Goal: Task Accomplishment & Management: Manage account settings

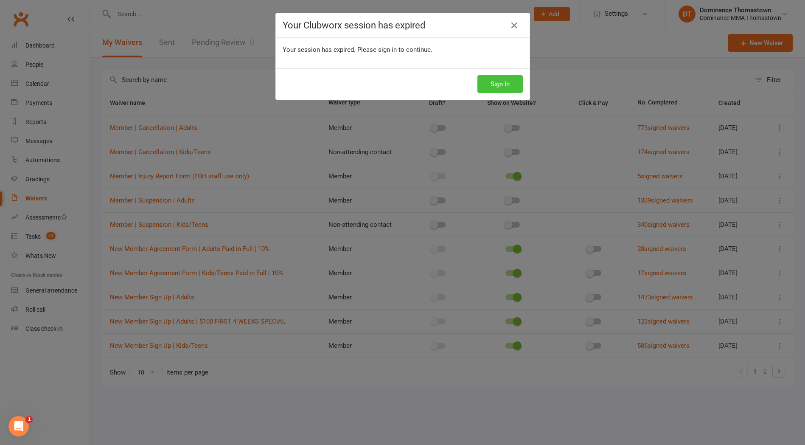
drag, startPoint x: 492, startPoint y: 82, endPoint x: 486, endPoint y: 81, distance: 6.4
click at [492, 82] on button "Sign In" at bounding box center [499, 84] width 45 height 18
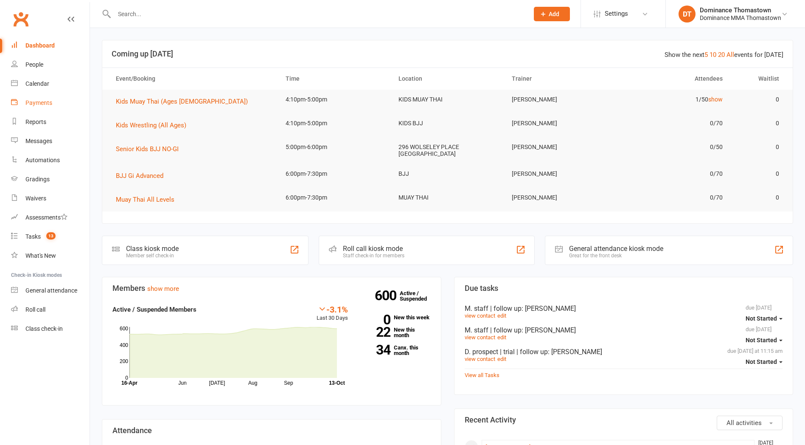
click at [51, 105] on div "Payments" at bounding box center [38, 102] width 27 height 7
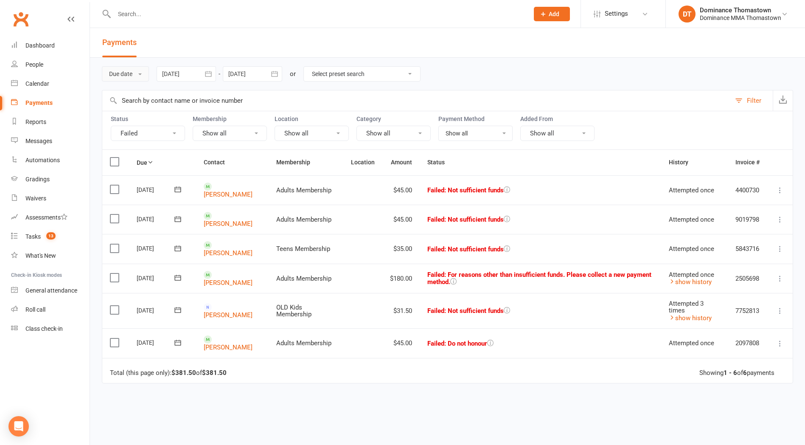
drag, startPoint x: 138, startPoint y: 70, endPoint x: 138, endPoint y: 82, distance: 12.3
click at [138, 70] on button "Due date" at bounding box center [125, 73] width 47 height 15
click at [140, 125] on link "Date failed" at bounding box center [144, 126] width 84 height 17
click at [225, 223] on link "Dargam Alghazawi" at bounding box center [228, 224] width 49 height 8
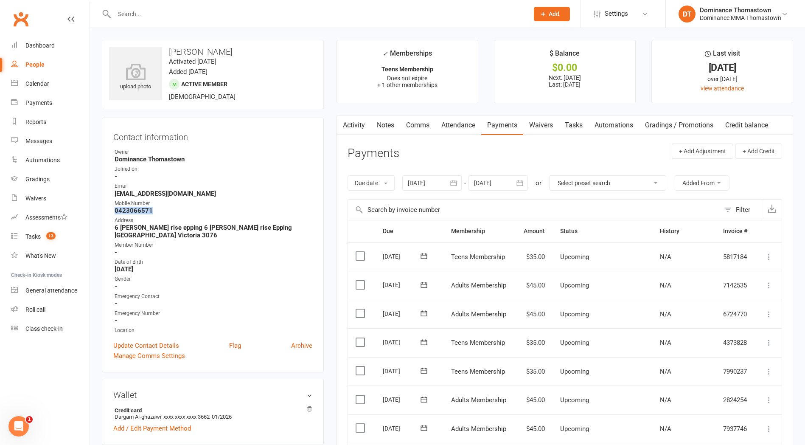
drag, startPoint x: 157, startPoint y: 210, endPoint x: 101, endPoint y: 208, distance: 56.0
copy strong "0423066571"
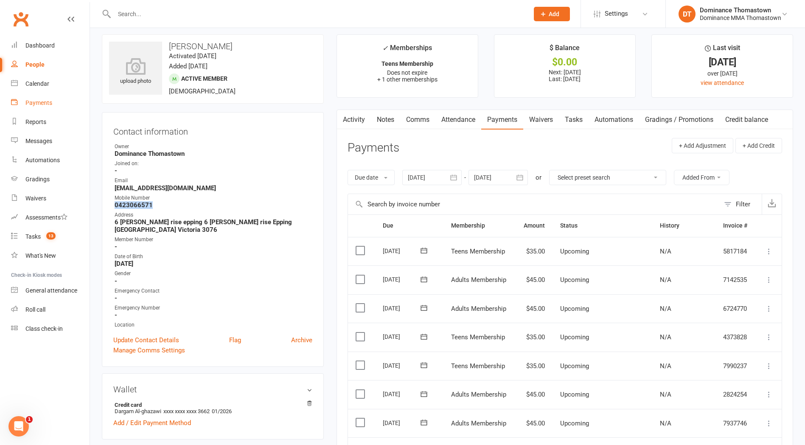
click at [40, 102] on div "Payments" at bounding box center [38, 102] width 27 height 7
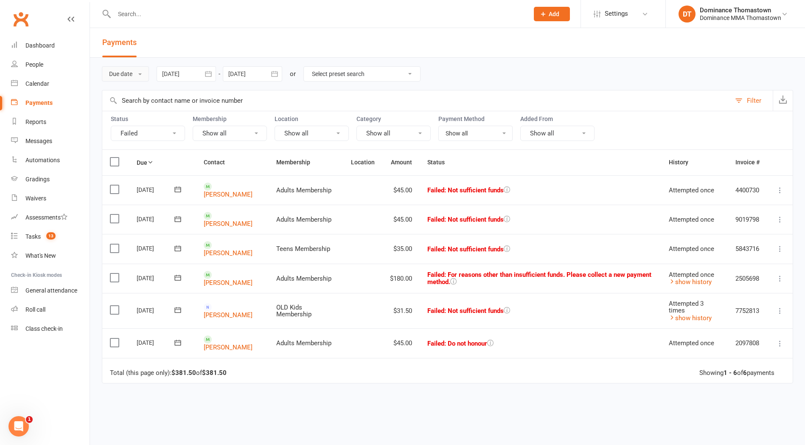
drag, startPoint x: 142, startPoint y: 71, endPoint x: 142, endPoint y: 79, distance: 7.2
click at [141, 72] on button "Due date" at bounding box center [125, 73] width 47 height 15
drag, startPoint x: 283, startPoint y: 45, endPoint x: 276, endPoint y: 46, distance: 6.4
click at [281, 45] on header "Payments" at bounding box center [447, 43] width 715 height 30
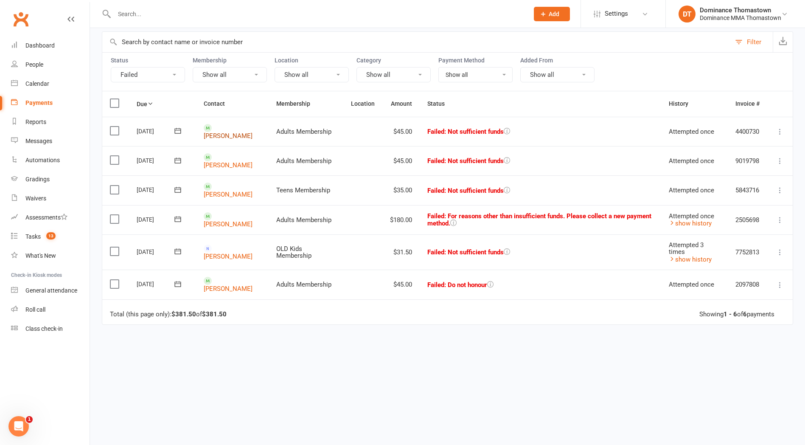
click at [226, 136] on link "Ramy Abbelmessih" at bounding box center [228, 136] width 49 height 8
click at [239, 222] on link "Jack Moore" at bounding box center [228, 224] width 49 height 8
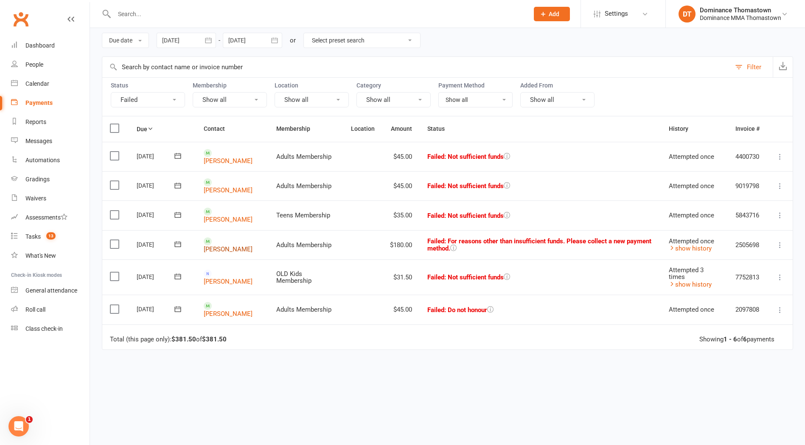
scroll to position [31, 0]
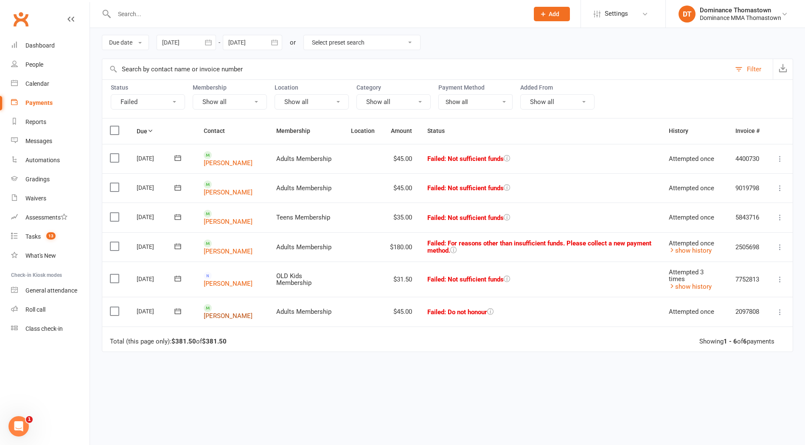
click at [250, 312] on link "Massimo Chimirri" at bounding box center [228, 316] width 49 height 8
click at [40, 241] on link "Tasks 13" at bounding box center [50, 236] width 79 height 19
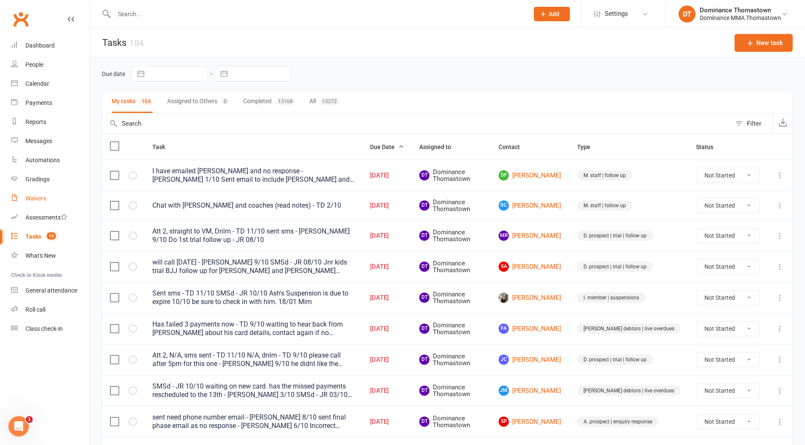
click at [33, 202] on link "Waivers" at bounding box center [50, 198] width 79 height 19
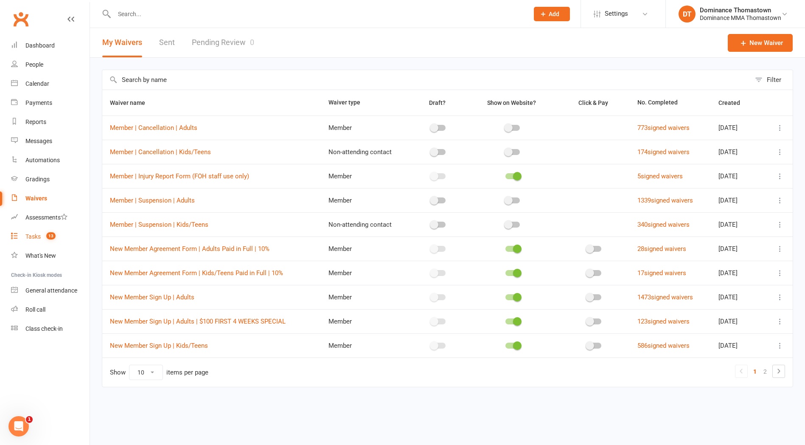
click at [48, 236] on span "13" at bounding box center [50, 235] width 9 height 7
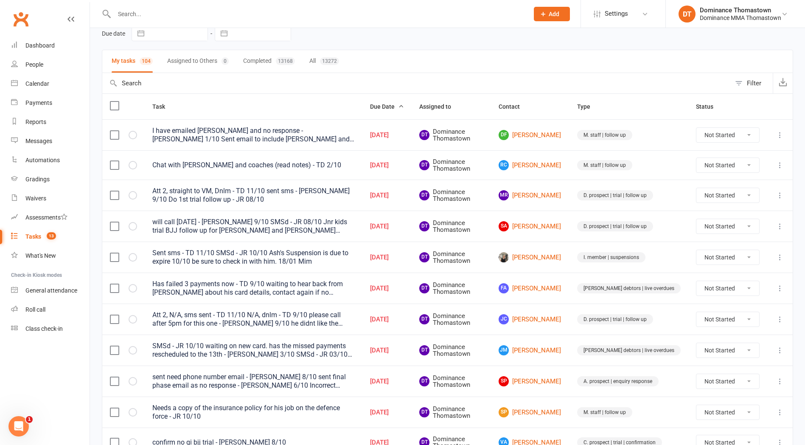
scroll to position [41, 0]
click at [557, 257] on link "Ash Rendell" at bounding box center [530, 257] width 63 height 10
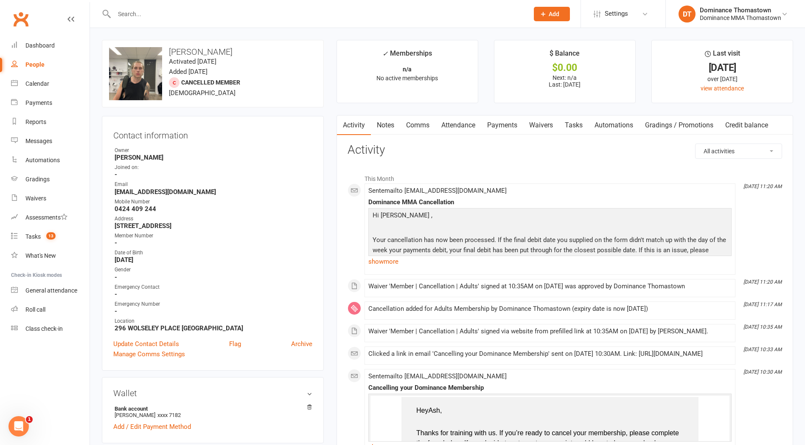
click at [585, 127] on link "Tasks" at bounding box center [574, 125] width 30 height 20
select select "incomplete"
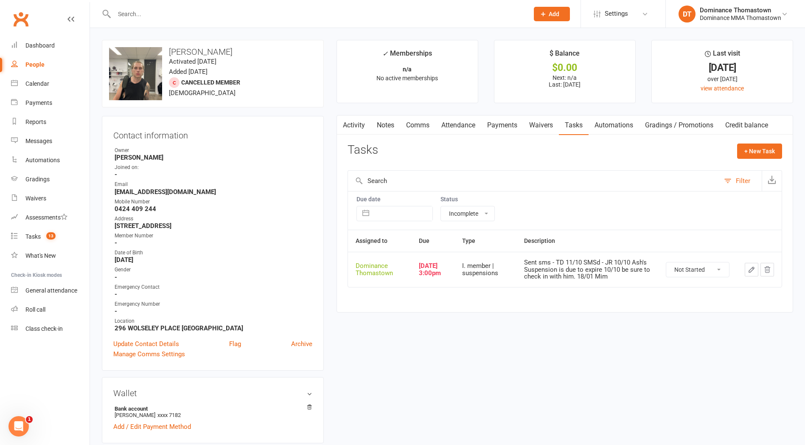
click at [689, 264] on select "Not Started In Progress Waiting Complete" at bounding box center [697, 269] width 63 height 14
click at [666, 262] on select "Not Started In Progress Waiting Complete" at bounding box center [697, 269] width 63 height 14
select select "unstarted"
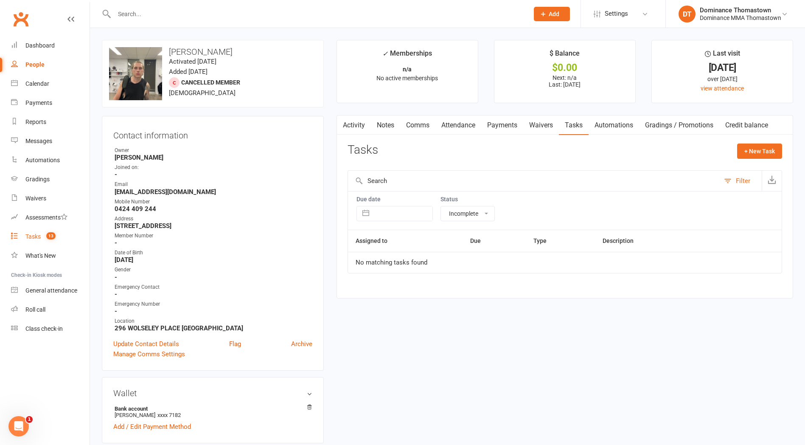
click at [51, 239] on span "13" at bounding box center [50, 235] width 9 height 7
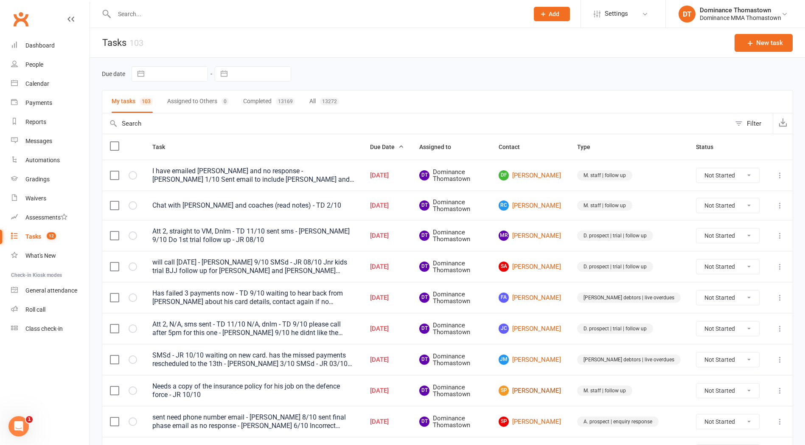
click at [561, 387] on link "SP Steven Power" at bounding box center [530, 390] width 63 height 10
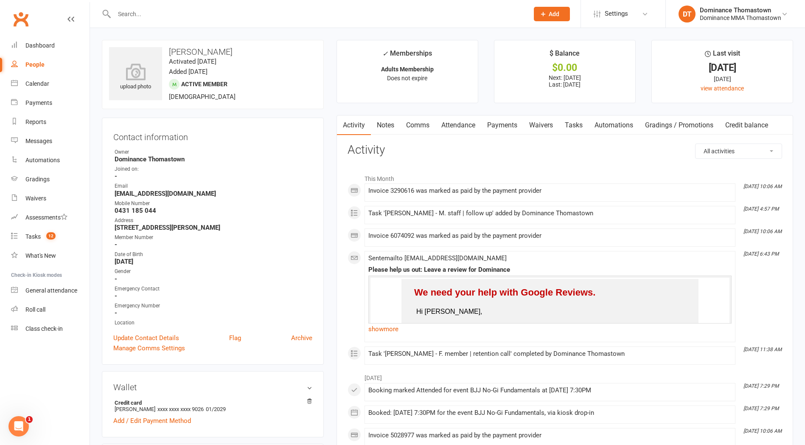
click at [565, 124] on link "Tasks" at bounding box center [574, 125] width 30 height 20
select select "incomplete"
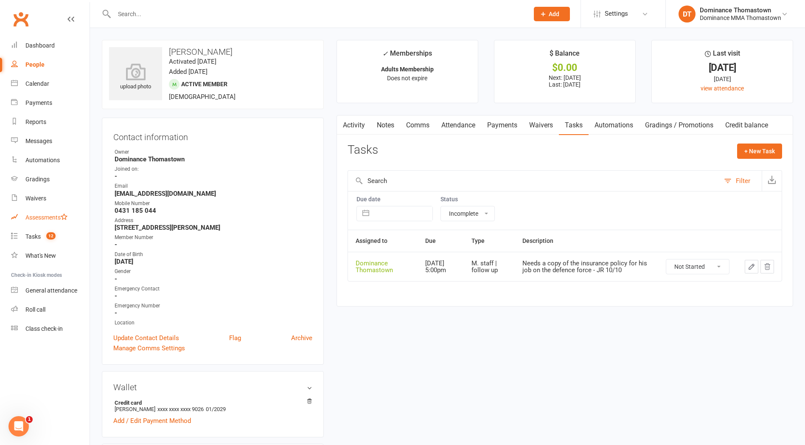
click at [34, 225] on link "Assessments" at bounding box center [50, 217] width 79 height 19
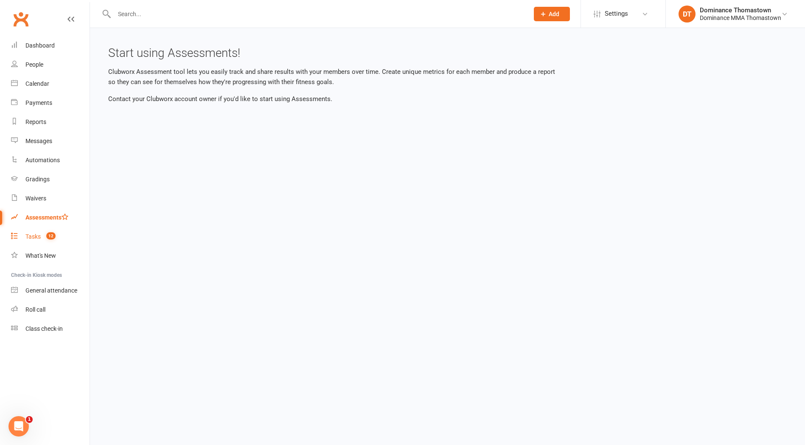
click at [36, 236] on div "Tasks" at bounding box center [32, 236] width 15 height 7
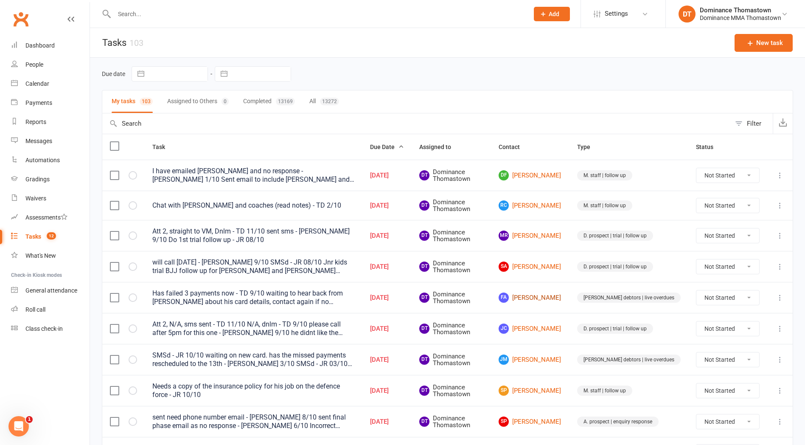
click at [559, 298] on link "FA Florence Aherne" at bounding box center [530, 297] width 63 height 10
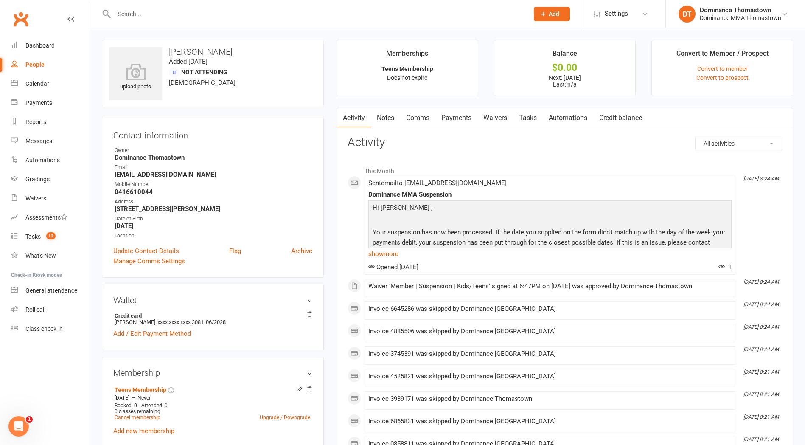
click at [459, 117] on link "Payments" at bounding box center [456, 118] width 42 height 20
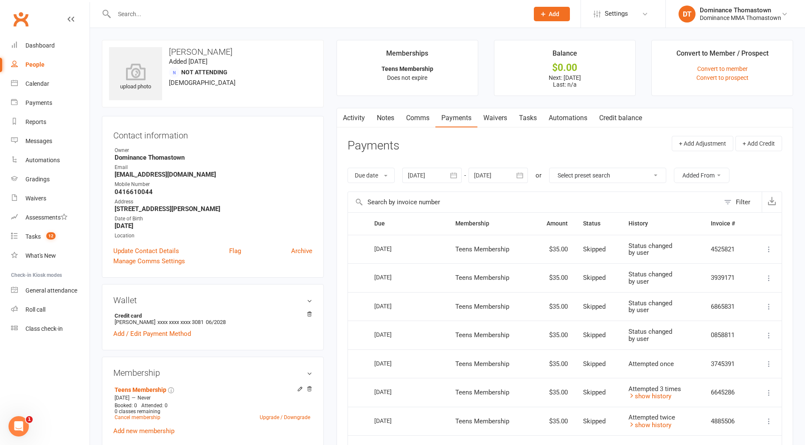
drag, startPoint x: 509, startPoint y: 118, endPoint x: 514, endPoint y: 118, distance: 4.3
click at [509, 118] on link "Waivers" at bounding box center [495, 118] width 36 height 20
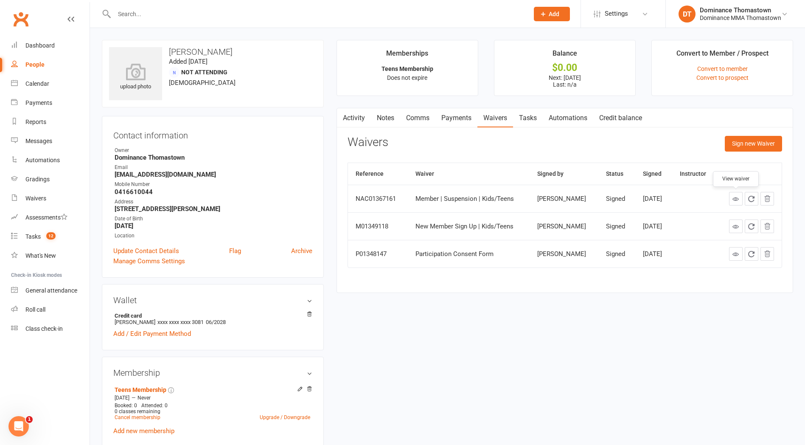
click at [732, 199] on link at bounding box center [736, 199] width 14 height 14
click at [126, 12] on input "text" at bounding box center [317, 14] width 411 height 12
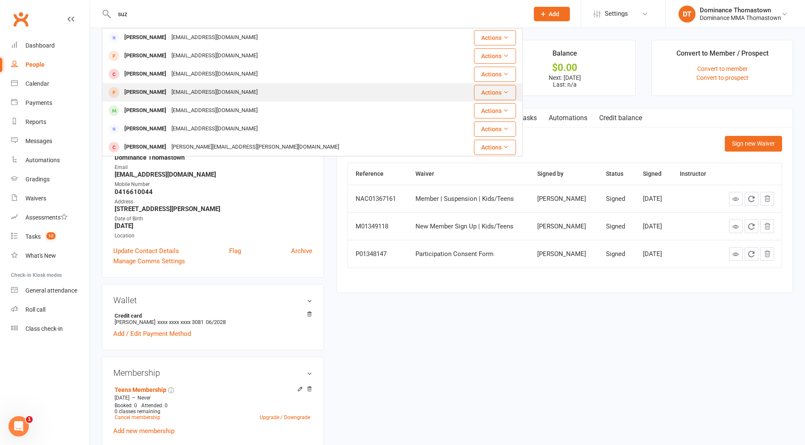
scroll to position [0, 0]
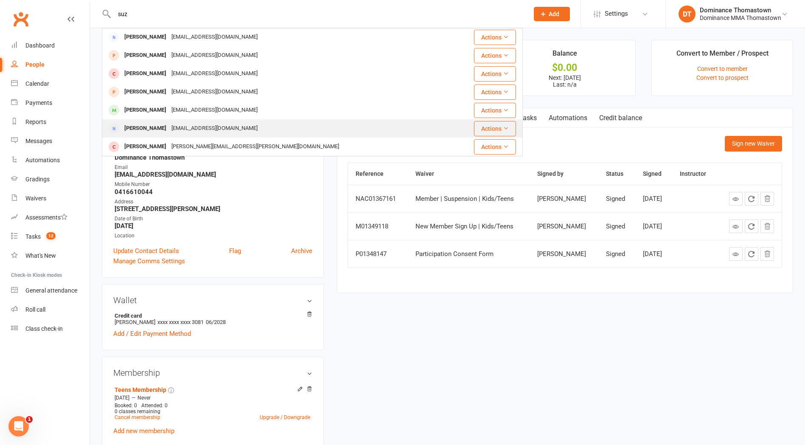
type input "suz"
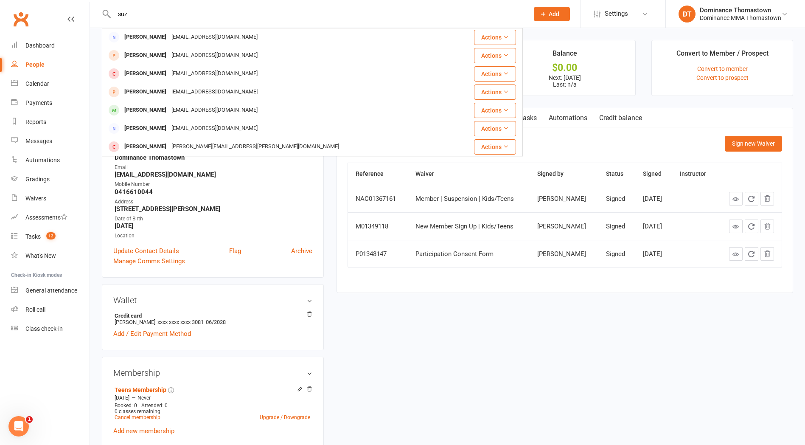
click at [185, 122] on div "suzymerheb@hotmail.com" at bounding box center [214, 128] width 91 height 12
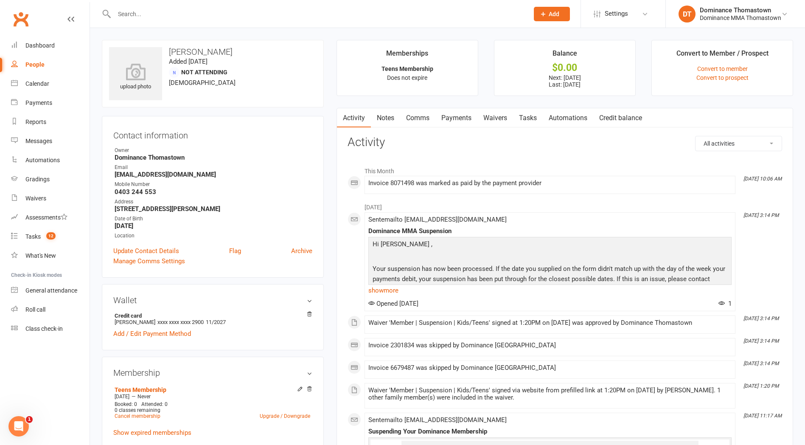
click at [465, 112] on link "Payments" at bounding box center [456, 118] width 42 height 20
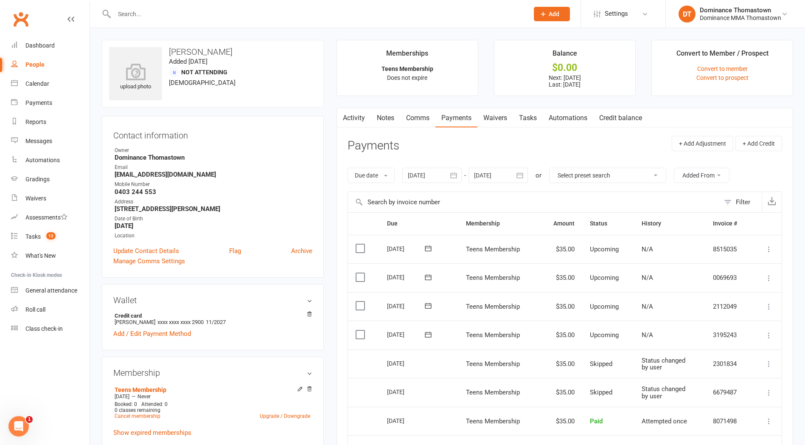
click at [505, 117] on link "Waivers" at bounding box center [495, 118] width 36 height 20
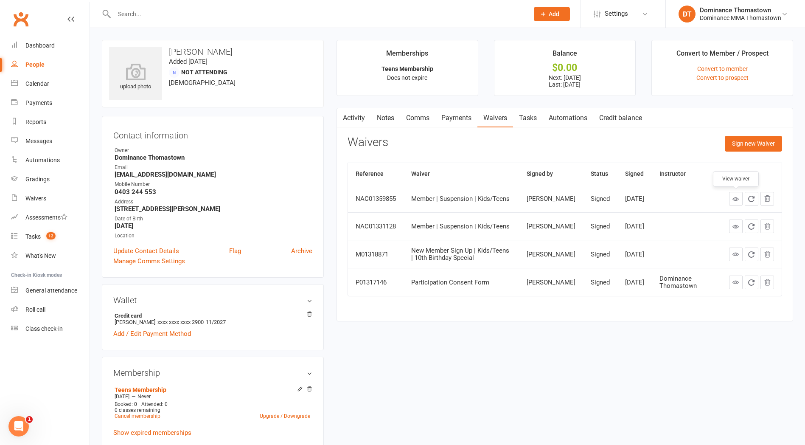
click at [729, 197] on link at bounding box center [736, 199] width 14 height 14
click at [462, 118] on link "Payments" at bounding box center [456, 118] width 42 height 20
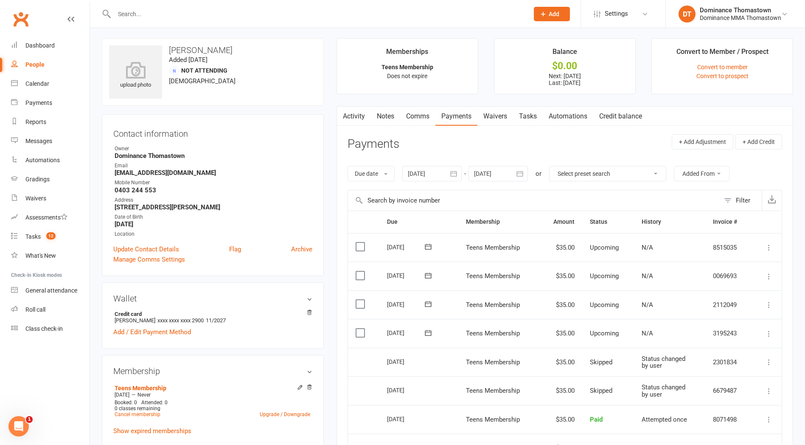
scroll to position [17, 0]
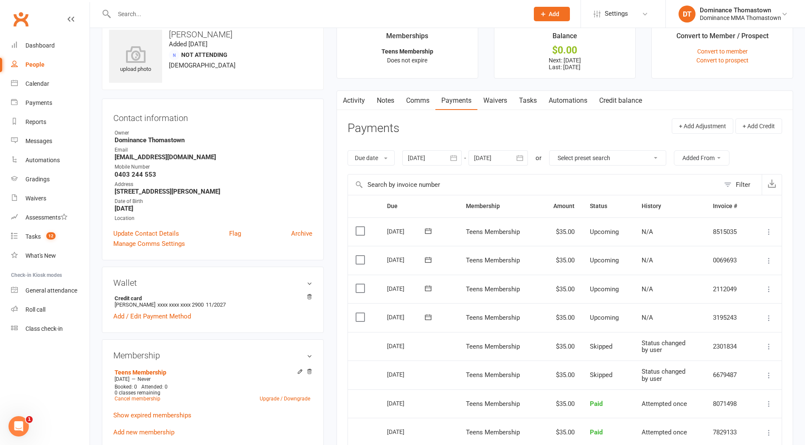
click at [114, 10] on input "text" at bounding box center [317, 14] width 411 height 12
type input "ben le"
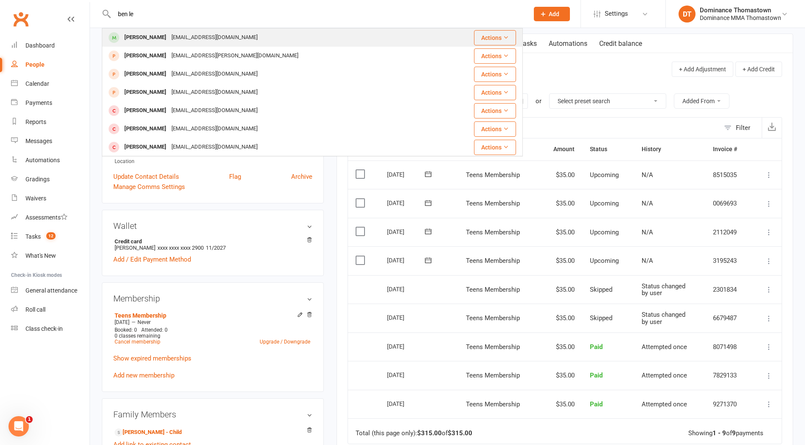
click at [188, 38] on div "Binhqcle@gmail.com" at bounding box center [214, 37] width 91 height 12
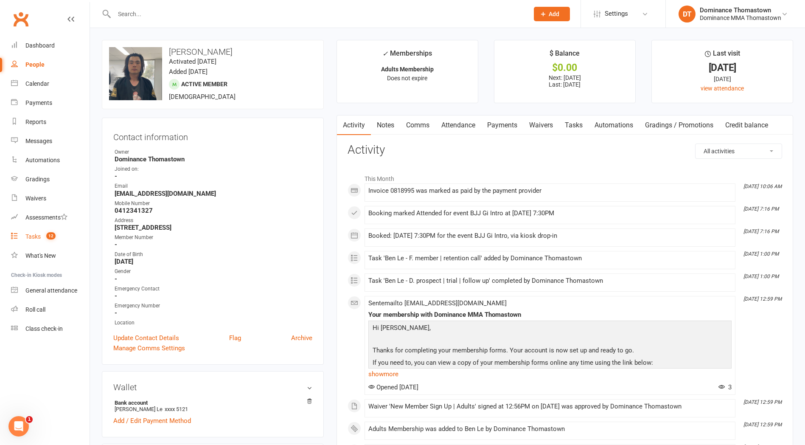
click at [48, 233] on span "12" at bounding box center [50, 235] width 9 height 7
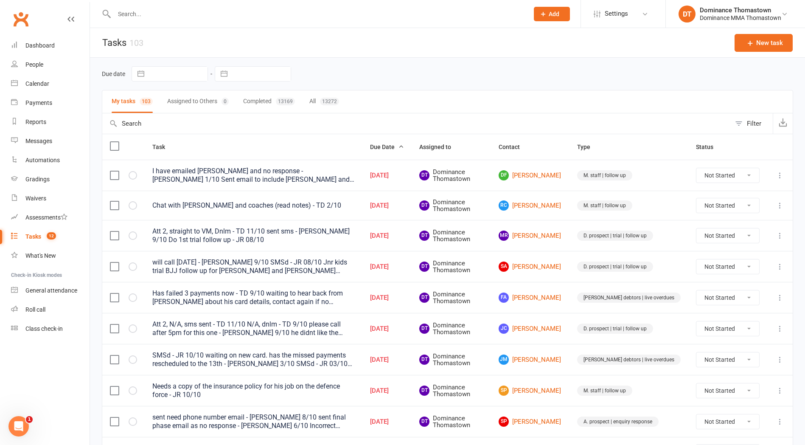
click at [168, 9] on input "text" at bounding box center [317, 14] width 411 height 12
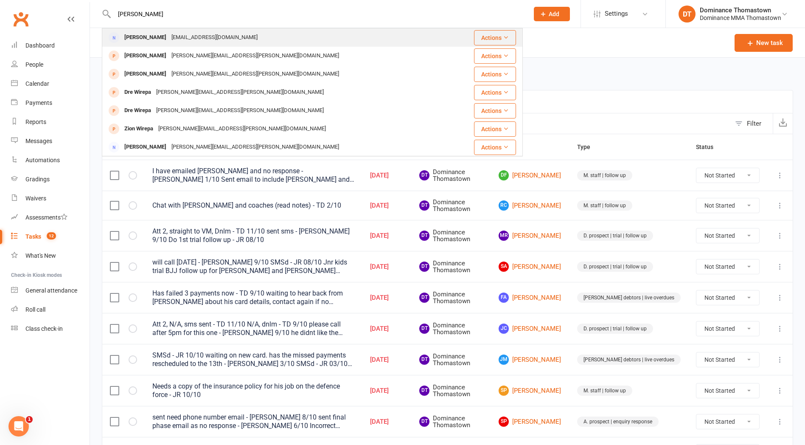
type input "nadia gra"
click at [179, 36] on div "nadiadokas@gmail.com" at bounding box center [214, 37] width 91 height 12
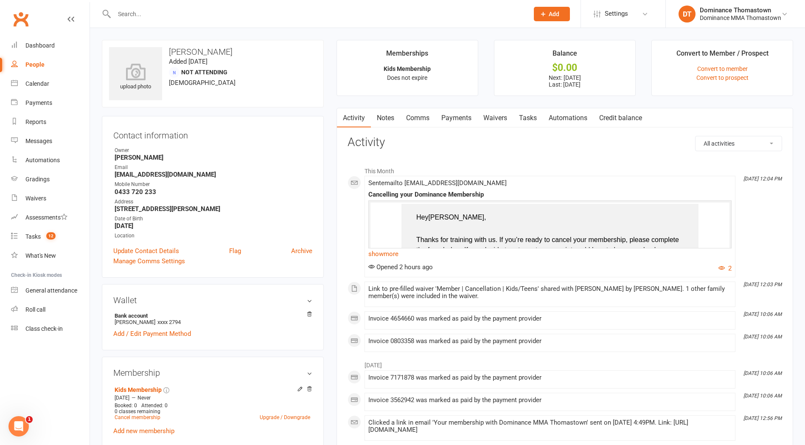
click at [394, 260] on div "Sent email to nadiadokas@gmail.com Cancelling your Dominance Membership Hey Nad…" at bounding box center [549, 227] width 363 height 94
click at [391, 257] on link "show more" at bounding box center [549, 254] width 363 height 12
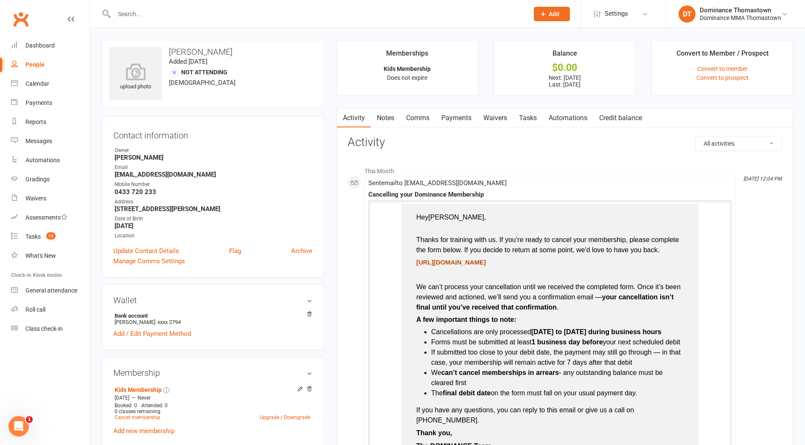
drag, startPoint x: 525, startPoint y: 262, endPoint x: 417, endPoint y: 261, distance: 107.4
click at [417, 261] on p "https://dominance.short.gy/iWEEc1" at bounding box center [550, 263] width 272 height 12
copy span "https://dominance.short.gy/iWEEc1"
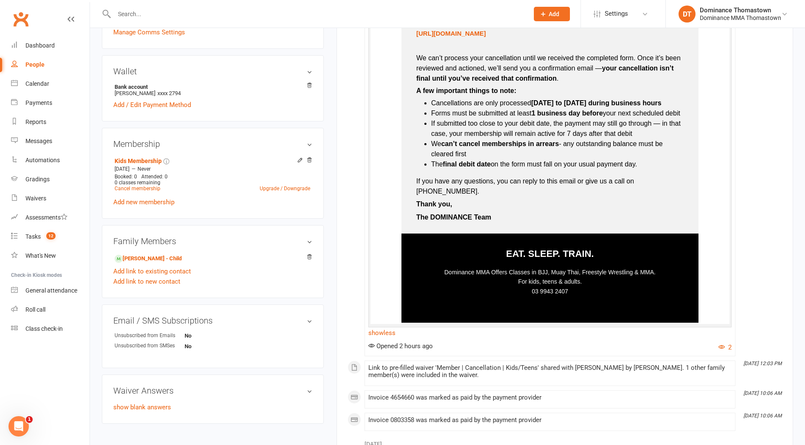
scroll to position [230, 0]
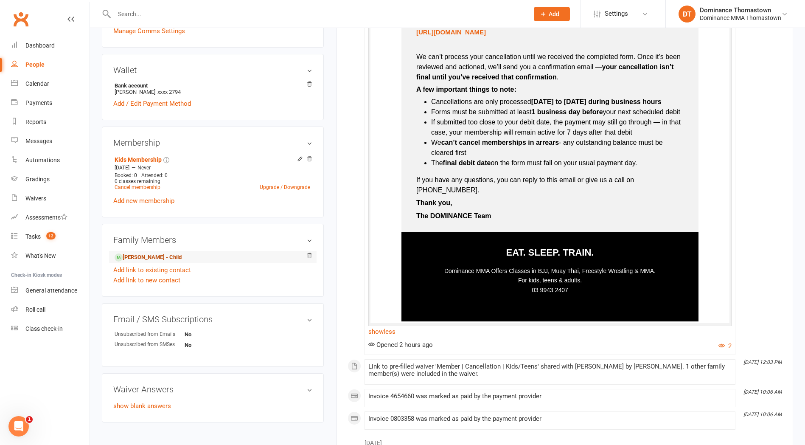
click at [138, 256] on link "Eva Granger - Child" at bounding box center [148, 257] width 67 height 9
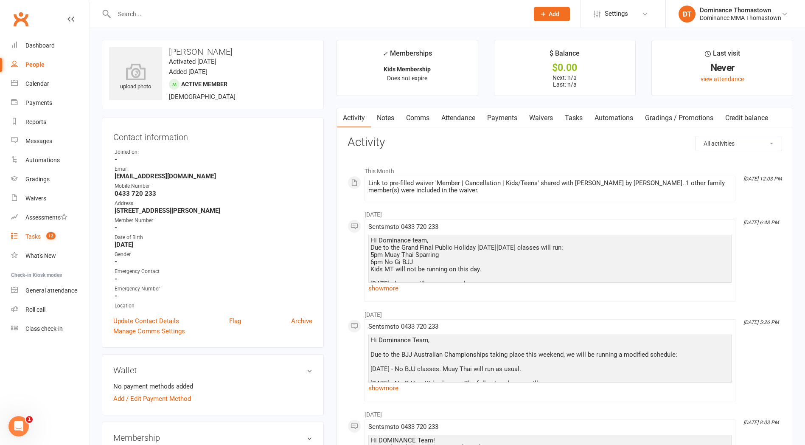
click at [51, 238] on span "12" at bounding box center [50, 235] width 9 height 7
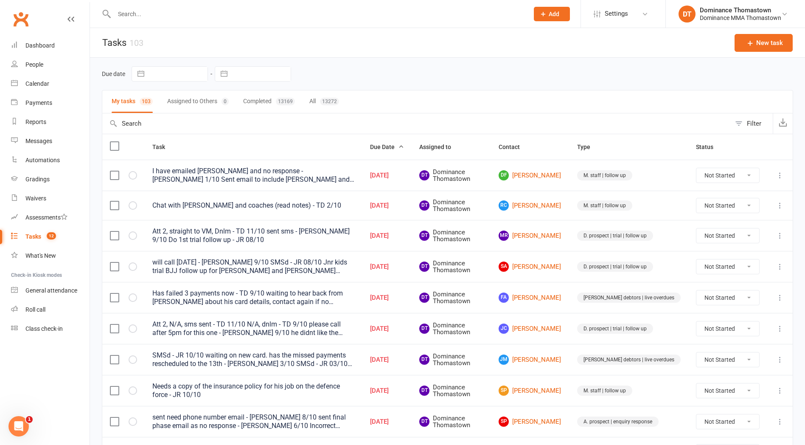
scroll to position [15, 0]
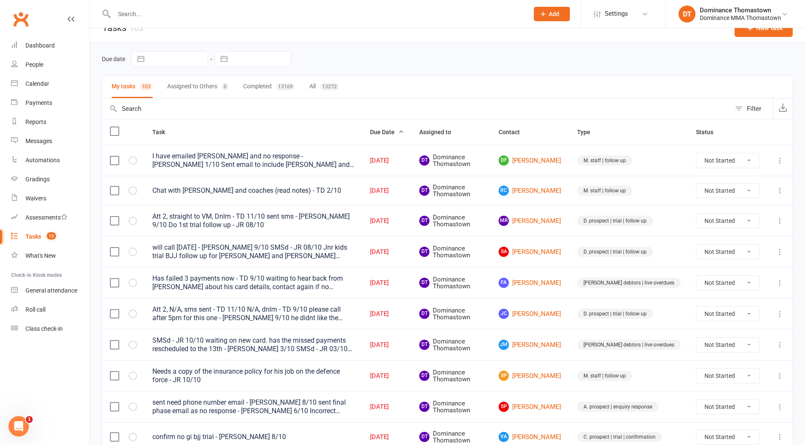
click at [130, 14] on input "text" at bounding box center [317, 14] width 411 height 12
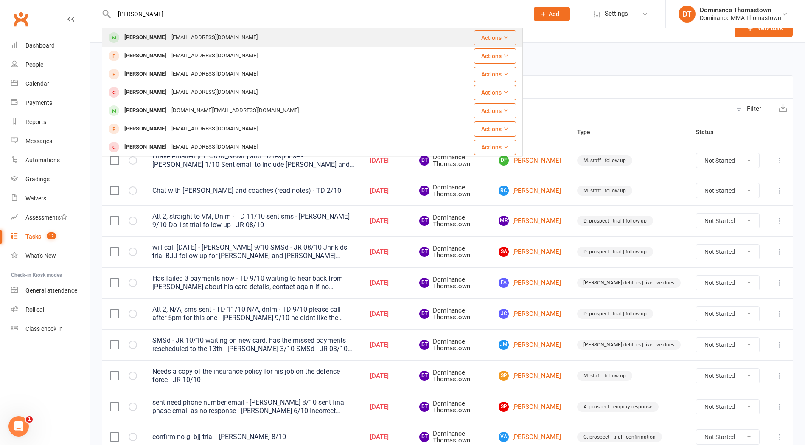
type input "chris deli"
click at [206, 37] on div "Del00100@hotmail.com" at bounding box center [214, 37] width 91 height 12
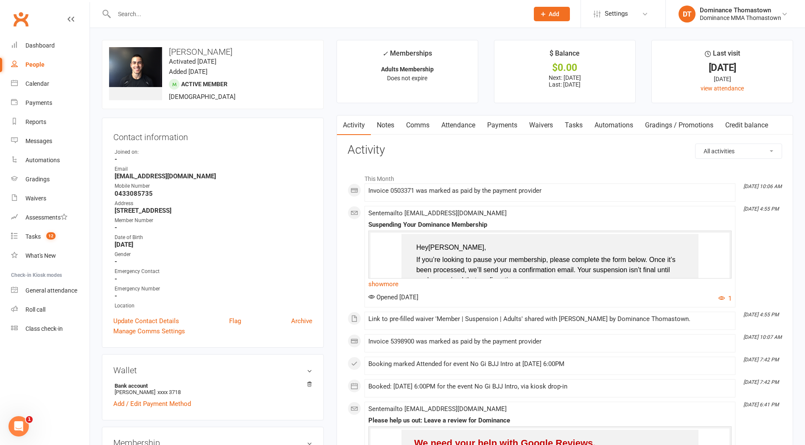
click at [532, 120] on link "Waivers" at bounding box center [541, 125] width 36 height 20
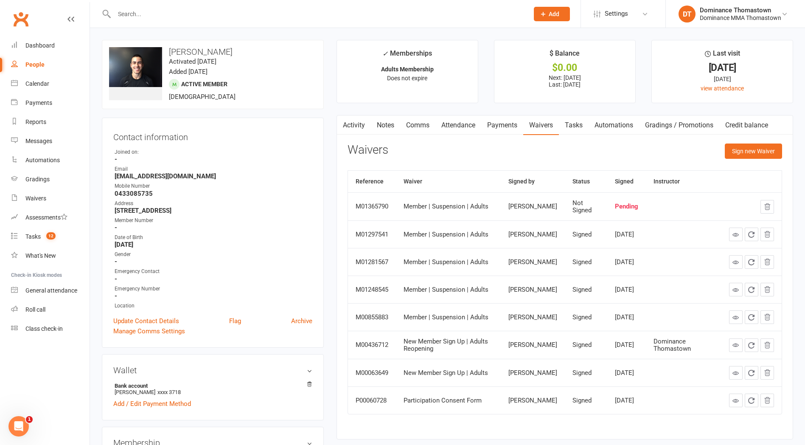
click at [371, 132] on link "Notes" at bounding box center [385, 125] width 29 height 20
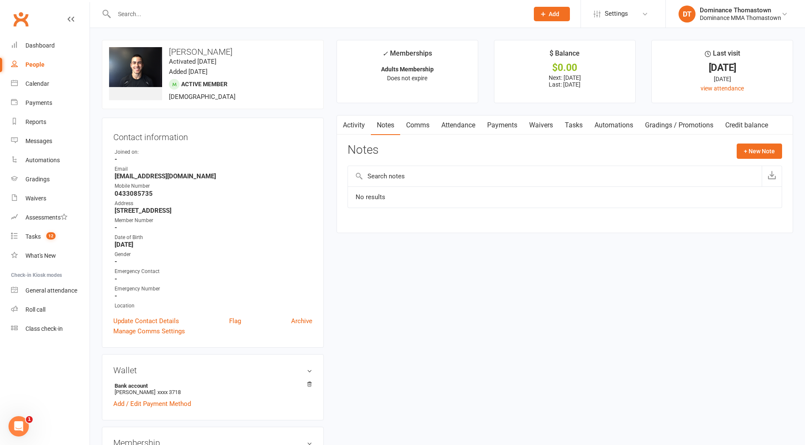
scroll to position [3, 0]
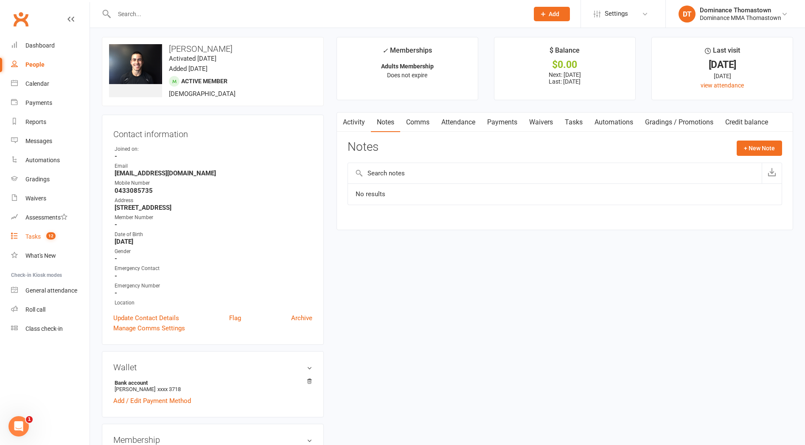
click at [51, 235] on span "12" at bounding box center [50, 235] width 9 height 7
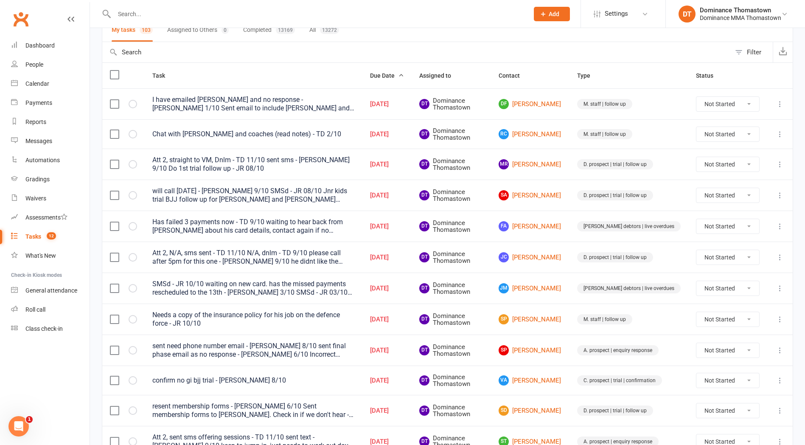
scroll to position [74, 0]
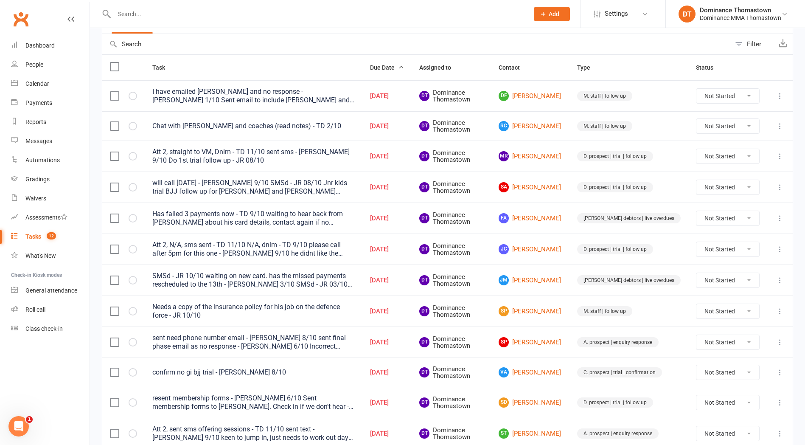
click at [544, 294] on td "JM Jack Moore" at bounding box center [530, 279] width 79 height 31
click at [543, 279] on link "JM Jack Moore" at bounding box center [530, 281] width 63 height 10
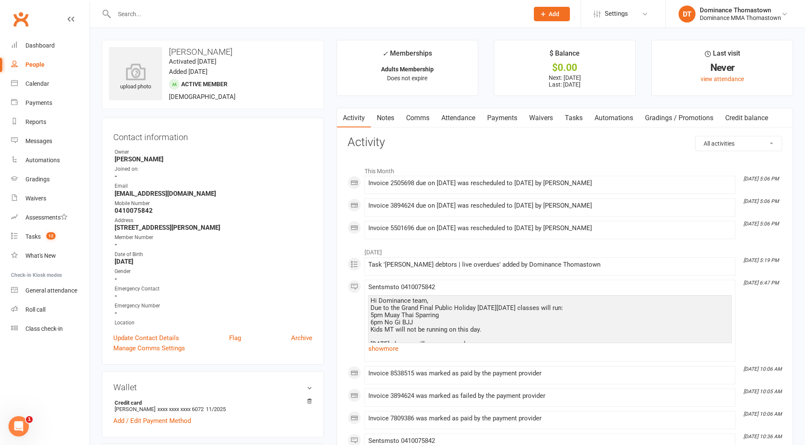
click at [132, 211] on strong "0410075842" at bounding box center [214, 211] width 198 height 8
click at [131, 211] on strong "0410075842" at bounding box center [214, 211] width 198 height 8
copy strong "0410075842"
click at [38, 242] on link "Tasks 12" at bounding box center [50, 236] width 79 height 19
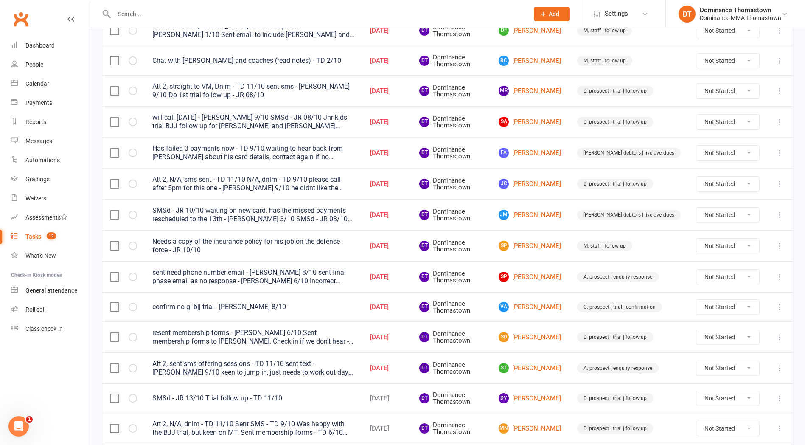
scroll to position [145, 0]
click at [553, 305] on link "VA Vala Adeli" at bounding box center [530, 306] width 63 height 10
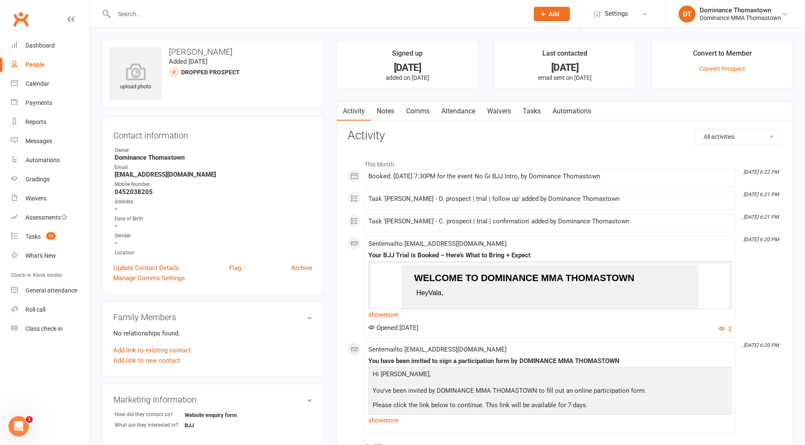
click at [459, 105] on link "Attendance" at bounding box center [458, 111] width 46 height 20
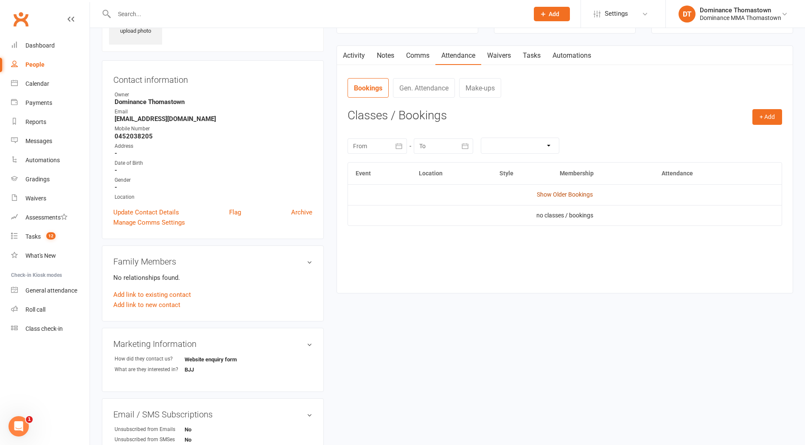
click at [555, 192] on link "Show Older Bookings" at bounding box center [565, 194] width 56 height 7
click at [146, 134] on strong "0452038205" at bounding box center [214, 136] width 198 height 8
copy strong "0452038205"
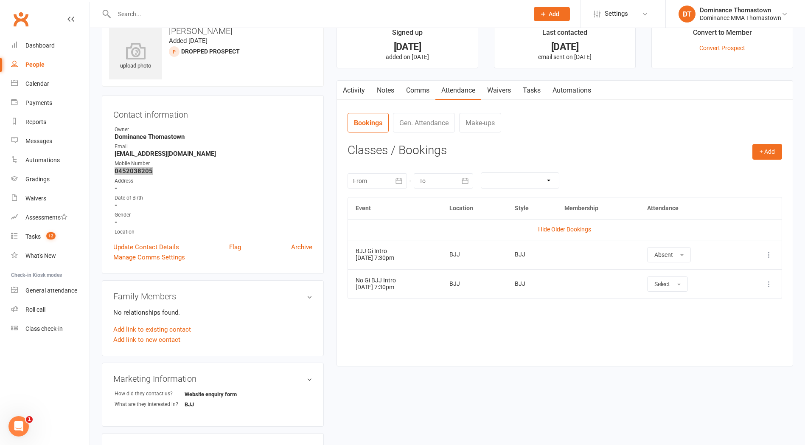
scroll to position [37, 0]
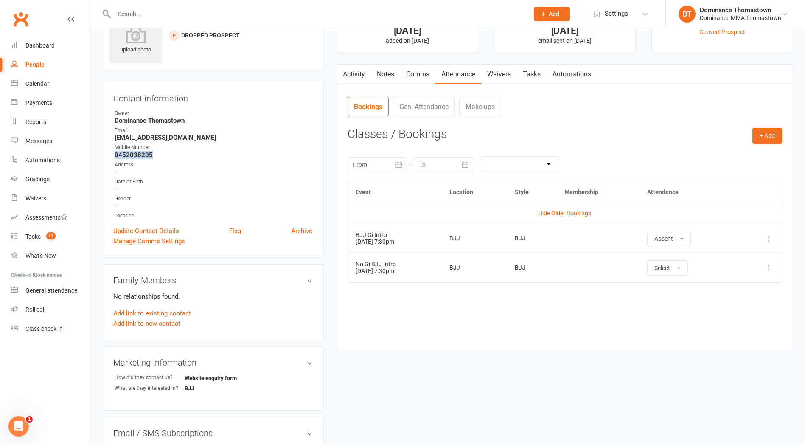
click at [529, 69] on link "Tasks" at bounding box center [532, 75] width 30 height 20
select select "incomplete"
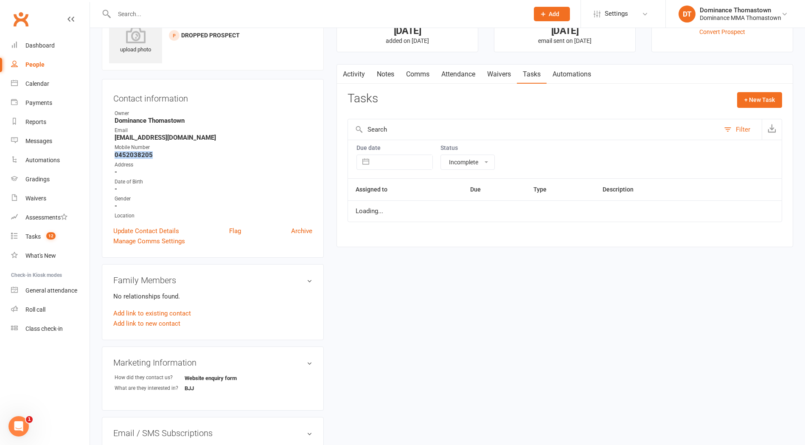
click at [503, 70] on link "Waivers" at bounding box center [499, 75] width 36 height 20
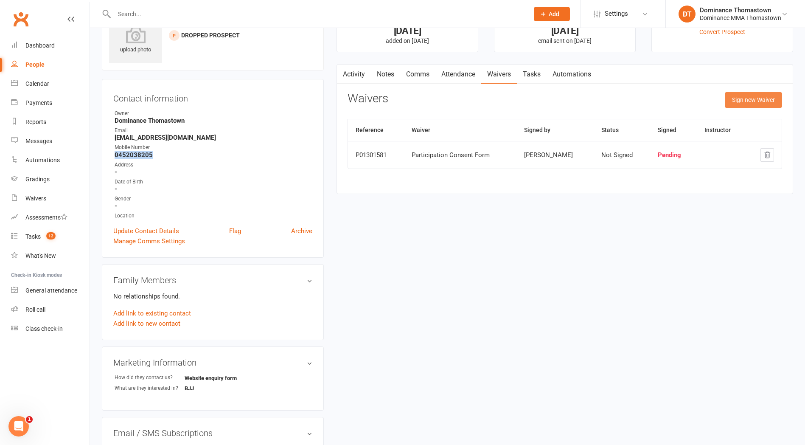
click at [772, 97] on button "Sign new Waiver" at bounding box center [753, 99] width 57 height 15
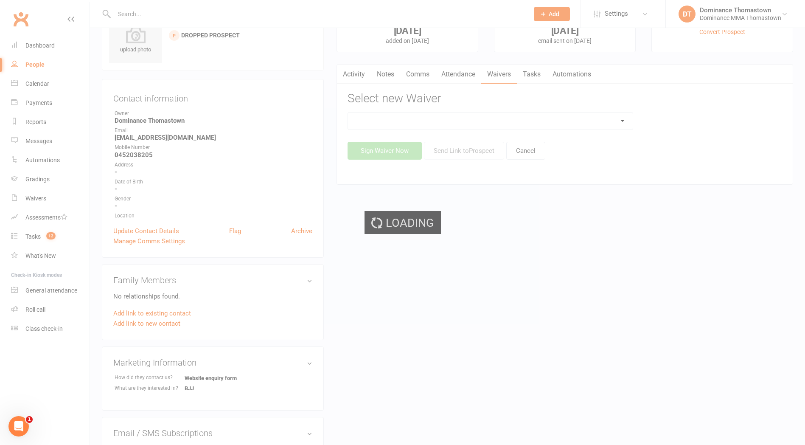
click at [514, 125] on ui-view "Prospect Member Non-attending contact Class / event Appointment Task Bulk messa…" at bounding box center [402, 317] width 805 height 705
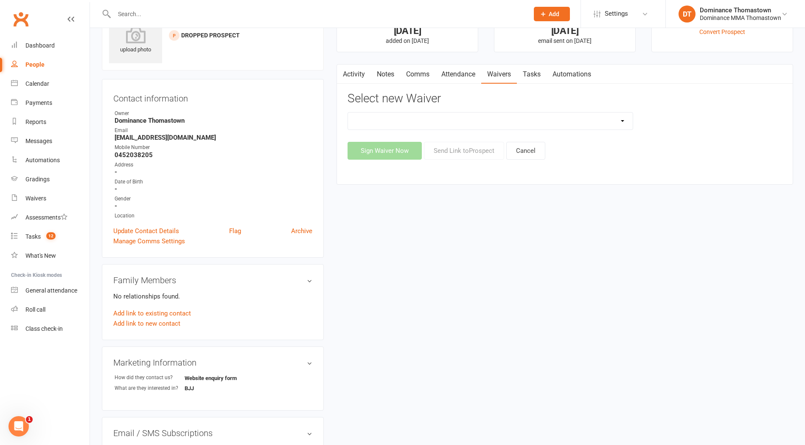
click at [518, 122] on select "Member | Cancellation | Adults Member | Injury Report Form (FOH staff use only)…" at bounding box center [490, 120] width 285 height 17
select select "375"
click at [348, 112] on select "Member | Cancellation | Adults Member | Injury Report Form (FOH staff use only)…" at bounding box center [490, 120] width 285 height 17
click at [470, 152] on button "Send Link to Prospect" at bounding box center [464, 151] width 80 height 18
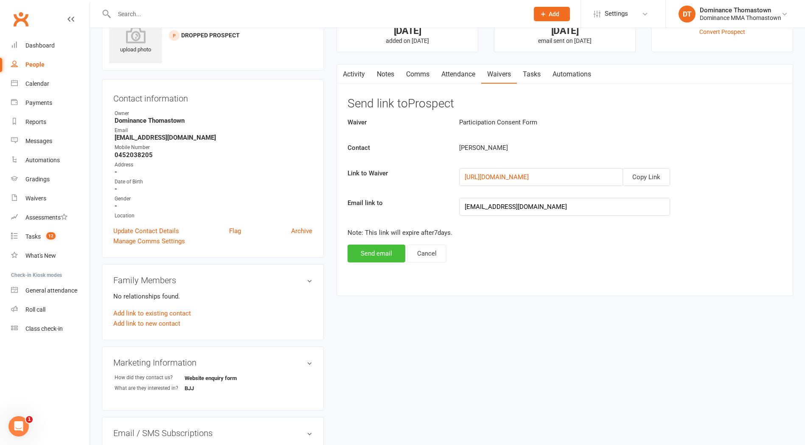
drag, startPoint x: 383, startPoint y: 253, endPoint x: 426, endPoint y: 223, distance: 52.3
click at [383, 253] on button "Send email" at bounding box center [377, 253] width 58 height 18
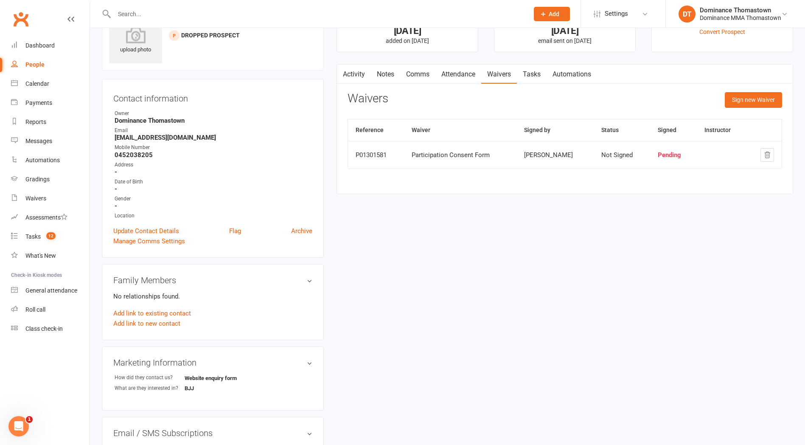
click at [538, 74] on link "Tasks" at bounding box center [532, 75] width 30 height 20
select select "incomplete"
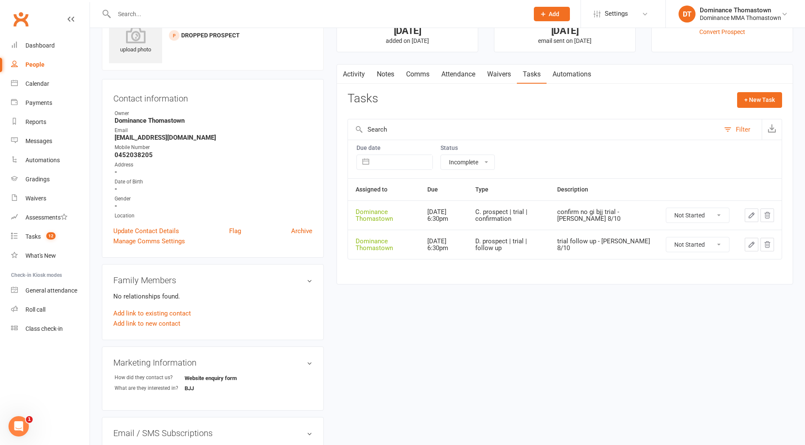
click at [693, 213] on select "Not Started In Progress Waiting Complete" at bounding box center [697, 215] width 63 height 14
click at [666, 208] on select "Not Started In Progress Waiting Complete" at bounding box center [697, 215] width 63 height 14
select select "unstarted"
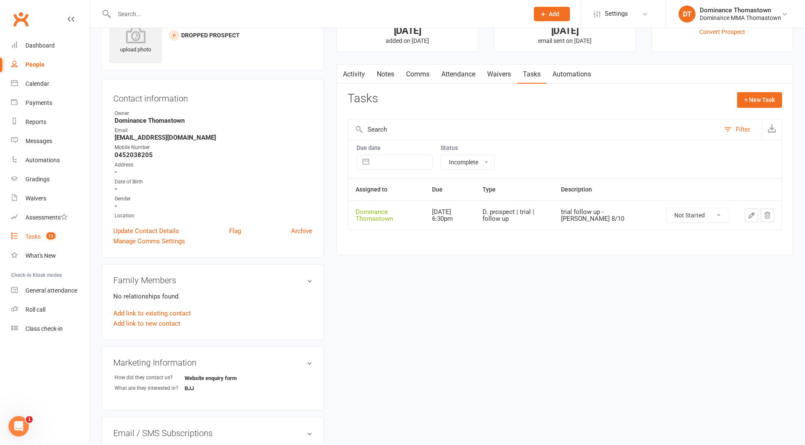
click at [40, 239] on div "Tasks" at bounding box center [32, 236] width 15 height 7
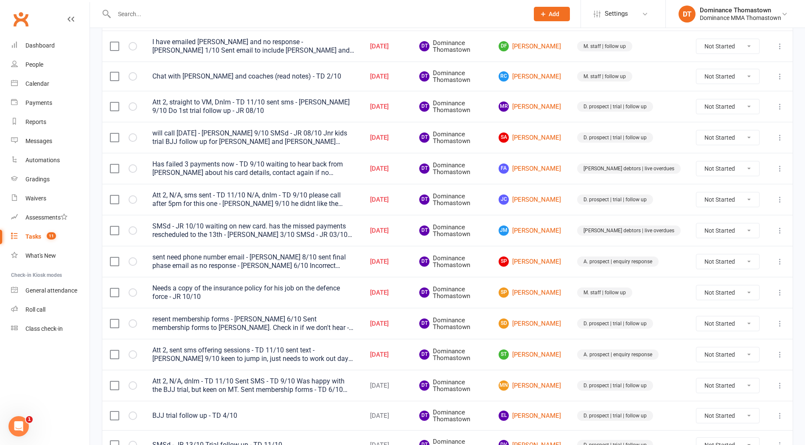
scroll to position [130, 0]
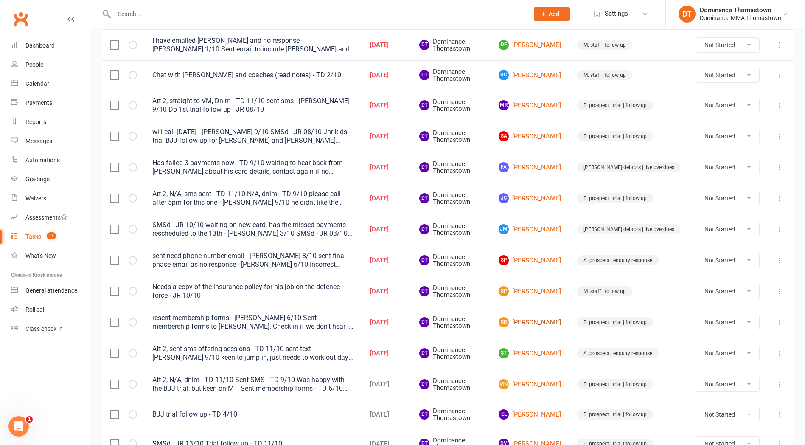
click at [547, 322] on link "SD Sophia Davis" at bounding box center [530, 322] width 63 height 10
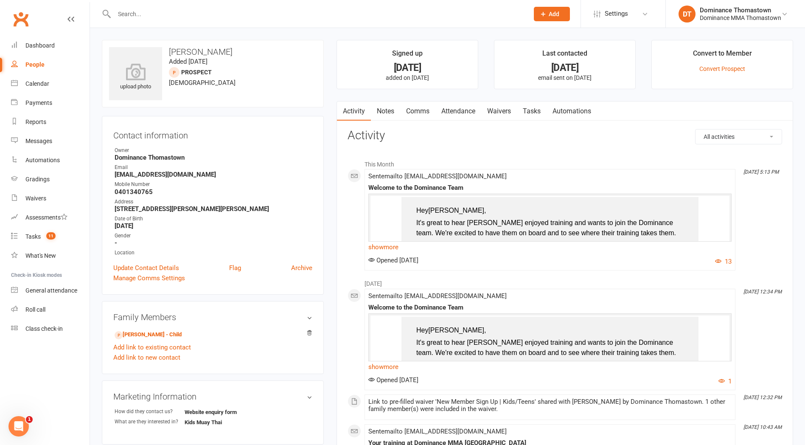
click at [387, 111] on link "Notes" at bounding box center [385, 111] width 29 height 20
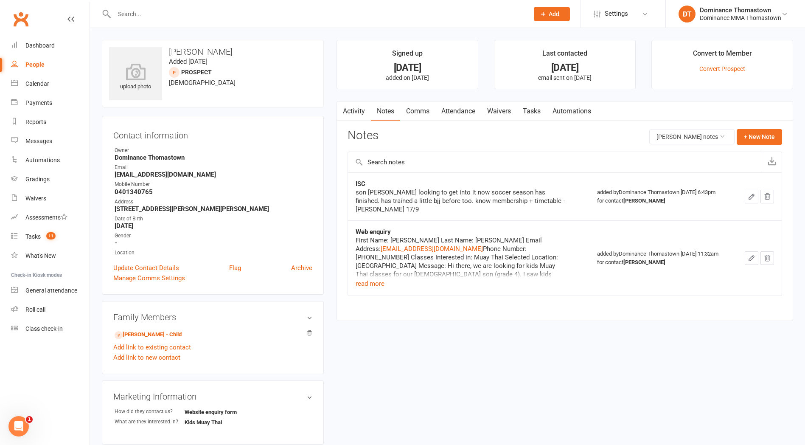
scroll to position [1, 0]
click at [377, 278] on button "read more" at bounding box center [370, 283] width 29 height 10
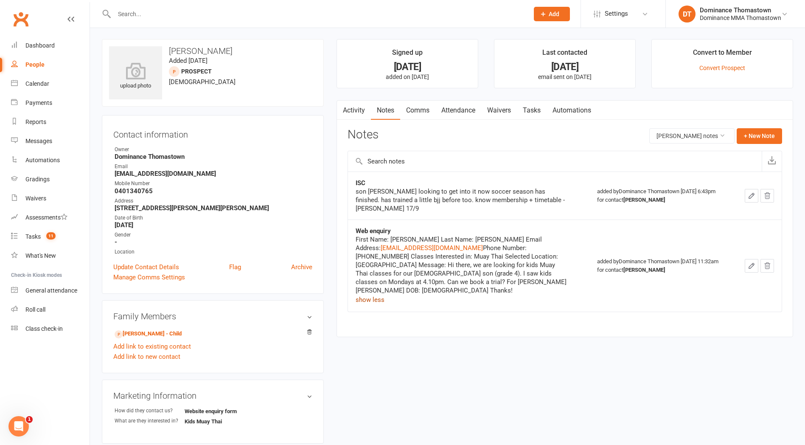
scroll to position [0, 0]
click at [141, 193] on strong "0401340765" at bounding box center [214, 192] width 198 height 8
copy strong "0401340765"
click at [535, 109] on link "Tasks" at bounding box center [532, 111] width 30 height 20
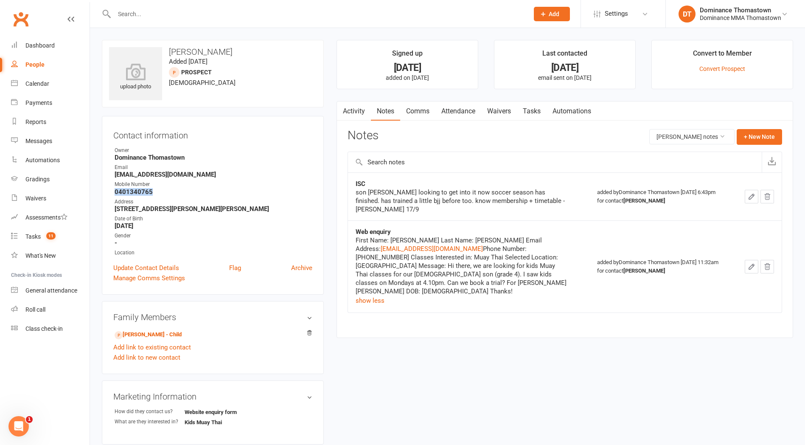
select select "incomplete"
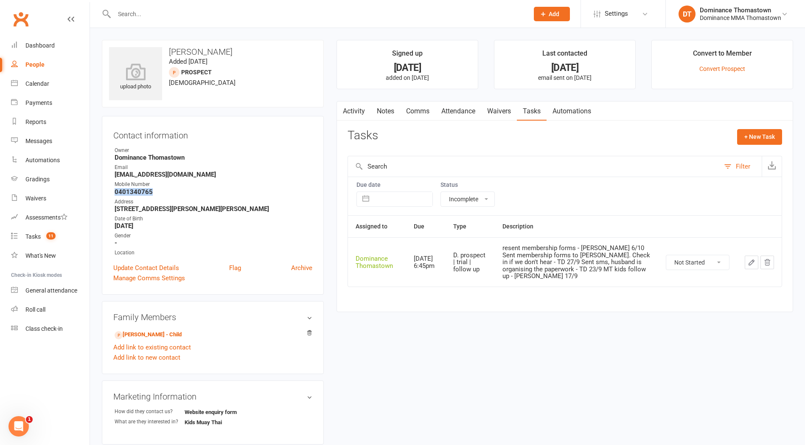
click at [748, 263] on icon "button" at bounding box center [752, 262] width 8 height 8
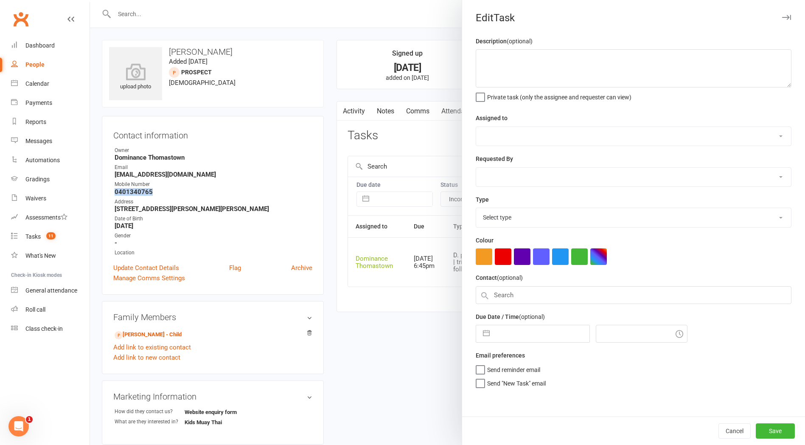
type textarea "resent membership forms - Ellen 6/10 Sent membership forms to Sophia. Check in …"
select select "12547"
type input "[DATE]"
type input "6:45pm"
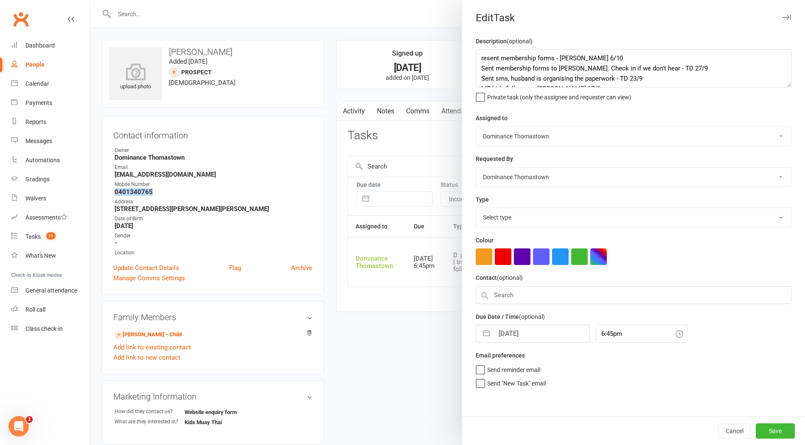
select select "3812"
click at [478, 51] on textarea "resent membership forms - Ellen 6/10 Sent membership forms to Sophia. Check in …" at bounding box center [634, 68] width 316 height 38
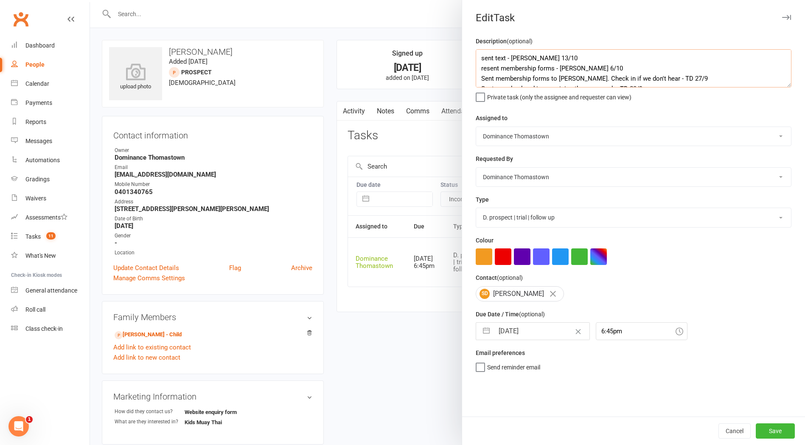
type textarea "sent text - Ellen 13/10 resent membership forms - Ellen 6/10 Sent membership fo…"
click at [536, 328] on input "[DATE]" at bounding box center [541, 331] width 95 height 17
select select "8"
select select "2025"
select select "9"
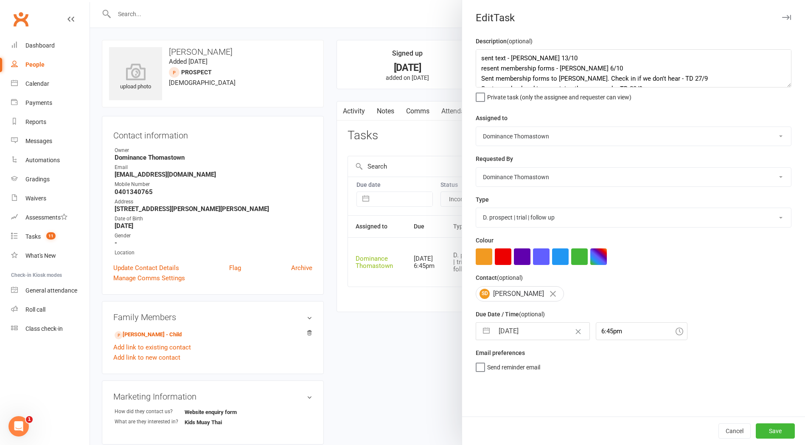
select select "2025"
select select "10"
select select "2025"
click at [524, 428] on td "14" at bounding box center [527, 428] width 17 height 16
type input "[DATE]"
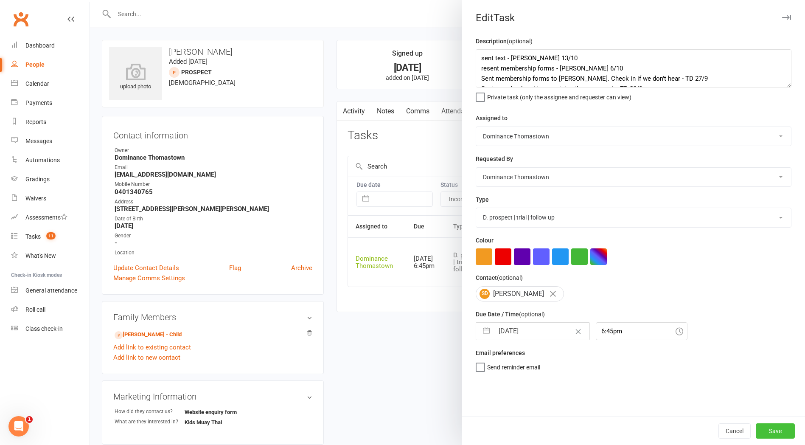
click at [775, 425] on button "Save" at bounding box center [775, 430] width 39 height 15
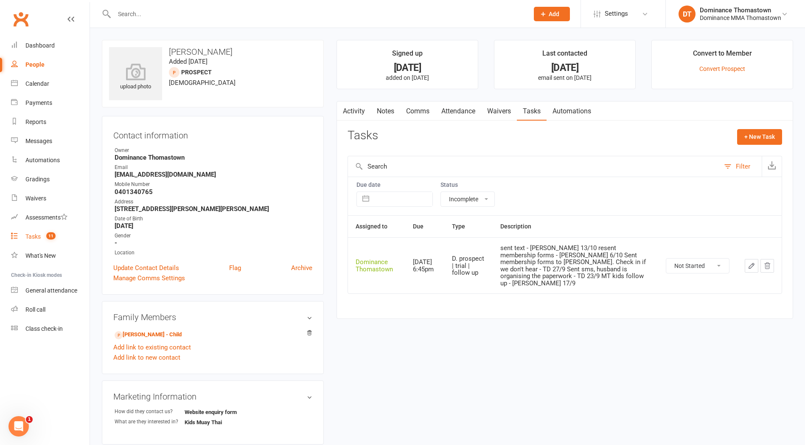
click at [42, 234] on count-badge "11" at bounding box center [49, 236] width 14 height 7
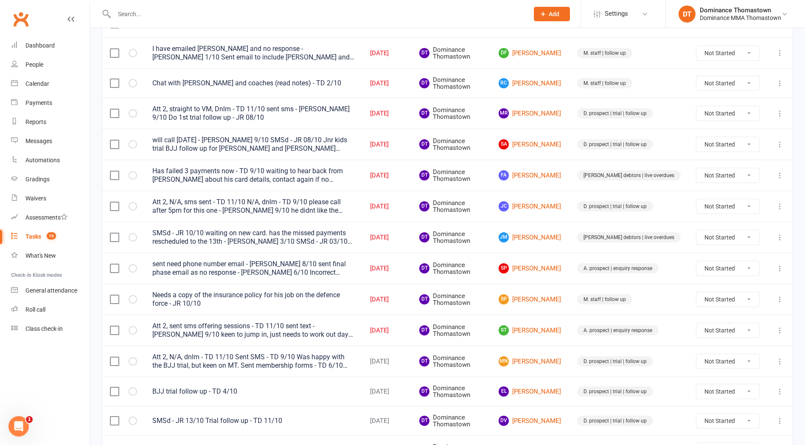
scroll to position [135, 0]
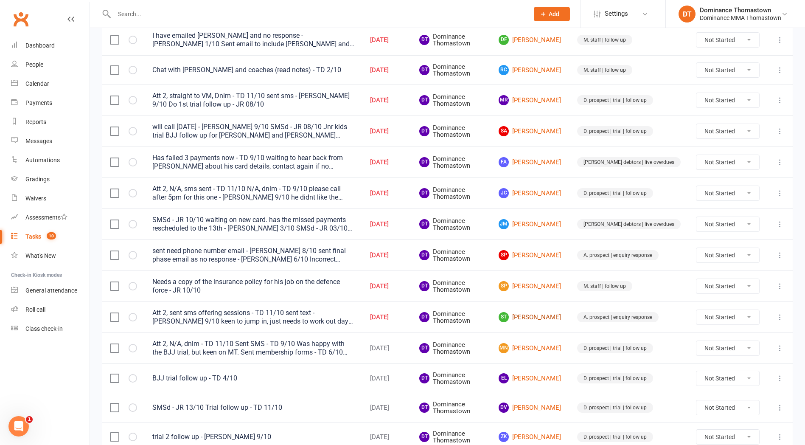
click at [544, 315] on link "ST Stefan Triegaardt" at bounding box center [530, 317] width 63 height 10
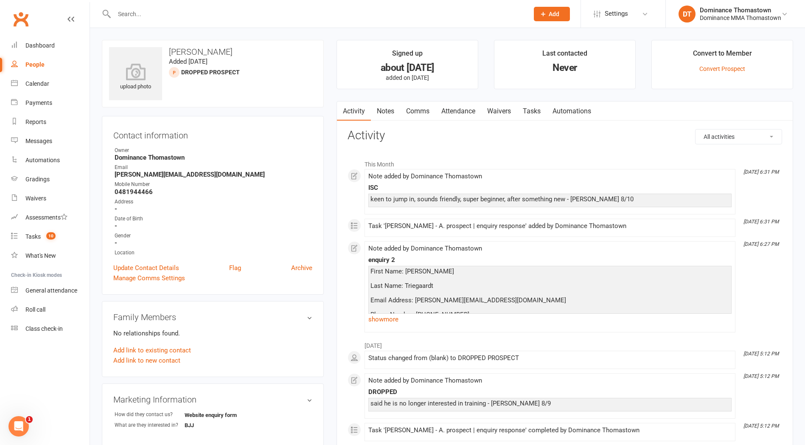
click at [131, 190] on strong "0481944466" at bounding box center [214, 192] width 198 height 8
copy strong "0481944466"
click at [528, 107] on link "Tasks" at bounding box center [532, 111] width 30 height 20
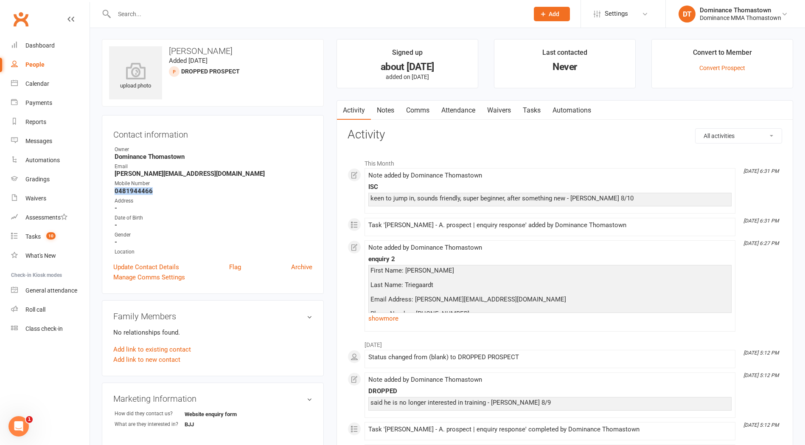
select select "incomplete"
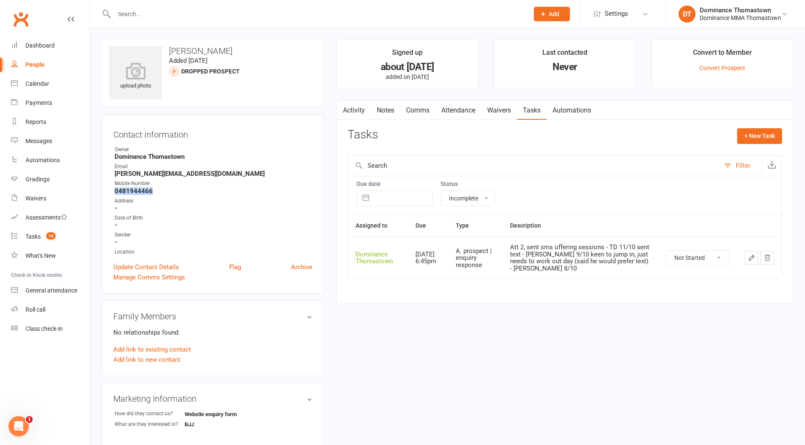
click at [755, 261] on icon "button" at bounding box center [752, 258] width 8 height 8
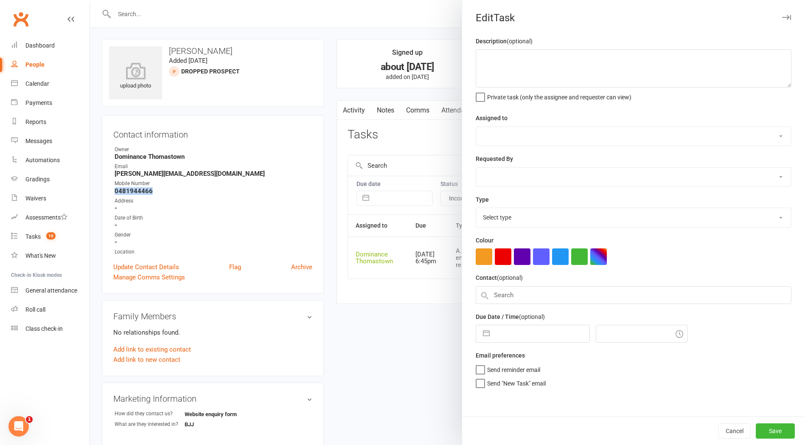
type textarea "Att 2, sent sms offering sessions - TD 11/10 sent text - Ellen 9/10 keen to jum…"
select select "12547"
type input "[DATE]"
type input "6:45pm"
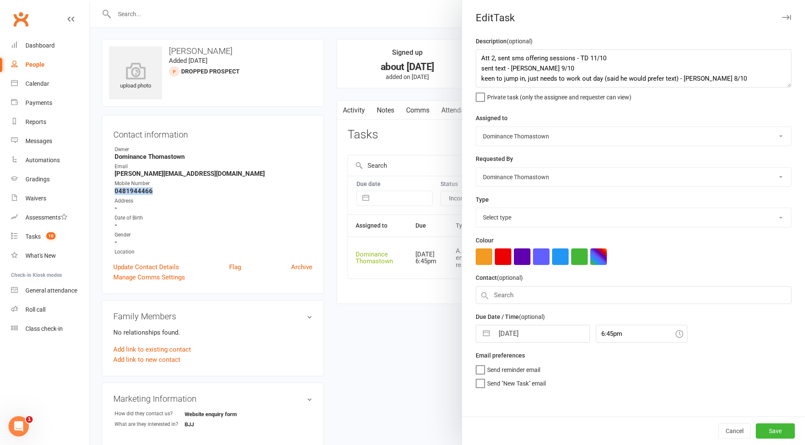
select select "3809"
click at [500, 343] on div "Description (optional) Att 2, sent sms offering sessions - TD 11/10 sent text -…" at bounding box center [633, 226] width 343 height 380
click at [500, 332] on input "[DATE]" at bounding box center [541, 331] width 95 height 17
select select "8"
select select "2025"
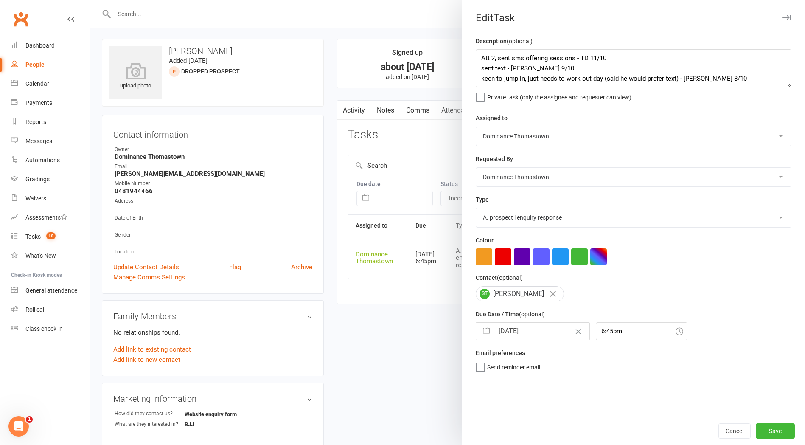
select select "9"
select select "2025"
select select "10"
select select "2025"
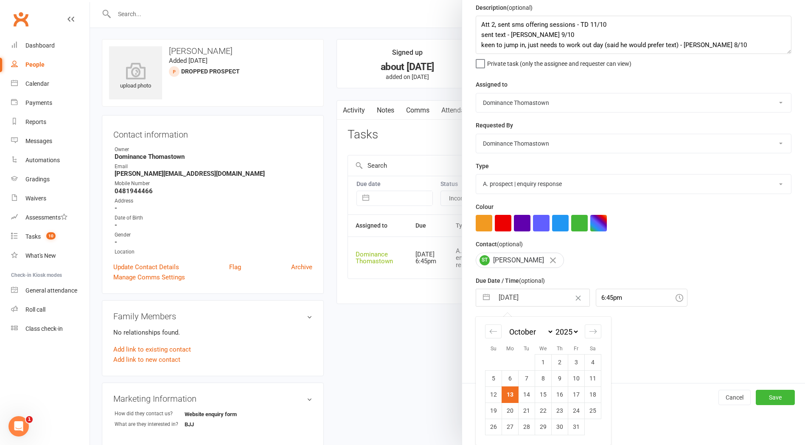
click at [525, 391] on td "14" at bounding box center [527, 394] width 17 height 16
type input "[DATE]"
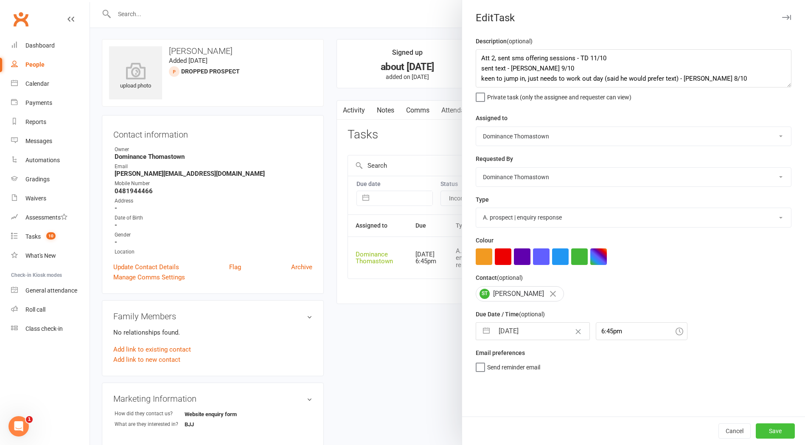
click at [771, 430] on button "Save" at bounding box center [775, 430] width 39 height 15
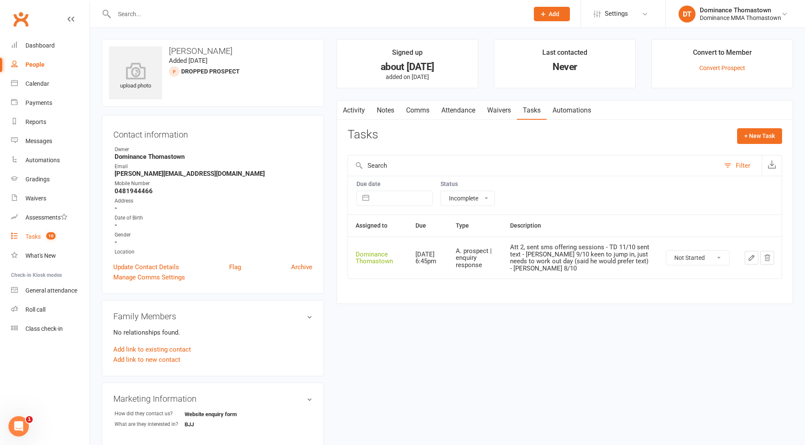
click at [33, 231] on link "Tasks 10" at bounding box center [50, 236] width 79 height 19
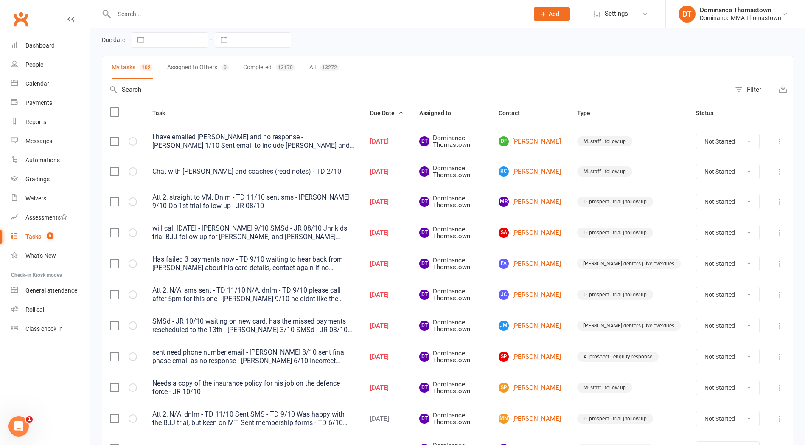
scroll to position [41, 0]
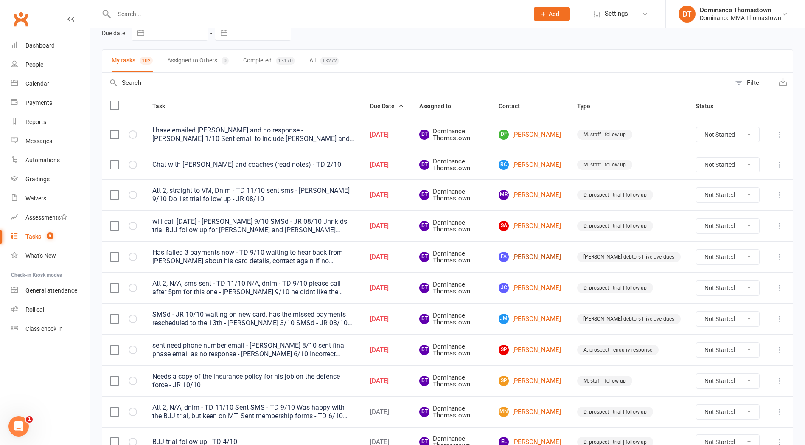
drag, startPoint x: 562, startPoint y: 256, endPoint x: 557, endPoint y: 255, distance: 4.3
click at [562, 256] on link "FA Florence Aherne" at bounding box center [530, 257] width 63 height 10
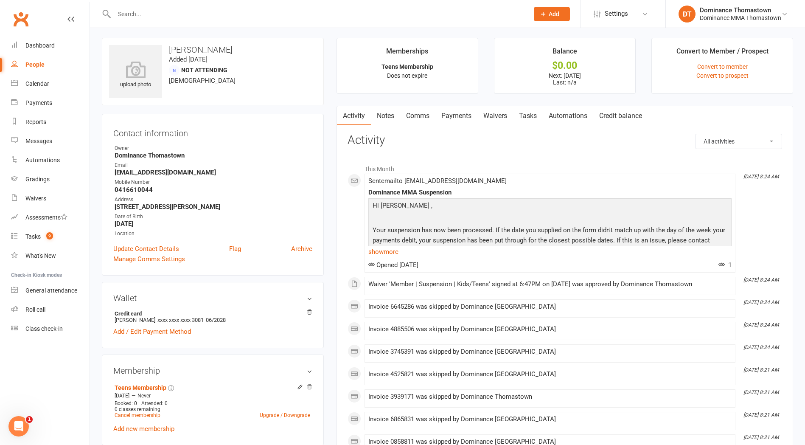
click at [531, 115] on link "Tasks" at bounding box center [528, 116] width 30 height 20
select select "incomplete"
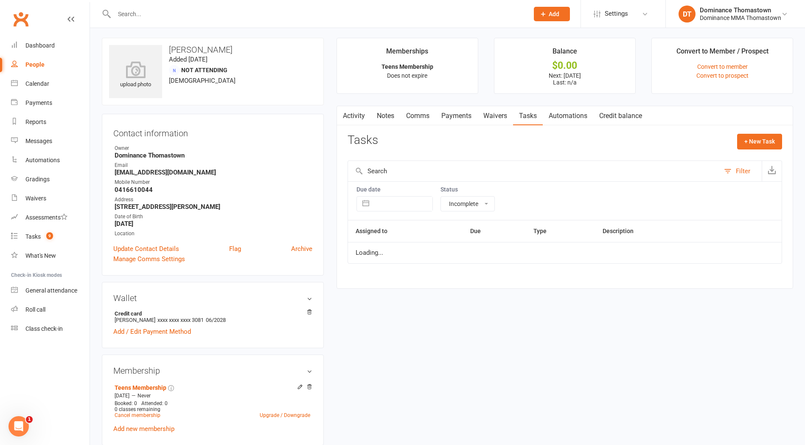
scroll to position [1, 0]
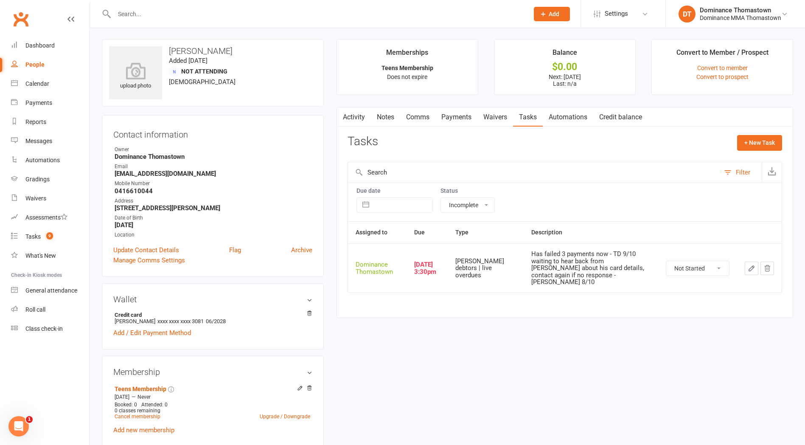
click at [124, 191] on strong "0416610044" at bounding box center [214, 191] width 198 height 8
copy strong "0416610044"
click at [693, 265] on select "Not Started In Progress Waiting Complete" at bounding box center [697, 268] width 63 height 14
click at [666, 261] on select "Not Started In Progress Waiting Complete" at bounding box center [697, 268] width 63 height 14
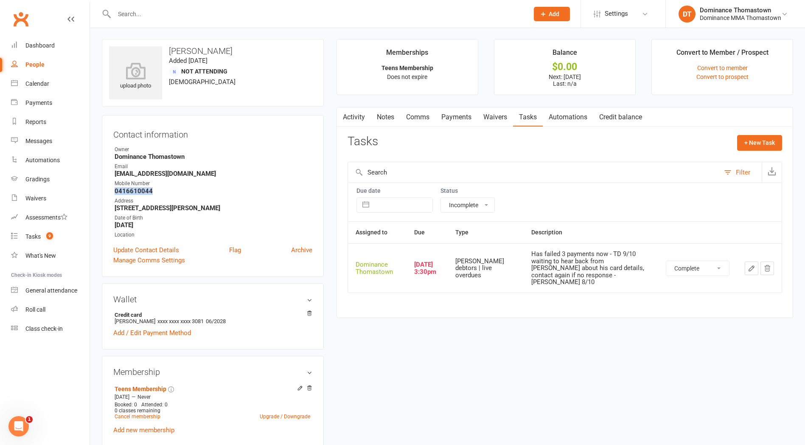
select select "unstarted"
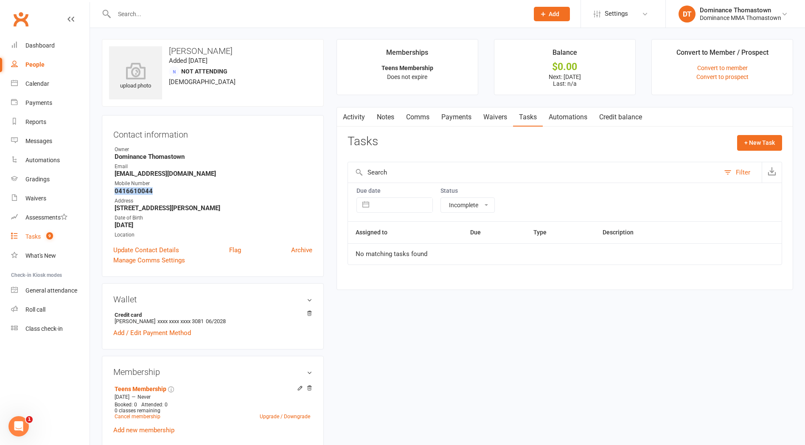
click at [23, 234] on link "Tasks 9" at bounding box center [50, 236] width 79 height 19
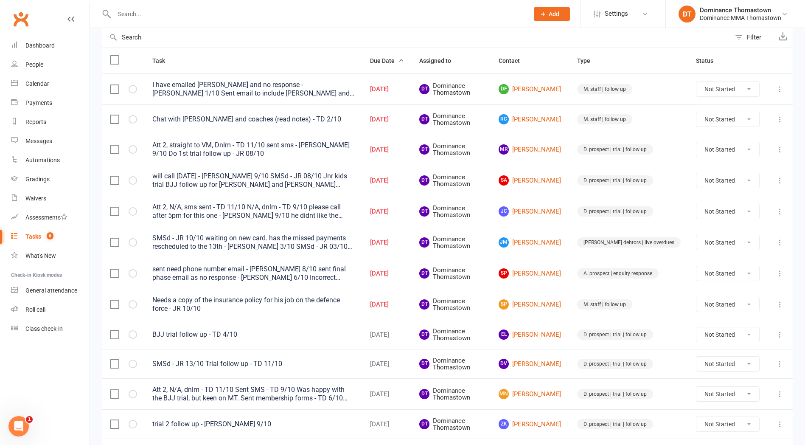
scroll to position [87, 0]
click at [539, 144] on link "MR Mary Ratajczyk" at bounding box center [530, 148] width 63 height 10
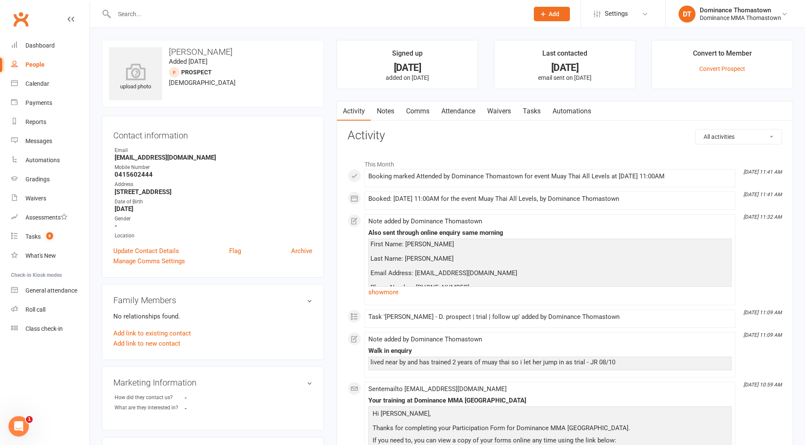
click at [537, 107] on link "Tasks" at bounding box center [532, 111] width 30 height 20
select select "incomplete"
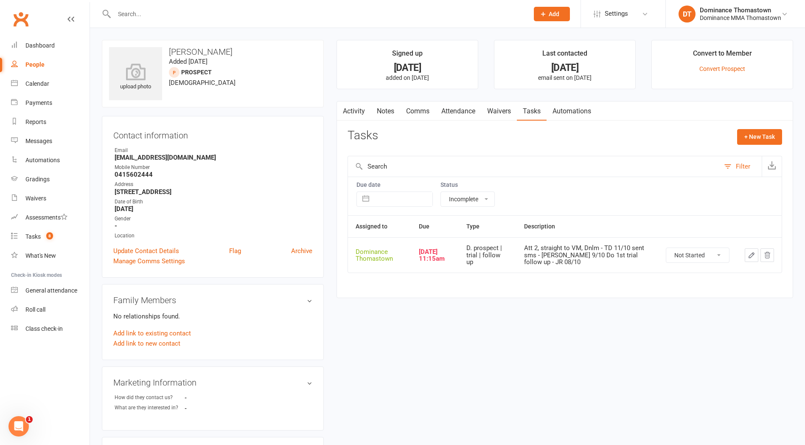
click at [135, 177] on strong "0415602444" at bounding box center [214, 175] width 198 height 8
copy strong "0415602444"
click at [454, 115] on link "Attendance" at bounding box center [458, 111] width 46 height 20
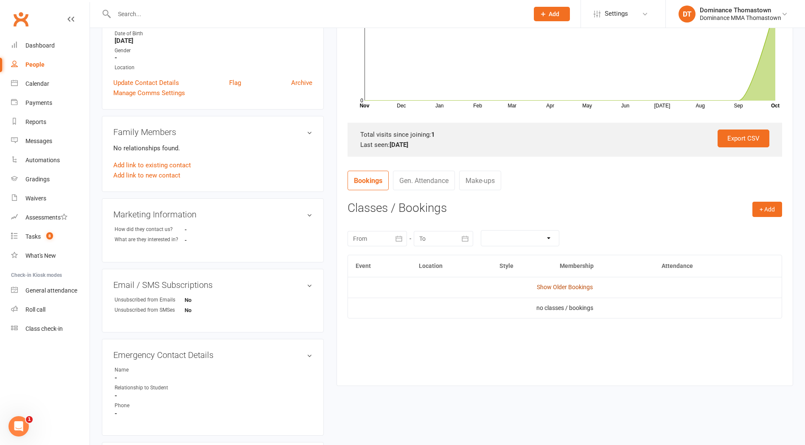
click at [565, 289] on link "Show Older Bookings" at bounding box center [565, 287] width 56 height 7
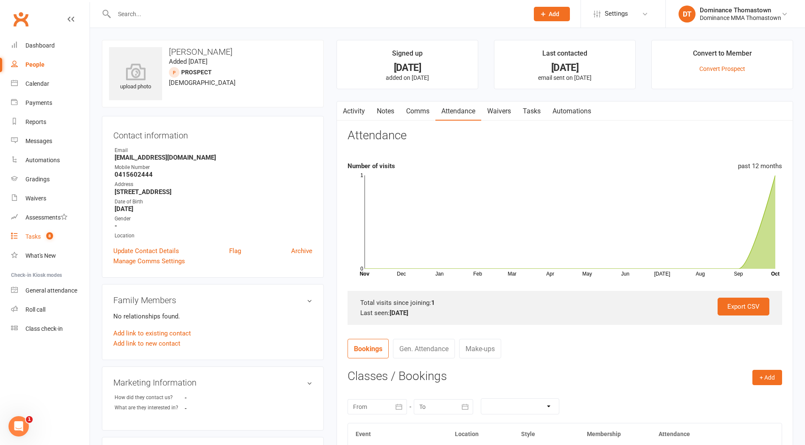
click at [40, 240] on link "Tasks 8" at bounding box center [50, 236] width 79 height 19
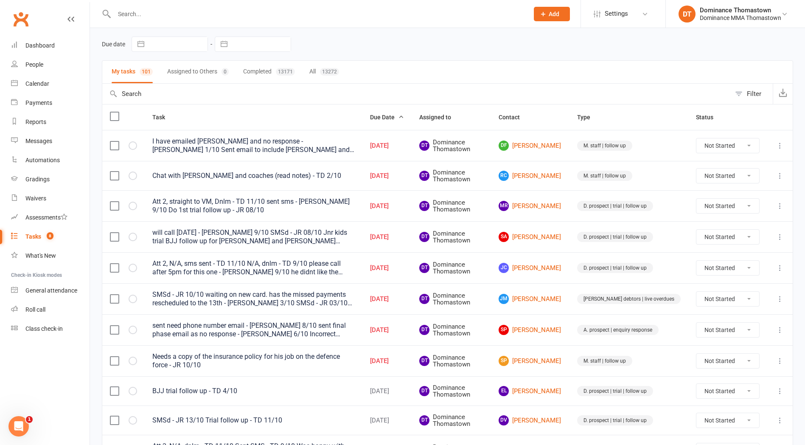
scroll to position [39, 0]
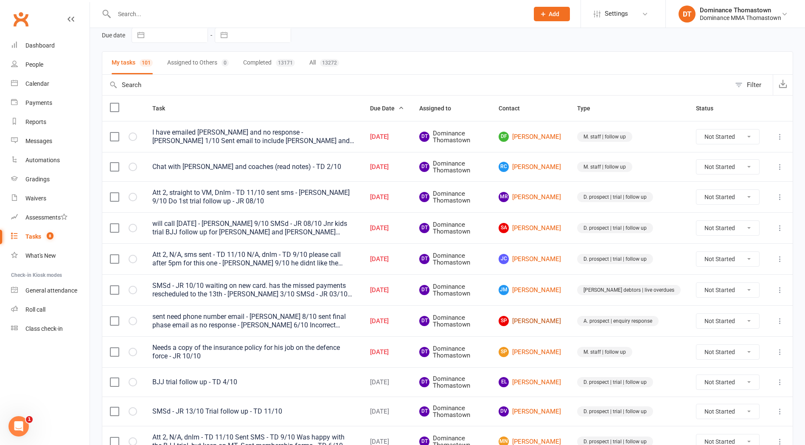
click at [552, 318] on link "SP Shanice Pikos" at bounding box center [530, 321] width 63 height 10
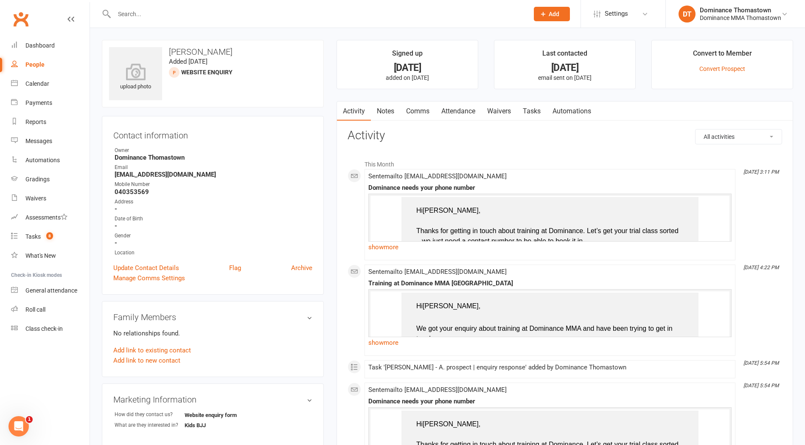
click at [388, 108] on link "Notes" at bounding box center [385, 111] width 29 height 20
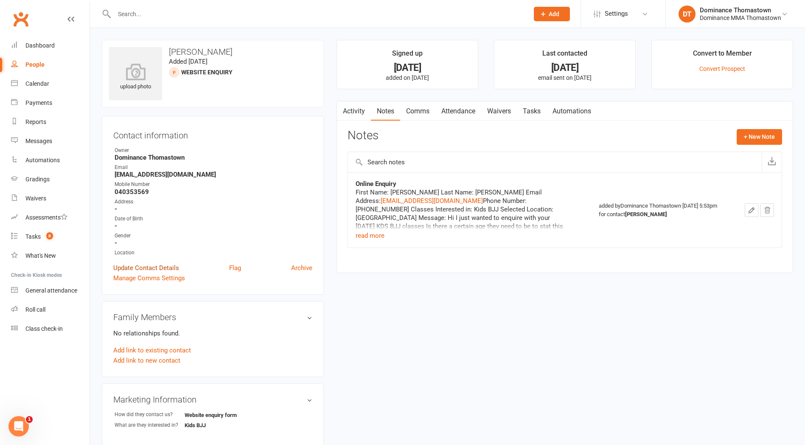
click at [149, 270] on link "Update Contact Details" at bounding box center [146, 268] width 66 height 10
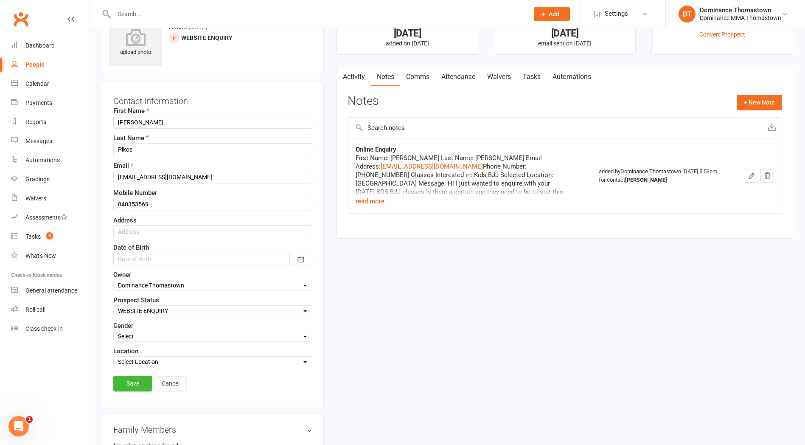
scroll to position [40, 0]
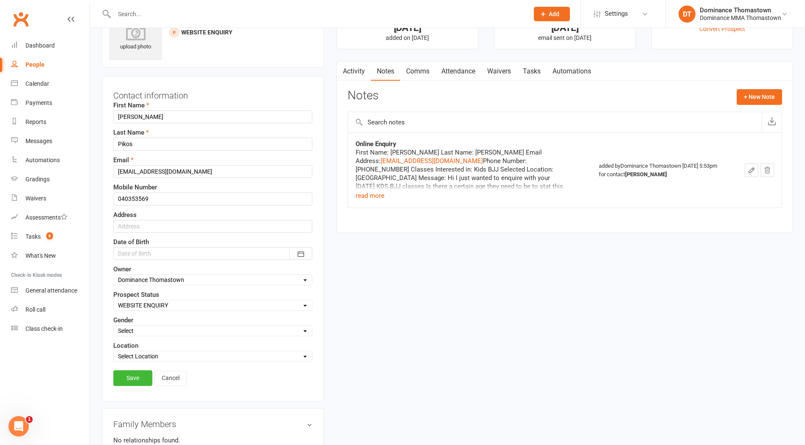
click at [171, 309] on select "Select ENQUIRY WEBSITE ENQUIRY META ADS ENQUIRY DROPPED PROSPECT DROP-IN VISITO…" at bounding box center [213, 304] width 198 height 9
select select "DROPPED PROSPECT"
click at [114, 300] on select "Select ENQUIRY WEBSITE ENQUIRY META ADS ENQUIRY DROPPED PROSPECT DROP-IN VISITO…" at bounding box center [213, 304] width 198 height 9
click at [137, 371] on link "Save" at bounding box center [132, 377] width 39 height 15
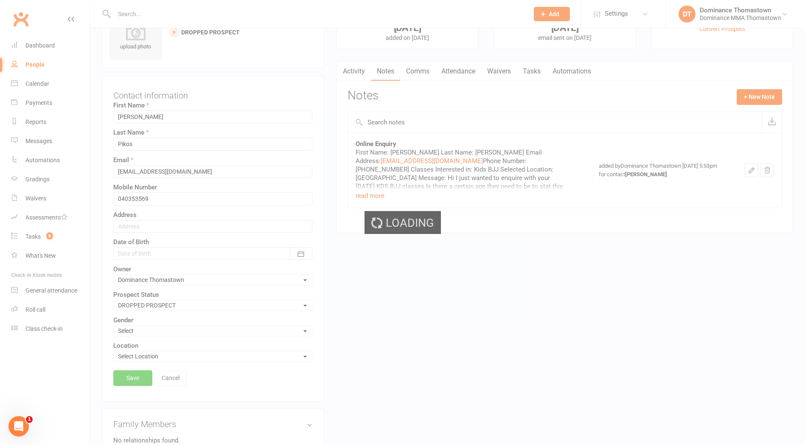
click at [138, 375] on div "Loading" at bounding box center [402, 222] width 805 height 445
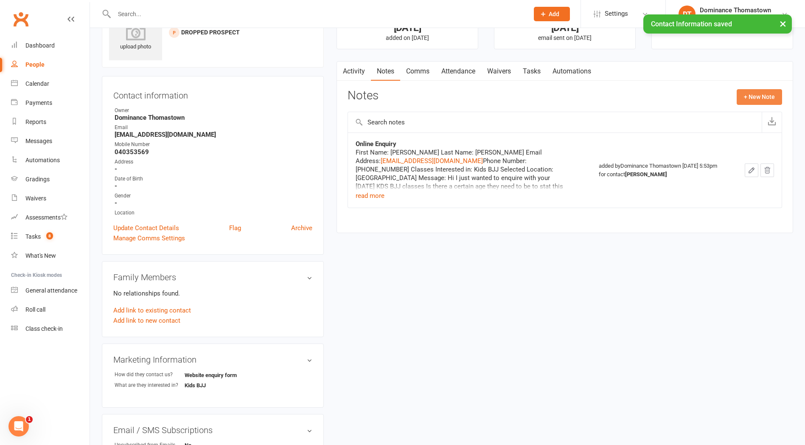
click at [764, 94] on button "+ New Note" at bounding box center [759, 96] width 45 height 15
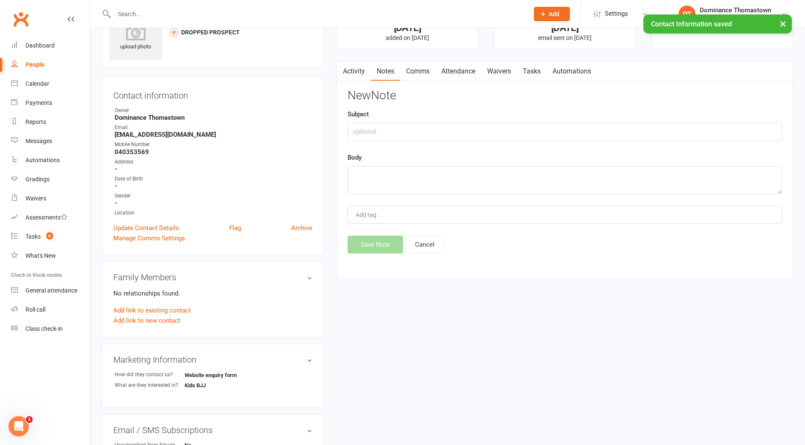
drag, startPoint x: 369, startPoint y: 154, endPoint x: 371, endPoint y: 163, distance: 9.5
click at [370, 160] on div "Body" at bounding box center [565, 173] width 435 height 42
click at [370, 182] on textarea at bounding box center [565, 180] width 435 height 28
drag, startPoint x: 357, startPoint y: 73, endPoint x: 362, endPoint y: 77, distance: 6.0
click at [357, 73] on link "Activity" at bounding box center [354, 72] width 34 height 20
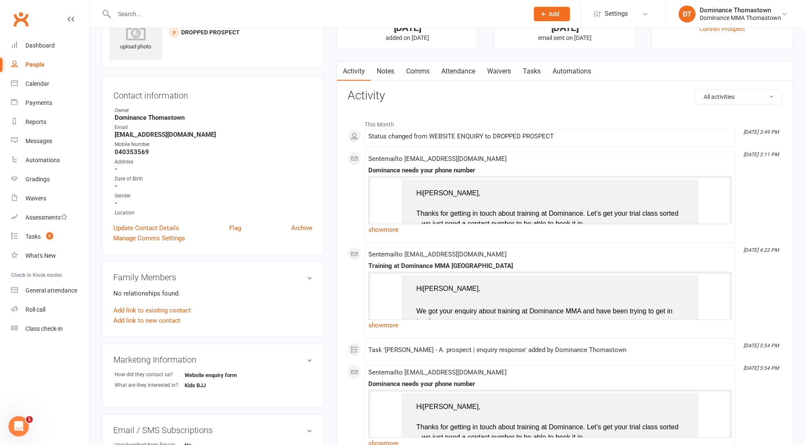
click at [385, 70] on link "Notes" at bounding box center [385, 72] width 29 height 20
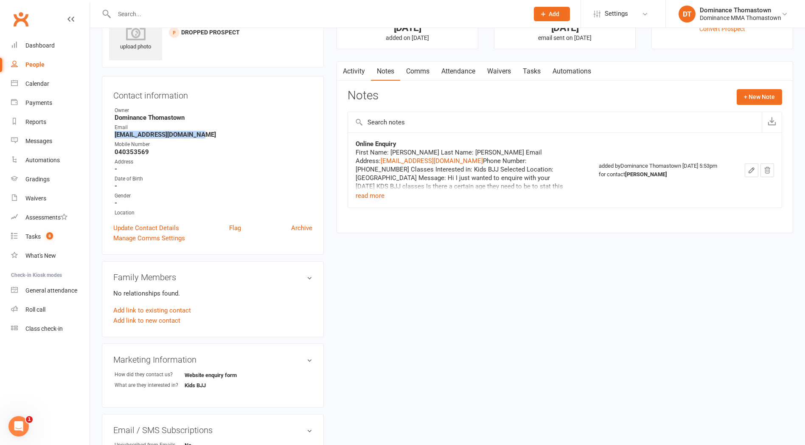
drag, startPoint x: 170, startPoint y: 136, endPoint x: 108, endPoint y: 132, distance: 61.7
click at [109, 132] on div "Contact information Owner Dominance Thomastown Email shaniceachkar@hotmail.com …" at bounding box center [213, 165] width 222 height 179
copy strong "shaniceachkar@hotmail.com"
click at [538, 68] on link "Tasks" at bounding box center [532, 72] width 30 height 20
select select "incomplete"
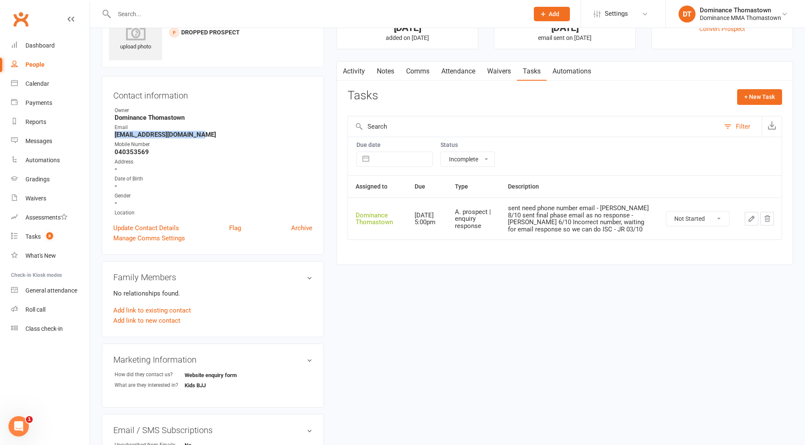
click at [749, 218] on icon "button" at bounding box center [752, 219] width 8 height 8
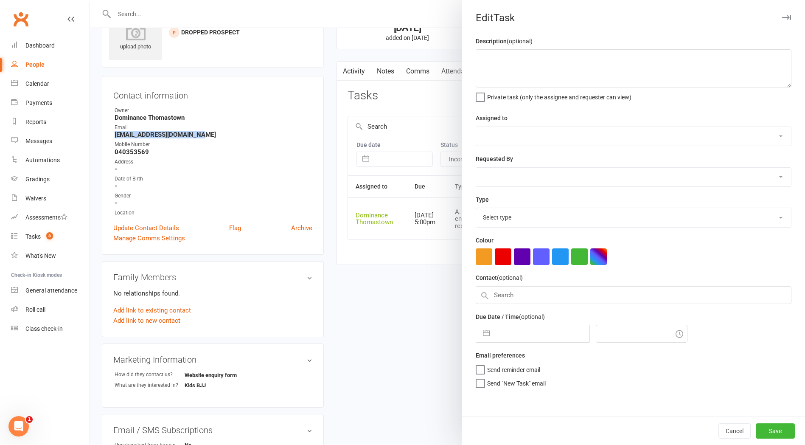
type textarea "sent need phone number email - Ellen 8/10 sent final phase email as no response…"
select select "12547"
type input "[DATE]"
type input "5:00pm"
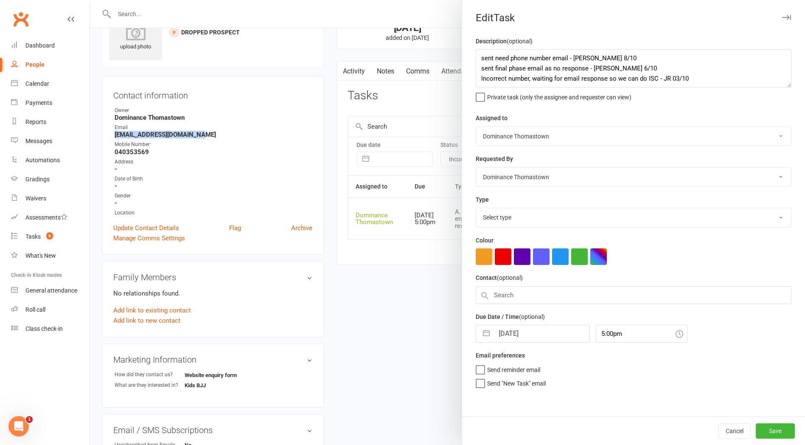
select select "3809"
click at [480, 58] on textarea "sent need phone number email - Ellen 8/10 sent final phase email as no response…" at bounding box center [634, 68] width 316 height 38
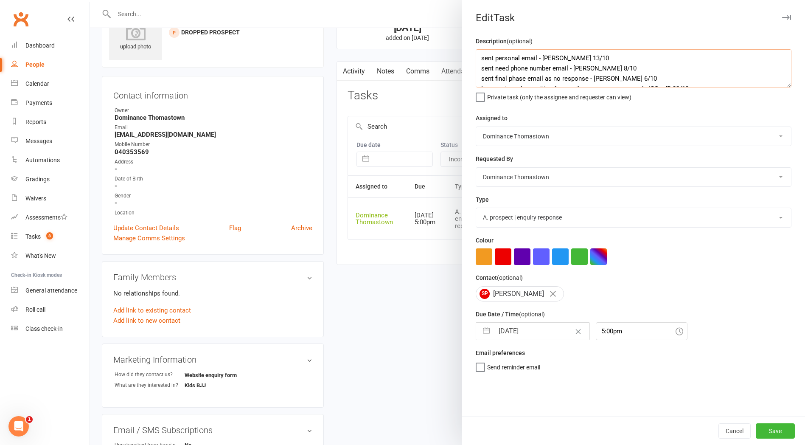
type textarea "sent personal email - Ellen 13/10 sent need phone number email - Ellen 8/10 sen…"
click at [529, 330] on input "[DATE]" at bounding box center [541, 331] width 95 height 17
select select "8"
select select "2025"
select select "9"
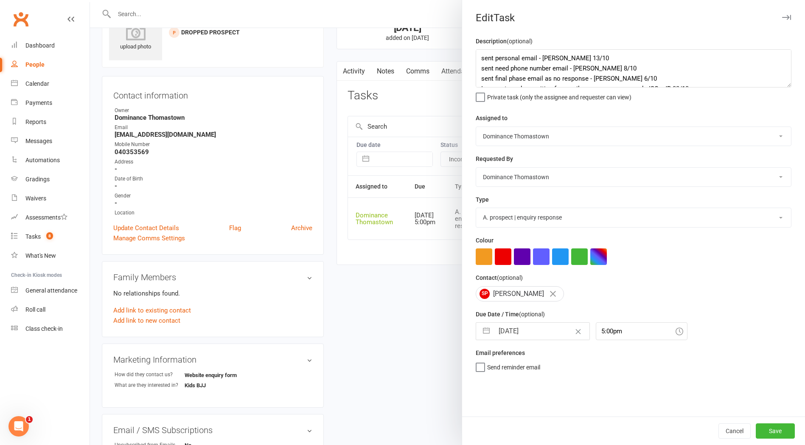
select select "2025"
select select "10"
select select "2025"
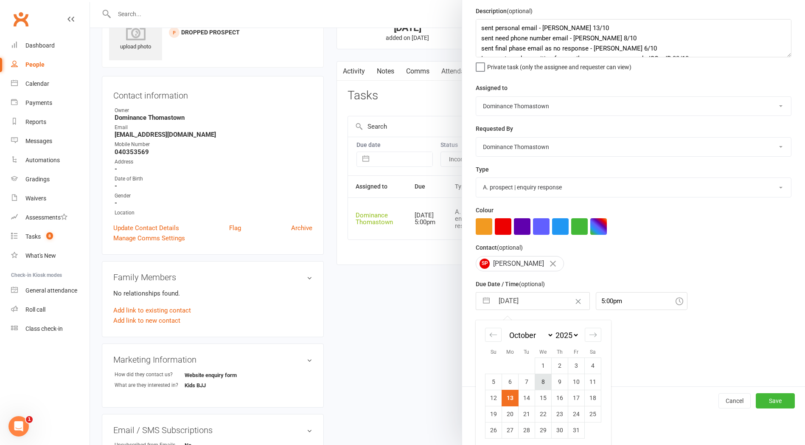
scroll to position [32, 0]
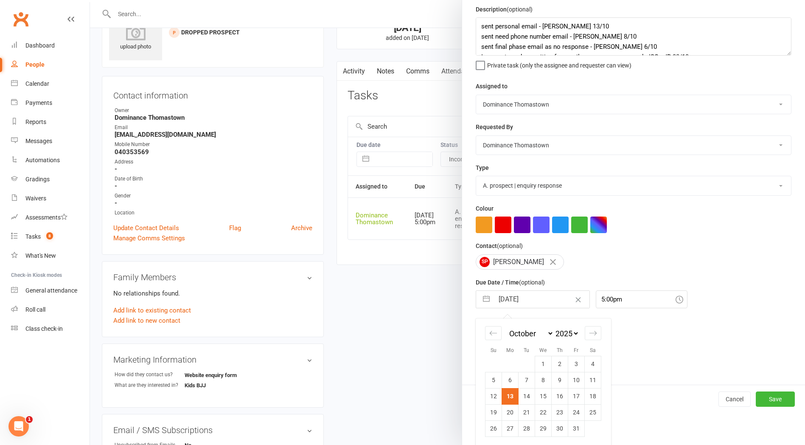
drag, startPoint x: 524, startPoint y: 393, endPoint x: 540, endPoint y: 396, distance: 16.9
click at [524, 393] on td "14" at bounding box center [527, 396] width 17 height 16
type input "[DATE]"
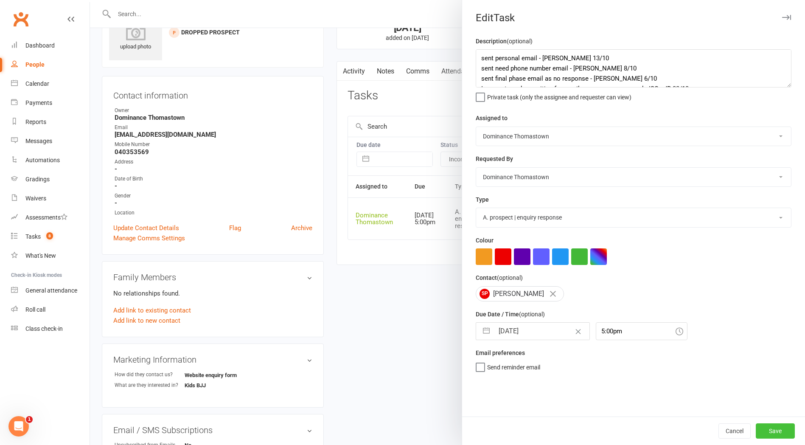
click at [786, 432] on button "Save" at bounding box center [775, 430] width 39 height 15
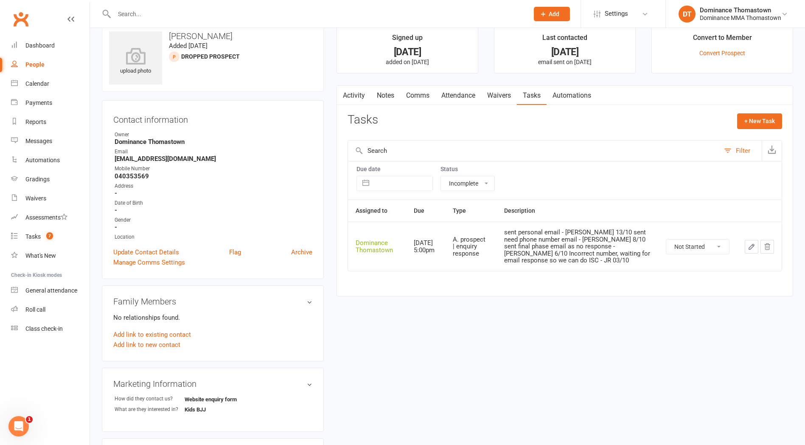
scroll to position [23, 0]
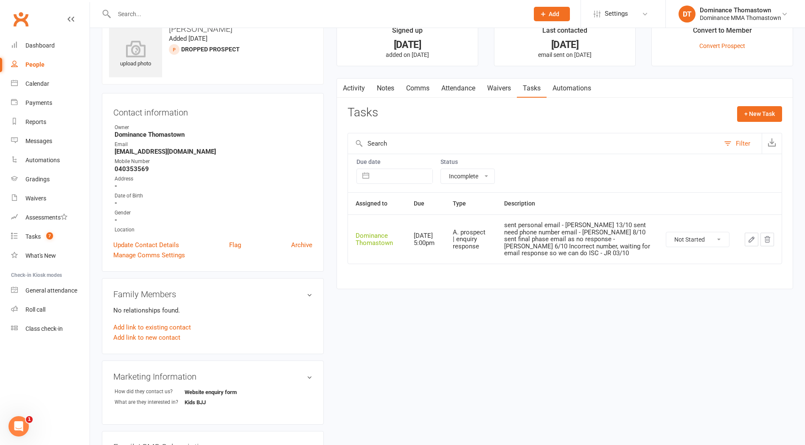
click at [361, 292] on div "upload photo Shanice Pikos Added 3 October, 2025 DROPPED PROSPECT prospect Cont…" at bounding box center [447, 340] width 704 height 646
click at [133, 244] on link "Update Contact Details" at bounding box center [146, 245] width 66 height 10
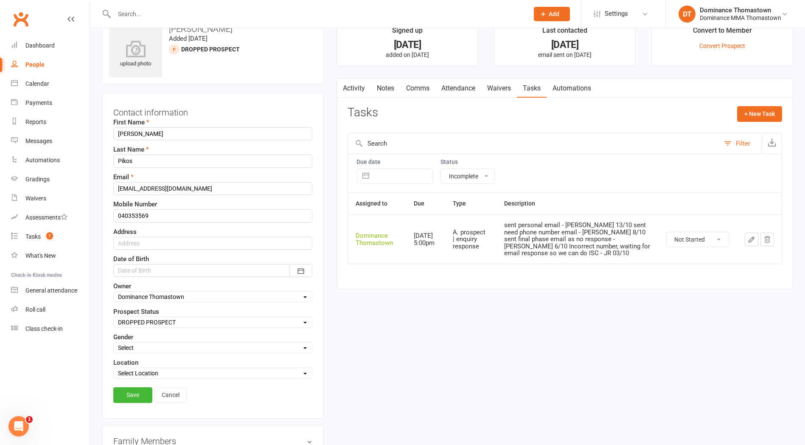
scroll to position [40, 0]
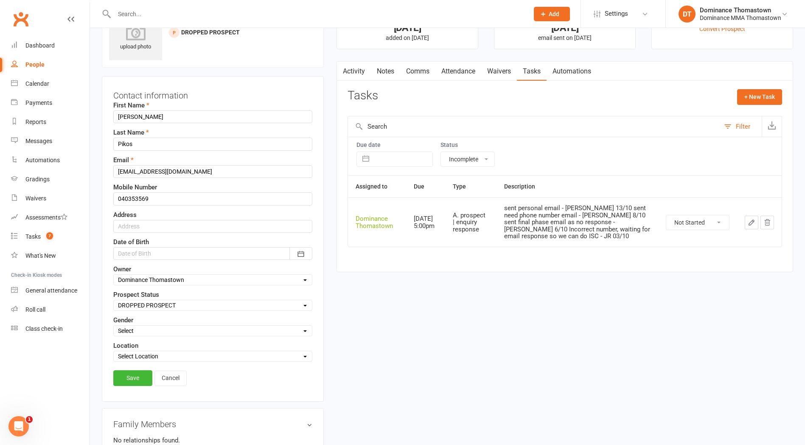
click at [156, 308] on select "Select ENQUIRY WEBSITE ENQUIRY META ADS ENQUIRY DROPPED PROSPECT DROP-IN VISITO…" at bounding box center [213, 304] width 198 height 9
select select "ENQUIRY"
click at [114, 300] on select "Select ENQUIRY WEBSITE ENQUIRY META ADS ENQUIRY DROPPED PROSPECT DROP-IN VISITO…" at bounding box center [213, 304] width 198 height 9
click at [130, 377] on link "Save" at bounding box center [132, 377] width 39 height 15
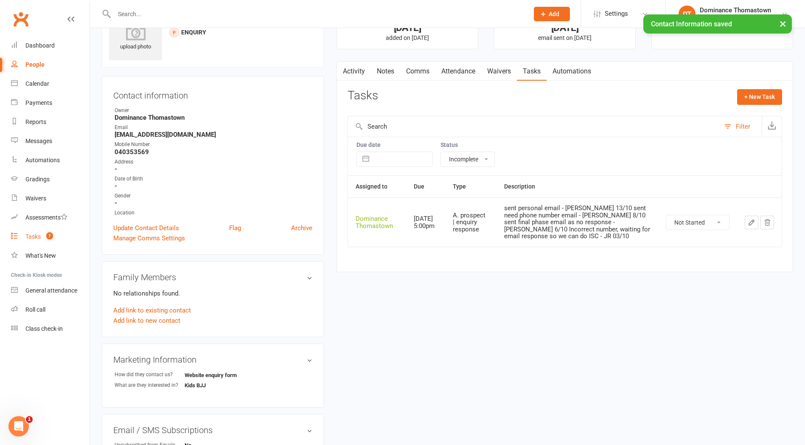
click at [39, 234] on div "Tasks" at bounding box center [32, 236] width 15 height 7
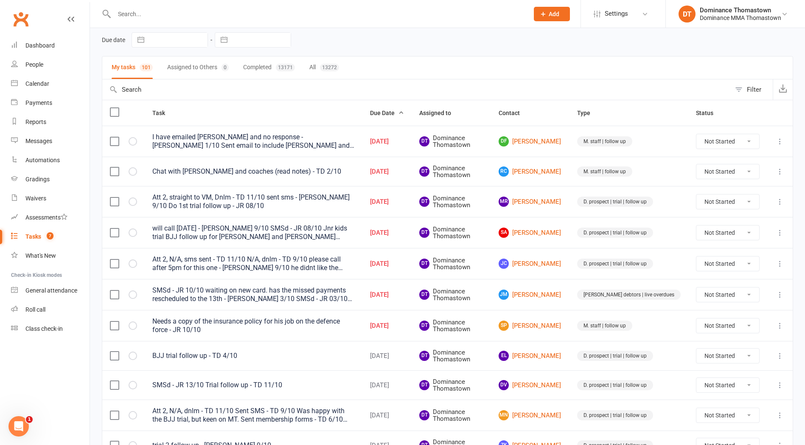
scroll to position [27, 0]
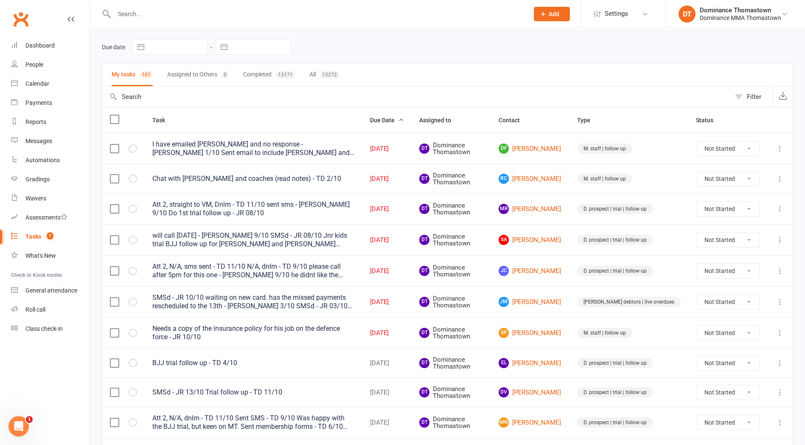
click at [144, 17] on input "text" at bounding box center [317, 14] width 411 height 12
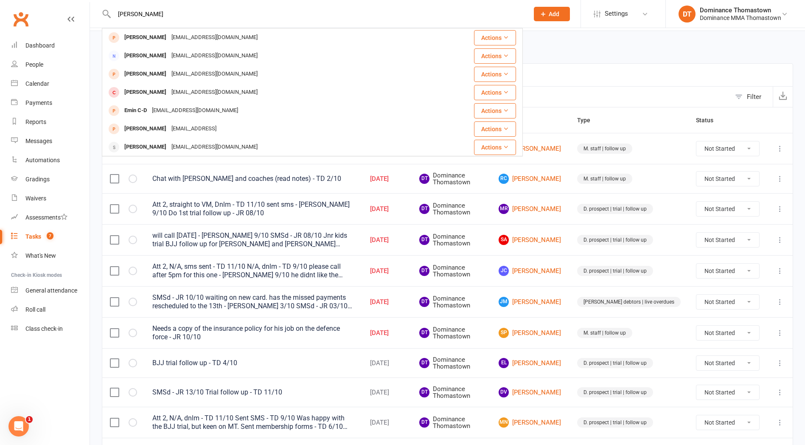
scroll to position [202, 0]
click at [140, 18] on input "emilio" at bounding box center [317, 14] width 411 height 12
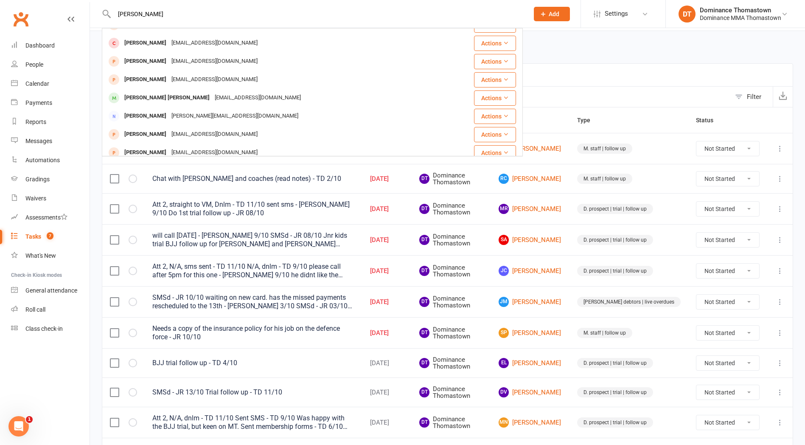
scroll to position [0, 0]
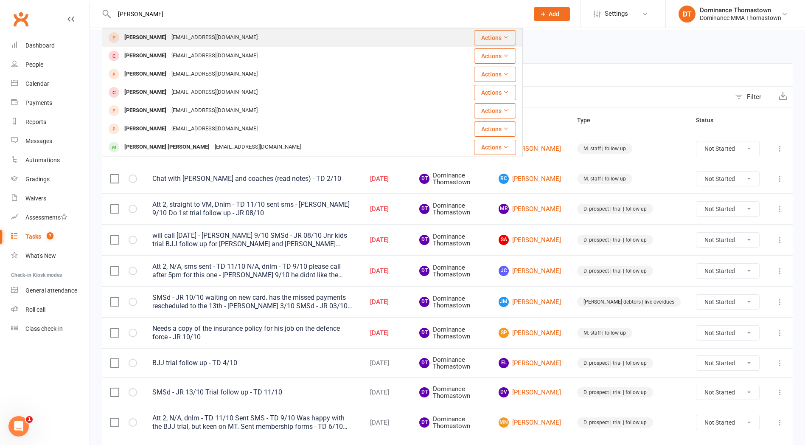
type input "sophia dav"
click at [170, 39] on div "mexisophi@gmail.com" at bounding box center [214, 37] width 91 height 12
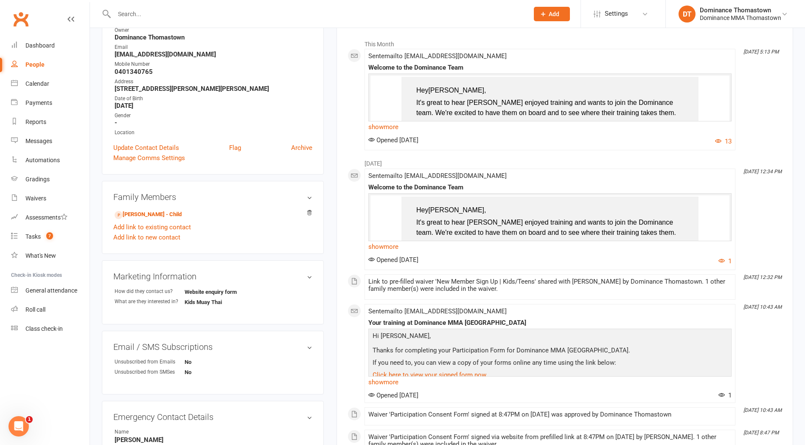
scroll to position [182, 0]
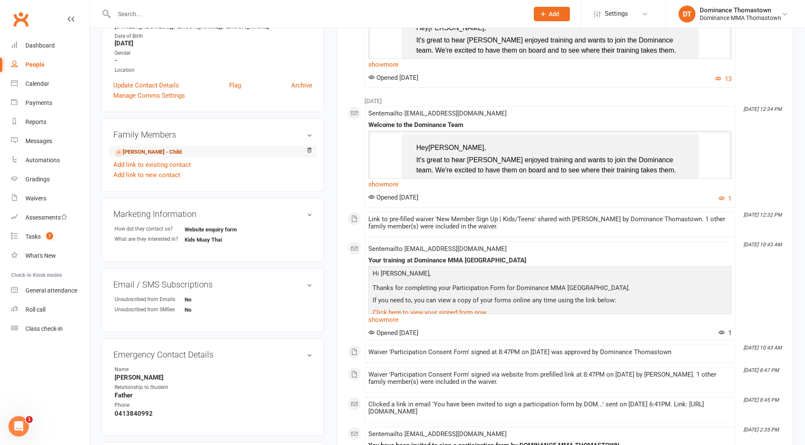
click at [161, 152] on link "Emilio De Lucas - Child" at bounding box center [148, 152] width 67 height 9
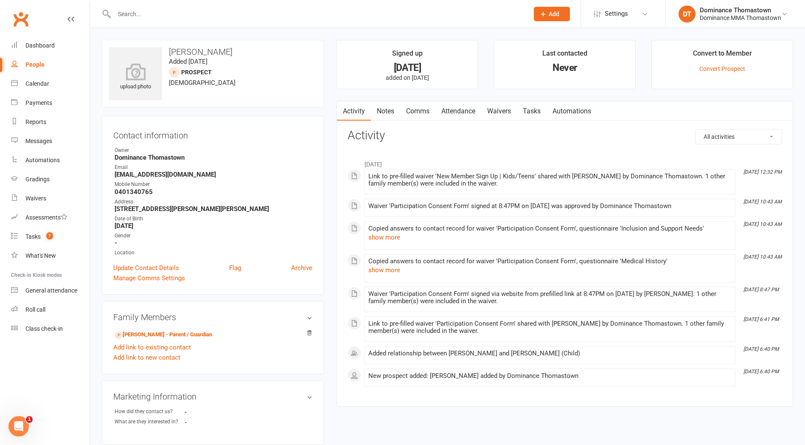
click at [464, 105] on link "Attendance" at bounding box center [458, 111] width 46 height 20
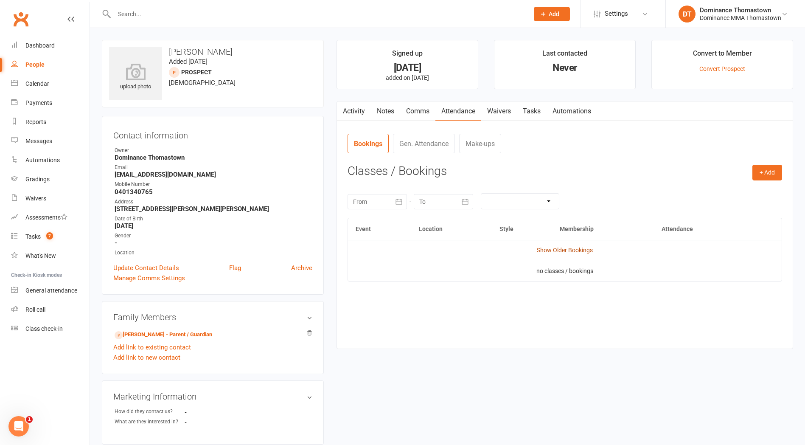
click at [551, 247] on link "Show Older Bookings" at bounding box center [565, 250] width 56 height 7
click at [159, 335] on link "Sophia Davis - Parent / Guardian" at bounding box center [164, 334] width 98 height 9
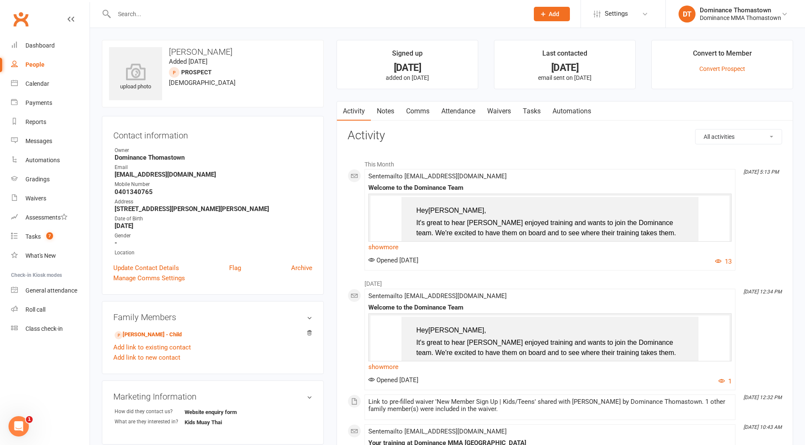
click at [377, 110] on link "Notes" at bounding box center [385, 111] width 29 height 20
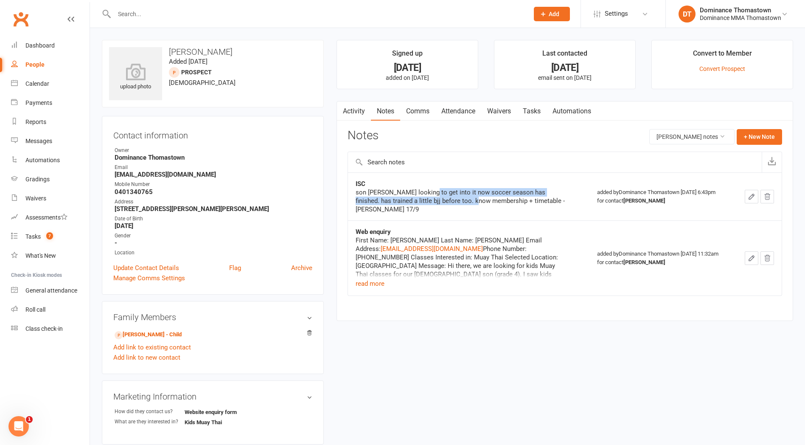
drag, startPoint x: 460, startPoint y: 195, endPoint x: 468, endPoint y: 197, distance: 7.5
click at [468, 197] on div "son emilio looking to get into it now soccer season has finished. has trained a…" at bounding box center [462, 200] width 212 height 25
click at [178, 335] on link "Emilio De Lucas - Child" at bounding box center [148, 334] width 67 height 9
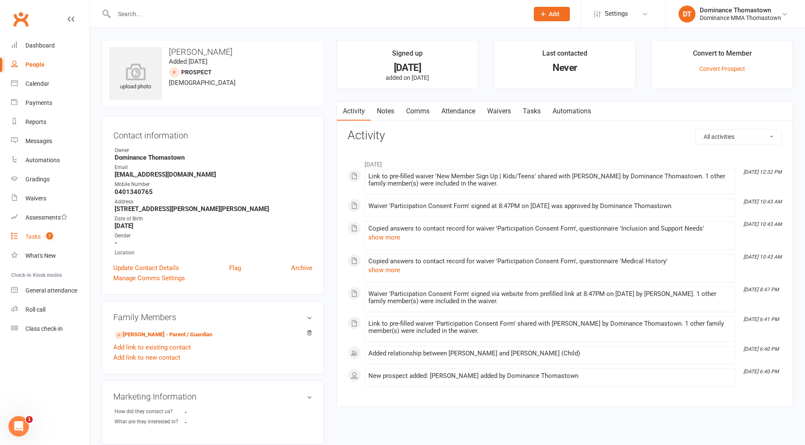
click at [36, 229] on link "Tasks 7" at bounding box center [50, 236] width 79 height 19
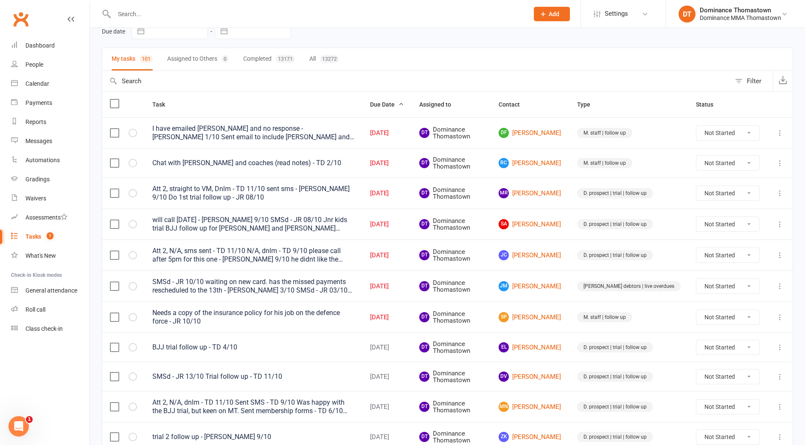
scroll to position [43, 0]
click at [134, 10] on input "text" at bounding box center [317, 14] width 411 height 12
type input "amaya"
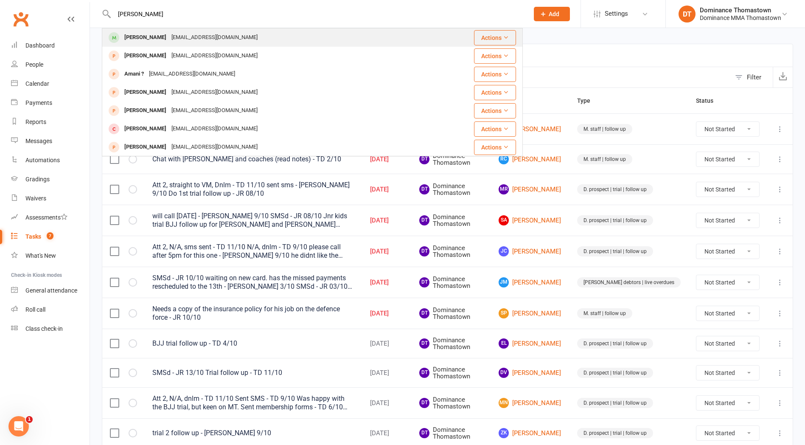
click at [169, 34] on div "rabi87@live.com.au" at bounding box center [214, 37] width 91 height 12
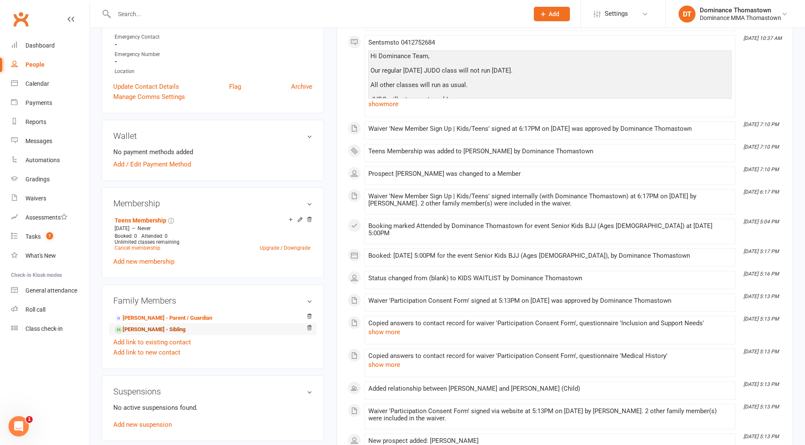
scroll to position [249, 0]
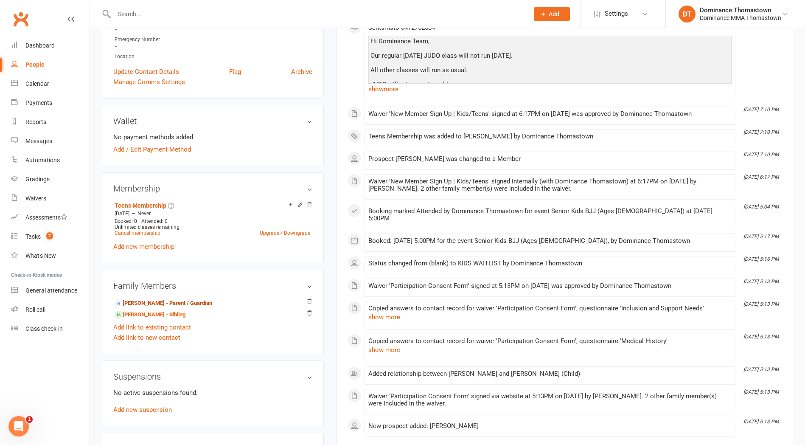
click at [157, 301] on link "Rabi Hojok - Parent / Guardian" at bounding box center [164, 303] width 98 height 9
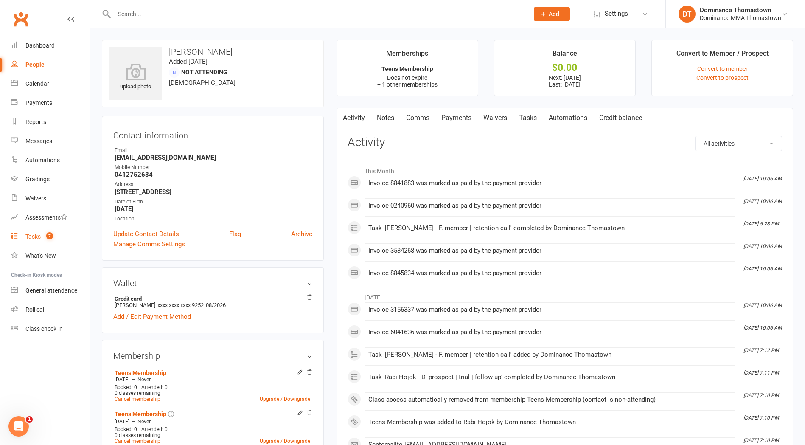
click at [48, 227] on link "Tasks 7" at bounding box center [50, 236] width 79 height 19
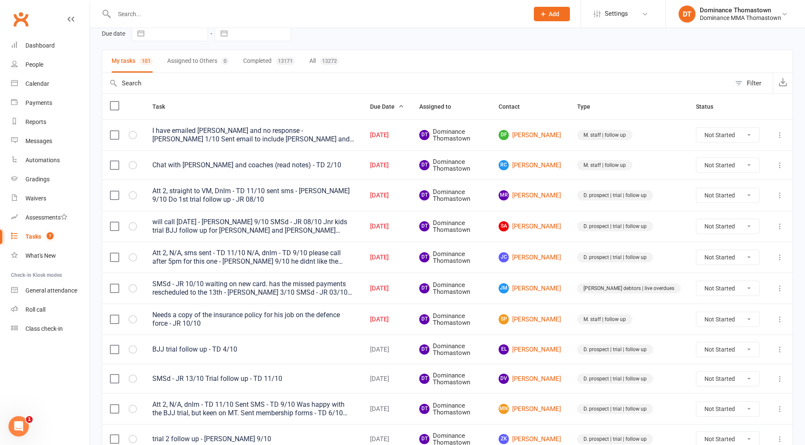
scroll to position [41, 0]
click at [44, 41] on link "Dashboard" at bounding box center [50, 45] width 79 height 19
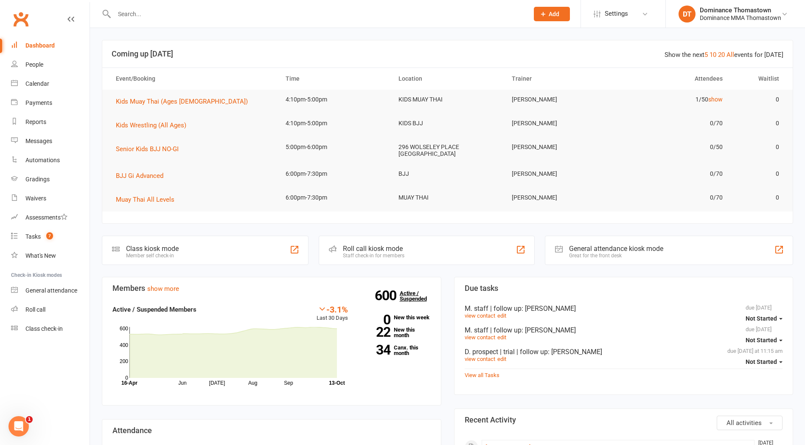
click at [418, 296] on link "600 Active / Suspended" at bounding box center [418, 296] width 37 height 24
click at [406, 352] on link "34 Canx. this month" at bounding box center [396, 350] width 70 height 11
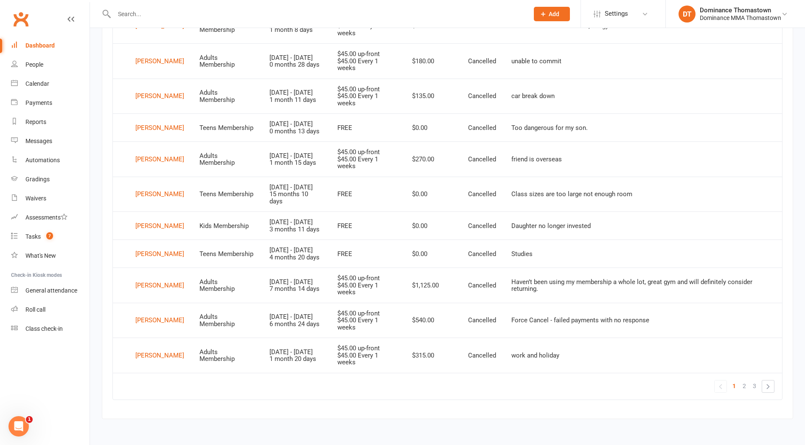
scroll to position [569, 0]
click at [755, 387] on span "3" at bounding box center [754, 386] width 3 height 12
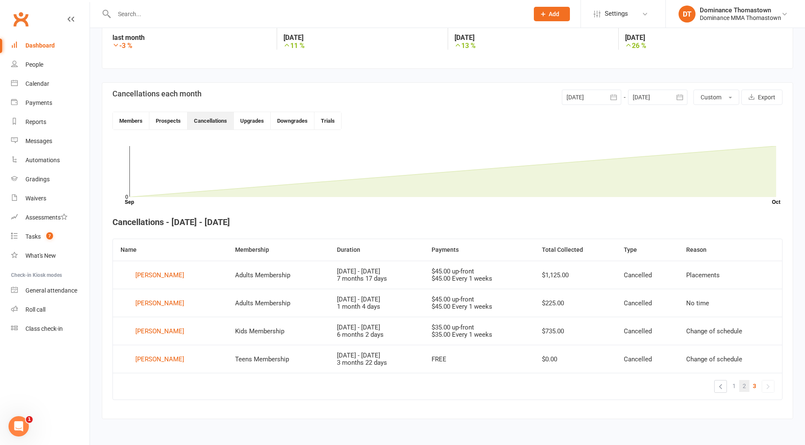
click at [743, 387] on span "2" at bounding box center [744, 386] width 3 height 12
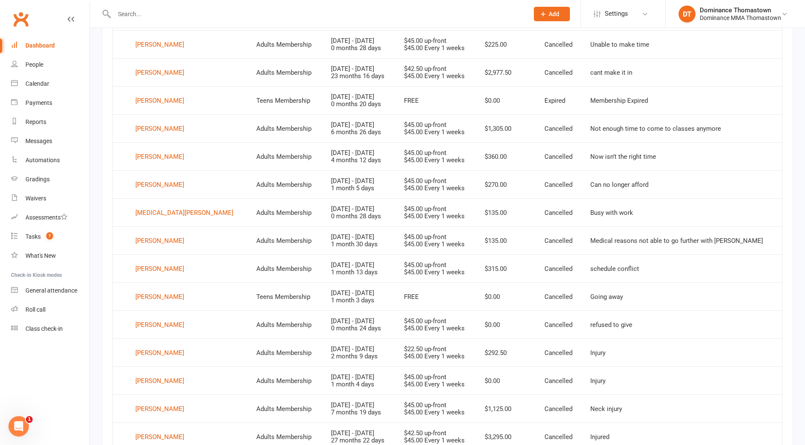
scroll to position [458, 0]
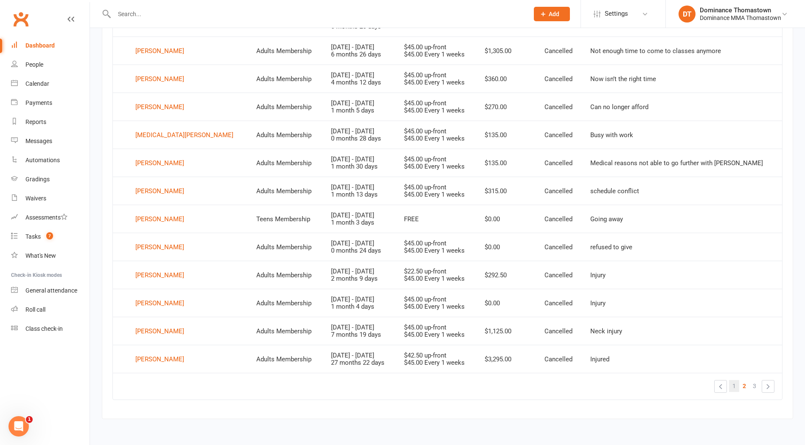
click at [730, 384] on link "1" at bounding box center [734, 386] width 10 height 12
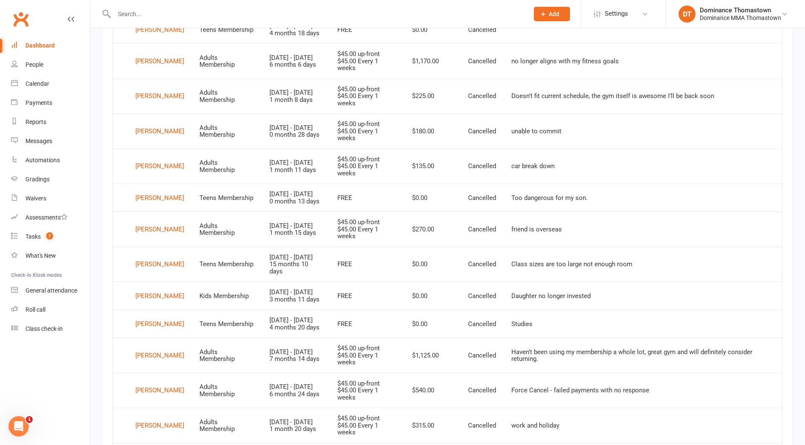
click at [135, 9] on input "text" at bounding box center [317, 14] width 411 height 12
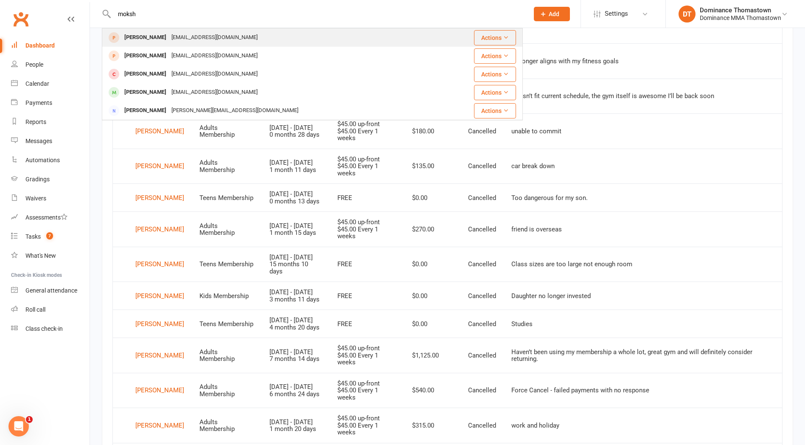
type input "moksh"
click at [192, 39] on div "nagpalmoksh@gmail.com" at bounding box center [214, 37] width 91 height 12
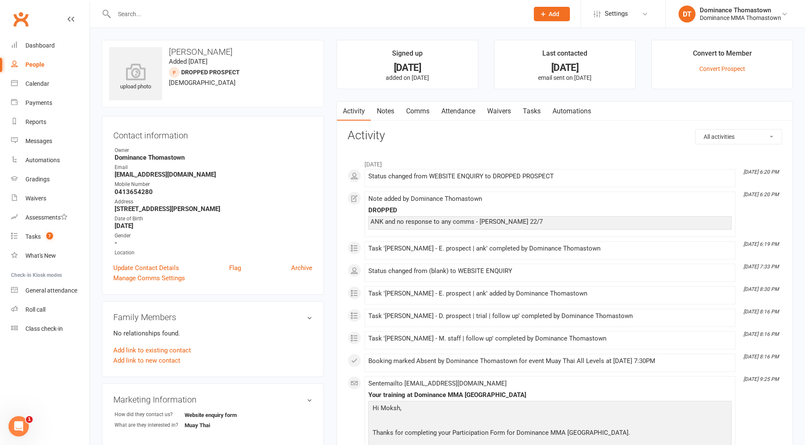
click at [542, 115] on link "Tasks" at bounding box center [532, 111] width 30 height 20
select select "incomplete"
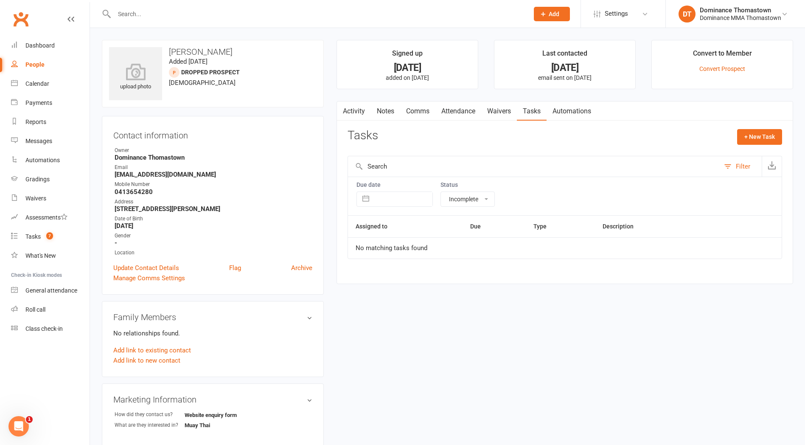
click at [395, 112] on link "Notes" at bounding box center [385, 111] width 29 height 20
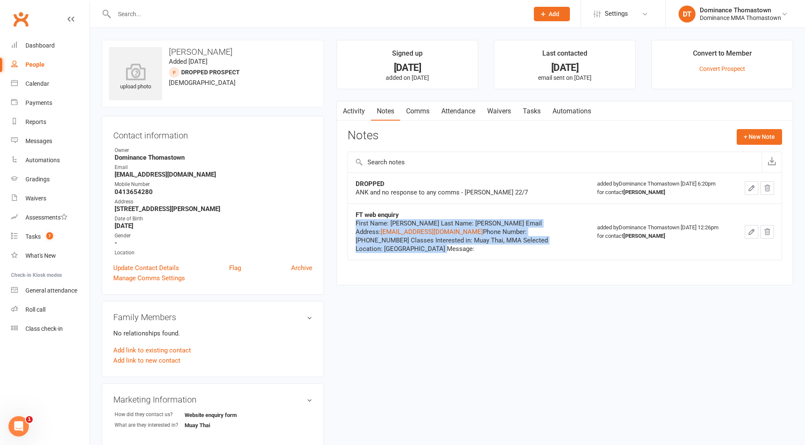
drag, startPoint x: 442, startPoint y: 237, endPoint x: 354, endPoint y: 222, distance: 88.8
click at [354, 222] on td "FT web enquiry First Name: Moksh Last Name: Nagpal Email Address: nagpalmoksh@g…" at bounding box center [468, 231] width 241 height 56
copy div "First Name: Moksh Last Name: Nagpal Email Address: nagpalmoksh@gmail.com Phone …"
click at [356, 106] on link "Activity" at bounding box center [354, 111] width 34 height 20
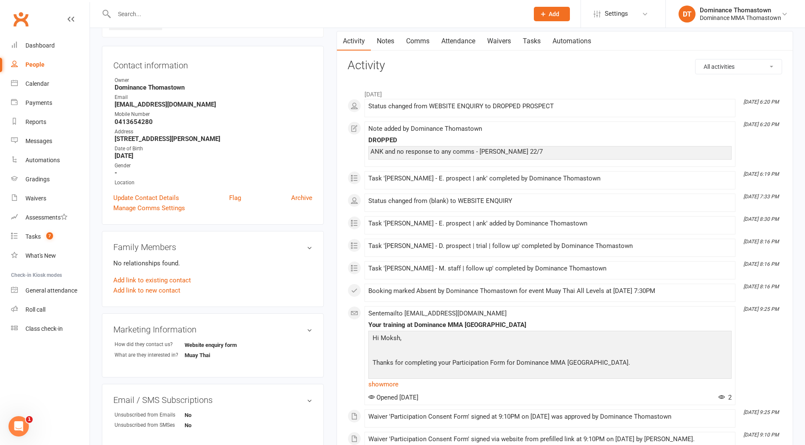
click at [451, 223] on div "Task 'Moksh Nagpal - E. prospect | ank' added by Dominance Thomastown" at bounding box center [549, 223] width 363 height 7
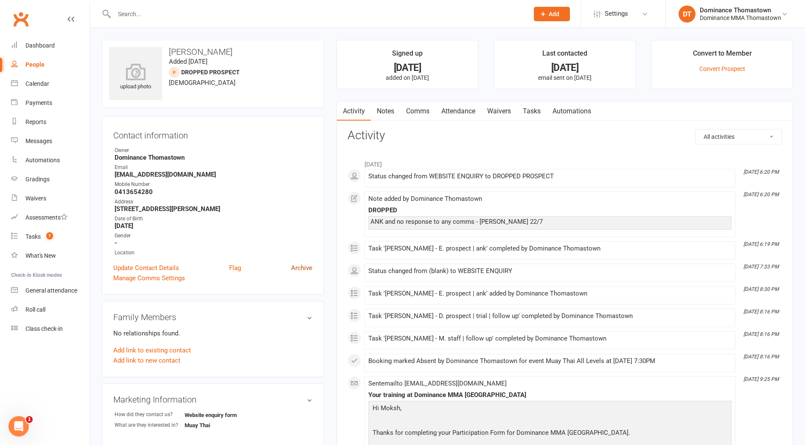
click at [309, 268] on link "Archive" at bounding box center [301, 268] width 21 height 10
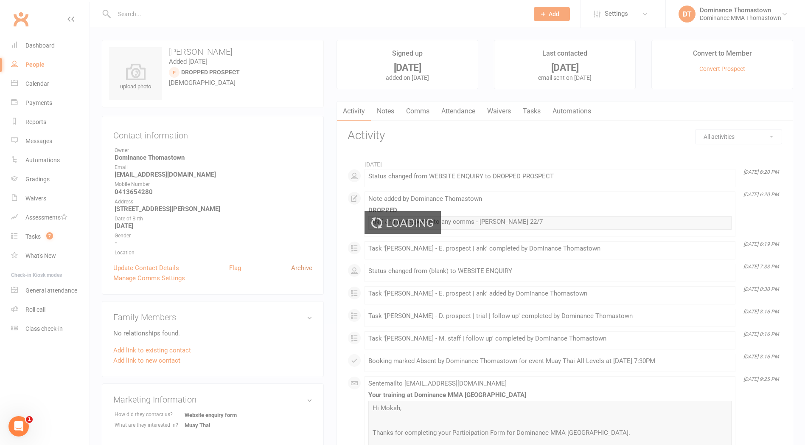
select select "100"
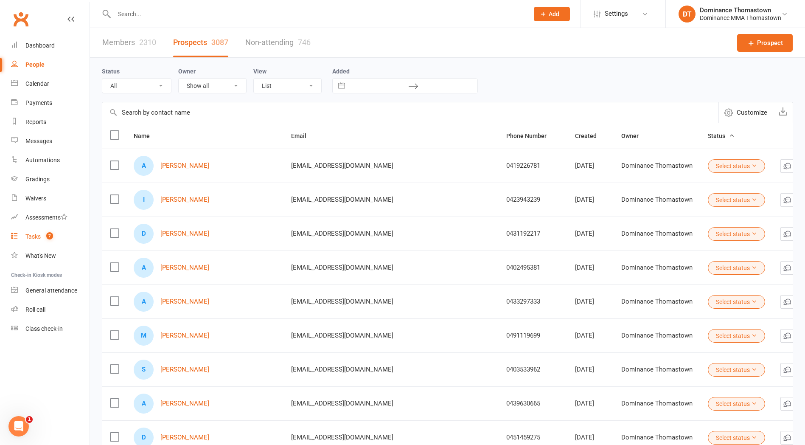
click at [48, 236] on span "7" at bounding box center [49, 235] width 7 height 7
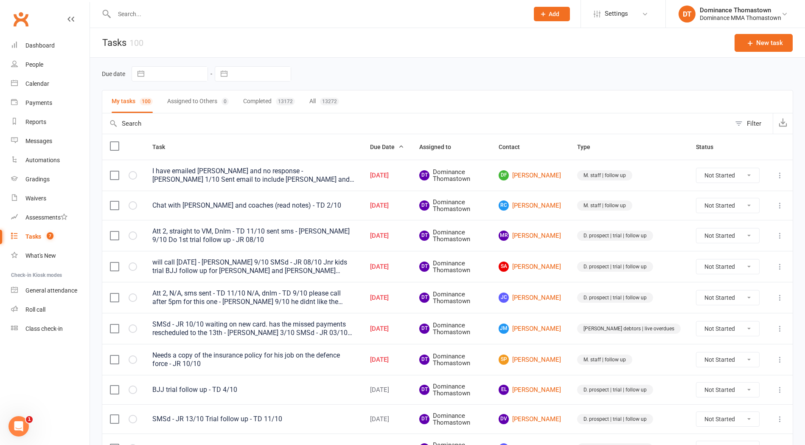
click at [145, 8] on input "text" at bounding box center [317, 14] width 411 height 12
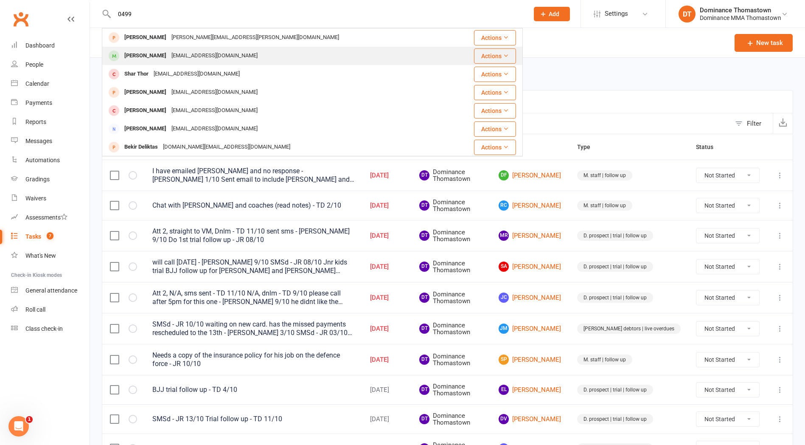
type input "0499"
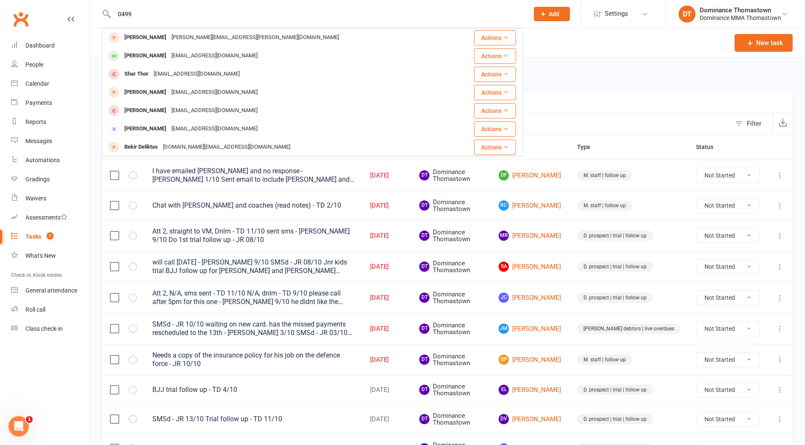
click at [147, 48] on div "Jack Ryan jack.ryan8642@gmail.com" at bounding box center [277, 55] width 349 height 17
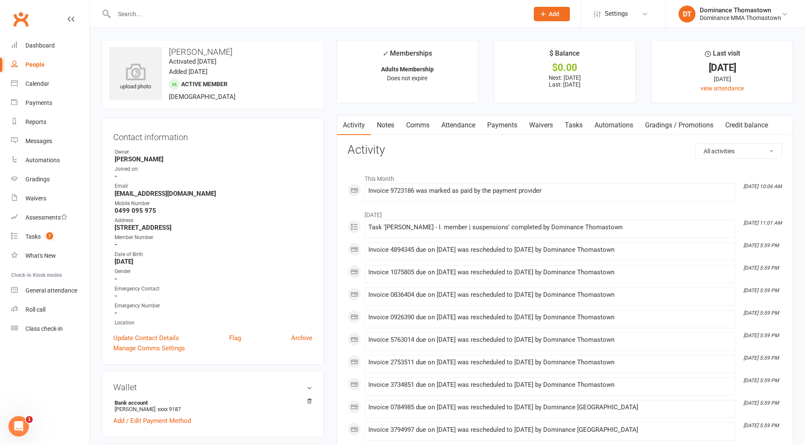
click at [570, 125] on link "Tasks" at bounding box center [574, 125] width 30 height 20
select select "incomplete"
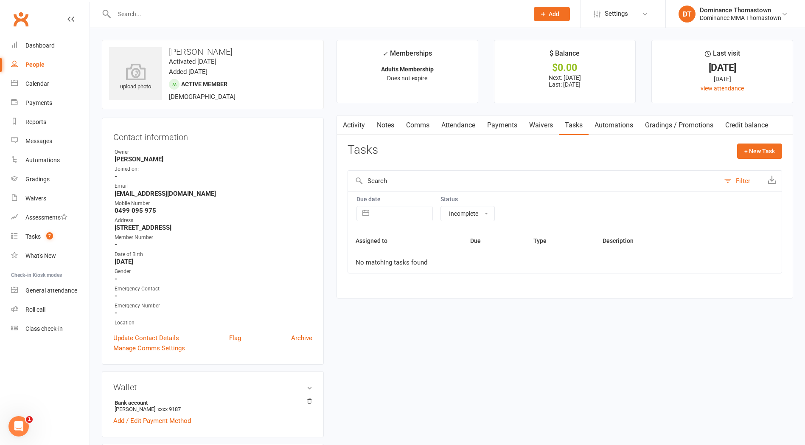
drag, startPoint x: 544, startPoint y: 124, endPoint x: 557, endPoint y: 127, distance: 13.4
click at [544, 124] on link "Waivers" at bounding box center [541, 125] width 36 height 20
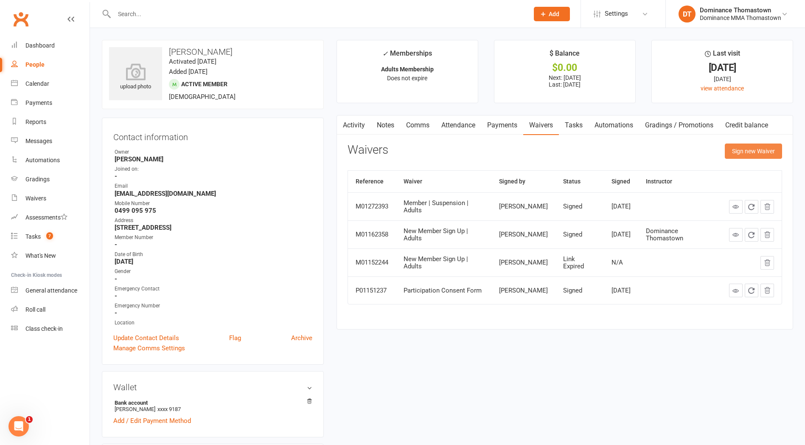
click at [744, 151] on button "Sign new Waiver" at bounding box center [753, 150] width 57 height 15
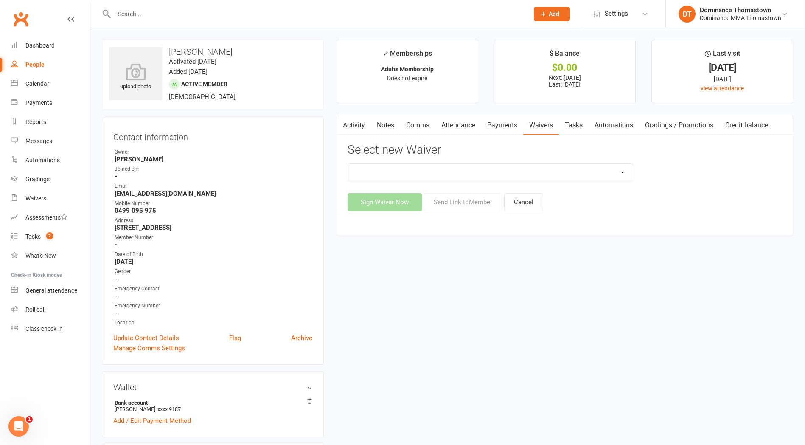
click at [403, 173] on select "Member | Cancellation | Adults Member | Injury Report Form (FOH staff use only)…" at bounding box center [490, 172] width 285 height 17
select select "8154"
click at [348, 164] on select "Member | Cancellation | Adults Member | Injury Report Form (FOH staff use only)…" at bounding box center [490, 172] width 285 height 17
click at [467, 203] on button "Send Link to Member" at bounding box center [463, 202] width 78 height 18
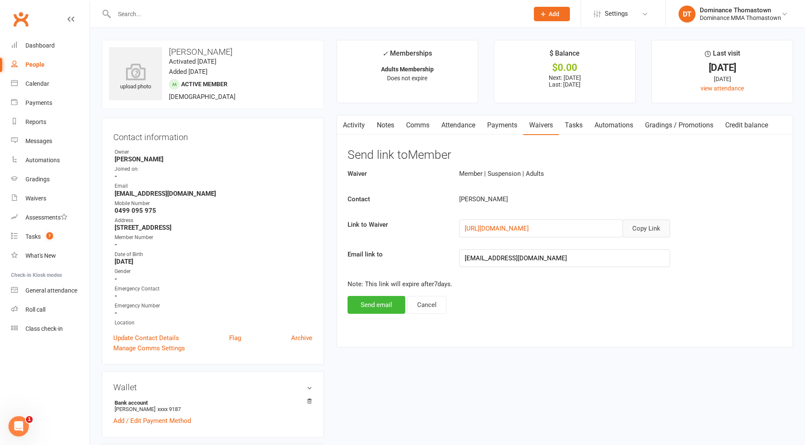
click at [642, 221] on button "Copy Link" at bounding box center [647, 228] width 48 height 18
click at [417, 126] on link "Comms" at bounding box center [417, 125] width 35 height 20
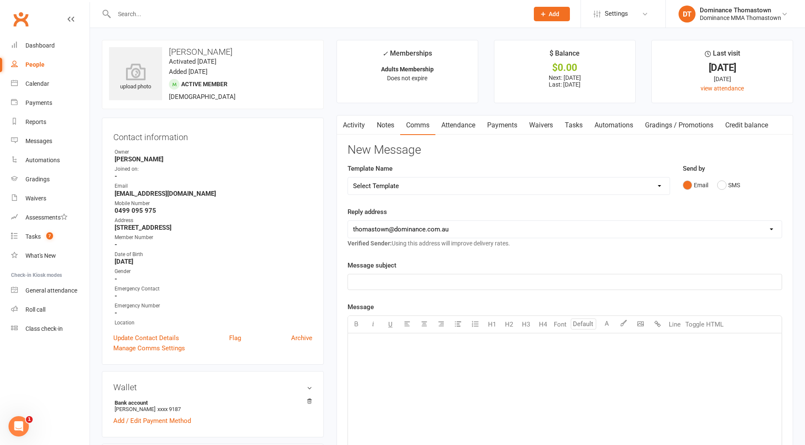
click at [402, 180] on select "Select Template [Email] MARKETING | 10TH BIRTHDAY SPECIAL | CANCELLED MEMBERS […" at bounding box center [509, 185] width 322 height 17
select select "8"
click at [348, 177] on select "Select Template [Email] MARKETING | 10TH BIRTHDAY SPECIAL | CANCELLED MEMBERS […" at bounding box center [509, 185] width 322 height 17
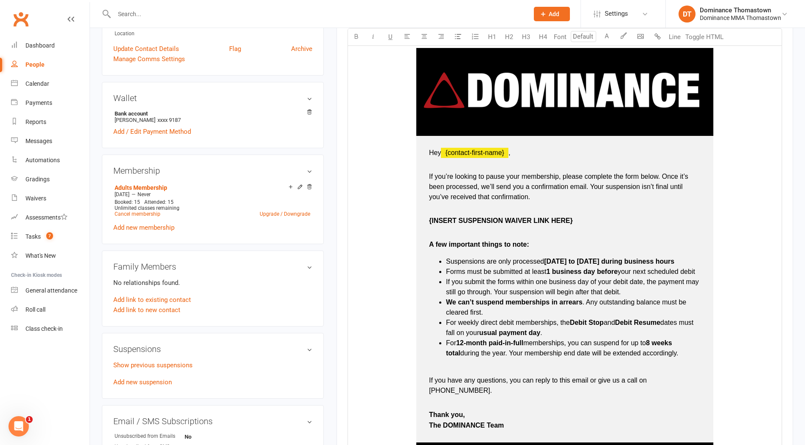
scroll to position [289, 0]
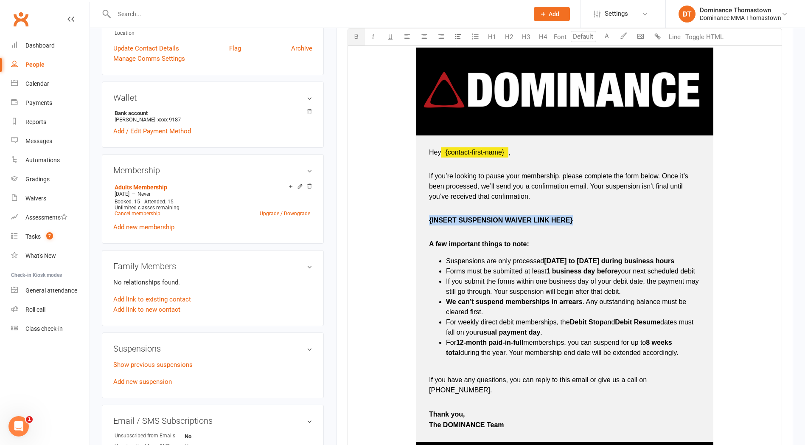
drag, startPoint x: 580, startPoint y: 225, endPoint x: 430, endPoint y: 223, distance: 149.4
click at [430, 223] on p "{INSERT SUSPENSION WAIVER LINK HERE}" at bounding box center [565, 225] width 272 height 20
type input "16"
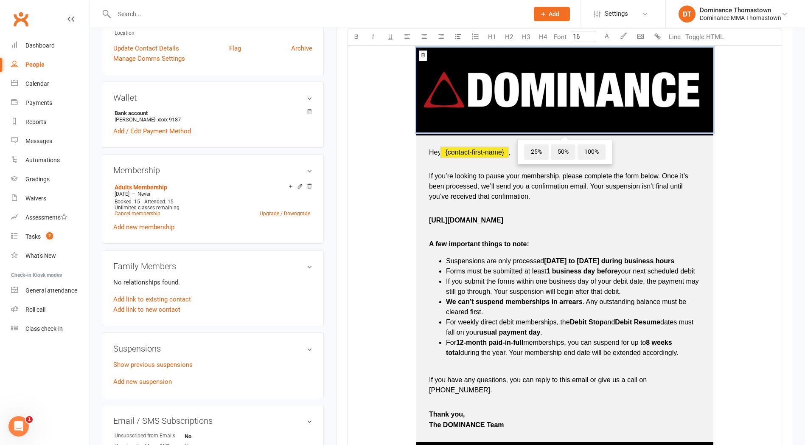
drag, startPoint x: 541, startPoint y: 221, endPoint x: 415, endPoint y: 216, distance: 126.6
click at [415, 216] on td "﻿ 25% 50% 100% Hey ﻿ {contact-first-name} , If you’re looking to pause your mem…" at bounding box center [565, 302] width 422 height 511
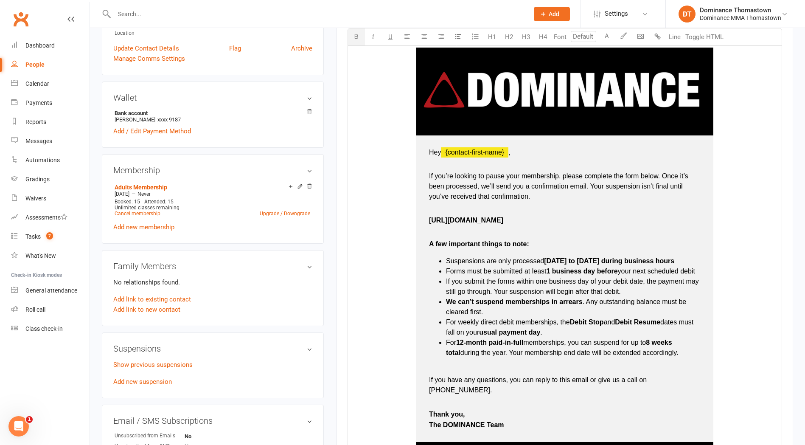
drag, startPoint x: 430, startPoint y: 220, endPoint x: 552, endPoint y: 217, distance: 121.4
click at [546, 221] on p "https://dominance.short.gy/a0yw38" at bounding box center [565, 225] width 272 height 20
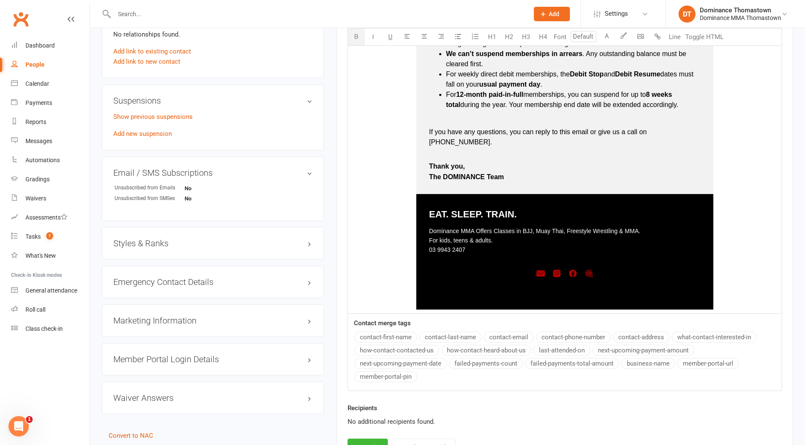
scroll to position [606, 0]
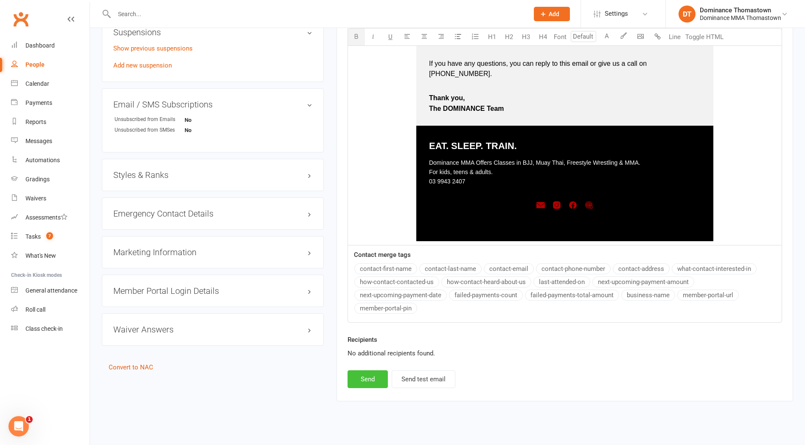
click at [367, 370] on button "Send" at bounding box center [368, 379] width 40 height 18
select select
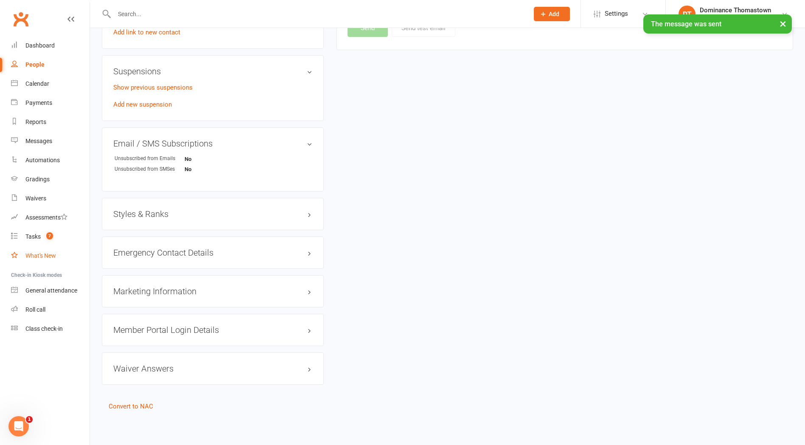
scroll to position [564, 0]
click at [42, 241] on link "Tasks 7" at bounding box center [50, 236] width 79 height 19
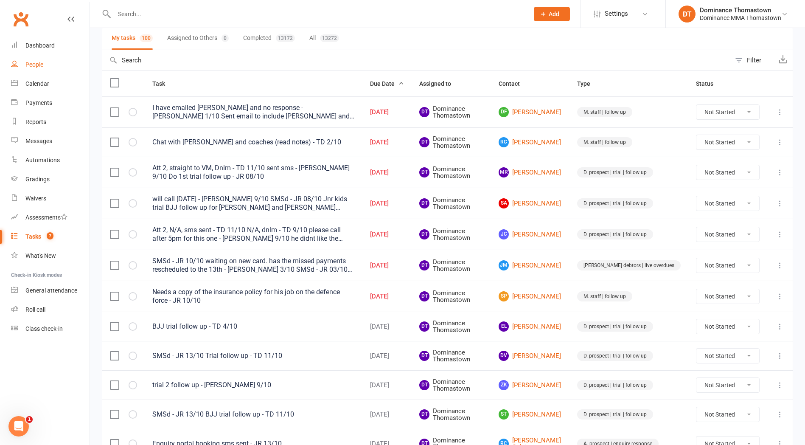
scroll to position [65, 0]
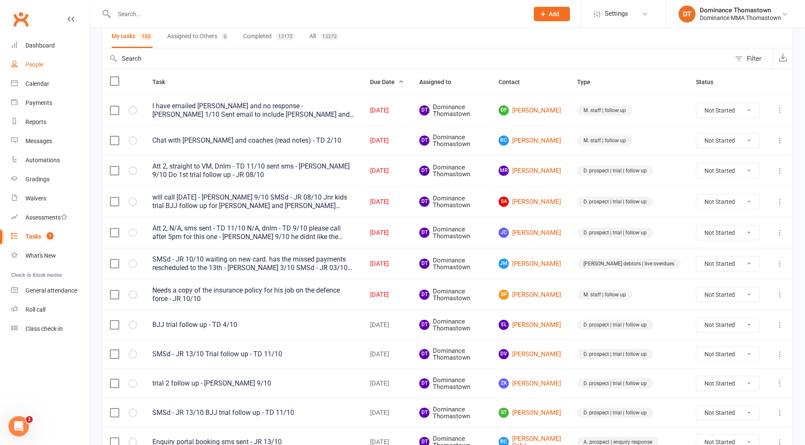
click at [40, 64] on div "People" at bounding box center [34, 64] width 18 height 7
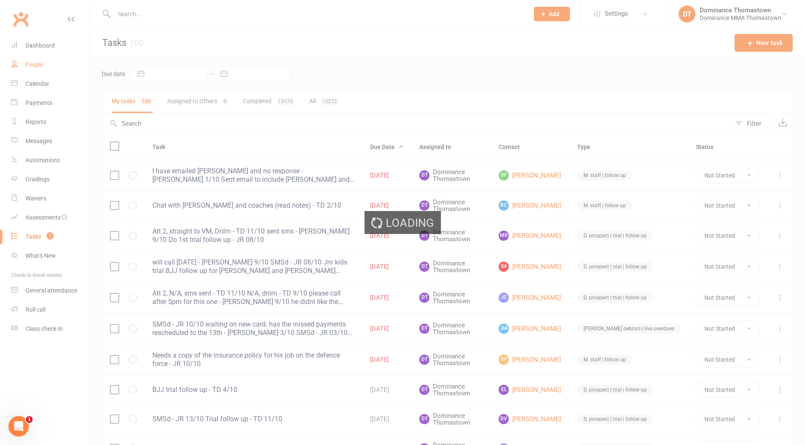
select select "100"
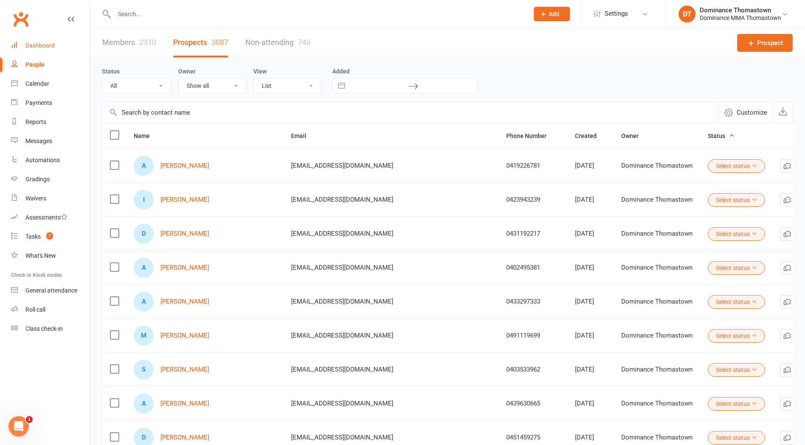
click at [36, 48] on div "Dashboard" at bounding box center [39, 45] width 29 height 7
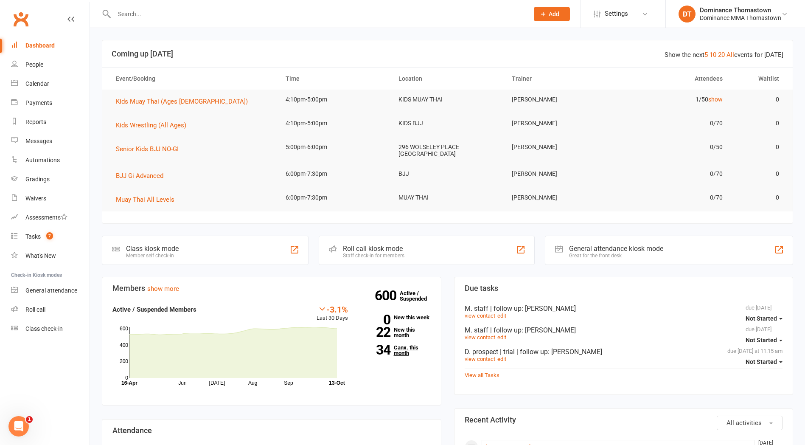
click at [410, 352] on link "34 Canx. this month" at bounding box center [396, 350] width 70 height 11
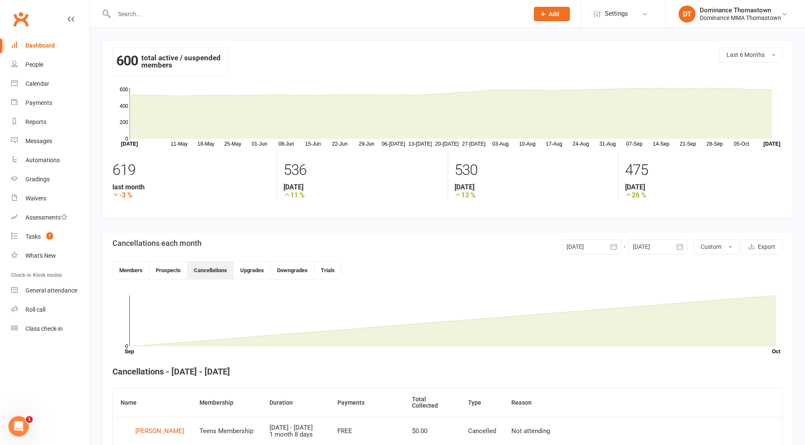
click at [591, 246] on div at bounding box center [591, 246] width 59 height 15
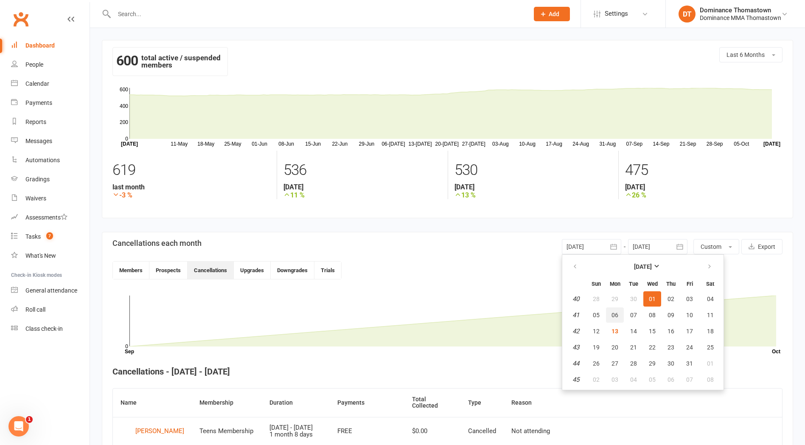
click at [620, 315] on button "06" at bounding box center [615, 314] width 18 height 15
type input "[DATE]"
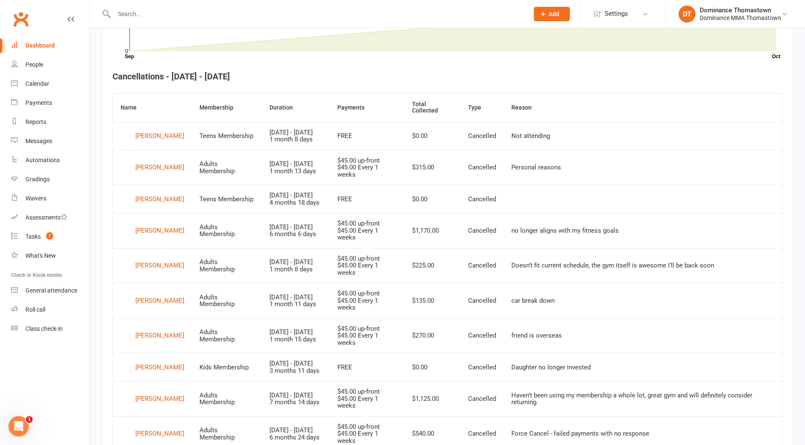
scroll to position [569, 0]
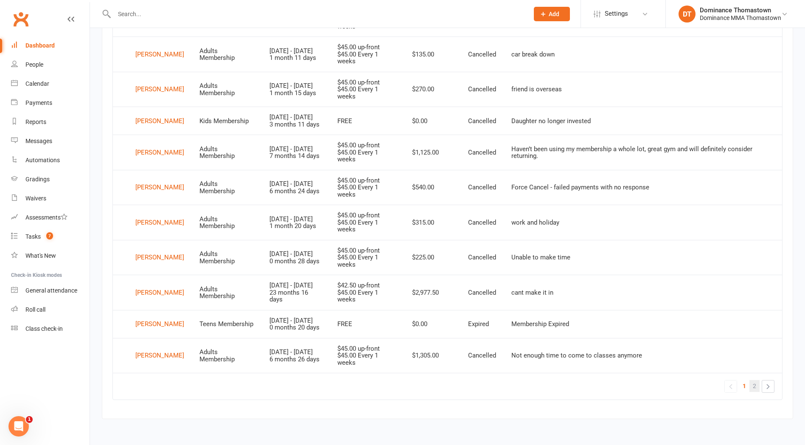
click at [752, 385] on link "2" at bounding box center [755, 386] width 10 height 12
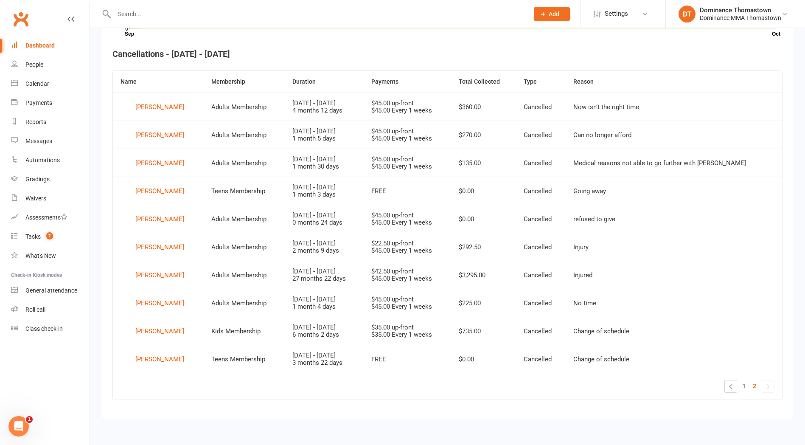
scroll to position [317, 0]
click at [155, 164] on div "Sue Napolitano" at bounding box center [159, 163] width 49 height 13
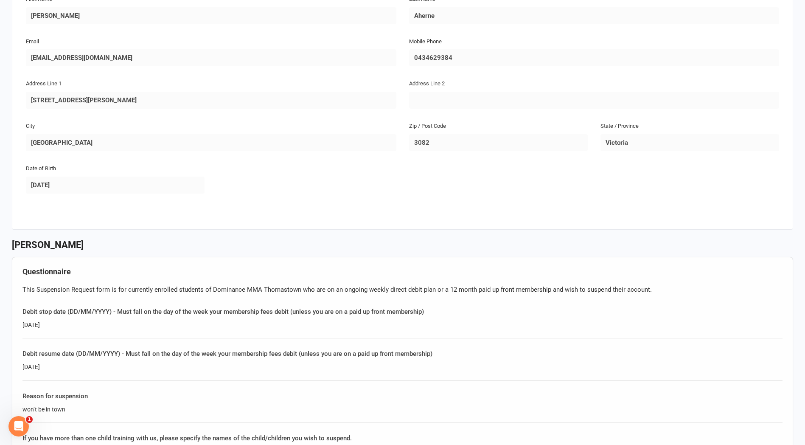
scroll to position [529, 0]
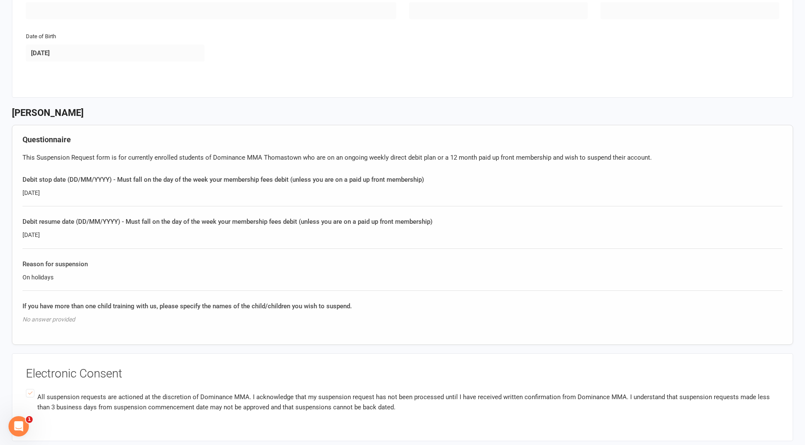
scroll to position [598, 0]
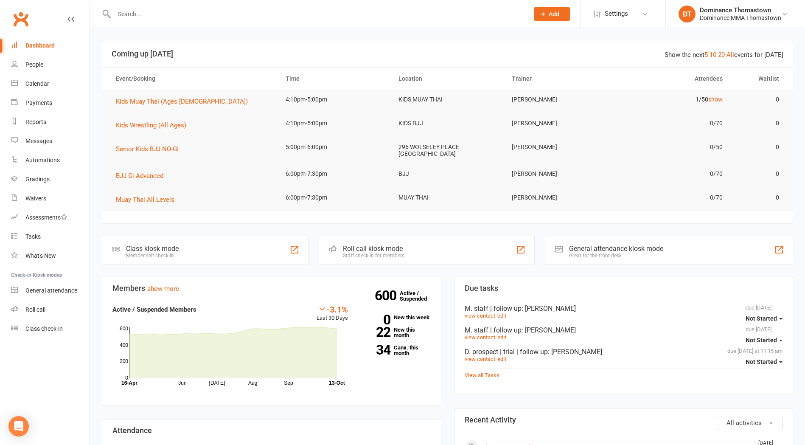
click at [127, 13] on input "text" at bounding box center [317, 14] width 411 height 12
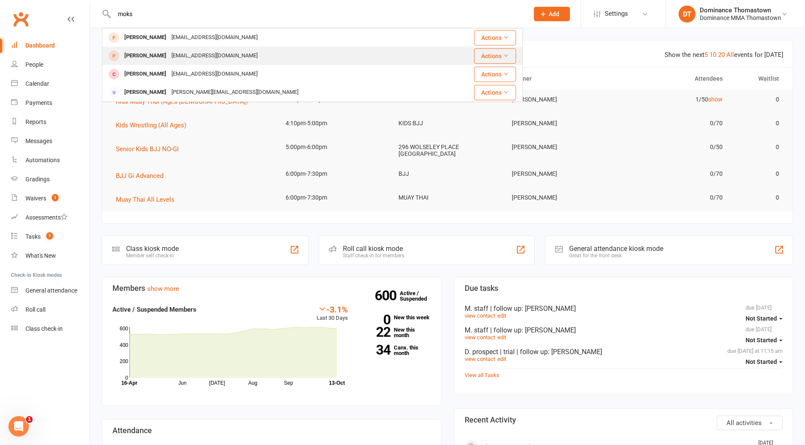
type input "moks"
click at [169, 53] on div "Nagpalmoksh@gmail.com" at bounding box center [214, 56] width 91 height 12
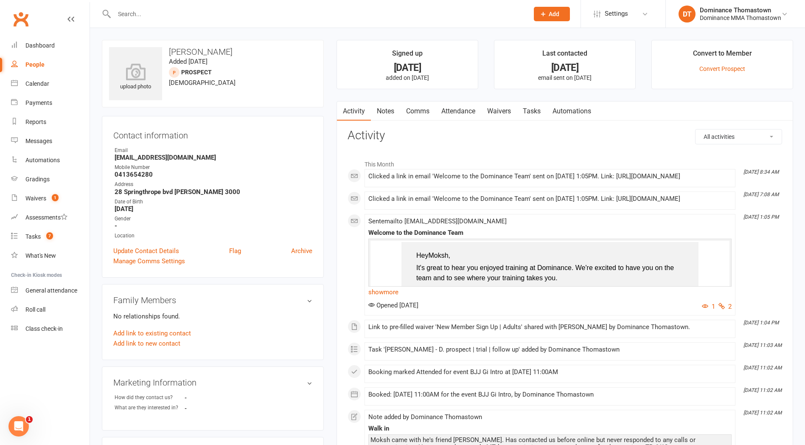
click at [532, 106] on link "Tasks" at bounding box center [532, 111] width 30 height 20
select select "incomplete"
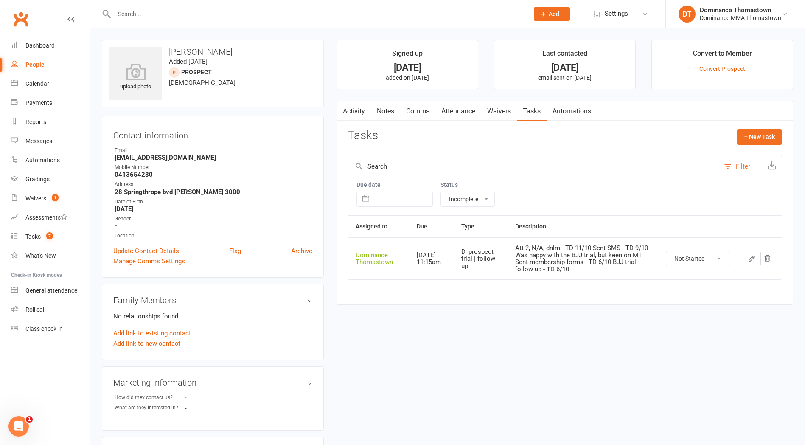
click at [382, 109] on link "Notes" at bounding box center [385, 111] width 29 height 20
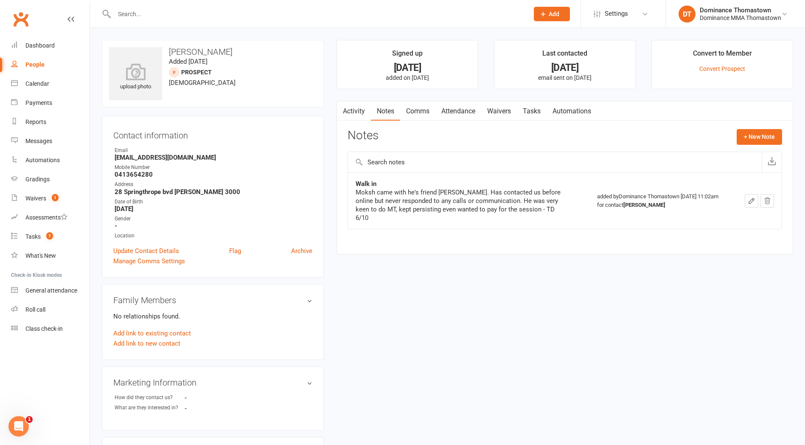
click at [356, 117] on link "Activity" at bounding box center [354, 111] width 34 height 20
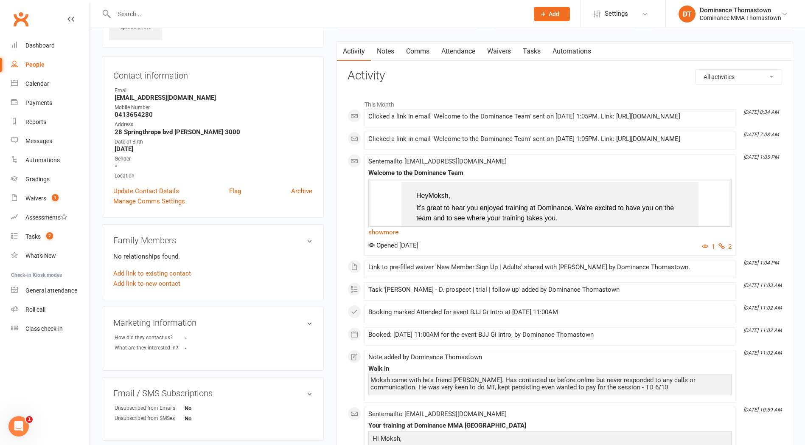
scroll to position [60, 0]
click at [373, 54] on link "Notes" at bounding box center [385, 51] width 29 height 20
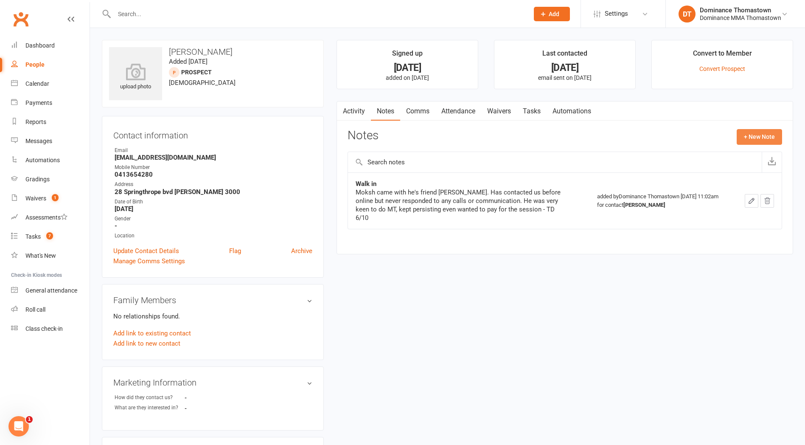
click at [759, 137] on button "+ New Note" at bounding box center [759, 136] width 45 height 15
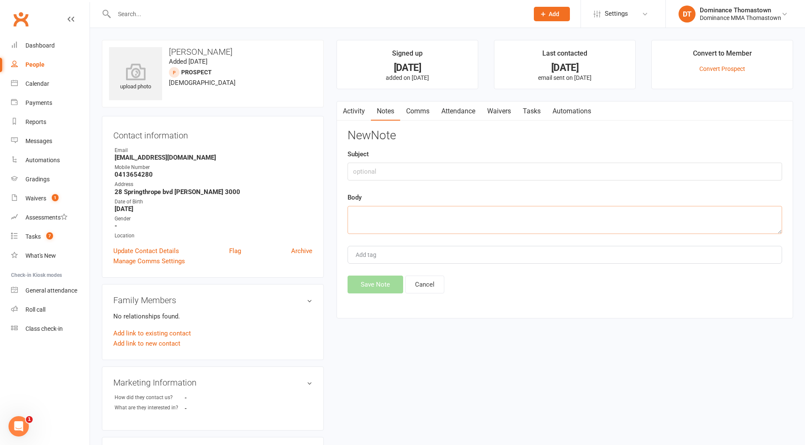
click at [385, 206] on textarea at bounding box center [565, 220] width 435 height 28
paste textarea "First Name: Moksh Last Name: Nagpal Email Address: nagpalmoksh@gmail.com Phone …"
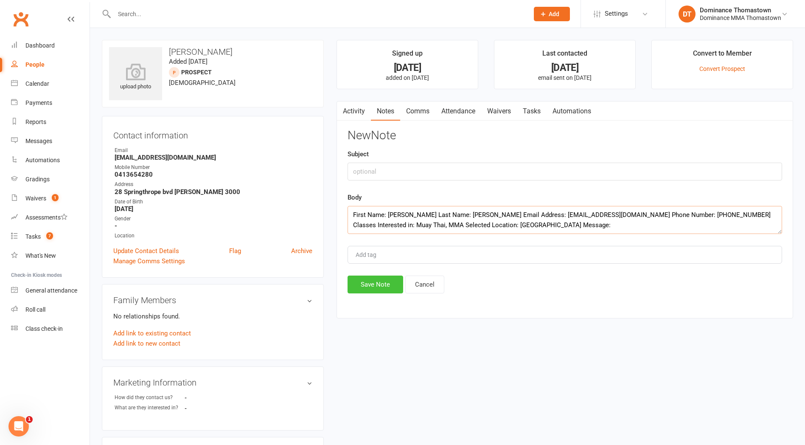
type textarea "First Name: Moksh Last Name: Nagpal Email Address: nagpalmoksh@gmail.com Phone …"
click at [399, 284] on button "Save Note" at bounding box center [376, 284] width 56 height 18
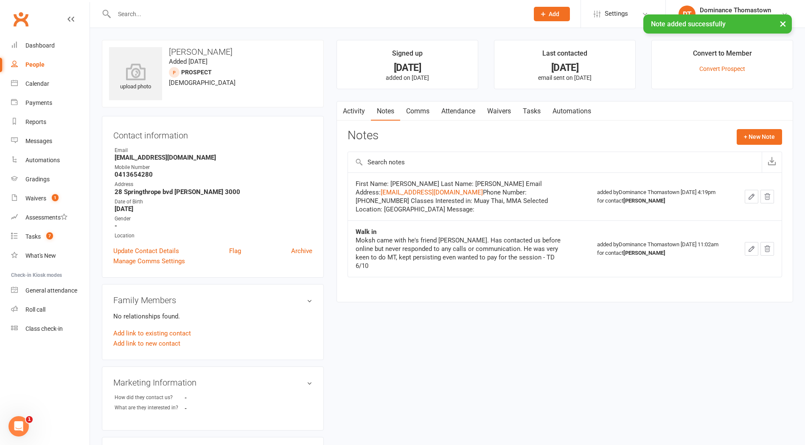
click at [750, 193] on icon "button" at bounding box center [752, 197] width 8 height 8
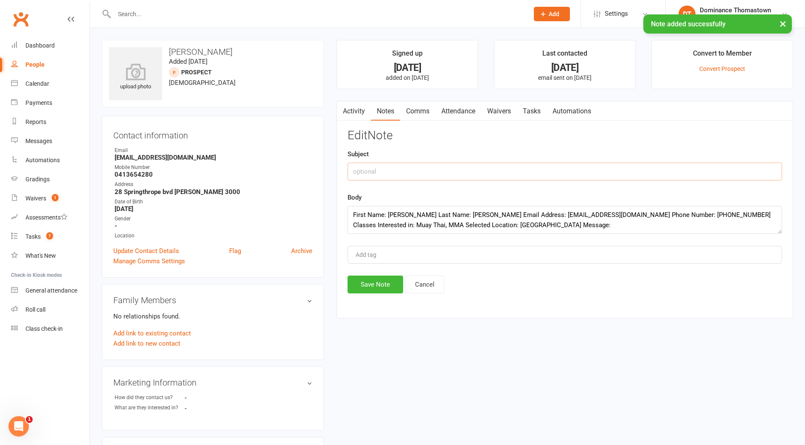
click at [368, 168] on input "text" at bounding box center [565, 172] width 435 height 18
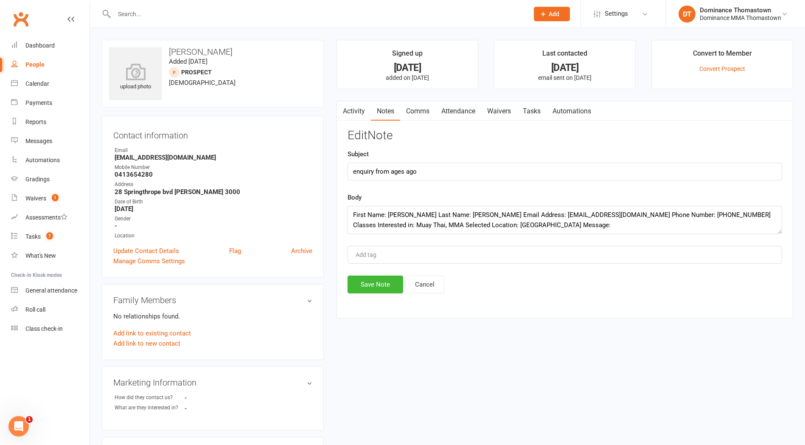
scroll to position [1, 0]
drag, startPoint x: 390, startPoint y: 171, endPoint x: 514, endPoint y: 176, distance: 123.6
click at [514, 176] on input "enquiry from ages ago" at bounding box center [565, 170] width 435 height 18
type input "enquiry from duplicate"
click at [362, 291] on button "Save Note" at bounding box center [376, 283] width 56 height 18
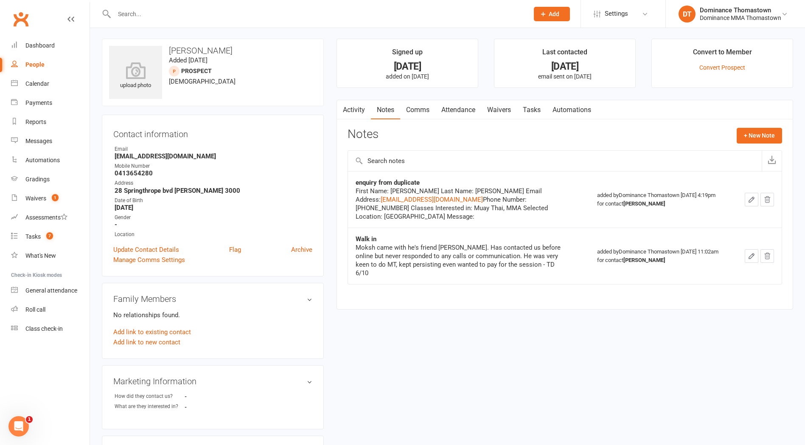
scroll to position [9, 0]
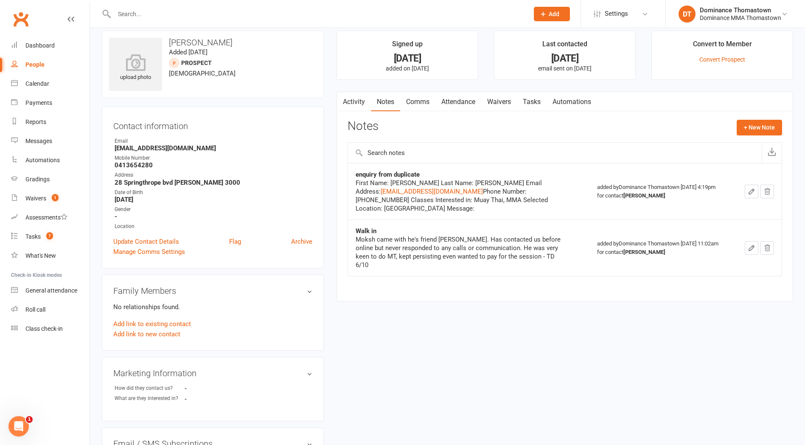
click at [360, 106] on link "Activity" at bounding box center [354, 102] width 34 height 20
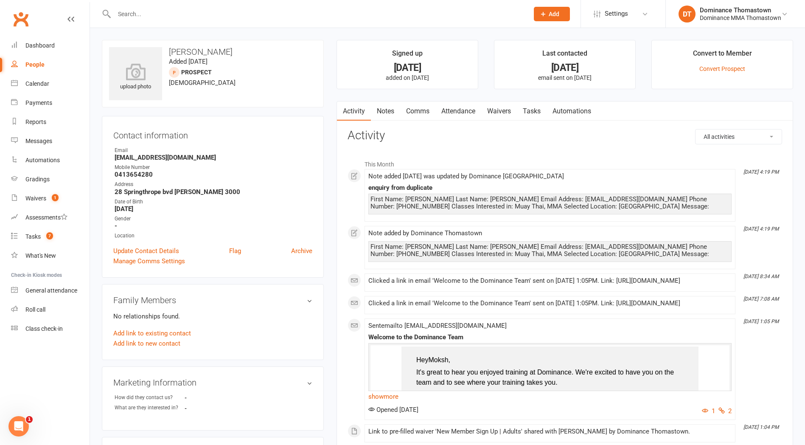
click at [538, 107] on link "Tasks" at bounding box center [532, 111] width 30 height 20
select select "incomplete"
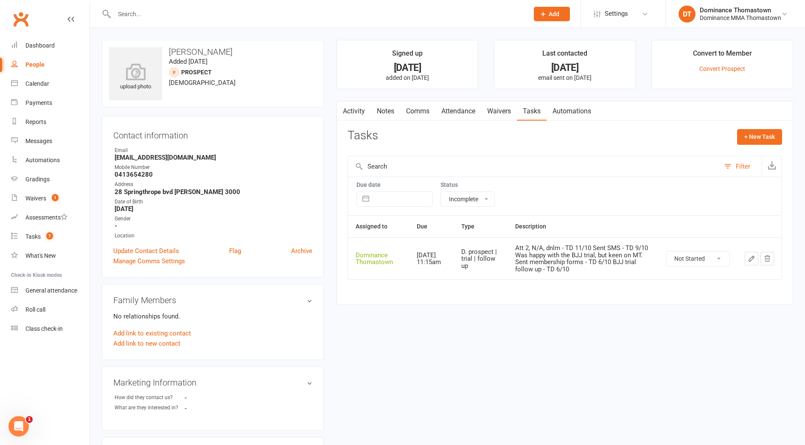
click at [701, 253] on select "Not Started In Progress Waiting Complete" at bounding box center [697, 258] width 63 height 14
click at [666, 251] on select "Not Started In Progress Waiting Complete" at bounding box center [697, 258] width 63 height 14
select select "unstarted"
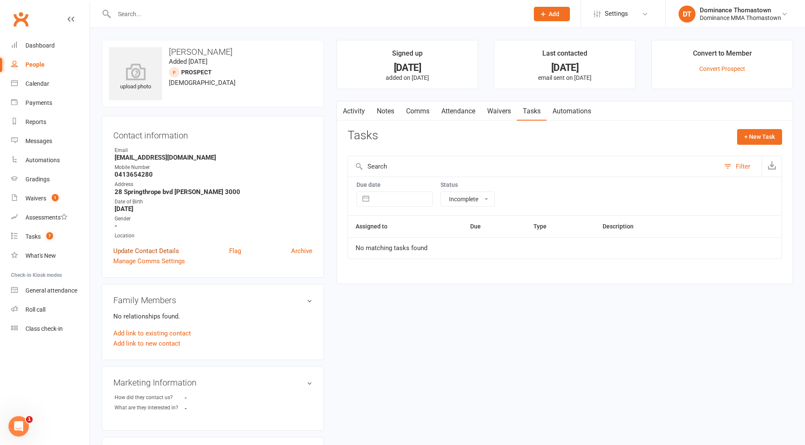
click at [150, 249] on link "Update Contact Details" at bounding box center [146, 251] width 66 height 10
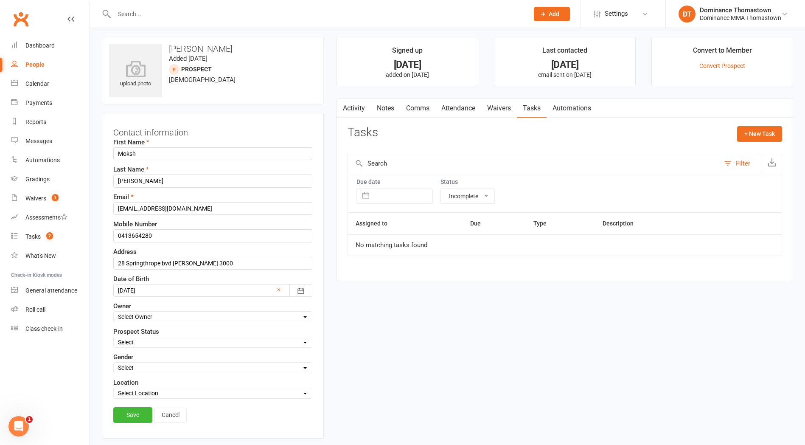
scroll to position [40, 0]
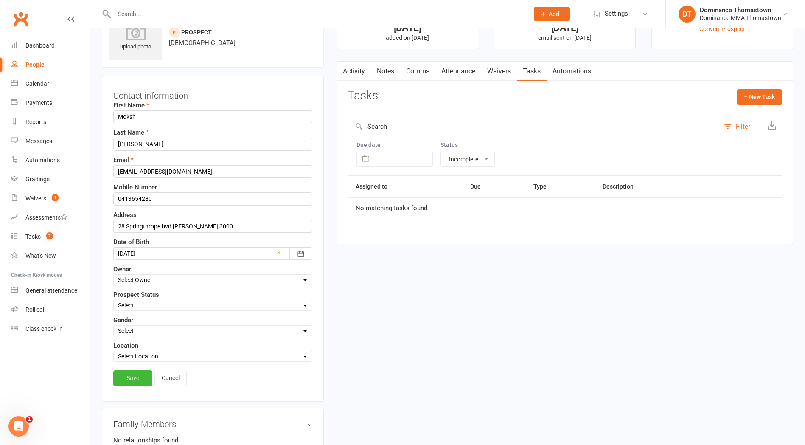
click at [190, 302] on select "Select ENQUIRY WEBSITE ENQUIRY META ADS ENQUIRY DROPPED PROSPECT DROP-IN VISITO…" at bounding box center [213, 304] width 198 height 9
select select "DROPPED PROSPECT"
click at [114, 300] on select "Select ENQUIRY WEBSITE ENQUIRY META ADS ENQUIRY DROPPED PROSPECT DROP-IN VISITO…" at bounding box center [213, 304] width 198 height 9
click at [146, 375] on link "Save" at bounding box center [132, 377] width 39 height 15
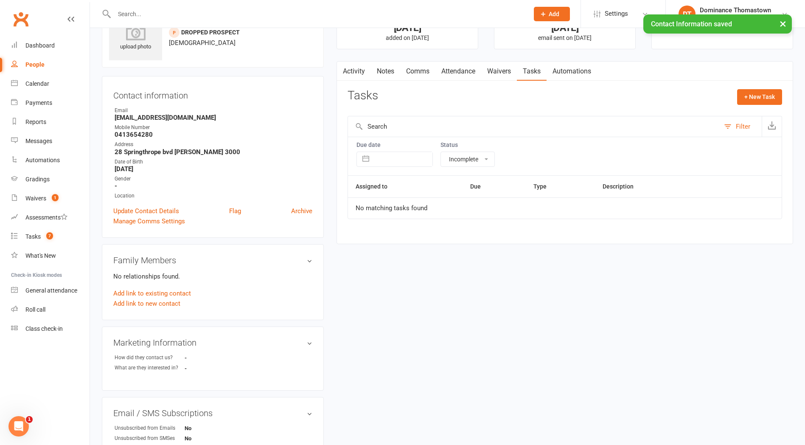
click at [397, 73] on link "Notes" at bounding box center [385, 72] width 29 height 20
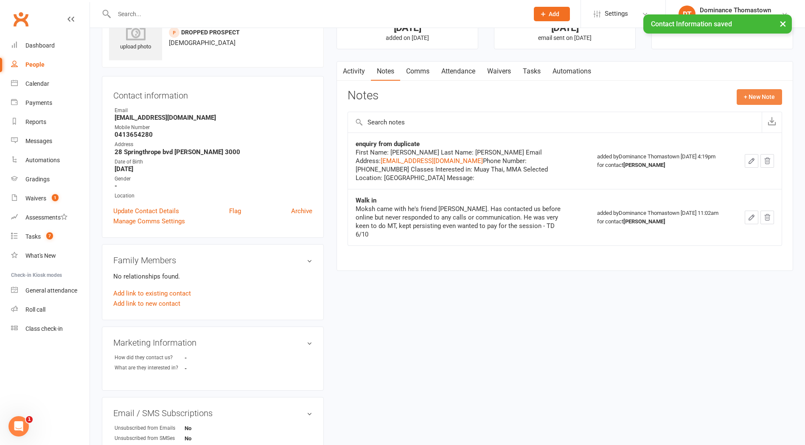
click at [766, 90] on button "+ New Note" at bounding box center [759, 96] width 45 height 15
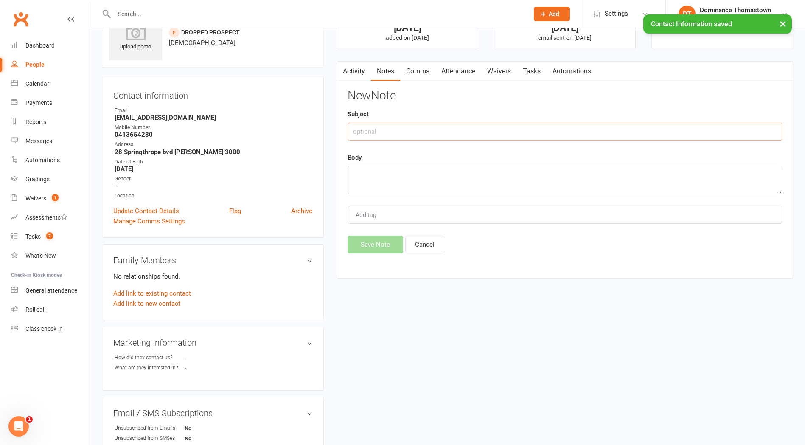
click at [389, 133] on input "text" at bounding box center [565, 132] width 435 height 18
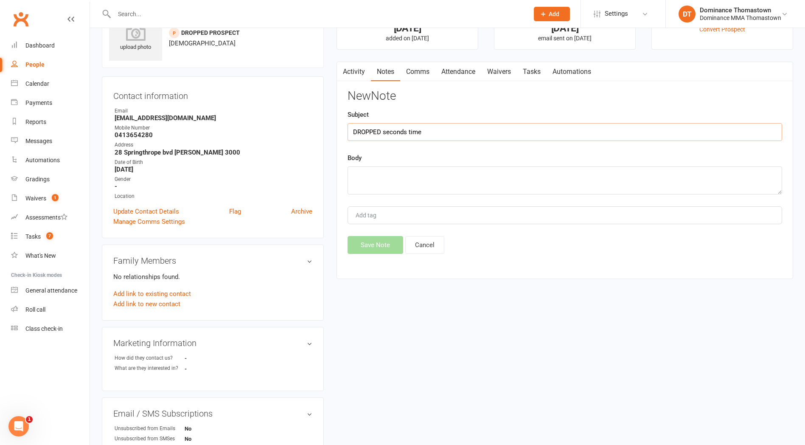
type input "DROPPED seconds time"
type textarea "only wants MT"
click at [357, 243] on button "Save Note" at bounding box center [376, 245] width 56 height 18
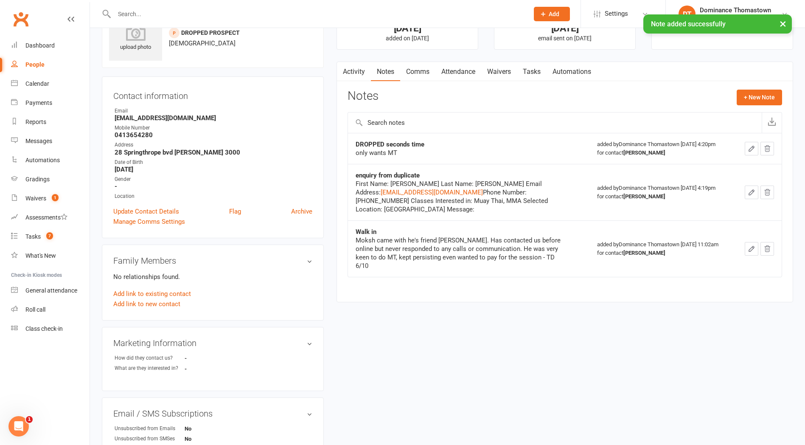
drag, startPoint x: 744, startPoint y: 149, endPoint x: 749, endPoint y: 149, distance: 5.2
click at [744, 149] on div at bounding box center [758, 149] width 32 height 14
click at [749, 149] on icon "button" at bounding box center [752, 149] width 8 height 8
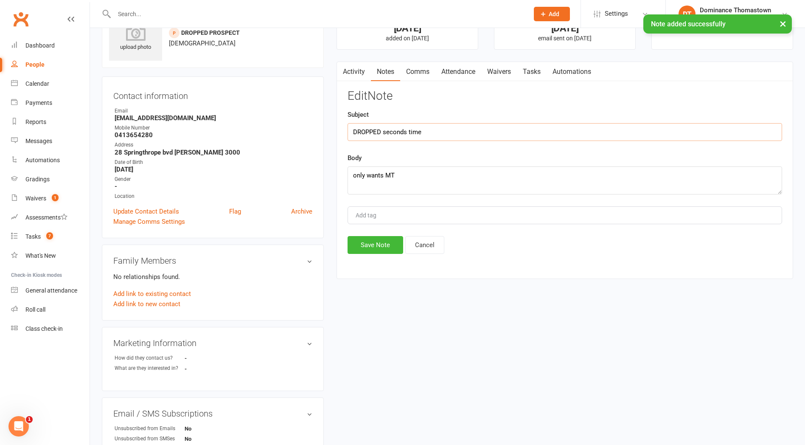
click at [405, 131] on input "DROPPED seconds time" at bounding box center [565, 132] width 435 height 18
type input "DROPPED second time"
click at [381, 242] on button "Save Note" at bounding box center [376, 245] width 56 height 18
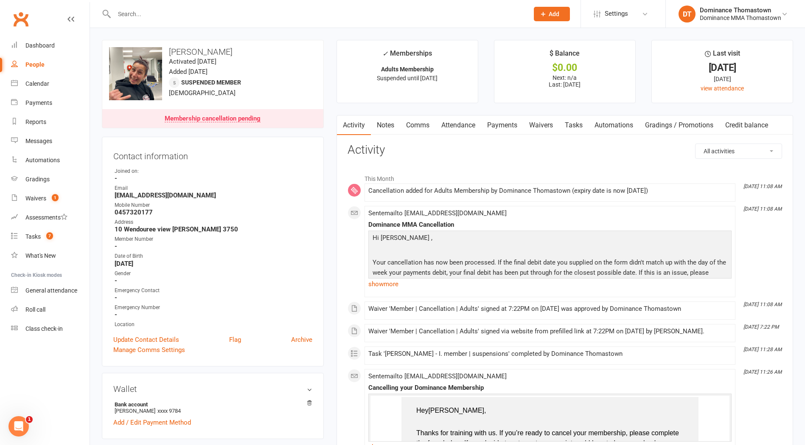
drag, startPoint x: 381, startPoint y: 111, endPoint x: 387, endPoint y: 129, distance: 18.9
drag, startPoint x: 387, startPoint y: 129, endPoint x: 369, endPoint y: 138, distance: 20.1
click at [387, 129] on link "Notes" at bounding box center [385, 125] width 29 height 20
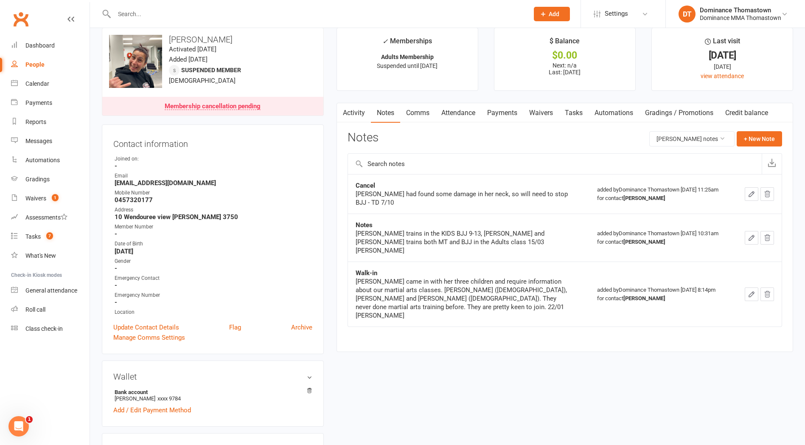
scroll to position [14, 0]
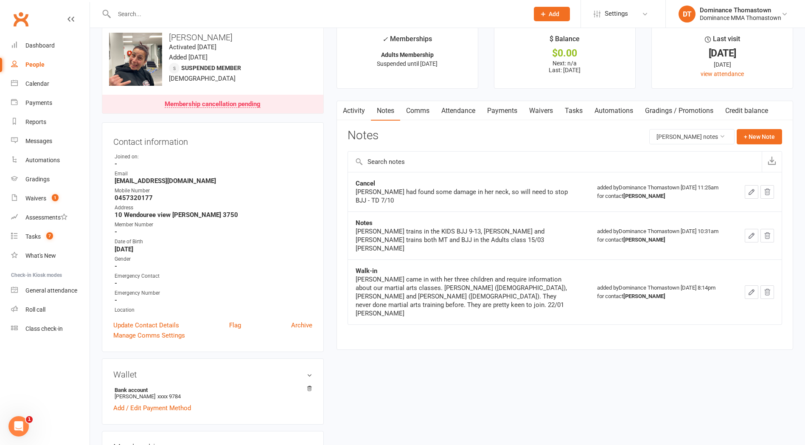
click at [574, 115] on link "Tasks" at bounding box center [574, 111] width 30 height 20
select select "incomplete"
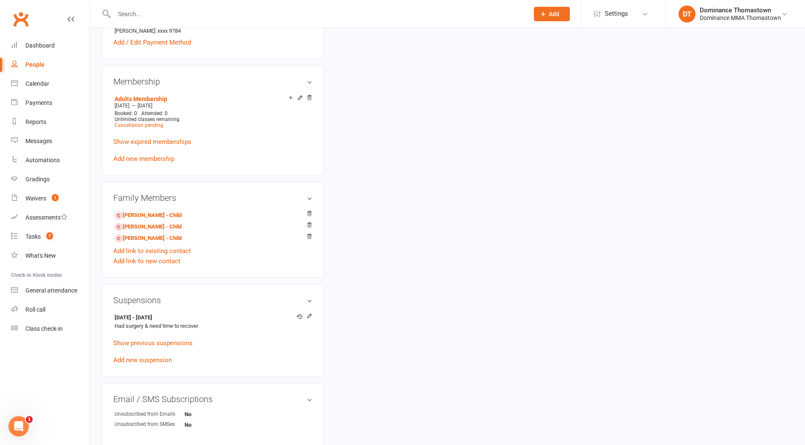
scroll to position [383, 0]
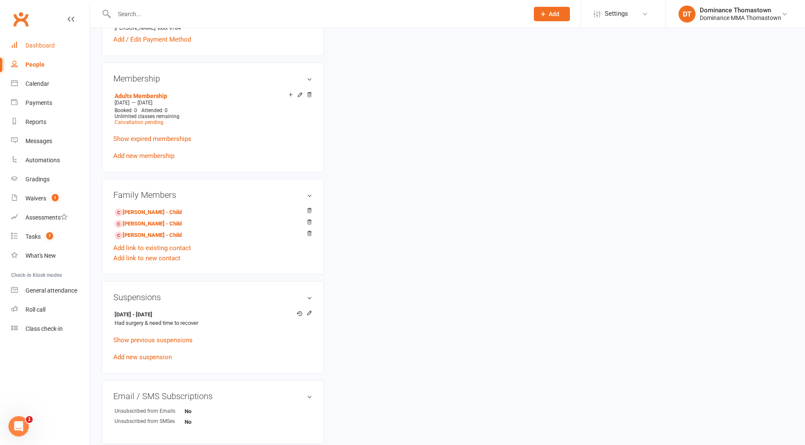
click at [41, 54] on link "Dashboard" at bounding box center [50, 45] width 79 height 19
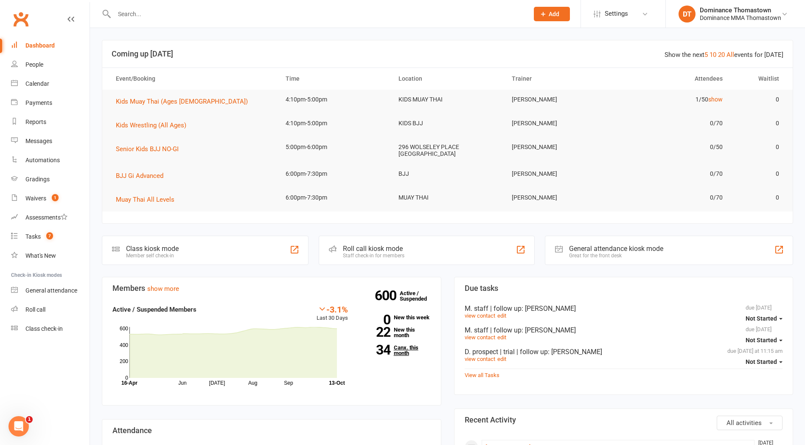
click at [387, 343] on strong "34" at bounding box center [376, 349] width 30 height 13
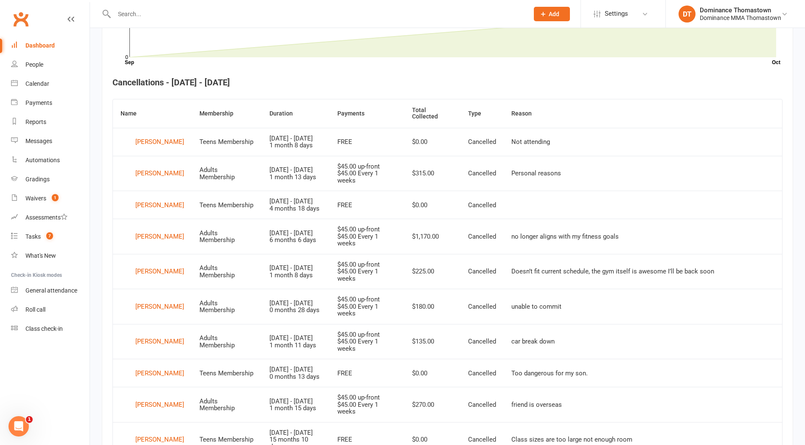
scroll to position [308, 0]
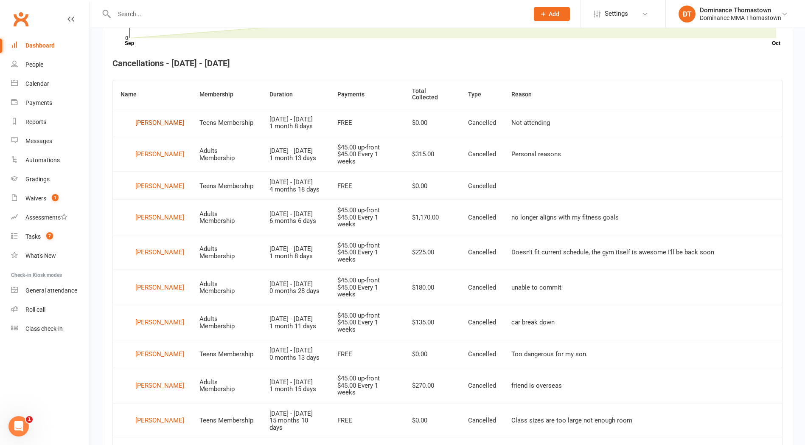
click at [148, 128] on div "[PERSON_NAME]" at bounding box center [159, 122] width 49 height 13
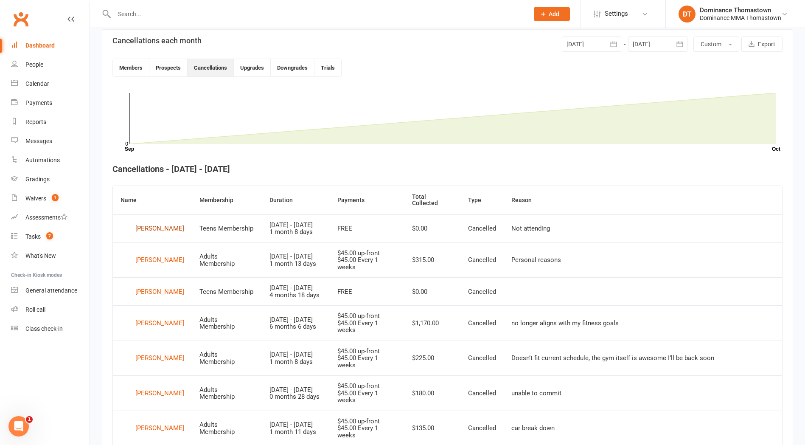
scroll to position [204, 0]
click at [144, 264] on div "Abudin Awow" at bounding box center [159, 259] width 49 height 13
click at [159, 297] on div "Riwaj Basnet" at bounding box center [159, 290] width 49 height 13
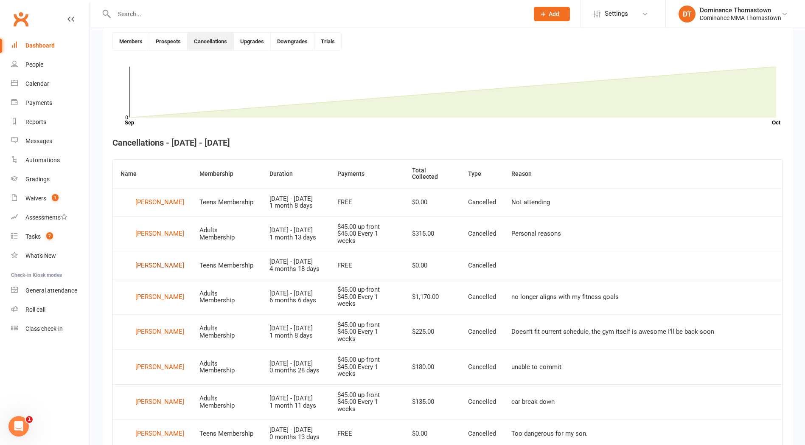
scroll to position [230, 0]
click at [154, 301] on div "Tristan Bramanta" at bounding box center [159, 295] width 49 height 13
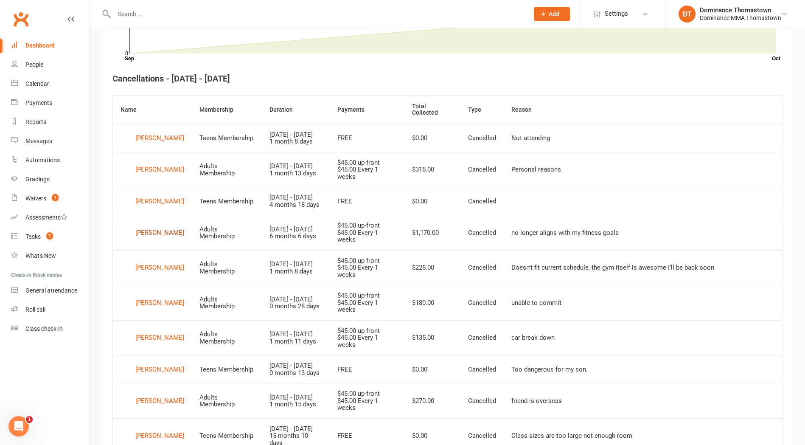
scroll to position [294, 0]
click at [155, 273] on div "Isaac Brasher" at bounding box center [159, 267] width 49 height 13
click at [147, 309] on div "Ben Cerni" at bounding box center [159, 302] width 49 height 13
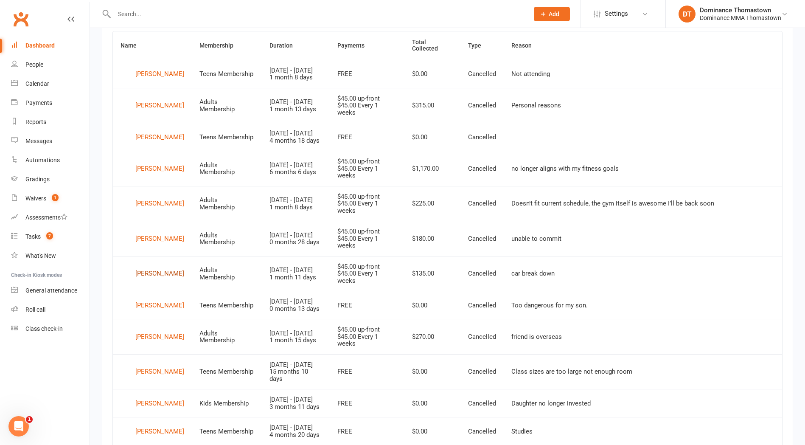
drag, startPoint x: 159, startPoint y: 287, endPoint x: 160, endPoint y: 278, distance: 8.6
click at [159, 280] on div "Robin Chen" at bounding box center [159, 273] width 49 height 13
click at [149, 280] on div "Robin Chen" at bounding box center [159, 273] width 49 height 13
click at [146, 76] on div "Caleb Akom" at bounding box center [159, 73] width 49 height 13
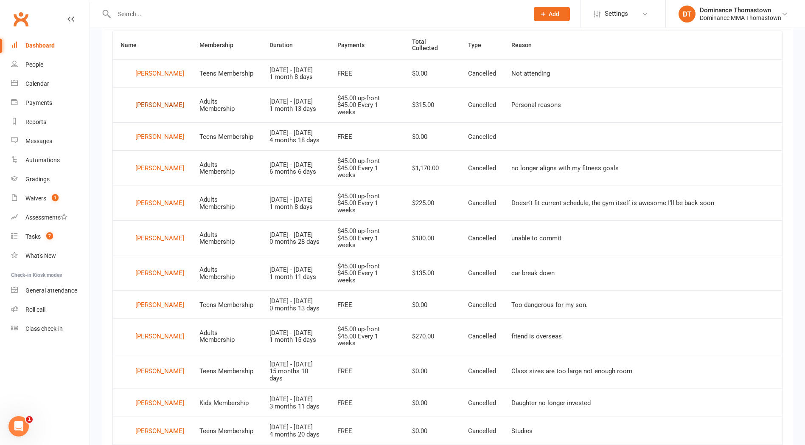
click at [163, 112] on div "Abudin Awow" at bounding box center [159, 105] width 49 height 13
click at [154, 142] on div "[PERSON_NAME]" at bounding box center [159, 136] width 49 height 13
click at [146, 174] on div "Tristan Bramanta" at bounding box center [159, 168] width 49 height 13
drag, startPoint x: 138, startPoint y: 216, endPoint x: 136, endPoint y: 221, distance: 5.9
click at [138, 210] on div "Isaac Brasher" at bounding box center [159, 203] width 49 height 13
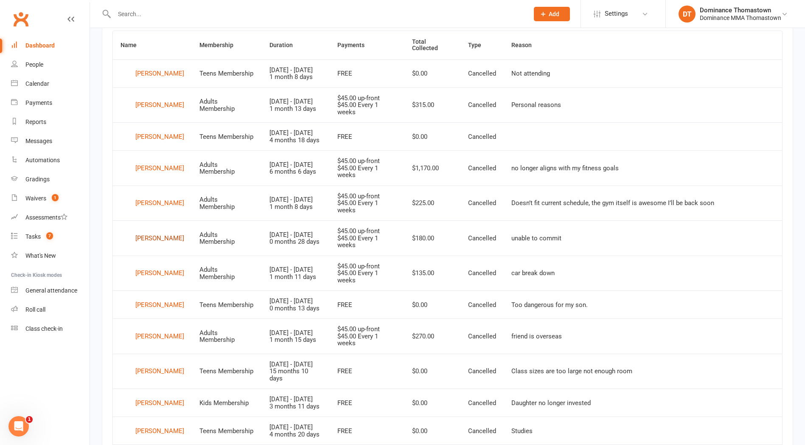
drag, startPoint x: 143, startPoint y: 249, endPoint x: 145, endPoint y: 254, distance: 5.4
click at [143, 244] on div "Ben Cerni" at bounding box center [159, 238] width 49 height 13
click at [155, 280] on div "Robin Chen" at bounding box center [159, 273] width 49 height 13
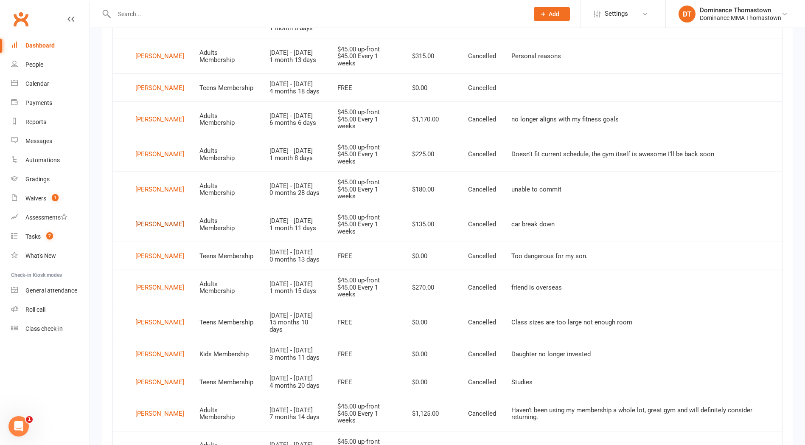
scroll to position [418, 0]
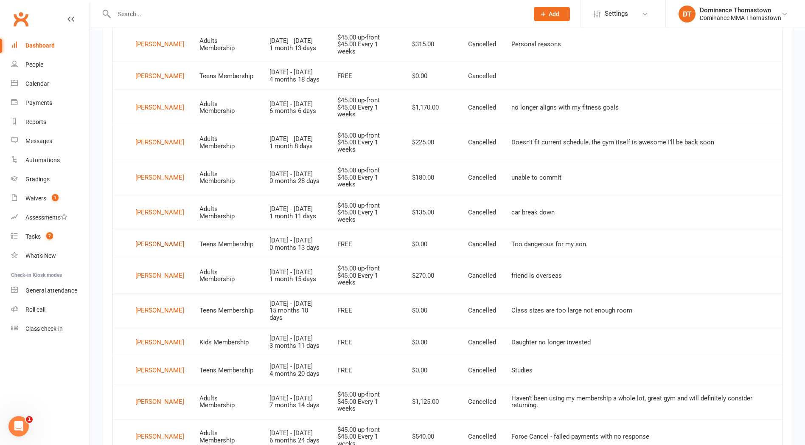
click at [154, 250] on div "Tyson Dang" at bounding box center [159, 244] width 49 height 13
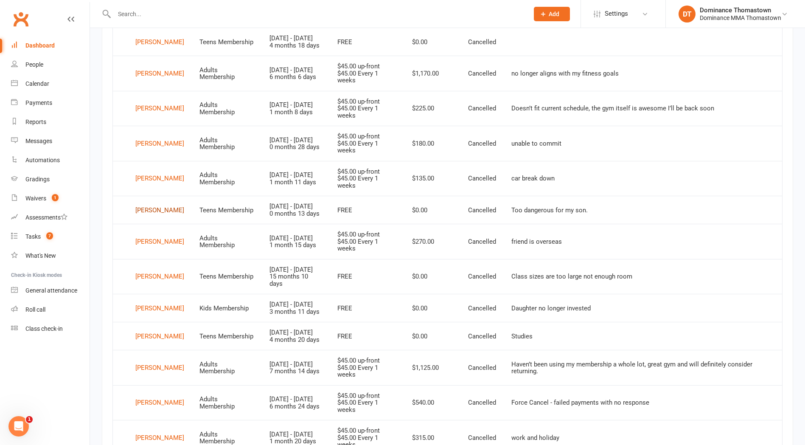
scroll to position [469, 0]
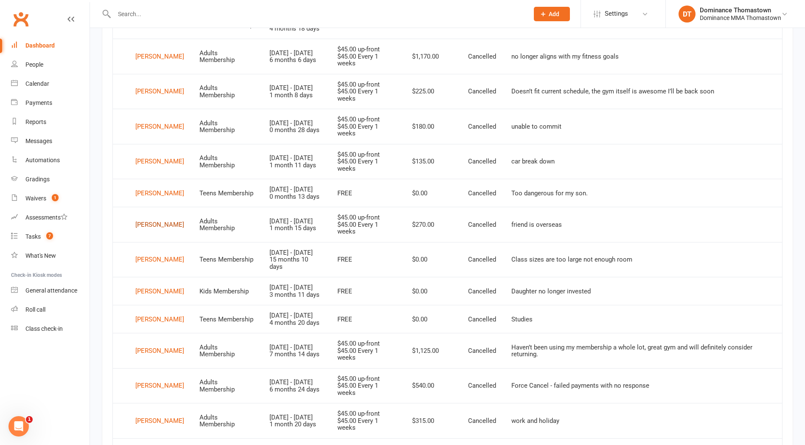
click at [157, 231] on div "Jett Dorcich" at bounding box center [159, 224] width 49 height 13
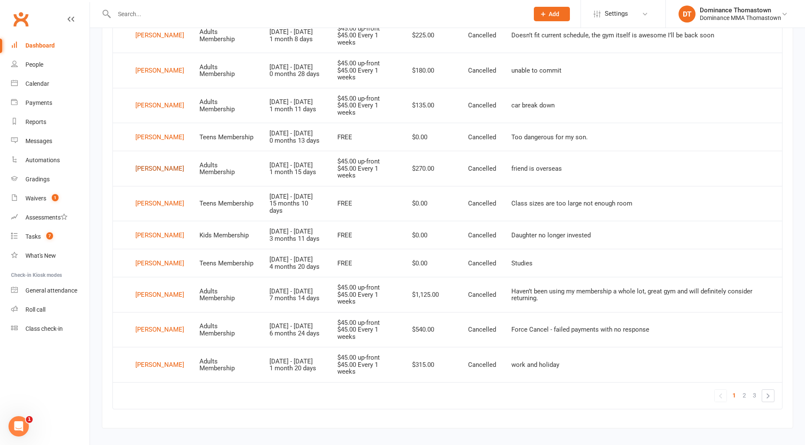
scroll to position [527, 0]
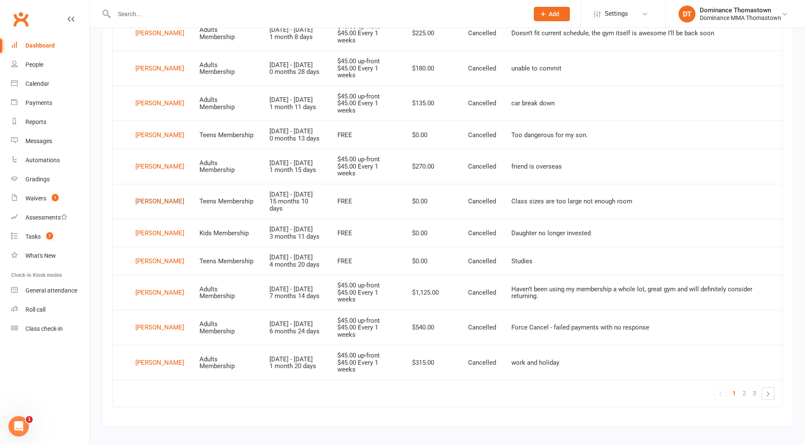
click at [167, 208] on div "Caden Edwards" at bounding box center [159, 201] width 49 height 13
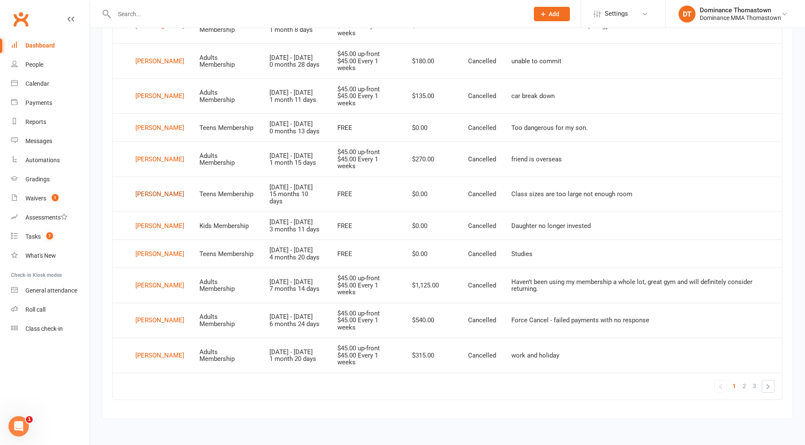
scroll to position [560, 0]
click at [151, 225] on div "Zoe Grazotis" at bounding box center [159, 225] width 49 height 13
click at [148, 254] on div "Shaheer Hameedi" at bounding box center [159, 253] width 49 height 13
click at [164, 292] on div "Raphael Hawas" at bounding box center [159, 285] width 49 height 13
click at [168, 327] on link "Aadit Joshi" at bounding box center [153, 320] width 64 height 13
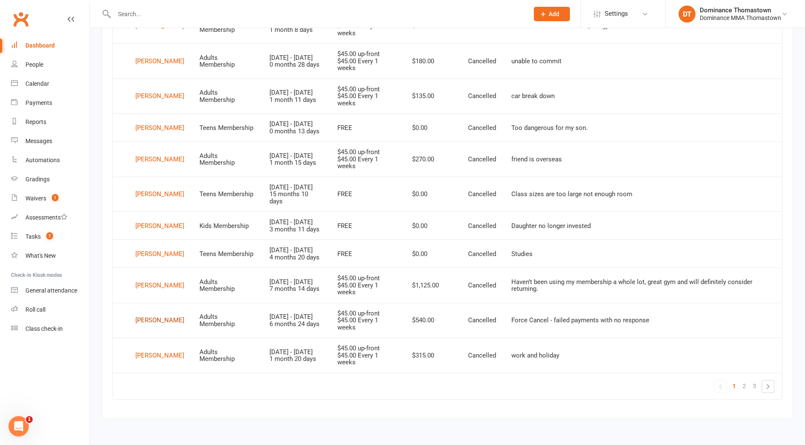
scroll to position [569, 0]
click at [146, 355] on div "Bobur Kakhkhorov" at bounding box center [159, 355] width 49 height 13
click at [742, 386] on link "2" at bounding box center [744, 386] width 10 height 12
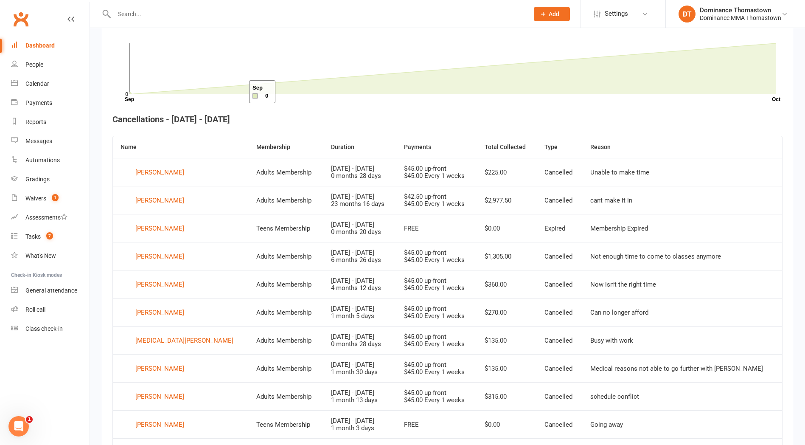
scroll to position [251, 0]
click at [157, 174] on div "Suhaas Kataria" at bounding box center [159, 173] width 49 height 13
click at [163, 201] on div "Adrian Kocyigit" at bounding box center [159, 201] width 49 height 13
click at [151, 228] on div "Kassia Libroaperto" at bounding box center [159, 229] width 49 height 13
click at [172, 258] on div "Jacob Lombardo" at bounding box center [159, 257] width 49 height 13
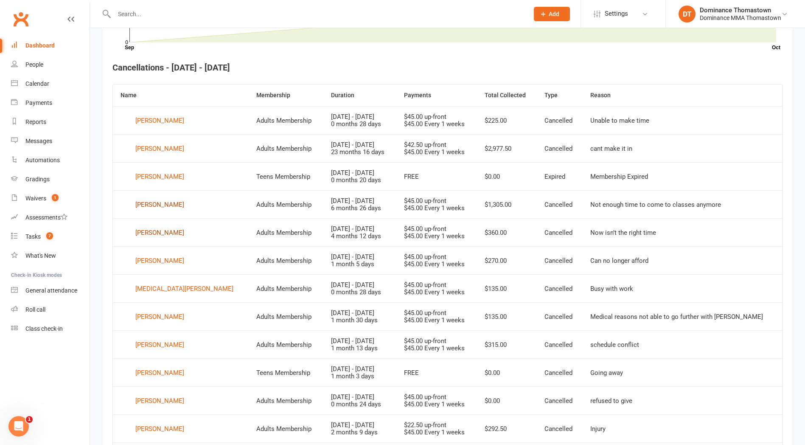
scroll to position [307, 0]
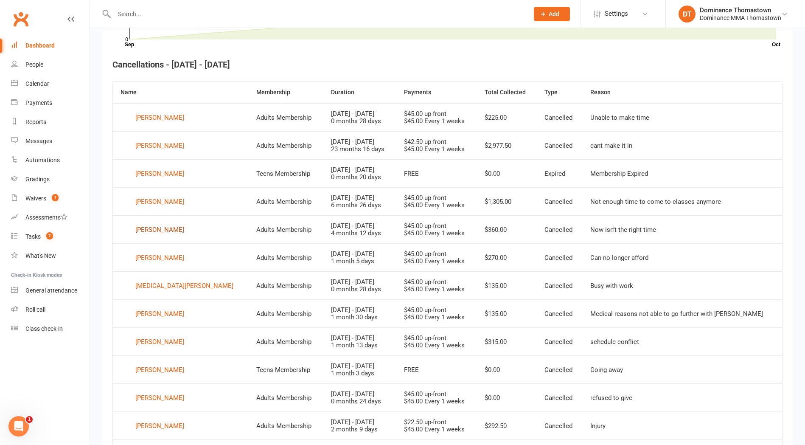
click at [158, 231] on div "Sean Lunda" at bounding box center [159, 229] width 49 height 13
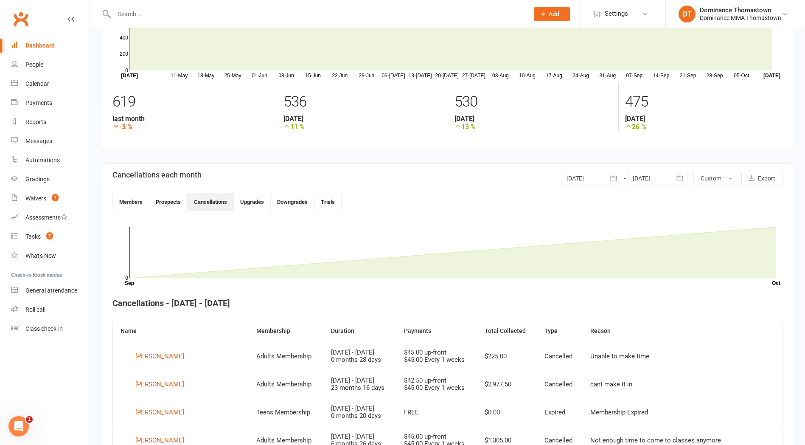
scroll to position [0, 0]
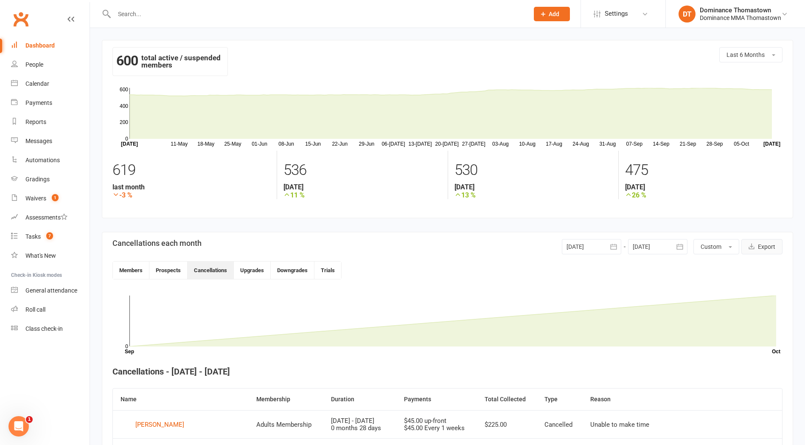
click at [764, 245] on button "Export" at bounding box center [761, 246] width 41 height 15
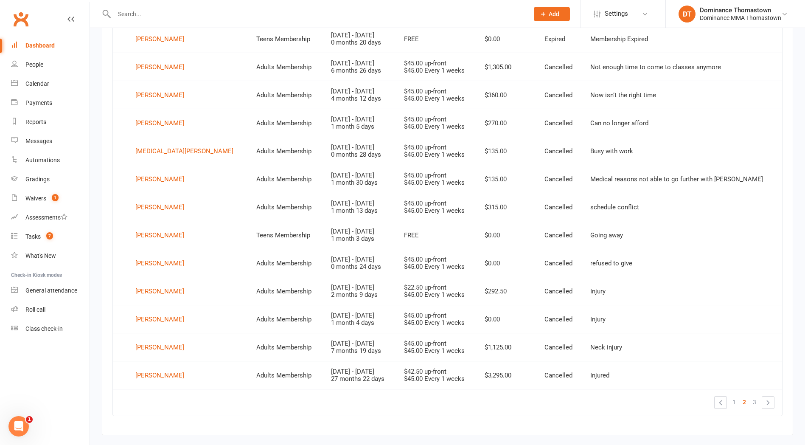
scroll to position [458, 0]
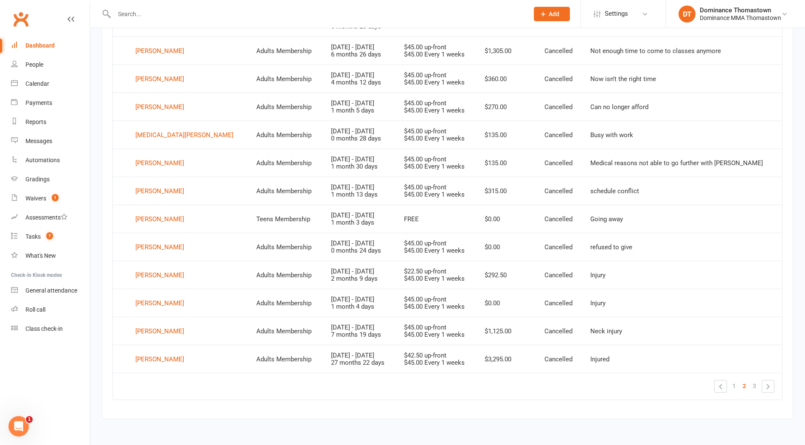
drag, startPoint x: 736, startPoint y: 386, endPoint x: 723, endPoint y: 379, distance: 14.8
click at [736, 386] on link "1" at bounding box center [734, 386] width 10 height 12
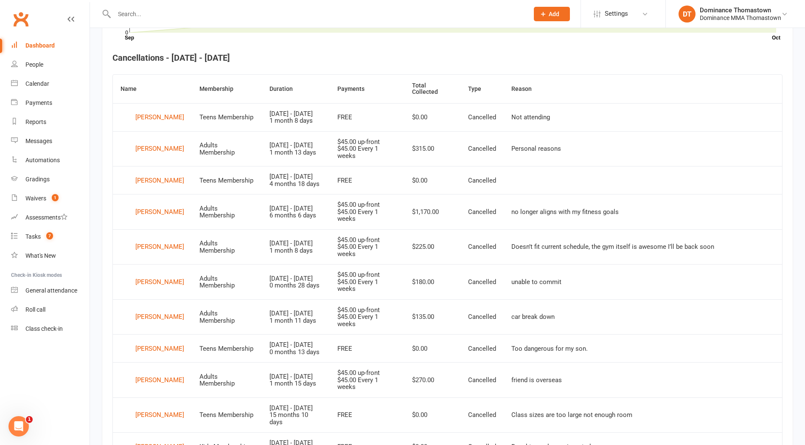
scroll to position [220, 0]
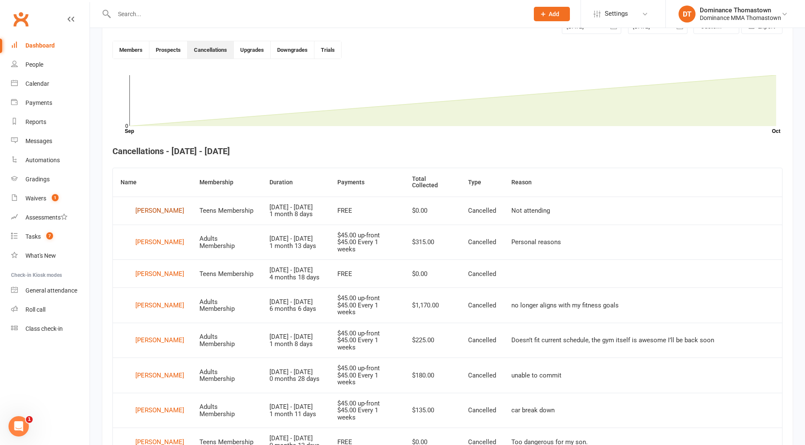
click at [152, 215] on div "Caleb Akom" at bounding box center [159, 210] width 49 height 13
click at [162, 249] on div "Abudin Awow" at bounding box center [159, 242] width 49 height 13
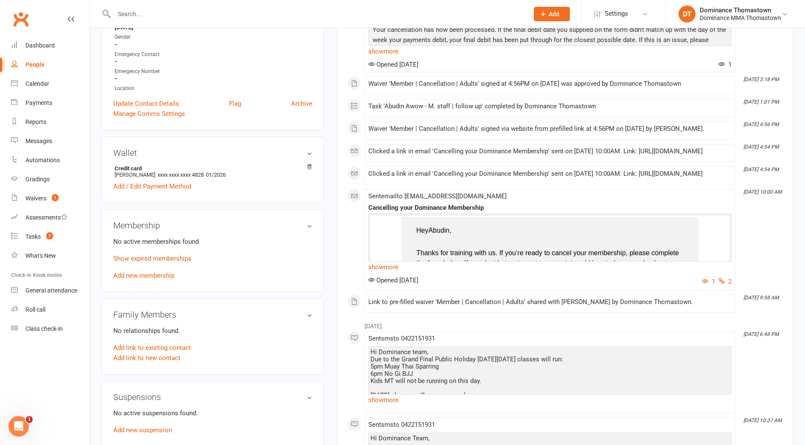
scroll to position [243, 0]
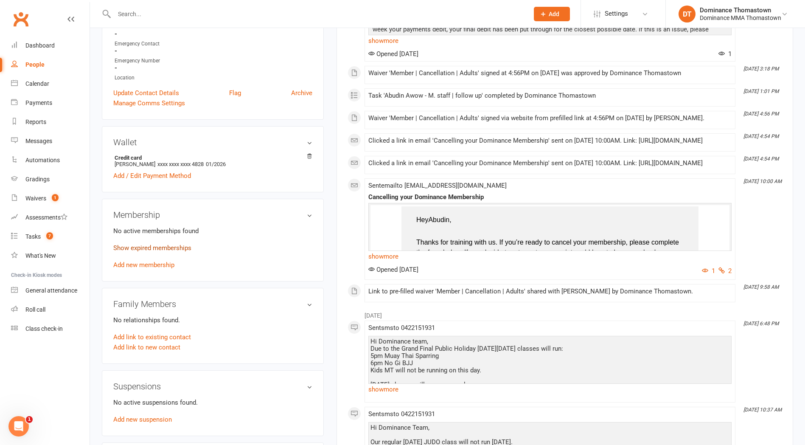
click at [170, 240] on membership-list "No active memberships found Show expired memberships Add new membership" at bounding box center [212, 247] width 199 height 43
click at [167, 244] on link "Show expired memberships" at bounding box center [152, 248] width 78 height 8
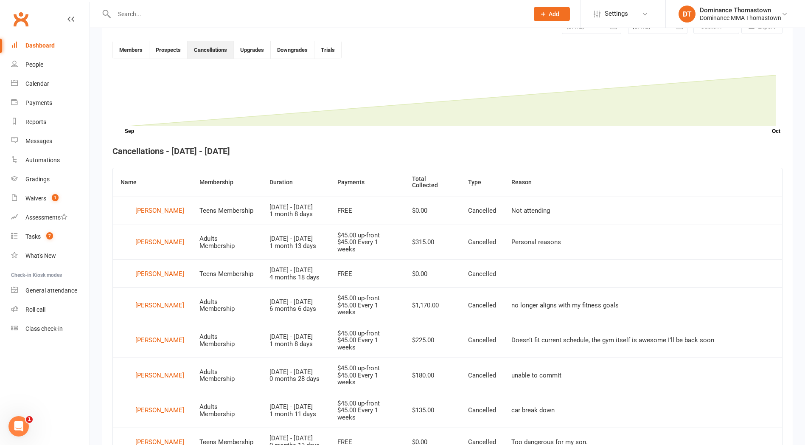
scroll to position [232, 0]
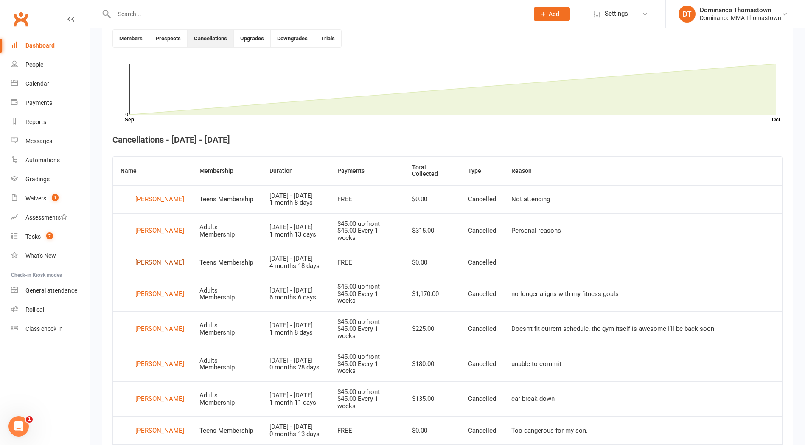
click at [153, 269] on div "Riwaj Basnet" at bounding box center [159, 262] width 49 height 13
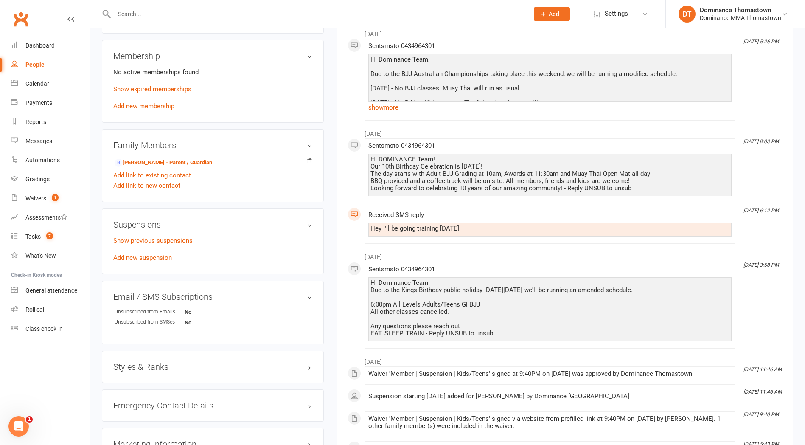
scroll to position [422, 0]
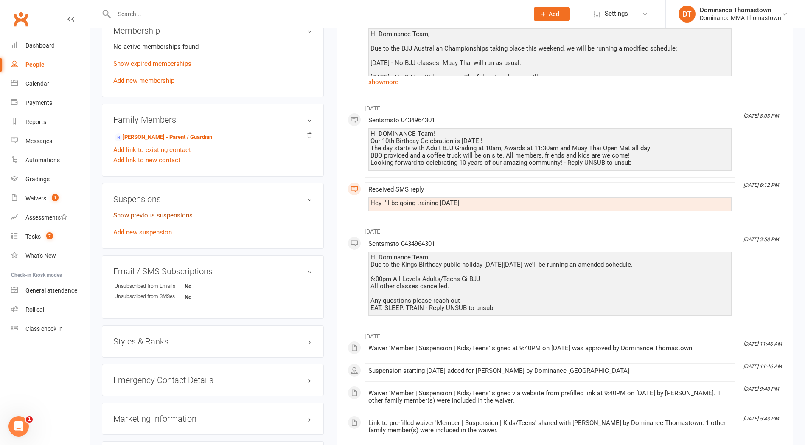
click at [150, 215] on link "Show previous suspensions" at bounding box center [152, 215] width 79 height 8
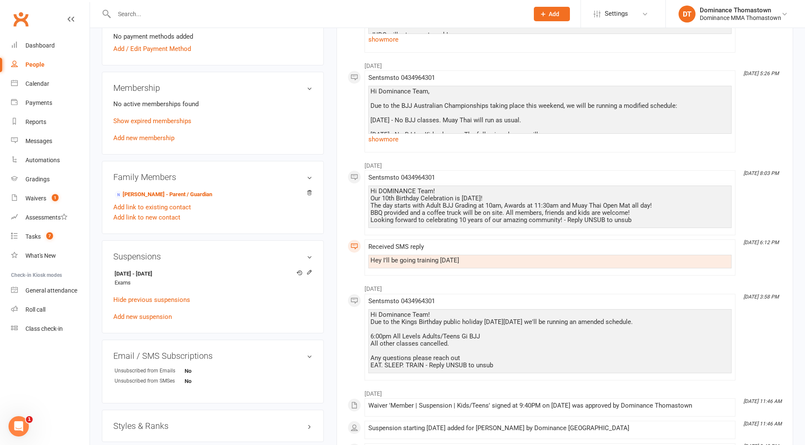
scroll to position [360, 0]
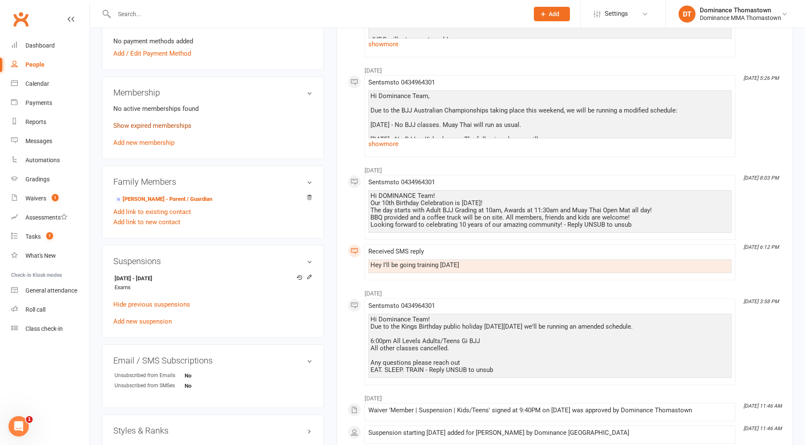
click at [159, 122] on link "Show expired memberships" at bounding box center [152, 126] width 78 height 8
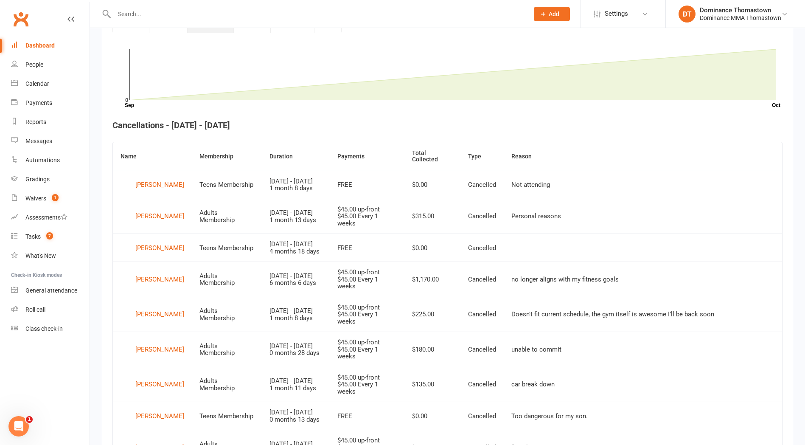
scroll to position [289, 0]
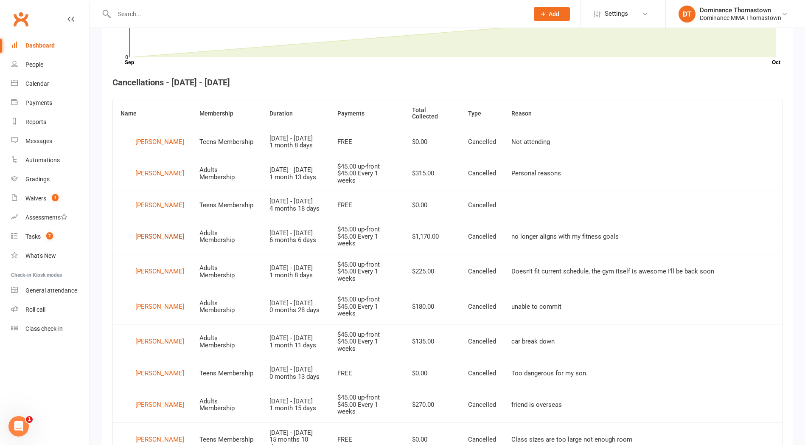
click at [166, 243] on div "[PERSON_NAME]" at bounding box center [159, 236] width 49 height 13
click at [160, 278] on div "Isaac Brasher" at bounding box center [159, 271] width 49 height 13
click at [153, 313] on div "Ben Cerni" at bounding box center [159, 306] width 49 height 13
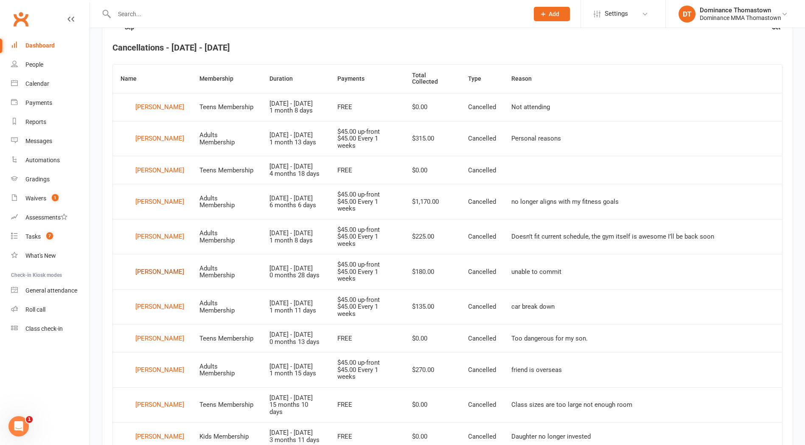
scroll to position [325, 0]
click at [159, 312] on div "Robin Chen" at bounding box center [159, 306] width 49 height 13
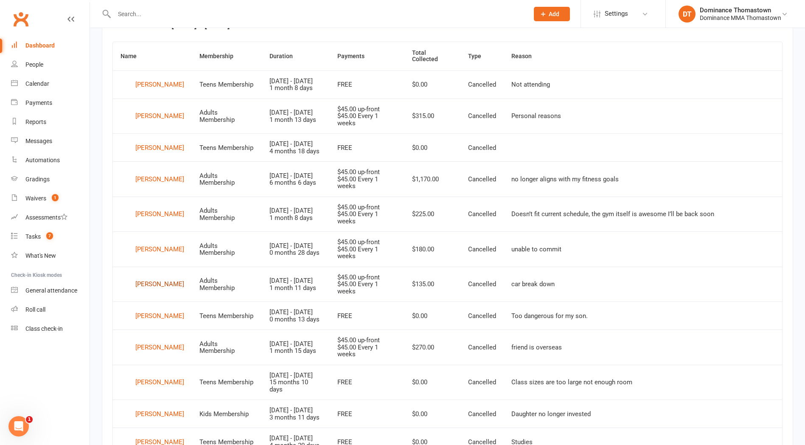
scroll to position [348, 0]
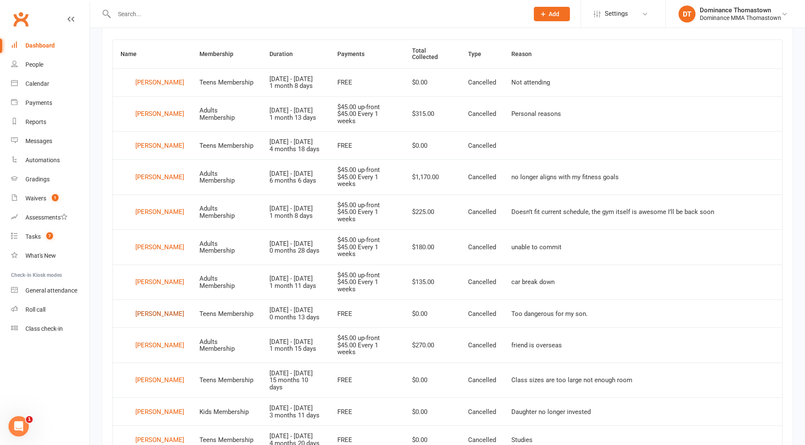
click at [149, 320] on div "Tyson Dang" at bounding box center [159, 313] width 49 height 13
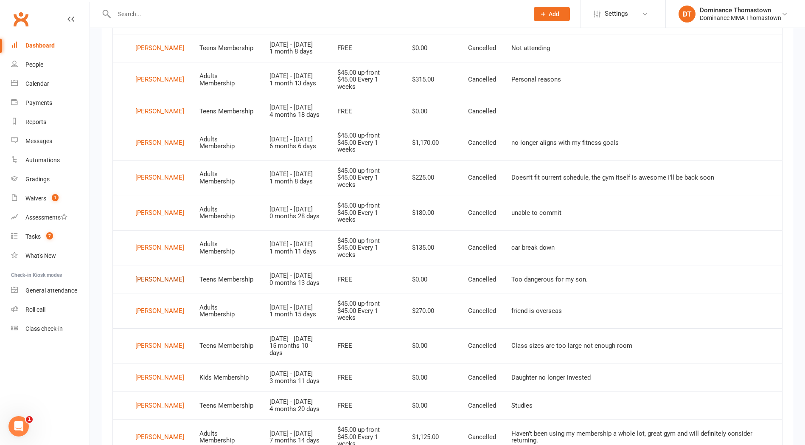
scroll to position [433, 0]
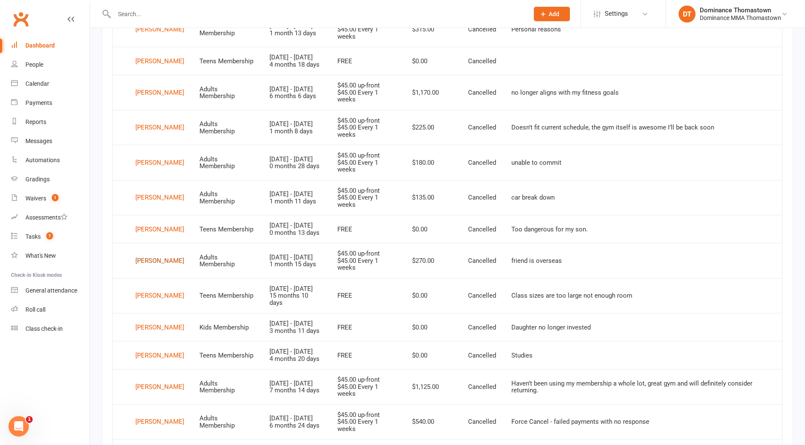
click at [156, 267] on div "Jett Dorcich" at bounding box center [159, 260] width 49 height 13
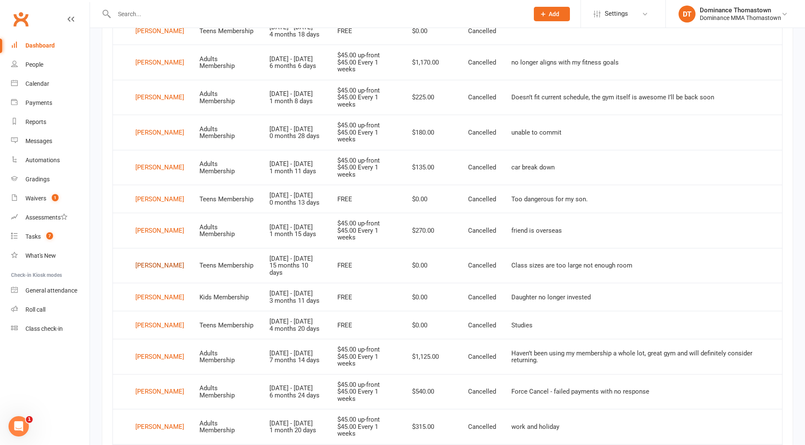
scroll to position [464, 0]
click at [171, 271] on div "Caden Edwards" at bounding box center [159, 264] width 49 height 13
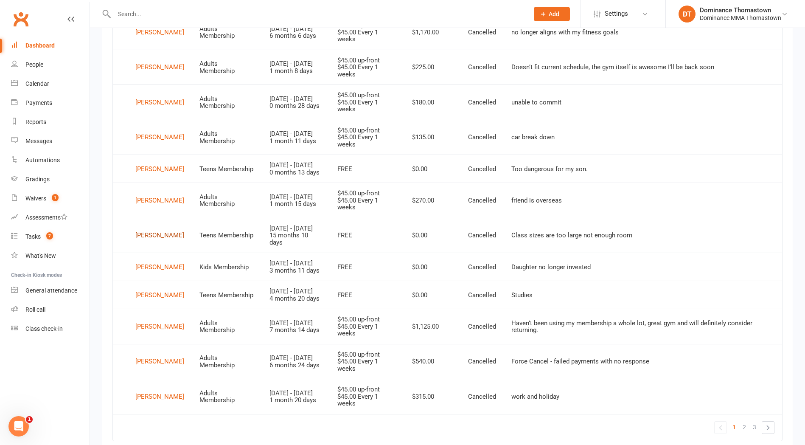
scroll to position [495, 0]
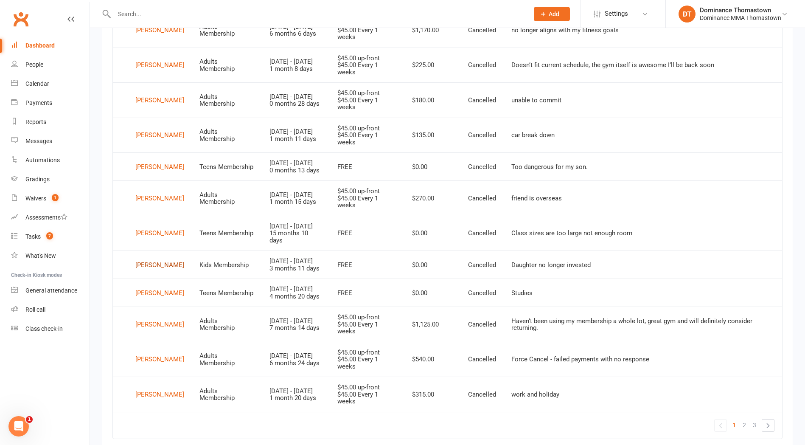
click at [156, 271] on div "Zoe Grazotis" at bounding box center [159, 264] width 49 height 13
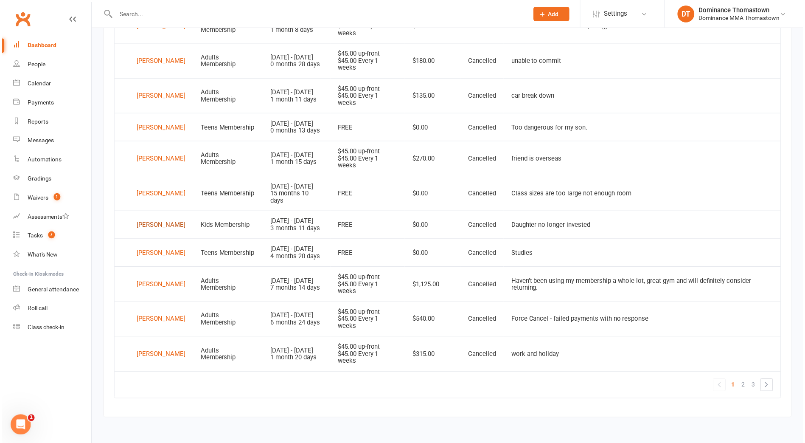
scroll to position [569, 0]
click at [141, 252] on div "Shaheer Hameedi" at bounding box center [159, 253] width 49 height 13
click at [161, 287] on div "Raphael Hawas" at bounding box center [159, 285] width 49 height 13
drag, startPoint x: 154, startPoint y: 320, endPoint x: 155, endPoint y: 315, distance: 4.4
click at [154, 320] on div "Aadit Joshi" at bounding box center [159, 318] width 49 height 13
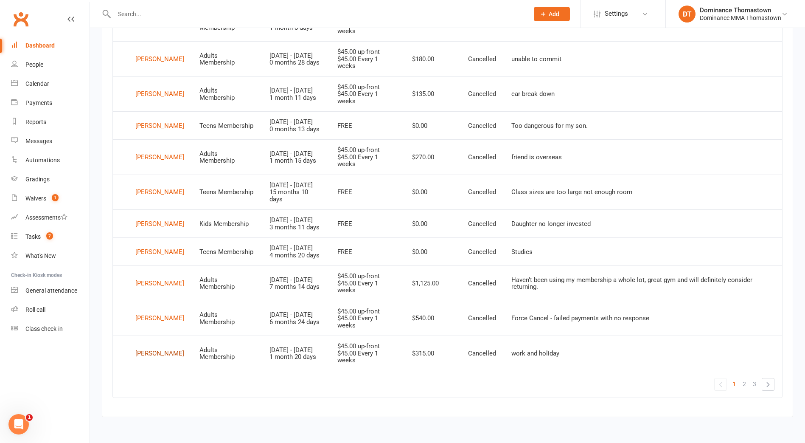
click at [151, 355] on div "Bobur Kakhkhorov" at bounding box center [159, 353] width 49 height 13
click at [743, 383] on span "2" at bounding box center [744, 384] width 3 height 12
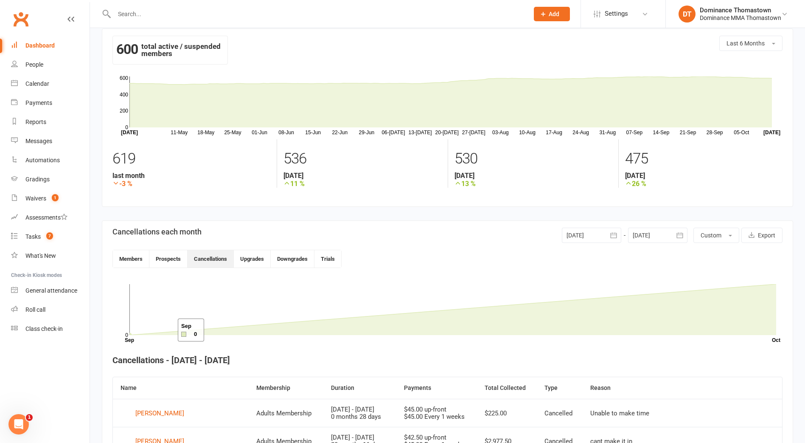
scroll to position [40, 0]
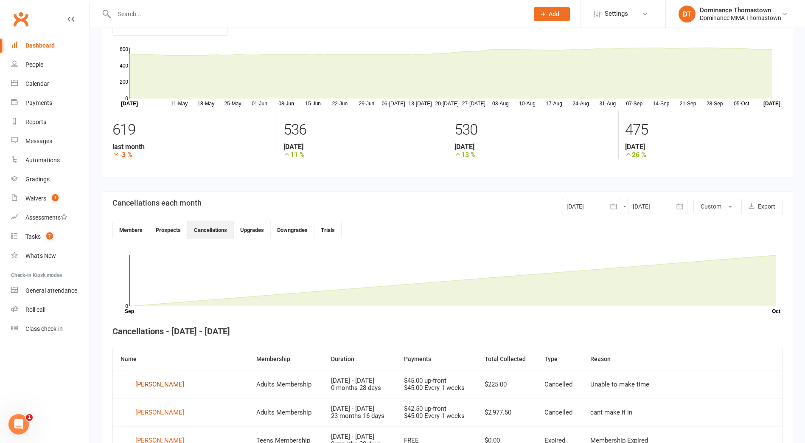
click at [154, 385] on div "Suhaas Kataria" at bounding box center [159, 384] width 49 height 13
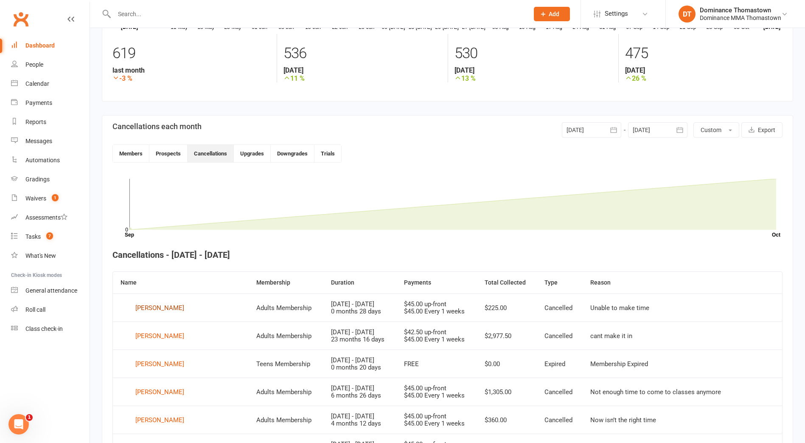
scroll to position [117, 0]
click at [157, 334] on div "Adrian Kocyigit" at bounding box center [159, 335] width 49 height 13
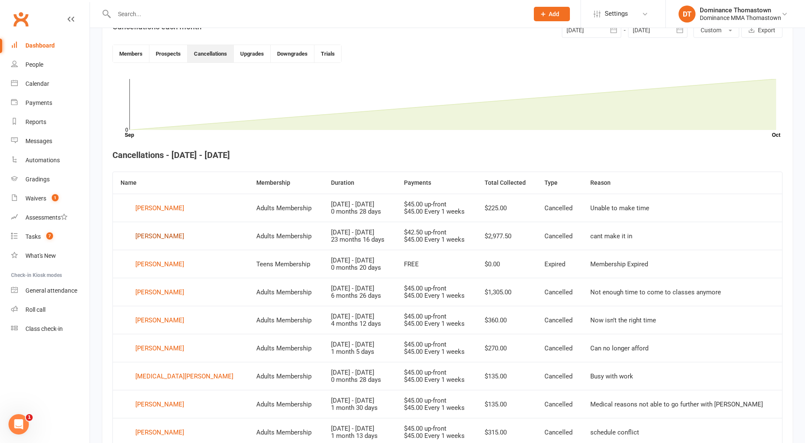
scroll to position [222, 0]
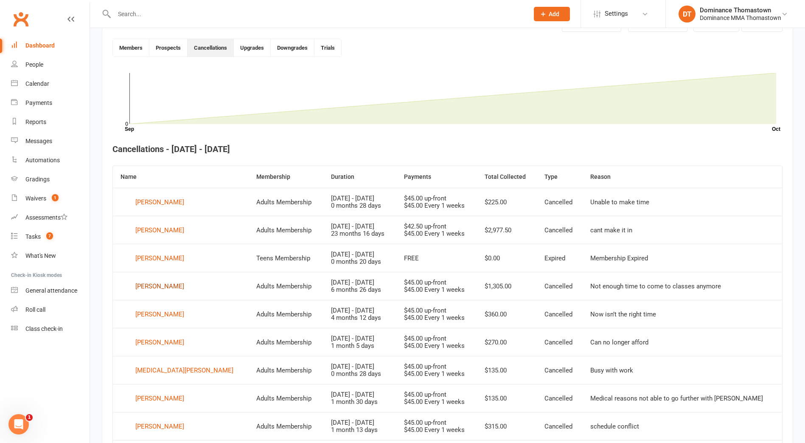
click at [156, 287] on div "Jacob Lombardo" at bounding box center [159, 286] width 49 height 13
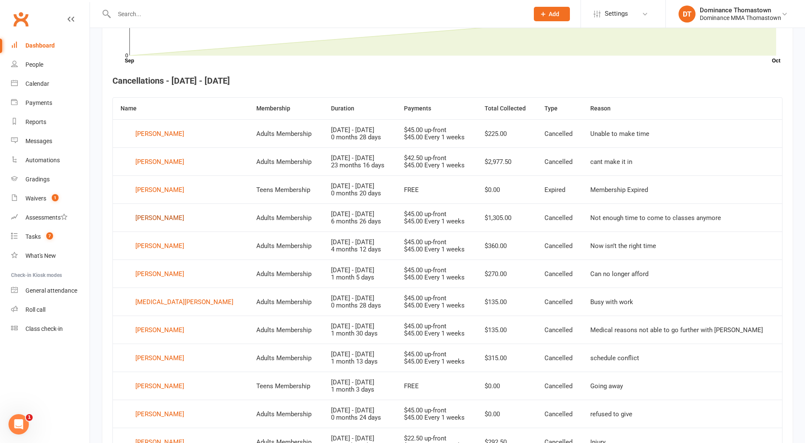
scroll to position [291, 0]
click at [161, 273] on div "Jordan Mercuri" at bounding box center [159, 273] width 49 height 13
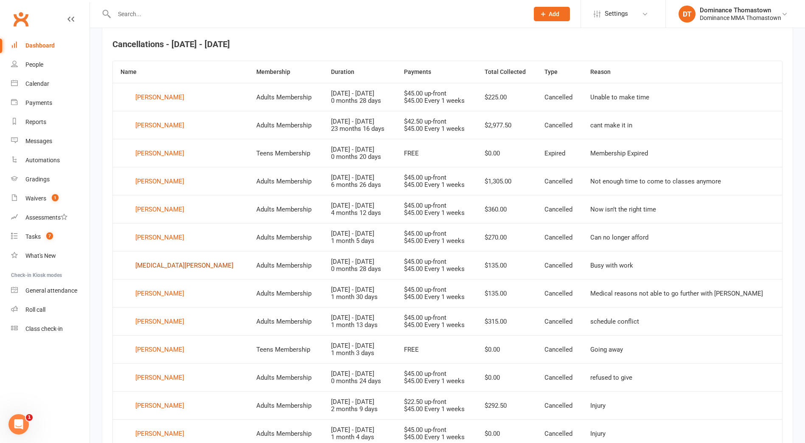
click at [155, 264] on div "Skyla Morgan" at bounding box center [184, 265] width 98 height 13
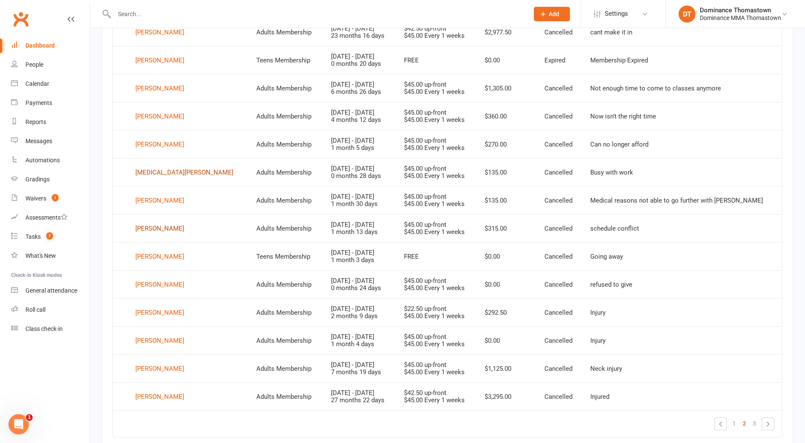
scroll to position [421, 0]
click at [146, 225] on div "Victor Nguyen" at bounding box center [159, 227] width 49 height 13
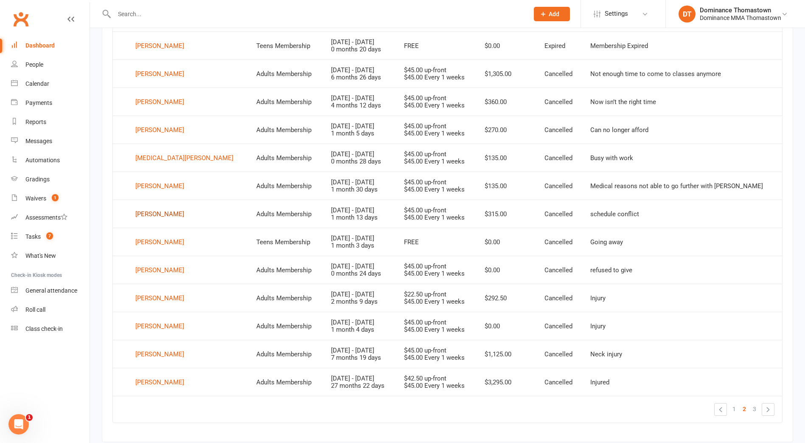
scroll to position [454, 0]
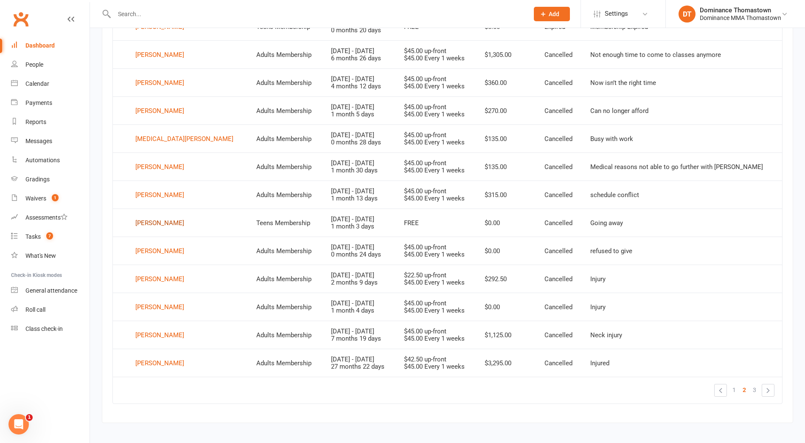
click at [146, 225] on div "Abu Noori" at bounding box center [159, 222] width 49 height 13
click at [157, 253] on div "Luis Obamwonyi" at bounding box center [159, 250] width 49 height 13
click at [162, 281] on div "Abhay Pandher" at bounding box center [159, 278] width 49 height 13
click at [157, 308] on div "Chase Pell" at bounding box center [159, 306] width 49 height 13
click at [155, 335] on div "William Pham" at bounding box center [159, 334] width 49 height 13
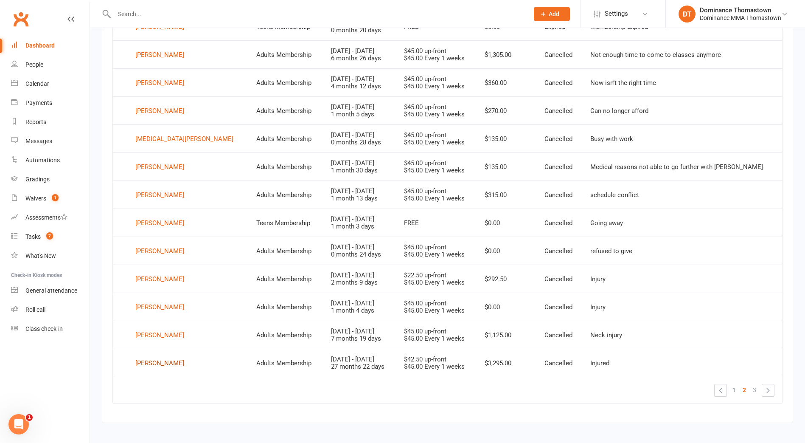
click at [160, 362] on div "Ash Rendell" at bounding box center [159, 363] width 49 height 13
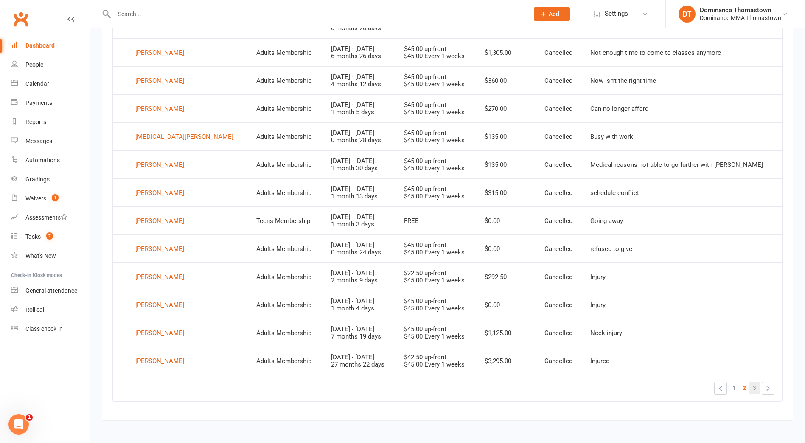
click at [753, 388] on span "3" at bounding box center [754, 388] width 3 height 12
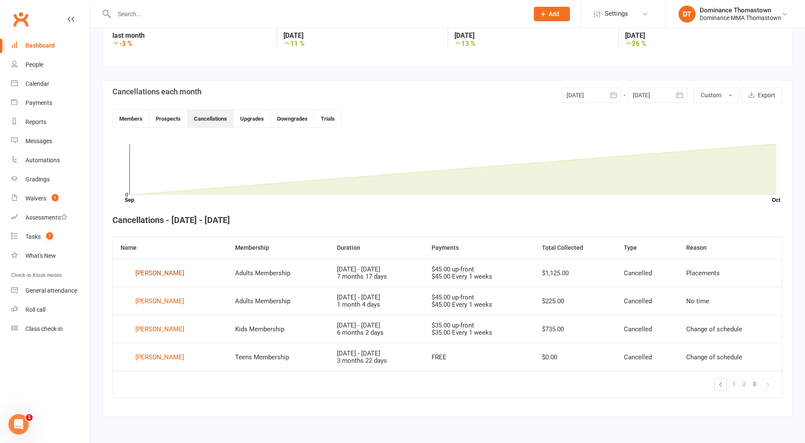
drag, startPoint x: 154, startPoint y: 273, endPoint x: 158, endPoint y: 267, distance: 7.3
click at [154, 273] on div "Ben Truong" at bounding box center [159, 273] width 49 height 13
click at [157, 301] on div "Kinta Yousif" at bounding box center [159, 301] width 49 height 13
click at [164, 333] on div "Hussam Zakri" at bounding box center [159, 329] width 49 height 13
drag, startPoint x: 160, startPoint y: 354, endPoint x: 179, endPoint y: 237, distance: 119.0
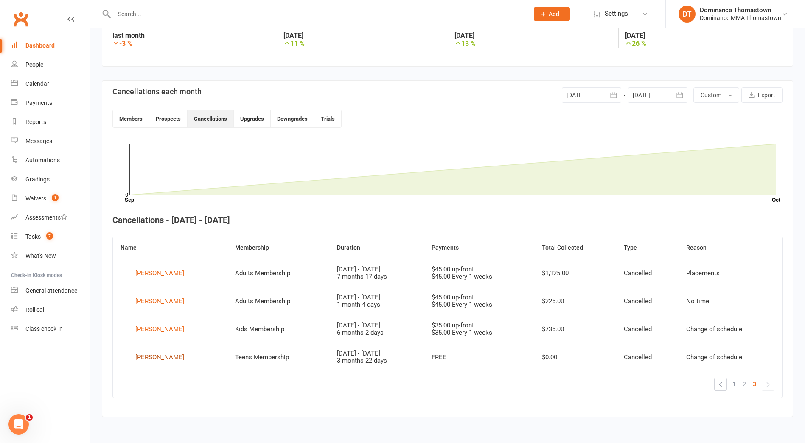
click at [160, 354] on div "Najm Zakri" at bounding box center [159, 357] width 49 height 13
click at [176, 8] on input "text" at bounding box center [317, 14] width 411 height 12
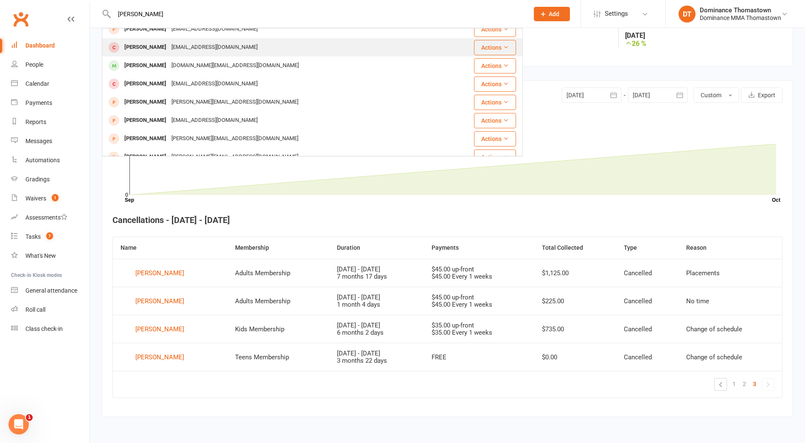
scroll to position [58, 0]
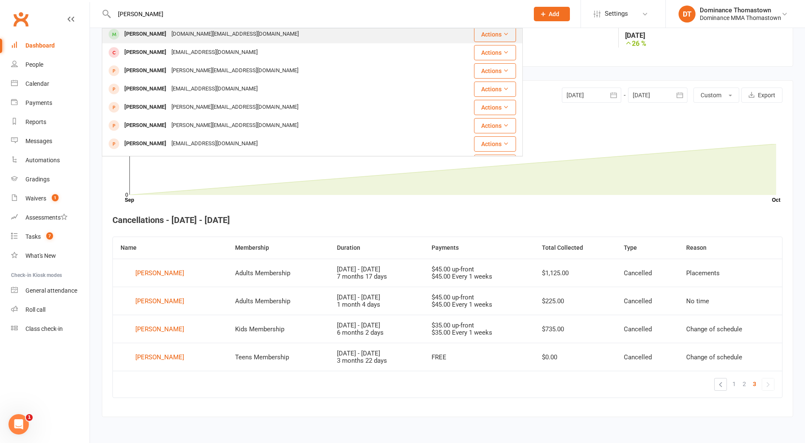
type input "chris"
click at [214, 38] on div "Christopher.how@gmail.com" at bounding box center [235, 34] width 132 height 12
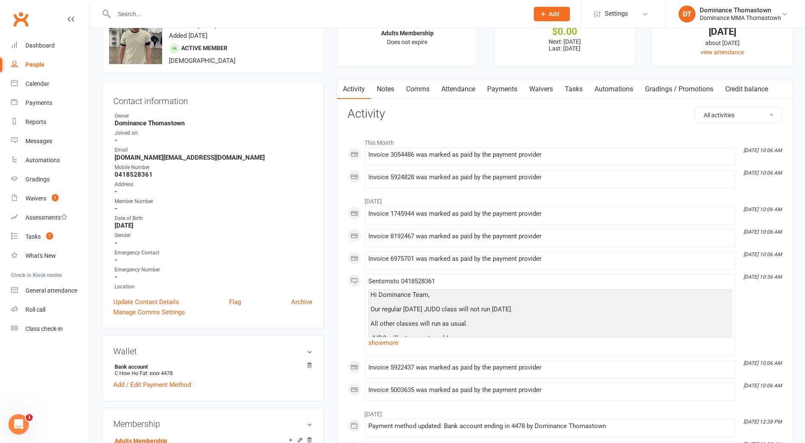
scroll to position [45, 0]
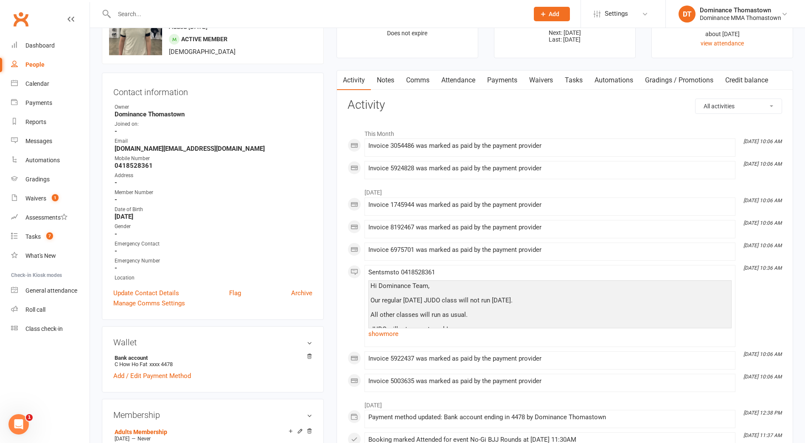
click at [151, 8] on input "text" at bounding box center [317, 14] width 411 height 12
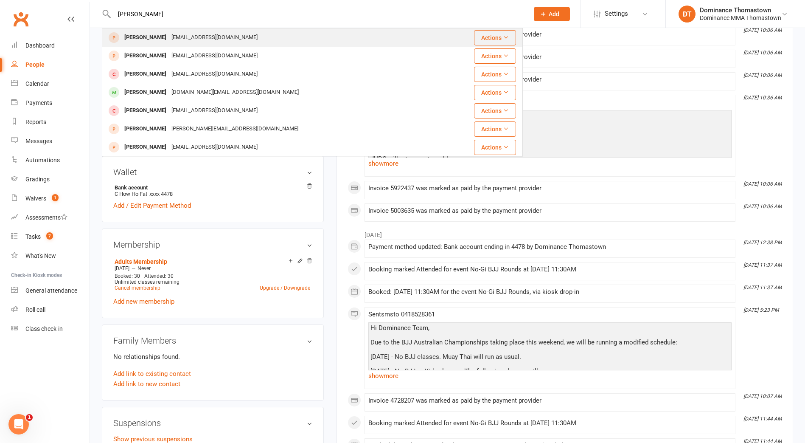
scroll to position [213, 0]
type input "chris"
click at [182, 36] on div "C.hwang4@gmail.com" at bounding box center [214, 37] width 91 height 12
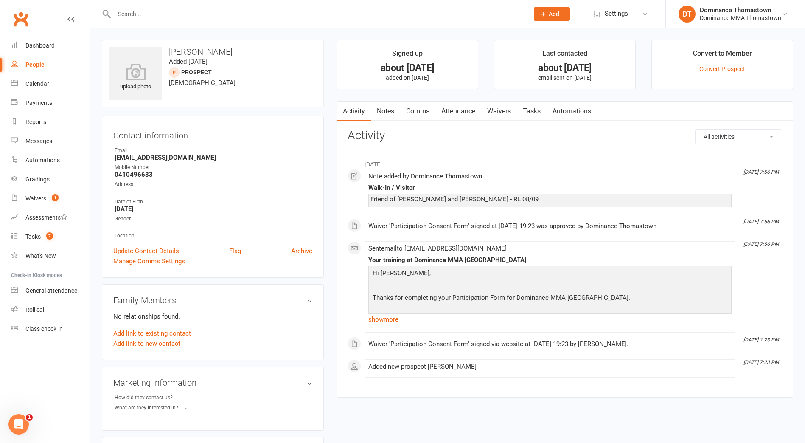
click at [129, 17] on input "text" at bounding box center [317, 14] width 411 height 12
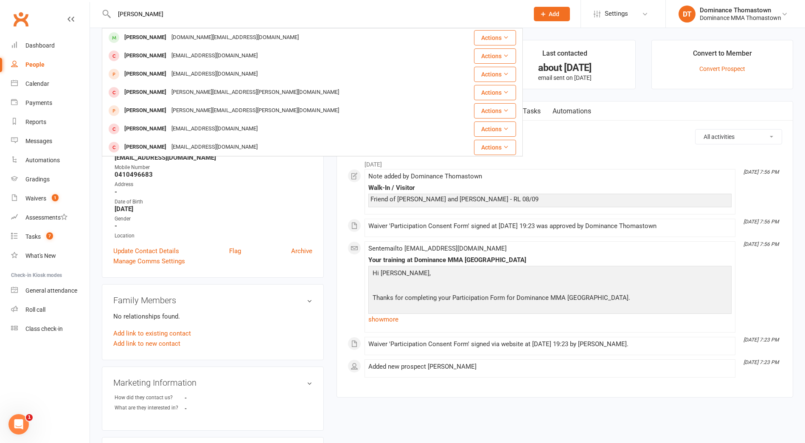
click at [142, 15] on input "christopher" at bounding box center [317, 14] width 411 height 12
click at [146, 14] on input "chris" at bounding box center [317, 14] width 411 height 12
click at [207, 14] on input "chris nguyen" at bounding box center [317, 14] width 411 height 12
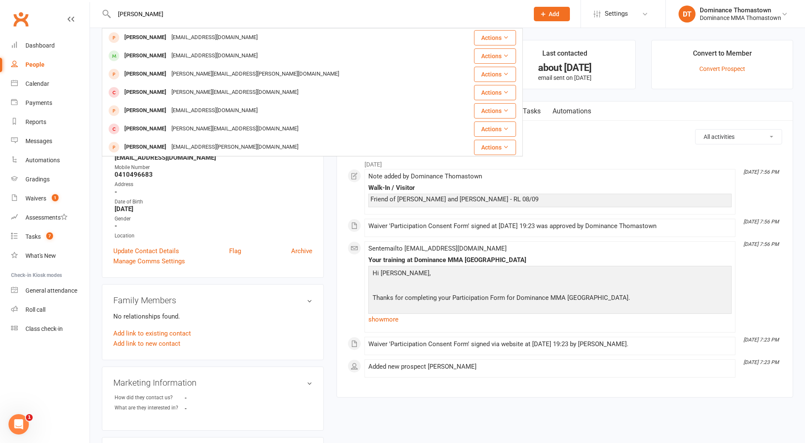
click at [207, 14] on input "chris nguyen" at bounding box center [317, 14] width 411 height 12
type input "chris"
click at [45, 44] on div "Dashboard" at bounding box center [39, 45] width 29 height 7
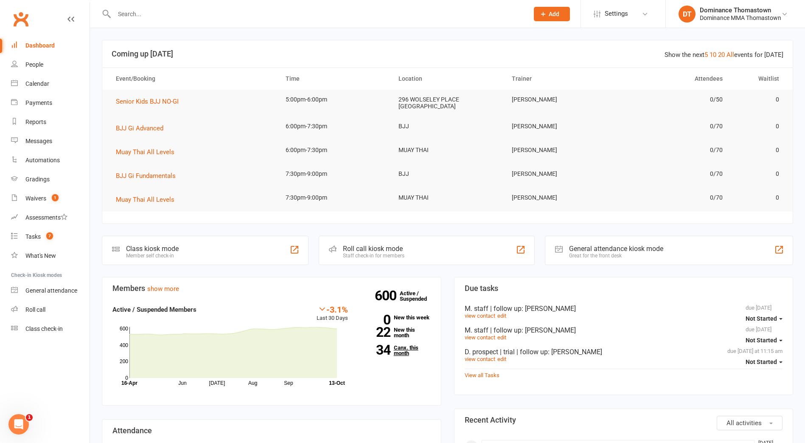
click at [407, 348] on link "34 Canx. this month" at bounding box center [396, 350] width 70 height 11
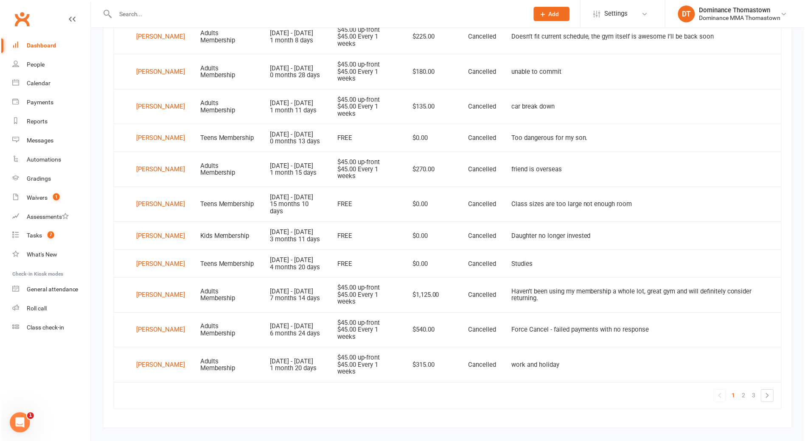
scroll to position [571, 0]
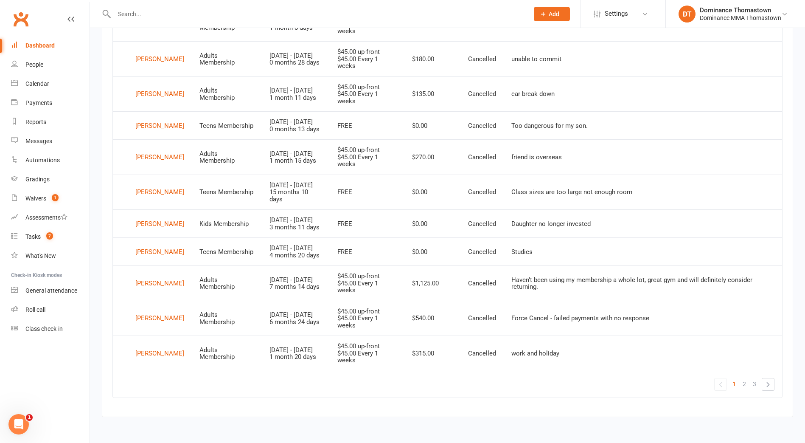
click at [148, 14] on input "text" at bounding box center [317, 14] width 411 height 12
click at [155, 249] on div "Shaheer Hameedi" at bounding box center [159, 250] width 49 height 13
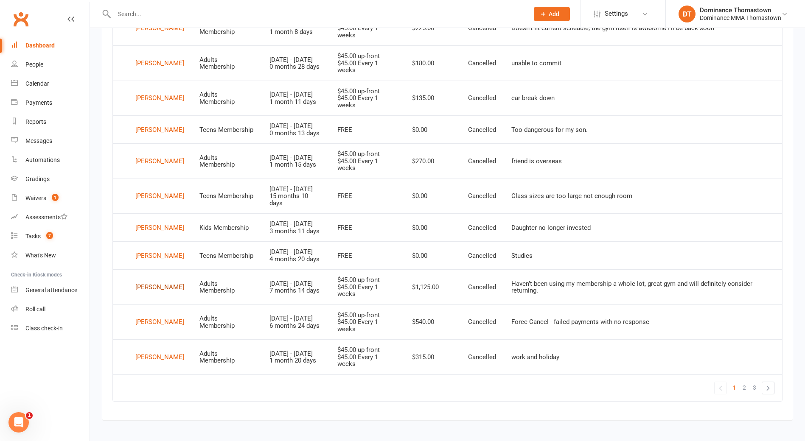
click at [163, 294] on div "Raphael Hawas" at bounding box center [159, 287] width 49 height 13
drag, startPoint x: 147, startPoint y: 354, endPoint x: 149, endPoint y: 328, distance: 26.8
click at [147, 329] on div "Aadit Joshi" at bounding box center [159, 322] width 49 height 13
click at [744, 394] on span "2" at bounding box center [744, 388] width 3 height 12
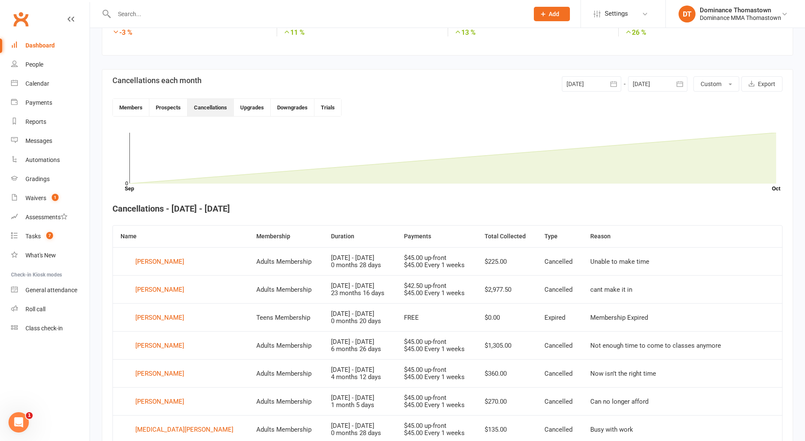
scroll to position [168, 0]
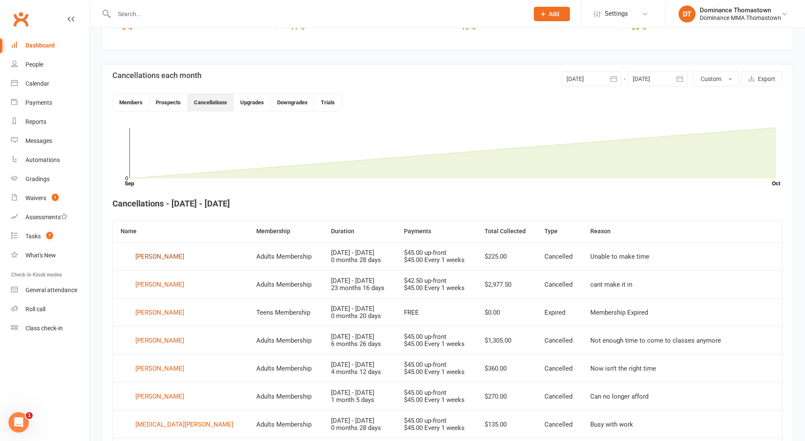
click at [159, 254] on div "Suhaas Kataria" at bounding box center [159, 256] width 49 height 13
click at [160, 285] on div "Adrian Kocyigit" at bounding box center [159, 284] width 49 height 13
click at [182, 338] on div "[PERSON_NAME]" at bounding box center [159, 340] width 49 height 13
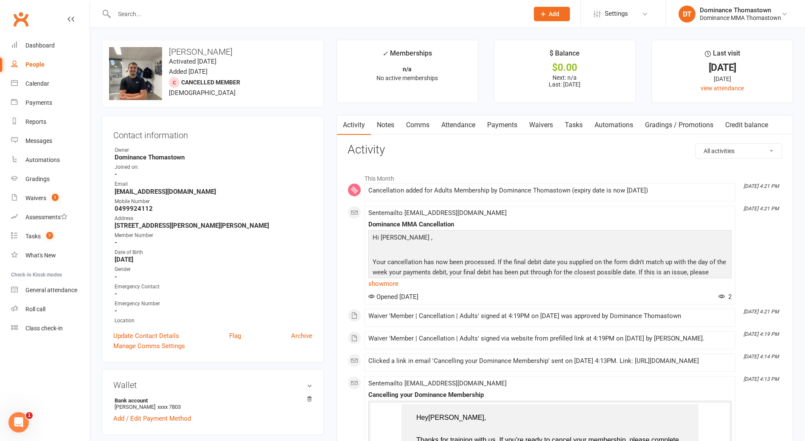
click at [474, 121] on link "Attendance" at bounding box center [458, 125] width 46 height 20
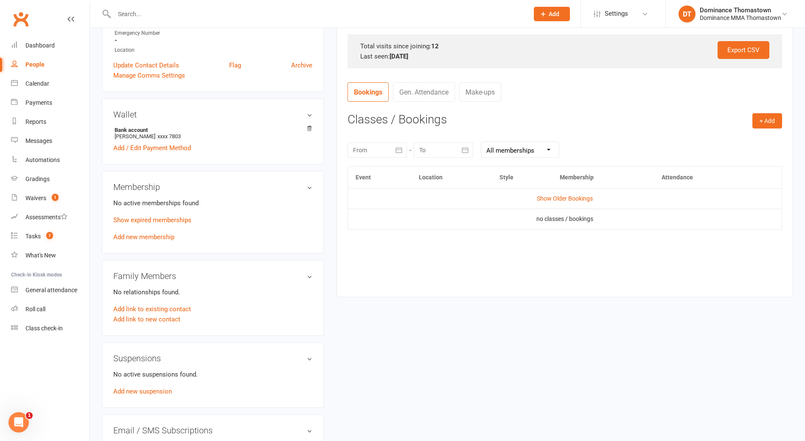
scroll to position [365, 0]
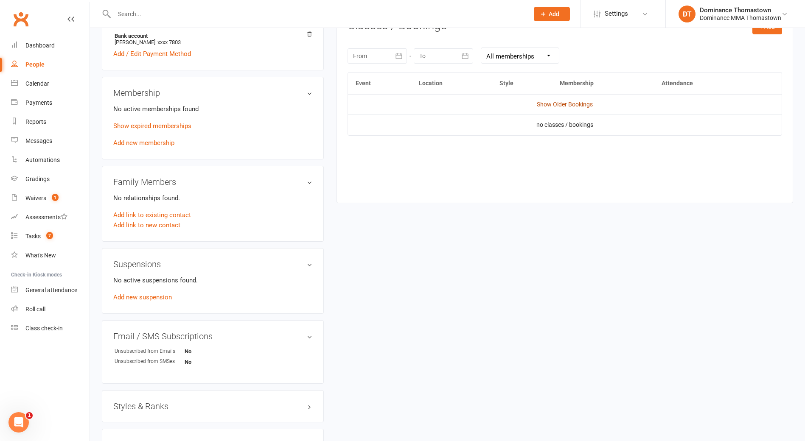
click at [549, 106] on link "Show Older Bookings" at bounding box center [565, 104] width 56 height 7
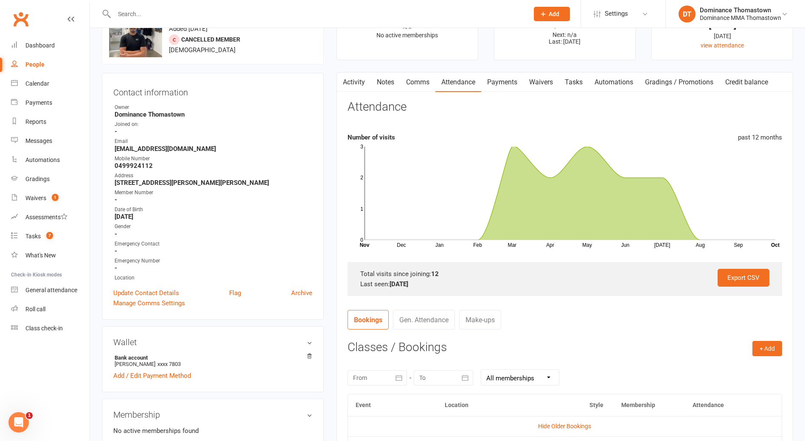
scroll to position [0, 0]
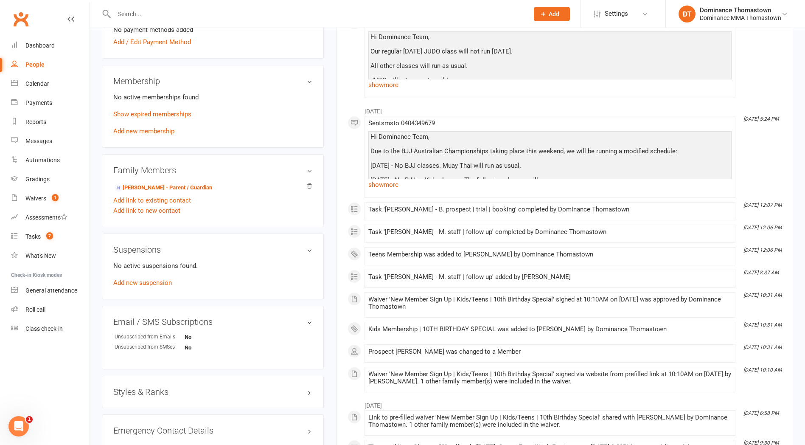
scroll to position [371, 0]
click at [182, 110] on p "Show expired memberships" at bounding box center [212, 115] width 199 height 10
click at [182, 111] on link "Show expired memberships" at bounding box center [152, 115] width 78 height 8
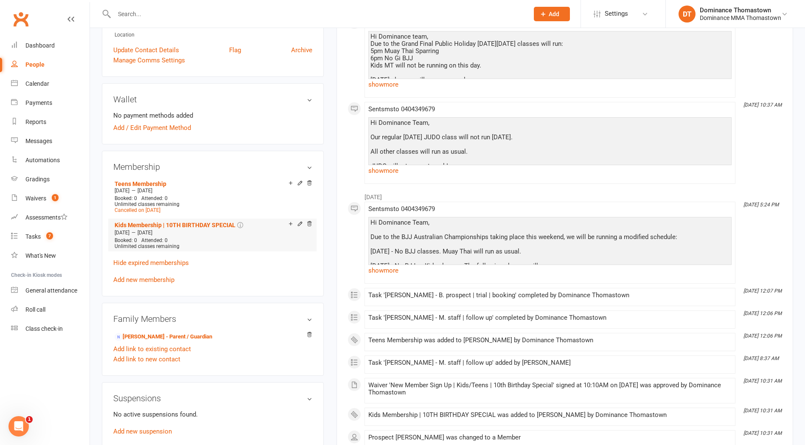
scroll to position [289, 0]
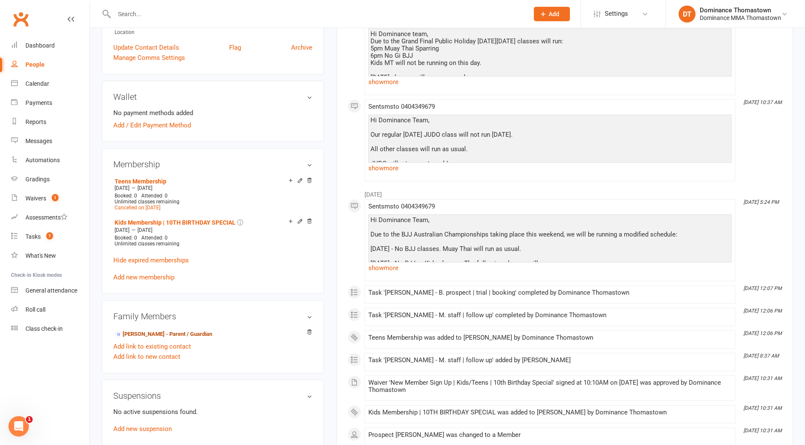
click at [157, 330] on link "[PERSON_NAME] - Parent / Guardian" at bounding box center [164, 334] width 98 height 9
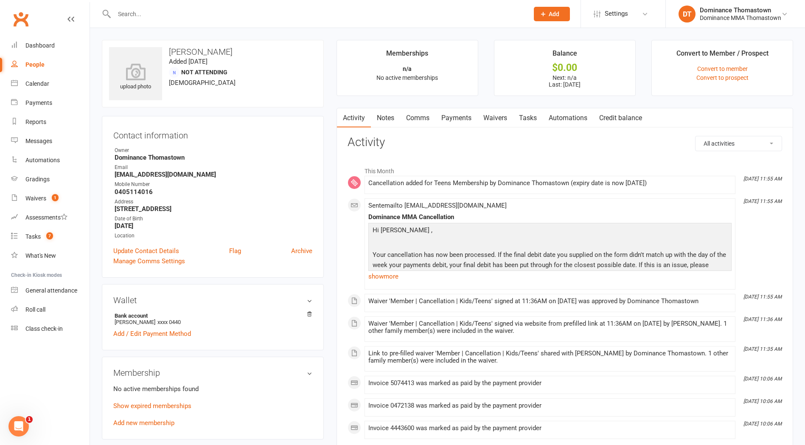
click at [393, 118] on link "Notes" at bounding box center [385, 118] width 29 height 20
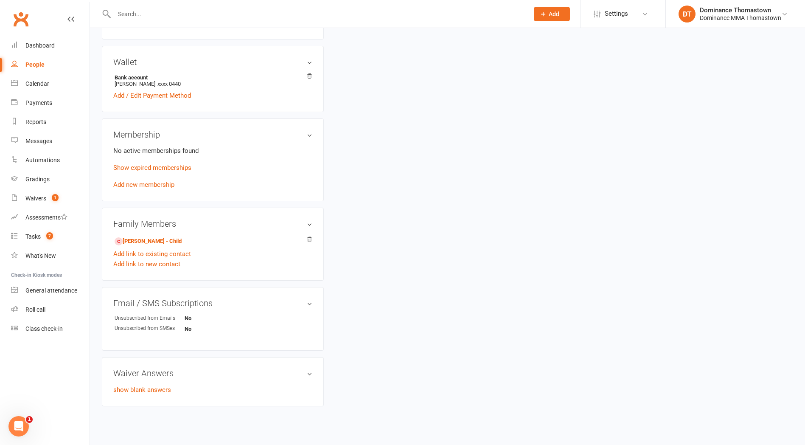
scroll to position [242, 0]
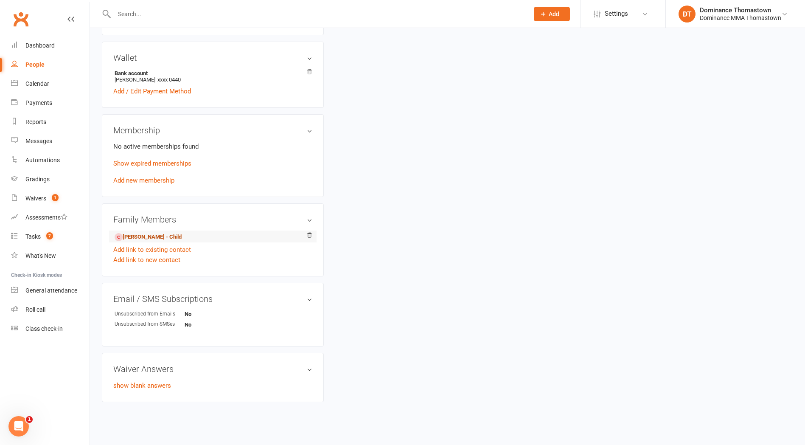
click at [160, 238] on link "[PERSON_NAME] - Child" at bounding box center [148, 237] width 67 height 9
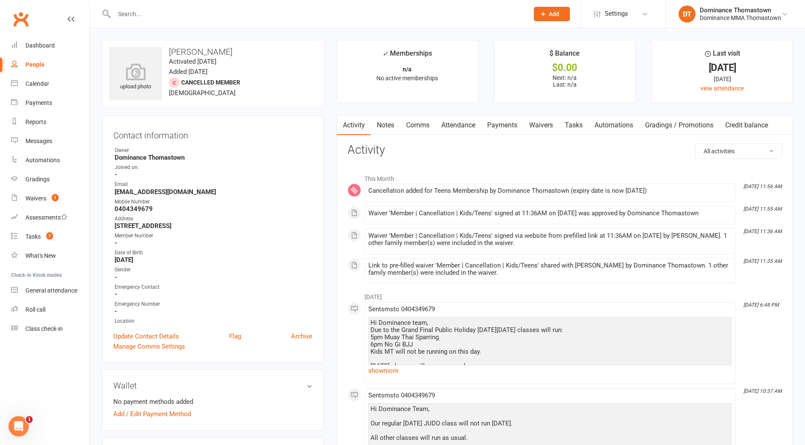
drag, startPoint x: 410, startPoint y: 124, endPoint x: 369, endPoint y: 123, distance: 41.2
click at [388, 124] on div "Activity Notes Comms Attendance Payments Waivers Tasks Automations Gradings / P…" at bounding box center [555, 125] width 437 height 20
click at [369, 123] on link "Activity" at bounding box center [354, 125] width 34 height 20
click at [385, 124] on link "Notes" at bounding box center [385, 125] width 29 height 20
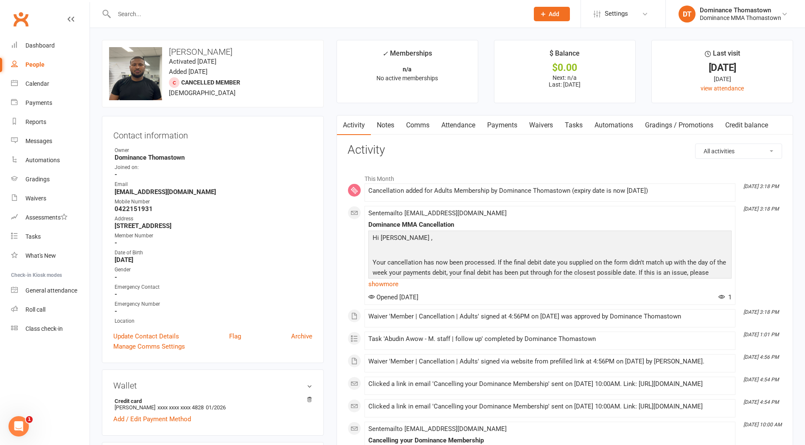
click at [378, 125] on link "Notes" at bounding box center [385, 125] width 29 height 20
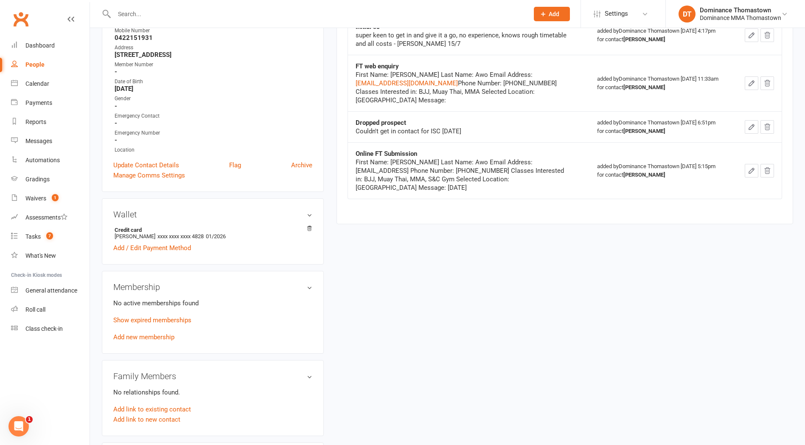
scroll to position [172, 0]
click at [168, 315] on link "Show expired memberships" at bounding box center [152, 319] width 78 height 8
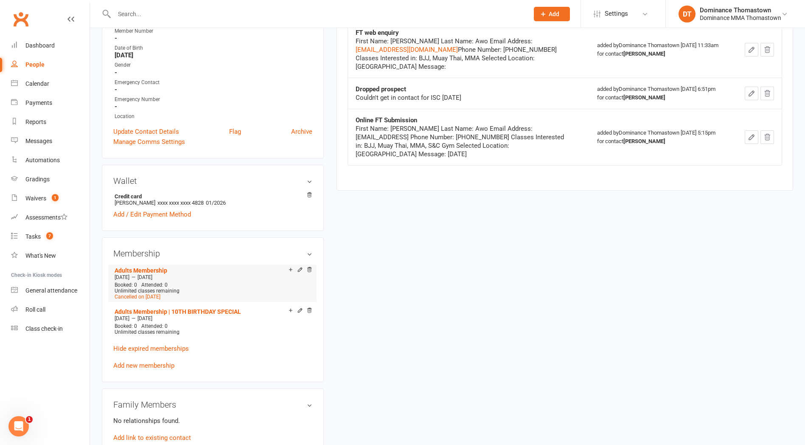
scroll to position [206, 0]
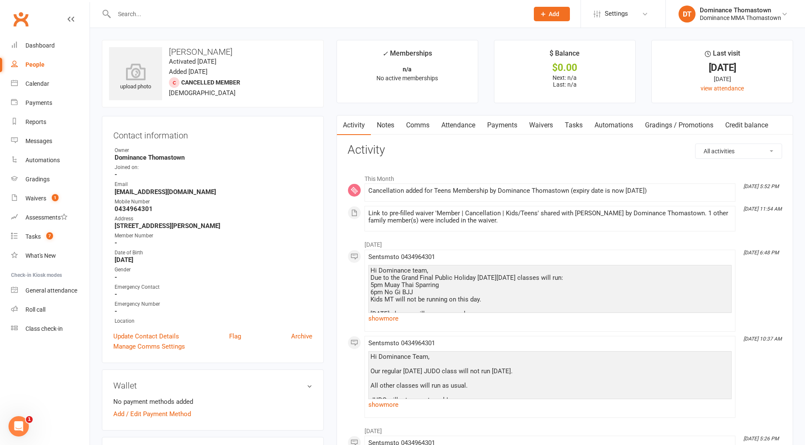
click at [377, 123] on link "Notes" at bounding box center [385, 125] width 29 height 20
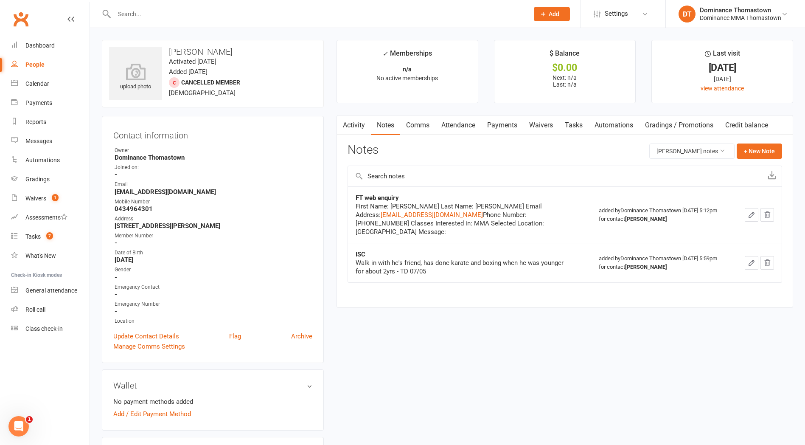
click at [137, 390] on div "Wallet No payment methods added Add / Edit Payment Method" at bounding box center [213, 399] width 222 height 61
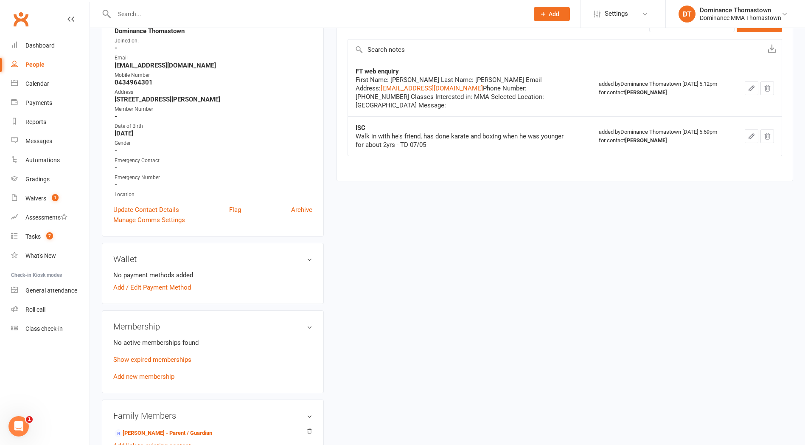
scroll to position [127, 0]
click at [147, 355] on link "Show expired memberships" at bounding box center [152, 359] width 78 height 8
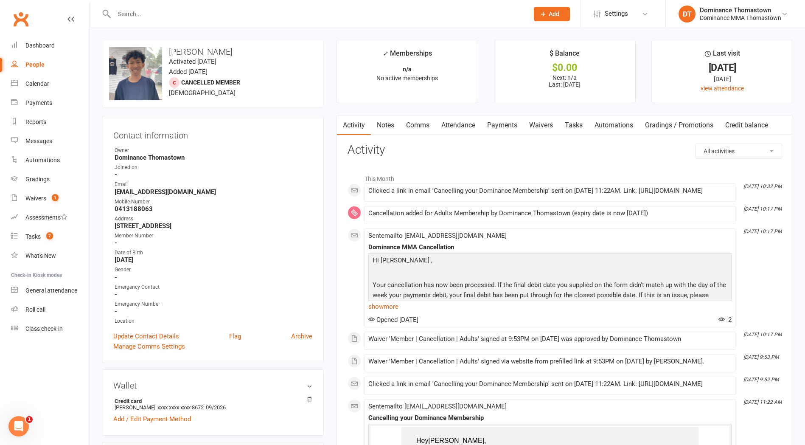
click at [387, 122] on link "Notes" at bounding box center [385, 125] width 29 height 20
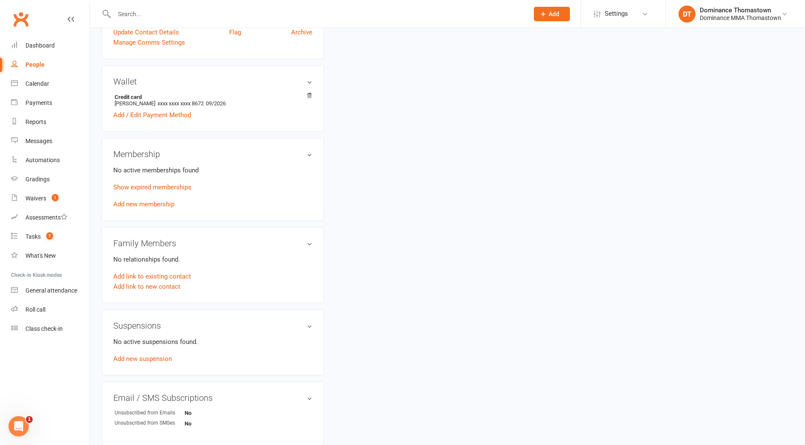
scroll to position [325, 0]
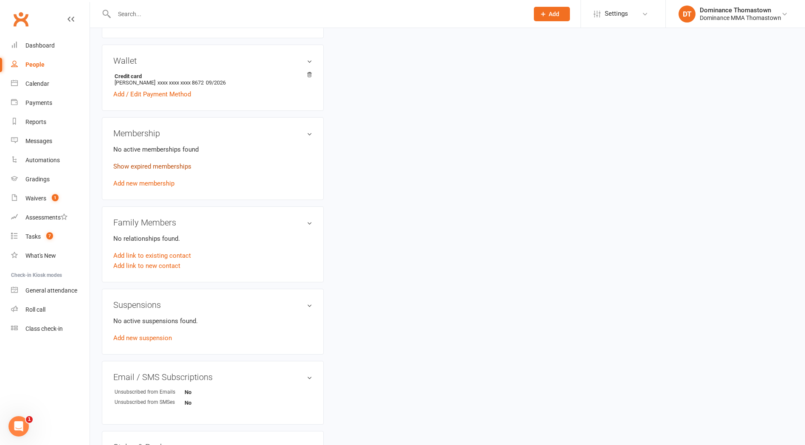
click at [151, 163] on link "Show expired memberships" at bounding box center [152, 167] width 78 height 8
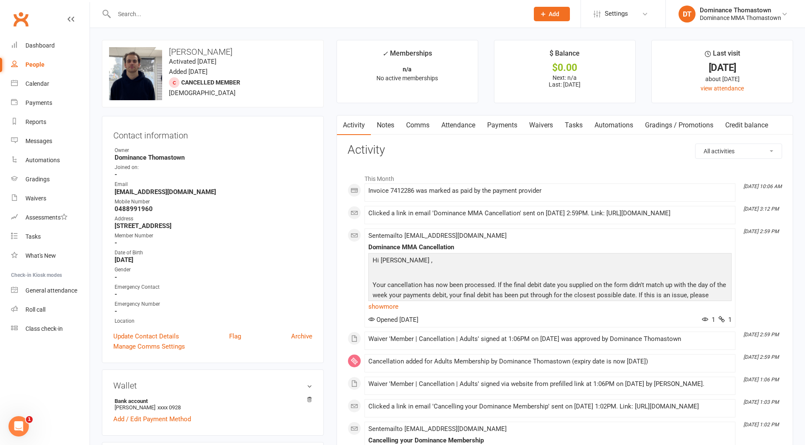
click at [387, 124] on link "Notes" at bounding box center [385, 125] width 29 height 20
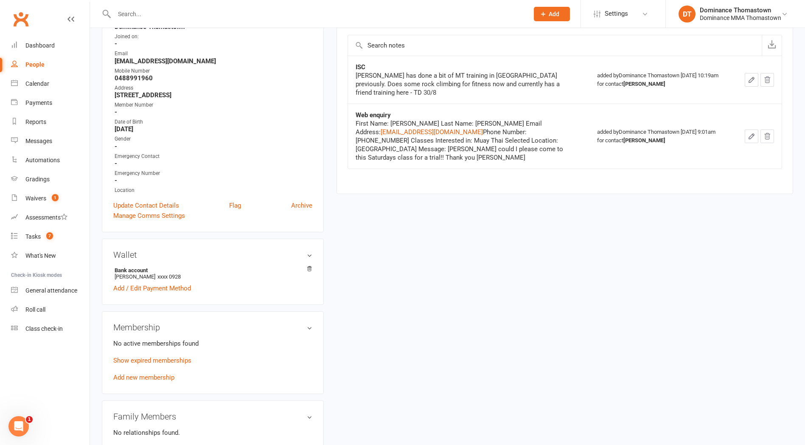
scroll to position [132, 0]
click at [154, 355] on link "Show expired memberships" at bounding box center [152, 359] width 78 height 8
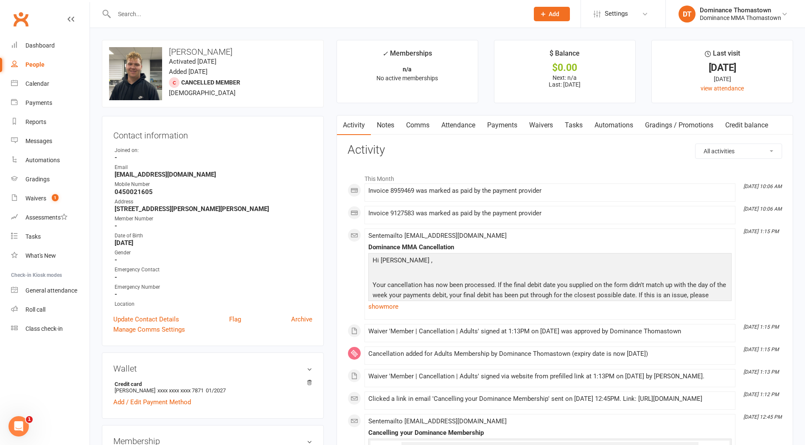
click at [355, 122] on link "Activity" at bounding box center [354, 125] width 34 height 20
click at [384, 121] on link "Notes" at bounding box center [385, 125] width 29 height 20
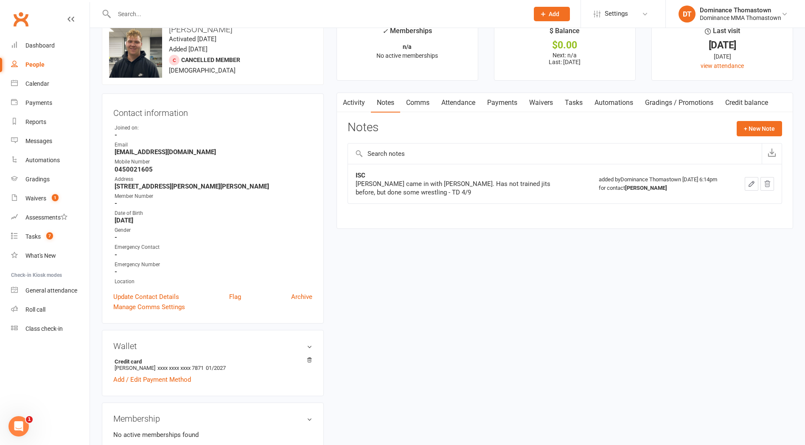
scroll to position [24, 0]
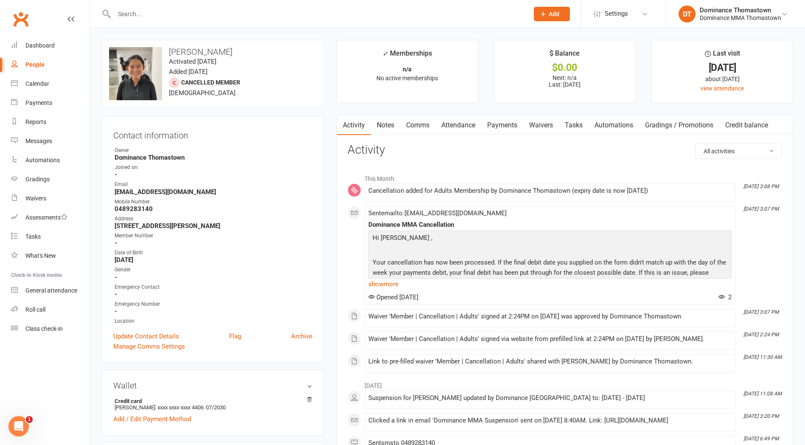
click at [395, 120] on link "Notes" at bounding box center [385, 125] width 29 height 20
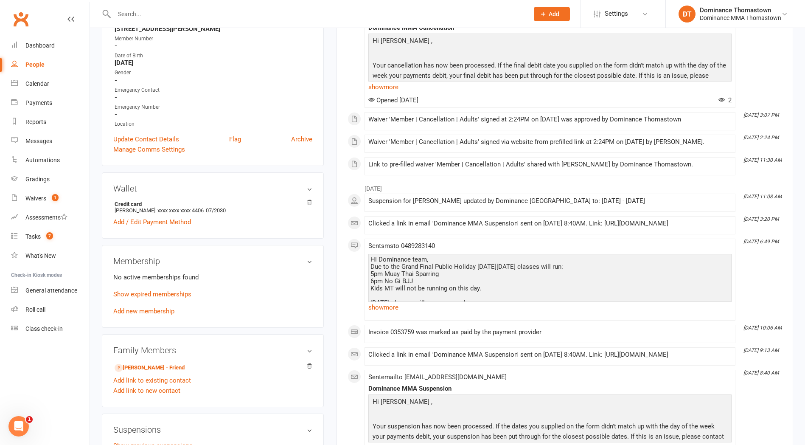
scroll to position [196, 0]
click at [154, 291] on link "Show expired memberships" at bounding box center [152, 295] width 78 height 8
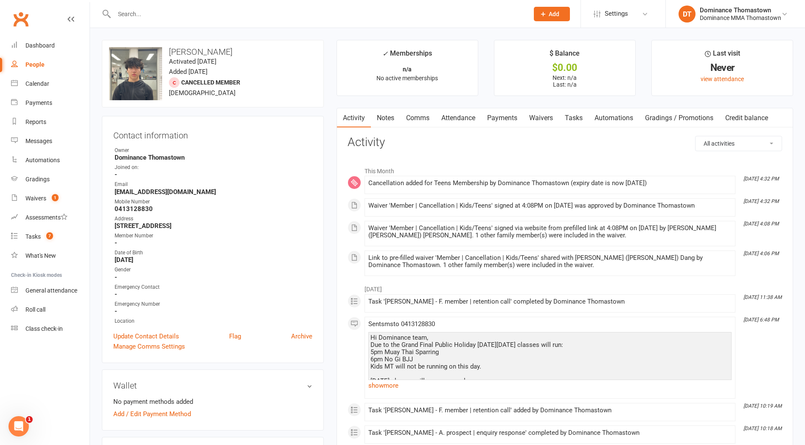
click at [371, 119] on link "Activity" at bounding box center [354, 118] width 34 height 20
click at [383, 119] on link "Notes" at bounding box center [385, 118] width 29 height 20
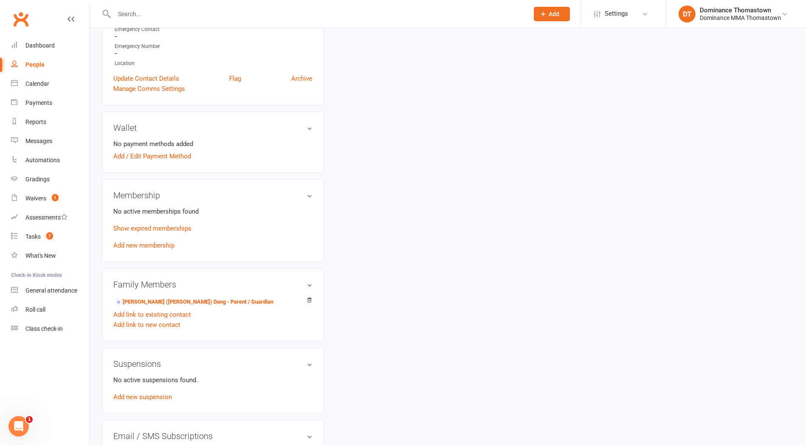
scroll to position [262, 0]
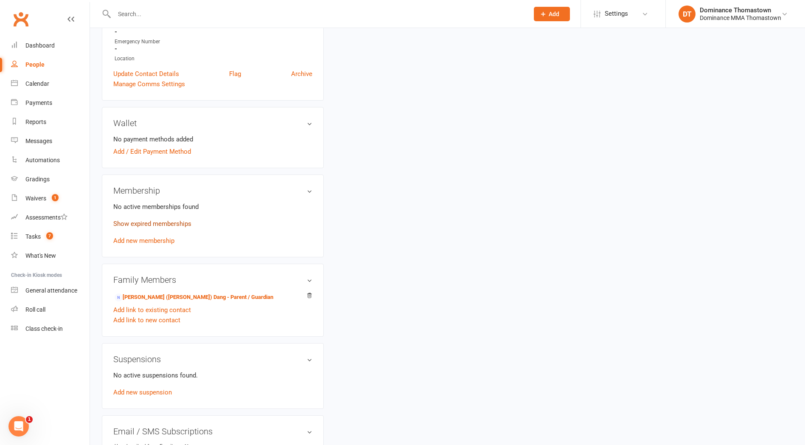
click at [179, 221] on link "Show expired memberships" at bounding box center [152, 224] width 78 height 8
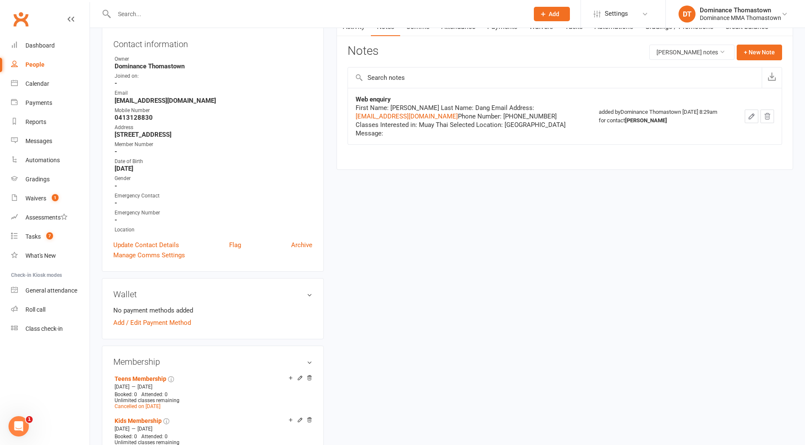
scroll to position [0, 0]
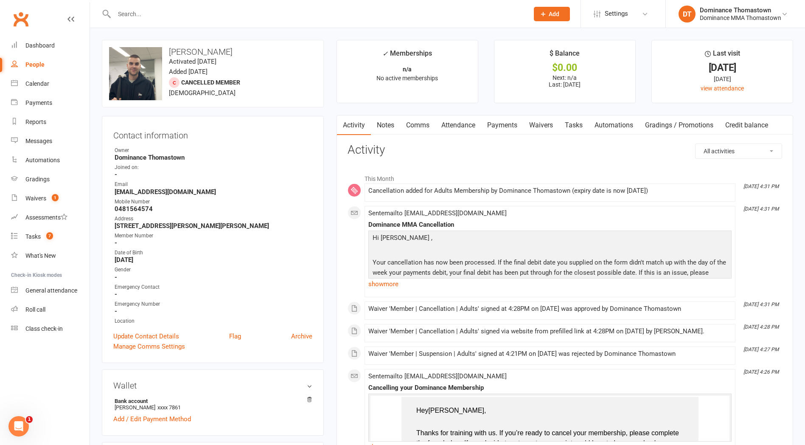
click at [390, 123] on link "Notes" at bounding box center [385, 125] width 29 height 20
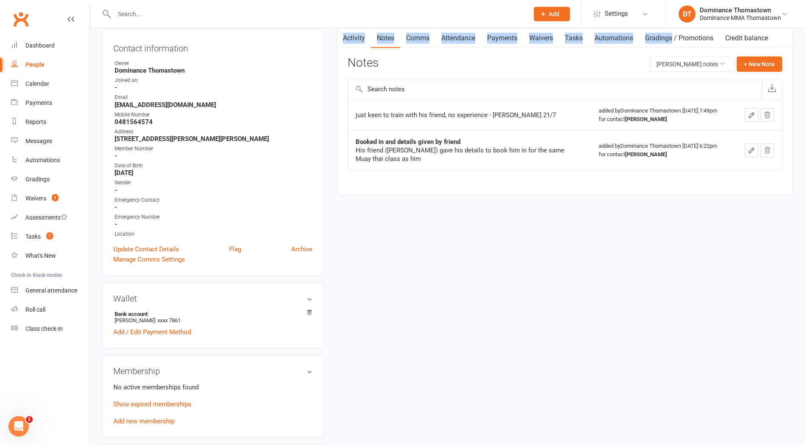
scroll to position [173, 0]
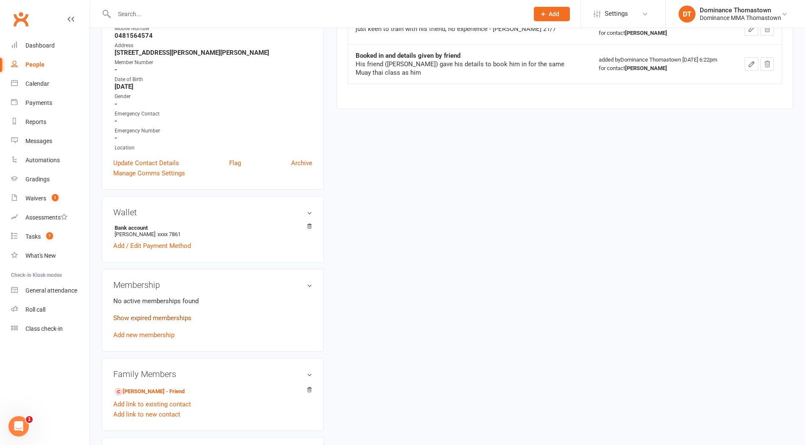
click at [163, 314] on link "Show expired memberships" at bounding box center [152, 318] width 78 height 8
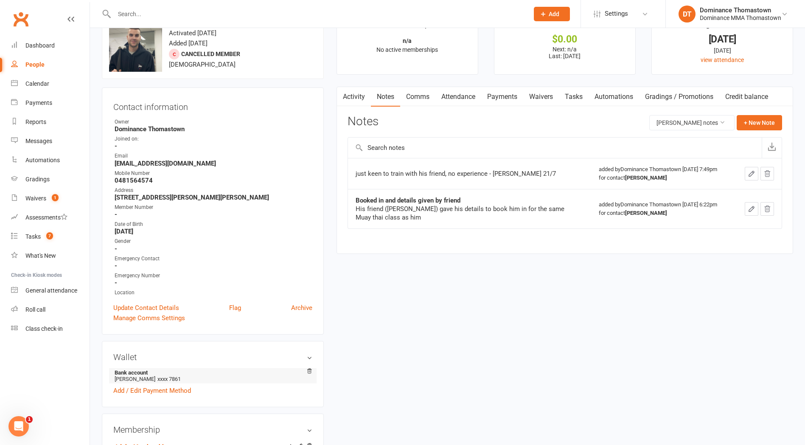
scroll to position [27, 0]
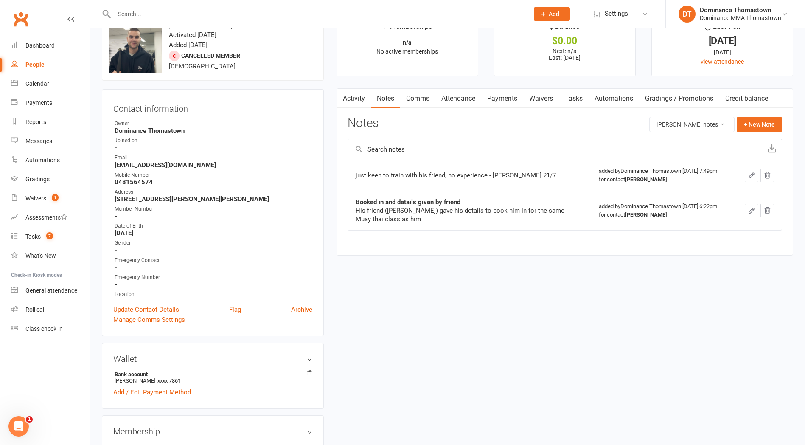
click at [508, 99] on link "Payments" at bounding box center [502, 99] width 42 height 20
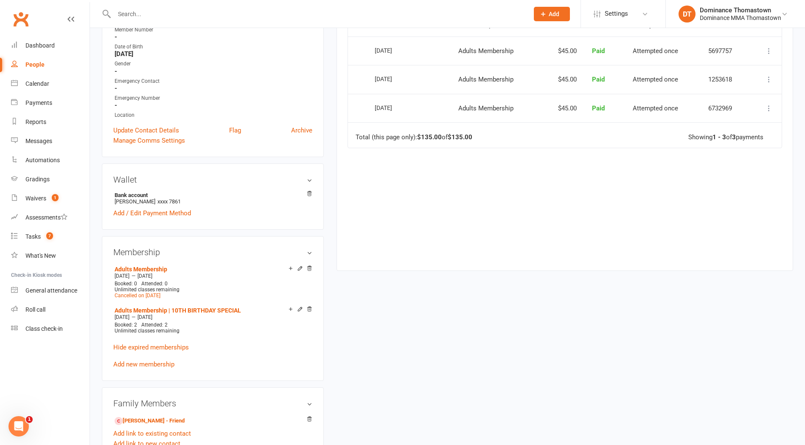
scroll to position [206, 0]
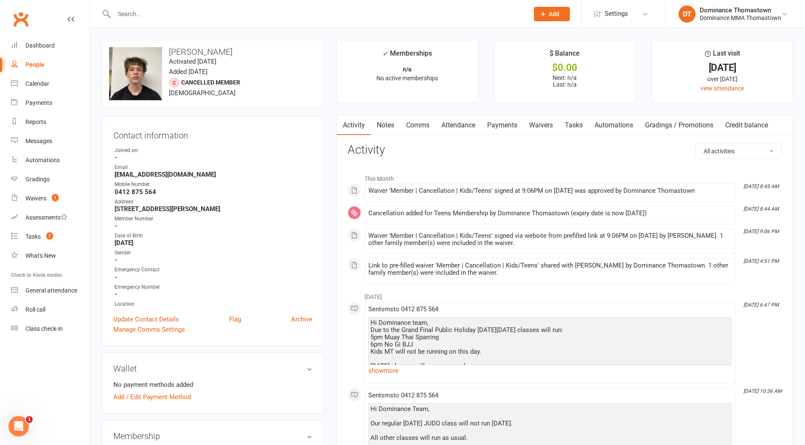
click at [390, 129] on link "Notes" at bounding box center [385, 125] width 29 height 20
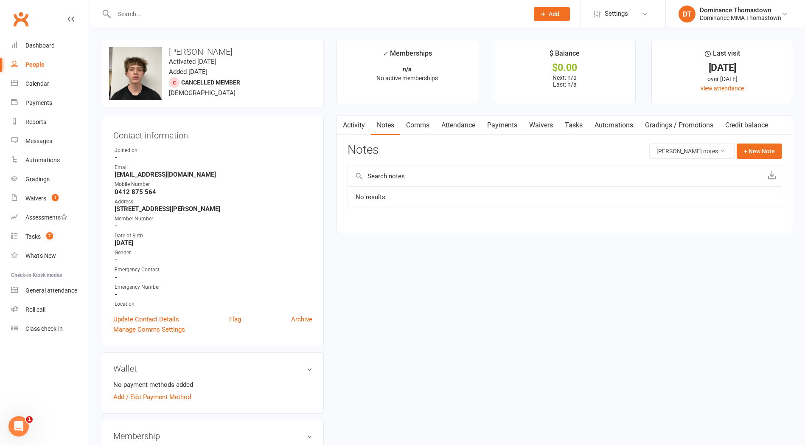
click at [355, 129] on link "Activity" at bounding box center [354, 125] width 34 height 20
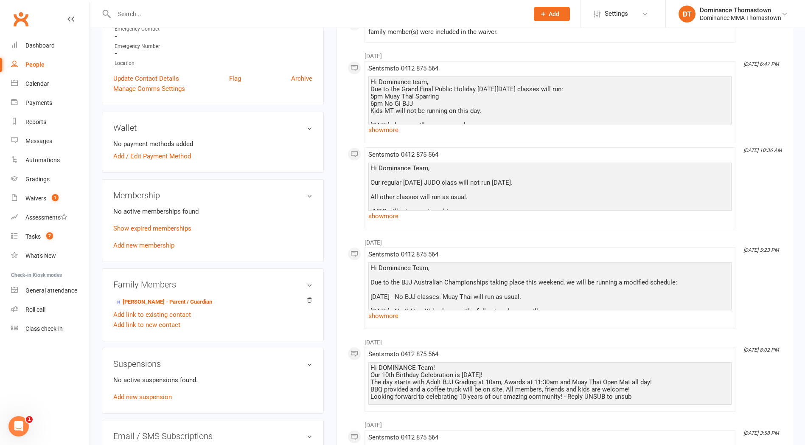
scroll to position [250, 0]
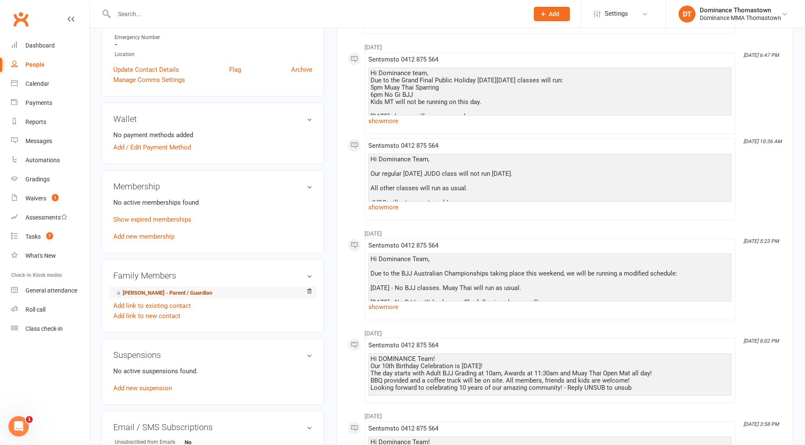
click at [194, 289] on link "Rachael Edwards - Parent / Guardian" at bounding box center [164, 293] width 98 height 9
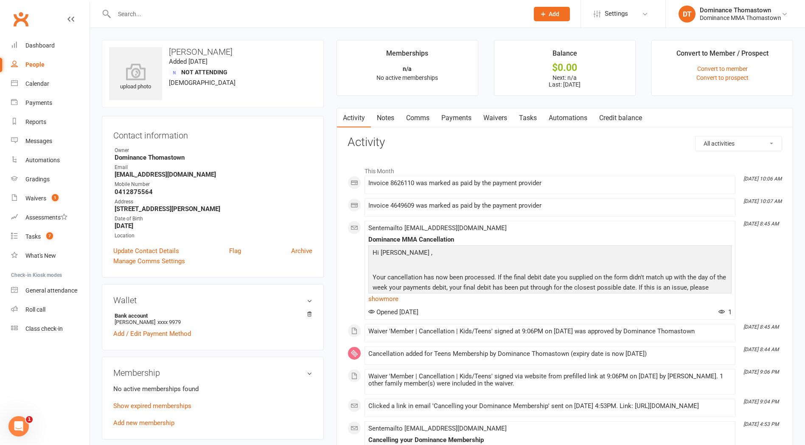
click at [387, 113] on link "Notes" at bounding box center [385, 118] width 29 height 20
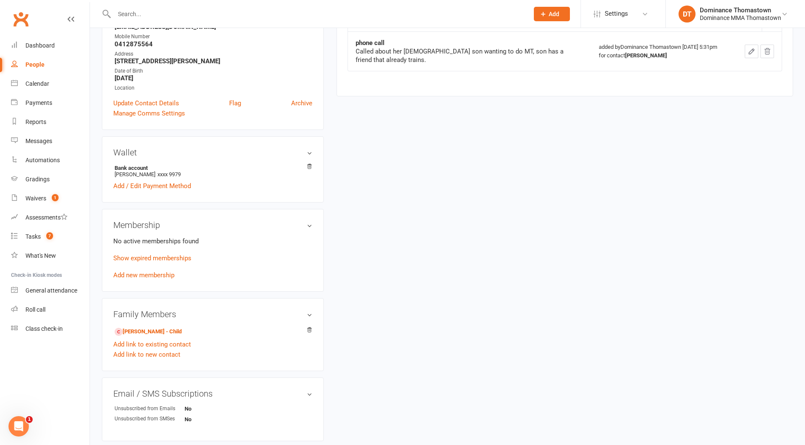
scroll to position [163, 0]
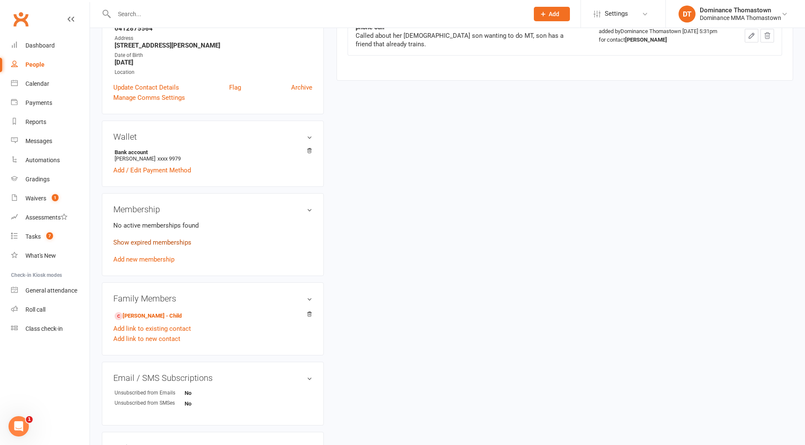
click at [153, 242] on link "Show expired memberships" at bounding box center [152, 243] width 78 height 8
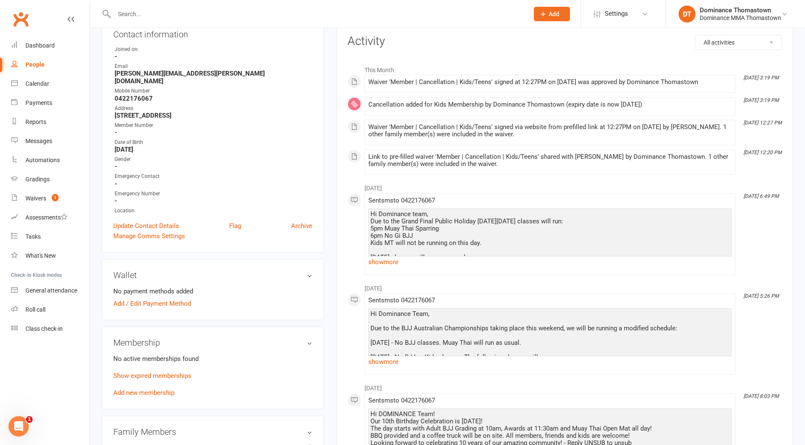
scroll to position [115, 0]
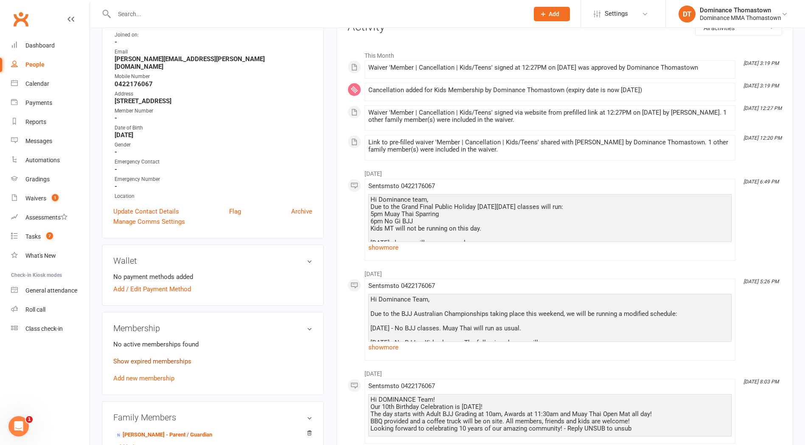
click at [160, 357] on link "Show expired memberships" at bounding box center [152, 361] width 78 height 8
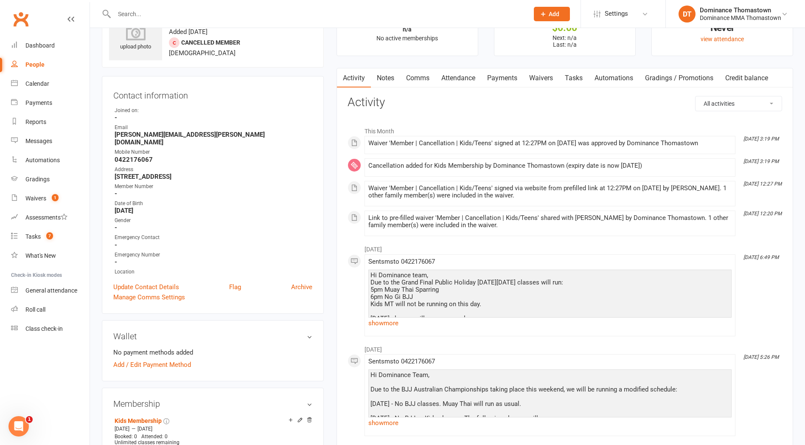
scroll to position [45, 0]
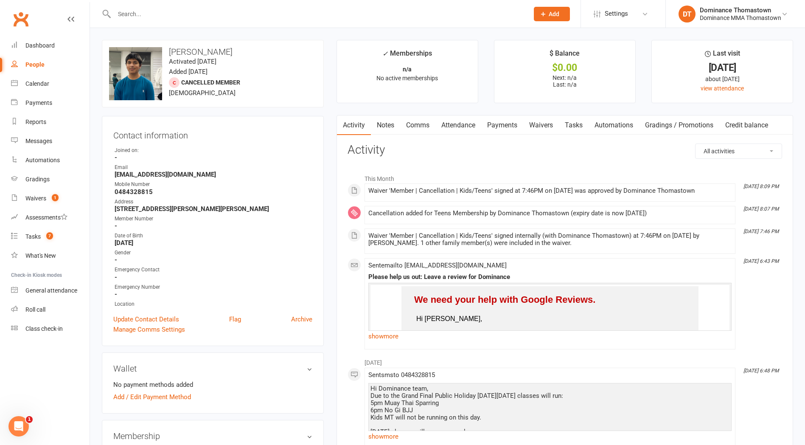
click at [389, 127] on link "Notes" at bounding box center [385, 125] width 29 height 20
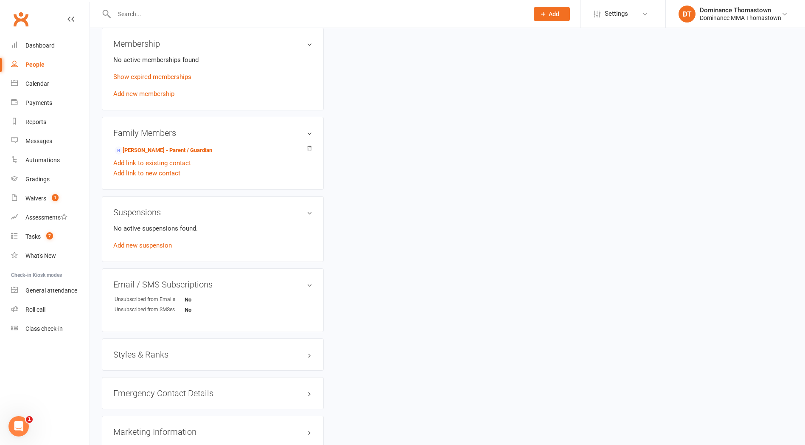
scroll to position [403, 0]
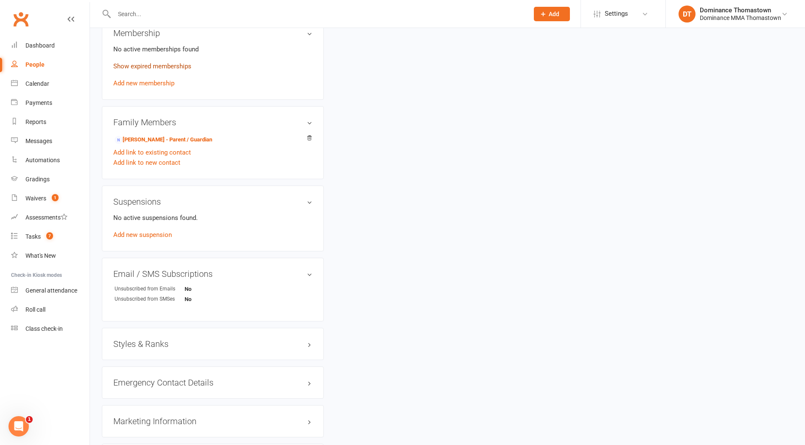
click at [142, 63] on link "Show expired memberships" at bounding box center [152, 66] width 78 height 8
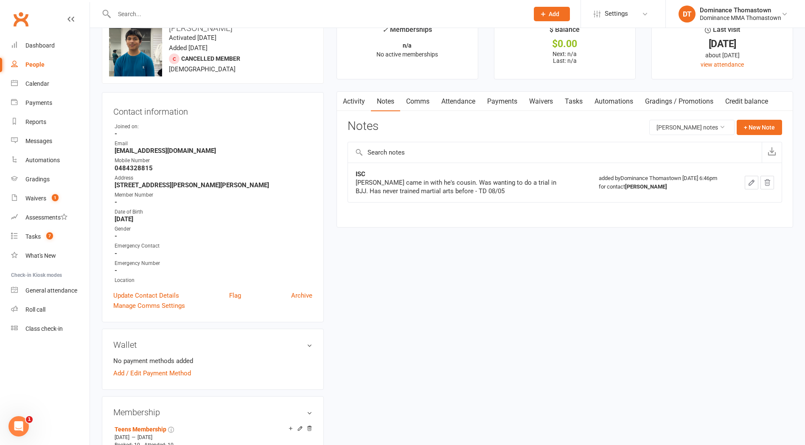
scroll to position [25, 0]
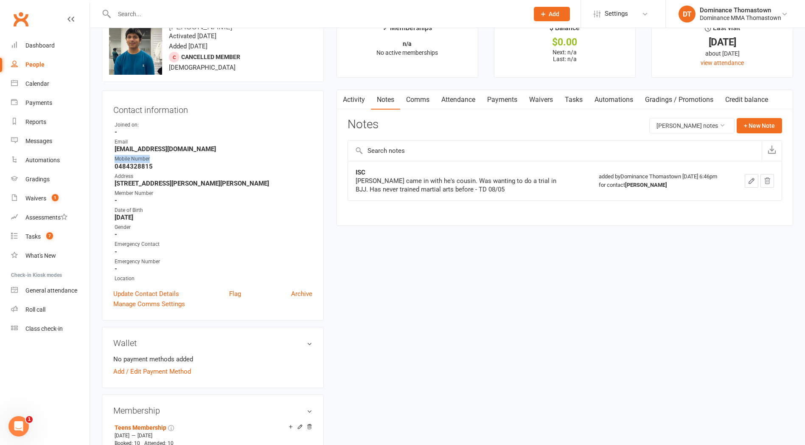
click at [253, 154] on ul "Owner Joined on: - Email [EMAIL_ADDRESS][DOMAIN_NAME] Mobile Number [PHONE_NUMB…" at bounding box center [212, 202] width 199 height 162
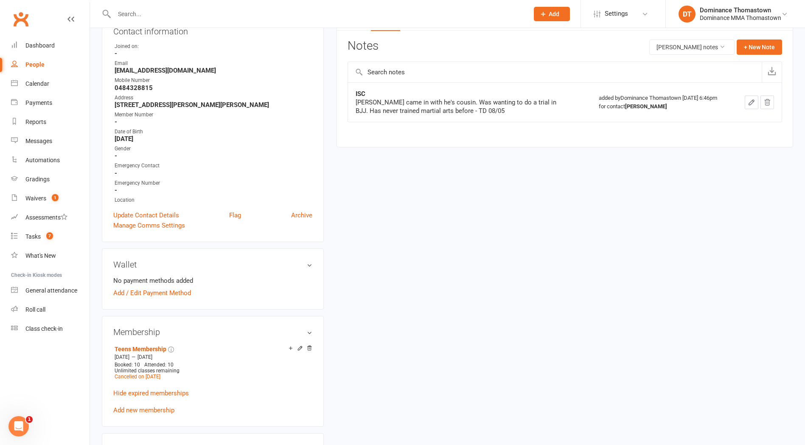
scroll to position [142, 0]
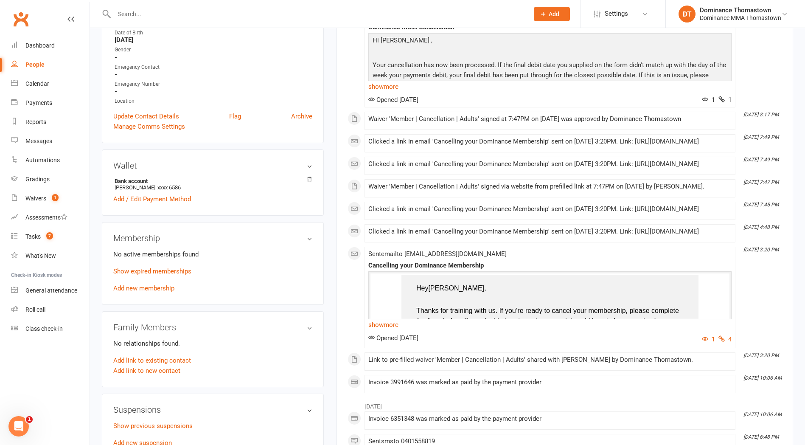
scroll to position [247, 0]
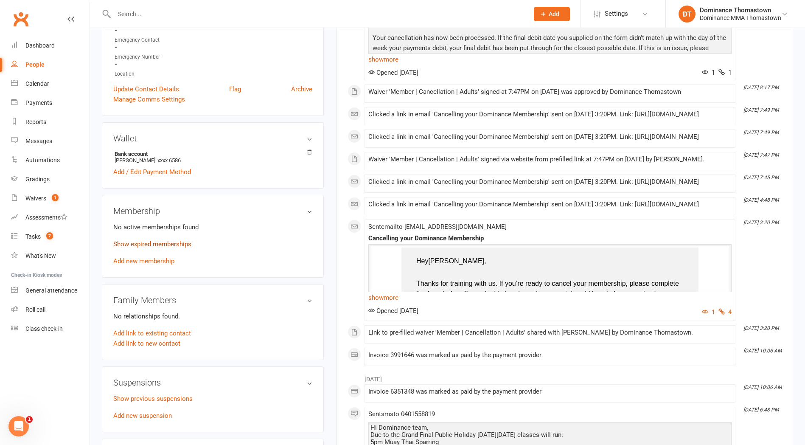
click at [172, 242] on link "Show expired memberships" at bounding box center [152, 244] width 78 height 8
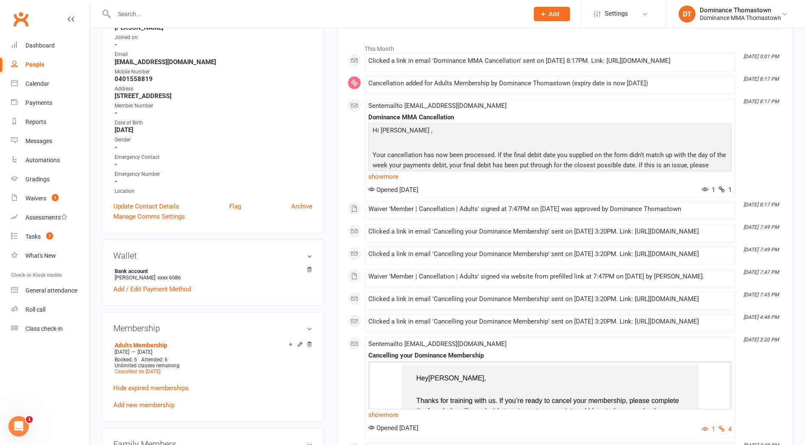
scroll to position [0, 0]
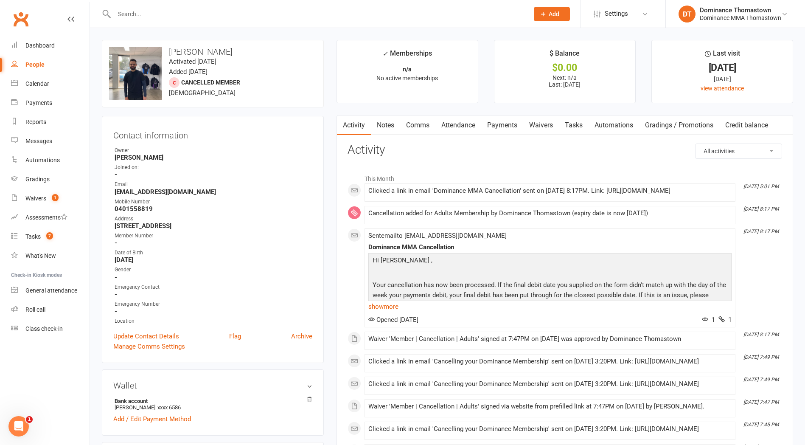
click at [389, 129] on link "Notes" at bounding box center [385, 125] width 29 height 20
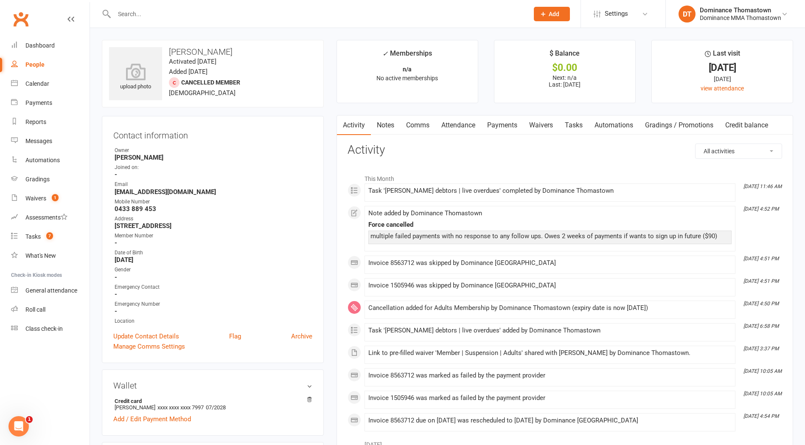
click at [375, 126] on link "Notes" at bounding box center [385, 125] width 29 height 20
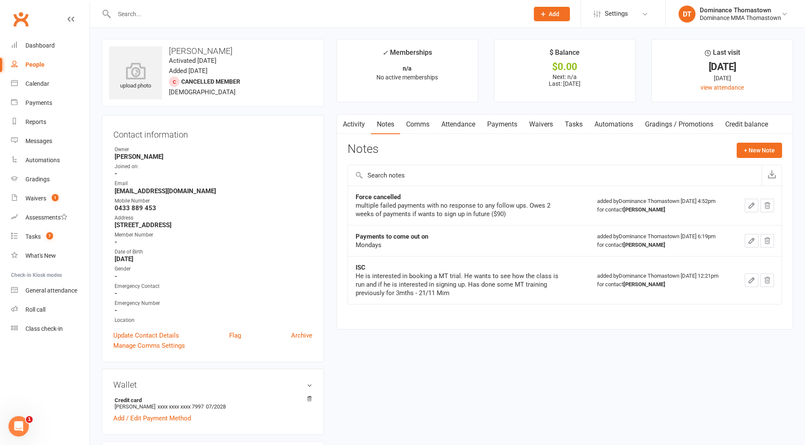
scroll to position [6, 0]
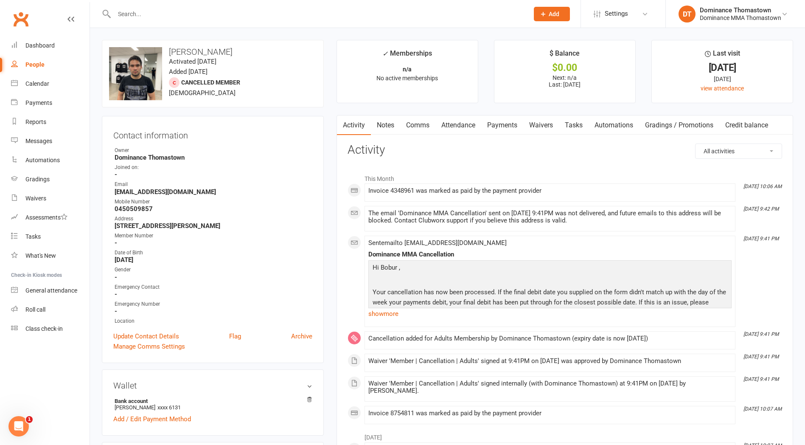
click at [400, 120] on link "Notes" at bounding box center [385, 125] width 29 height 20
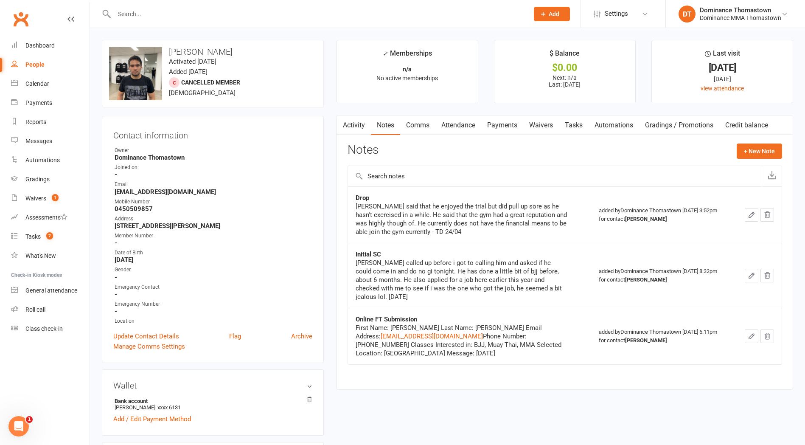
click at [566, 124] on link "Tasks" at bounding box center [574, 125] width 30 height 20
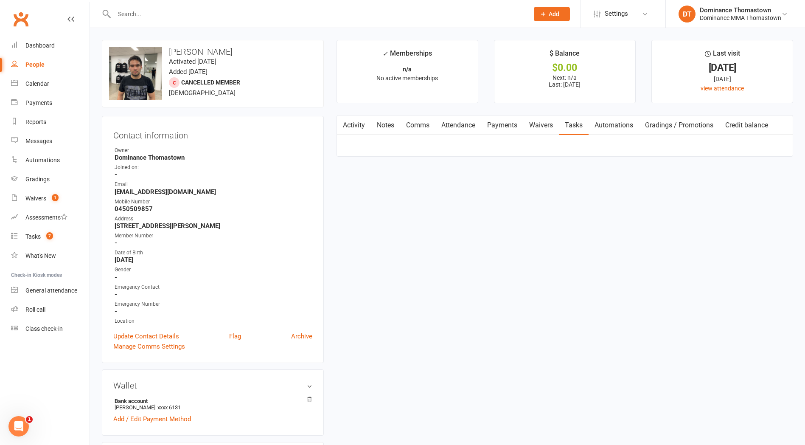
select select "incomplete"
click at [544, 127] on link "Waivers" at bounding box center [541, 125] width 36 height 20
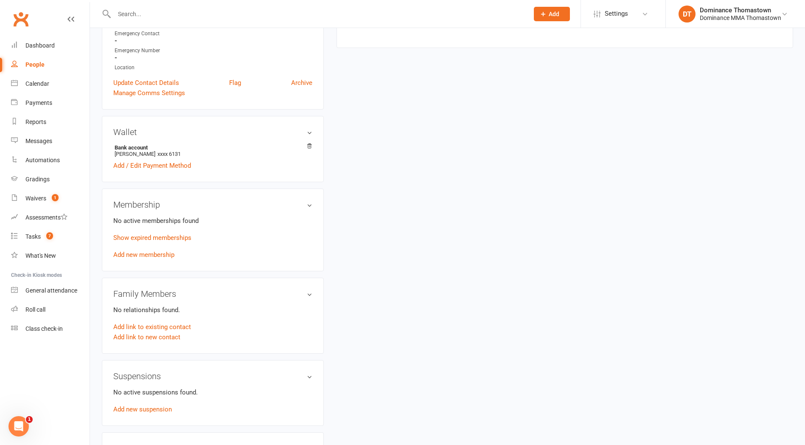
scroll to position [255, 0]
click at [157, 232] on link "Show expired memberships" at bounding box center [152, 236] width 78 height 8
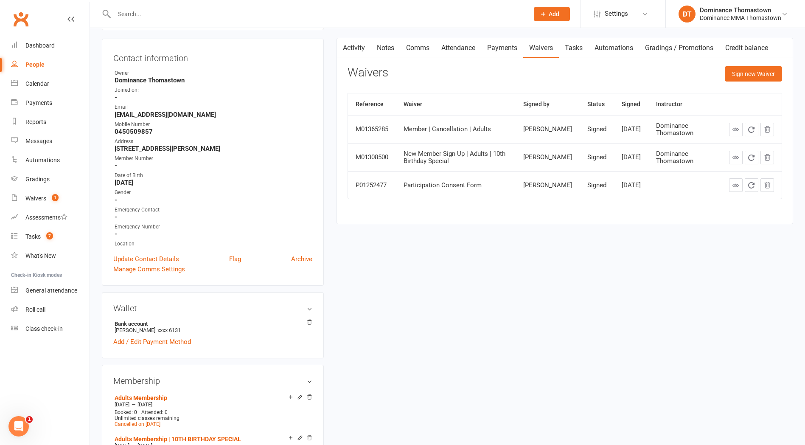
scroll to position [0, 0]
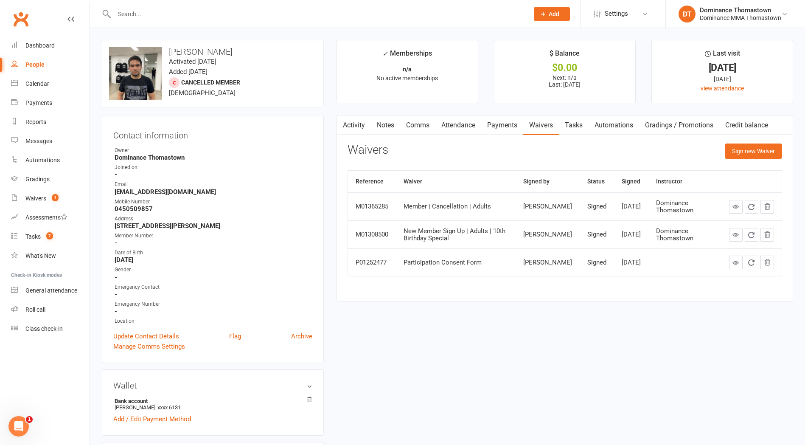
click at [391, 129] on link "Notes" at bounding box center [385, 125] width 29 height 20
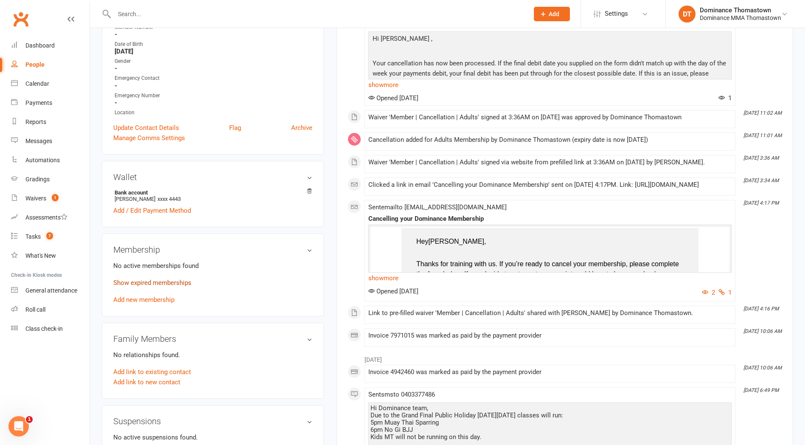
click at [149, 278] on p "Show expired memberships" at bounding box center [212, 283] width 199 height 10
click at [149, 280] on link "Show expired memberships" at bounding box center [152, 283] width 78 height 8
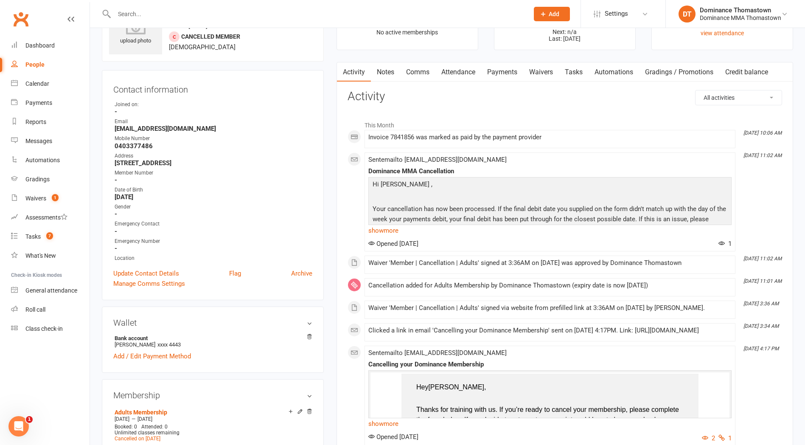
scroll to position [44, 0]
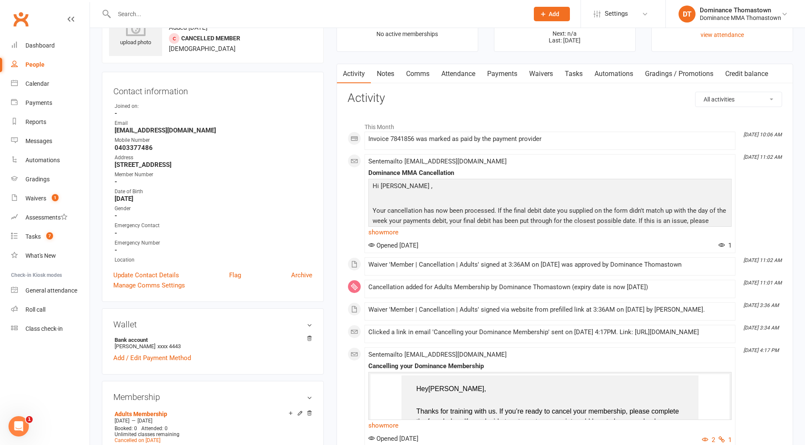
click at [509, 76] on link "Payments" at bounding box center [502, 74] width 42 height 20
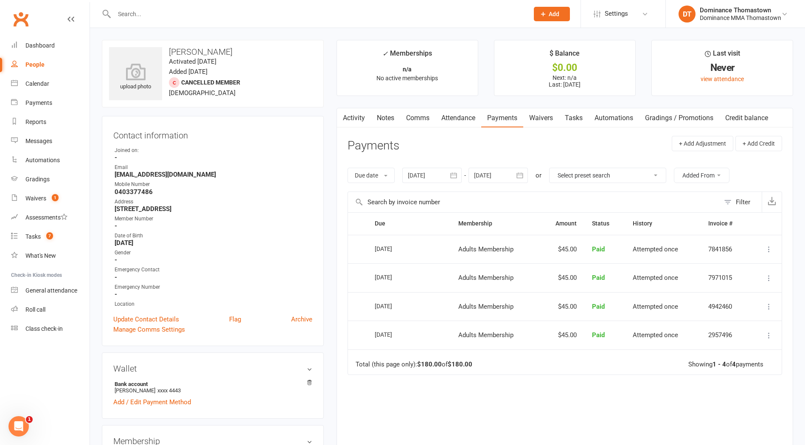
click at [576, 118] on link "Tasks" at bounding box center [574, 118] width 30 height 20
select select "incomplete"
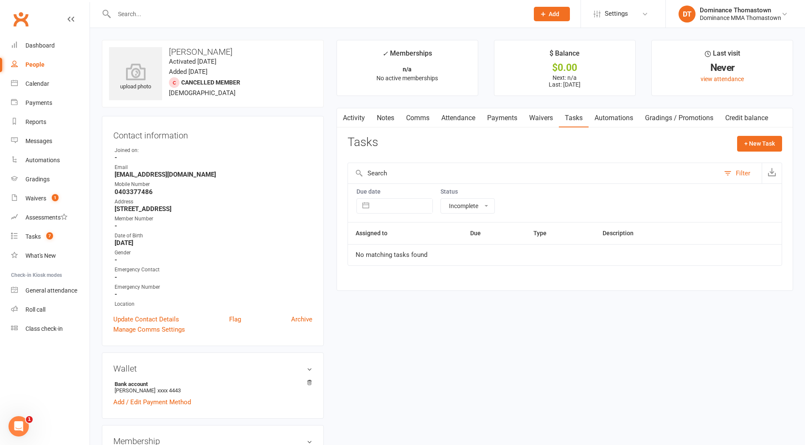
click at [548, 118] on link "Waivers" at bounding box center [541, 118] width 36 height 20
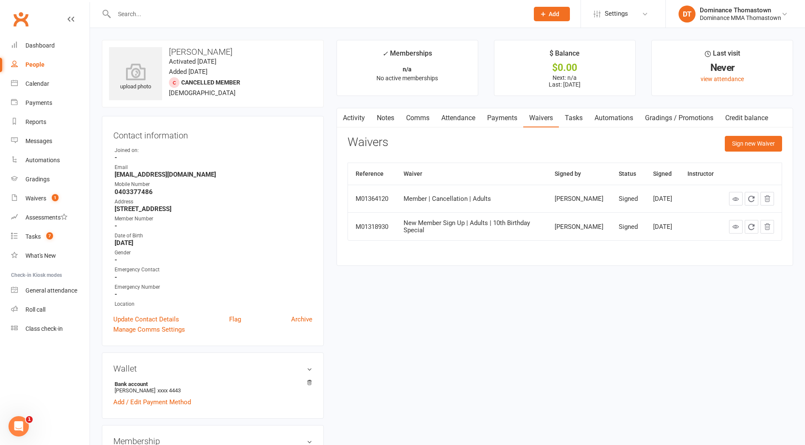
click at [421, 120] on link "Comms" at bounding box center [417, 118] width 35 height 20
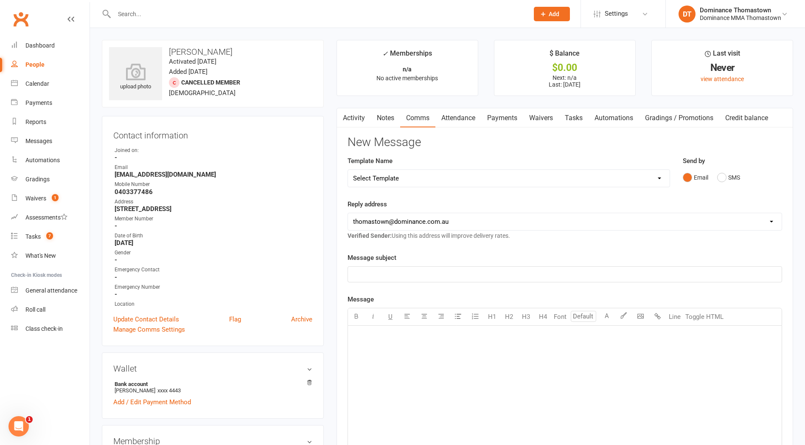
click at [382, 115] on link "Notes" at bounding box center [385, 118] width 29 height 20
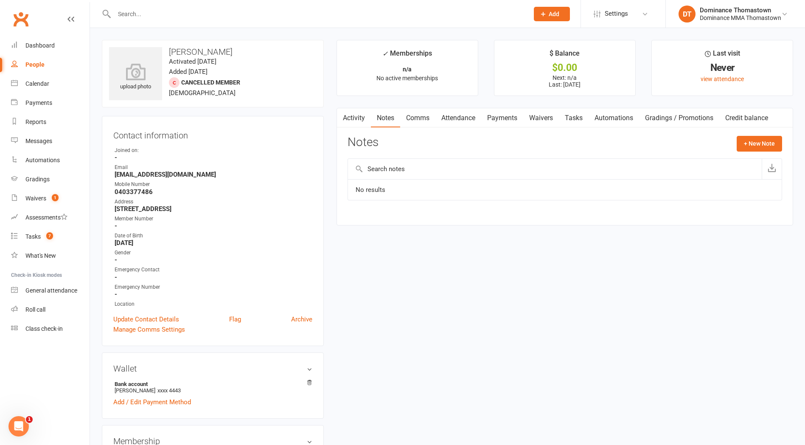
scroll to position [2, 0]
click at [473, 114] on link "Attendance" at bounding box center [458, 117] width 46 height 20
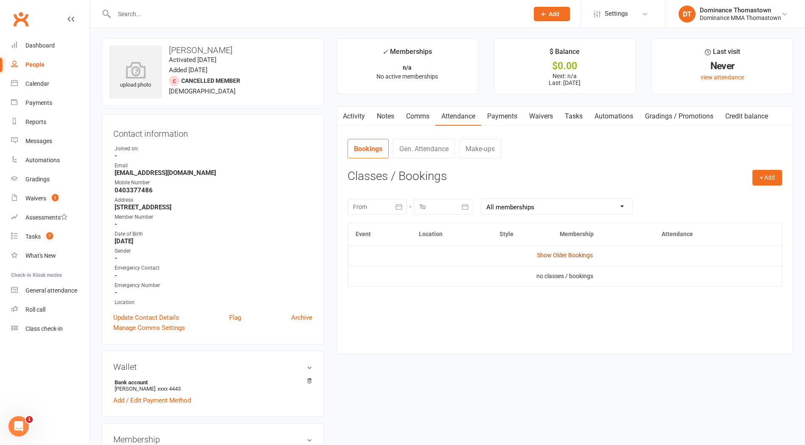
click at [575, 256] on link "Show Older Bookings" at bounding box center [565, 255] width 56 height 7
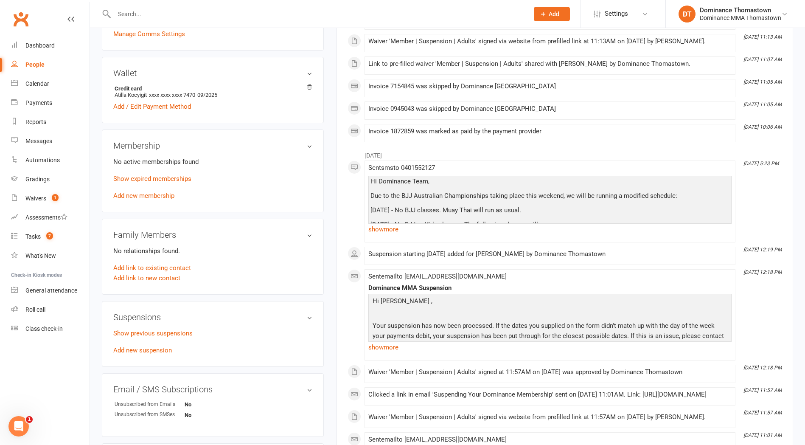
scroll to position [314, 0]
click at [152, 174] on link "Show expired memberships" at bounding box center [152, 178] width 78 height 8
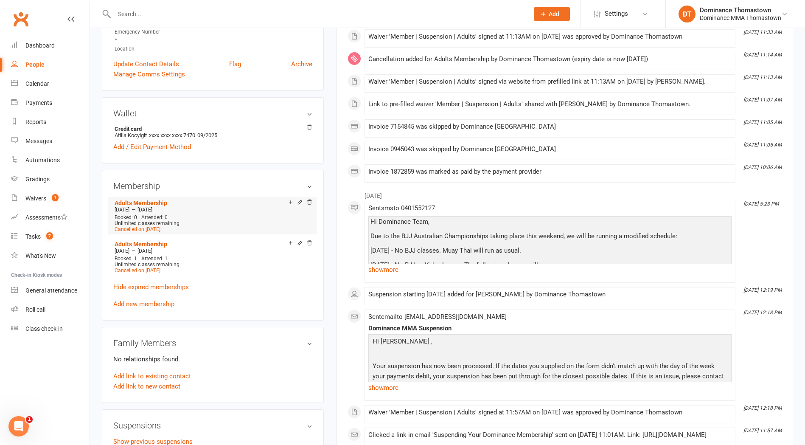
scroll to position [0, 0]
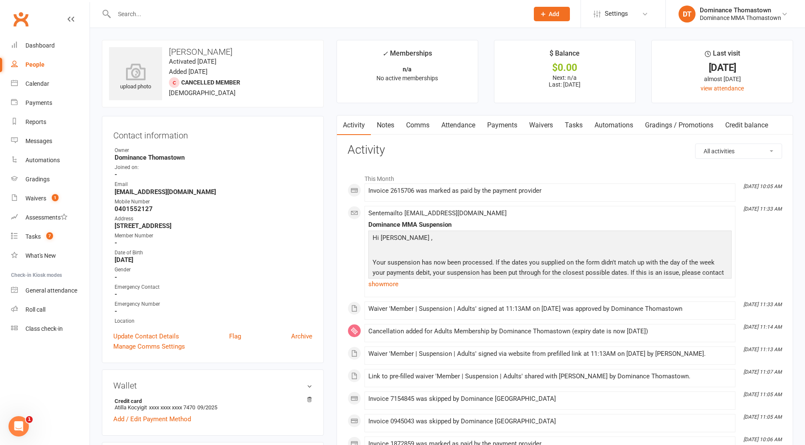
click at [374, 133] on link "Notes" at bounding box center [385, 125] width 29 height 20
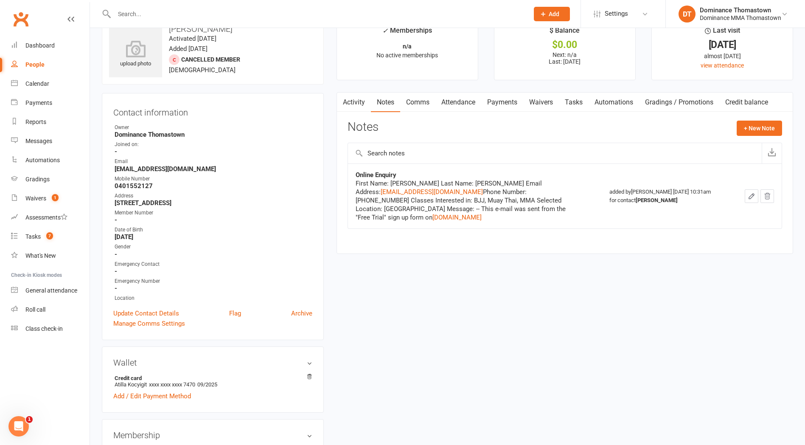
scroll to position [26, 0]
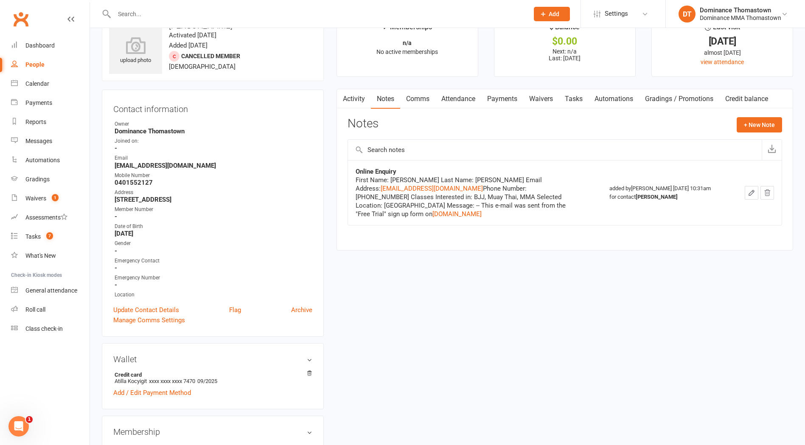
click at [451, 97] on link "Attendance" at bounding box center [458, 99] width 46 height 20
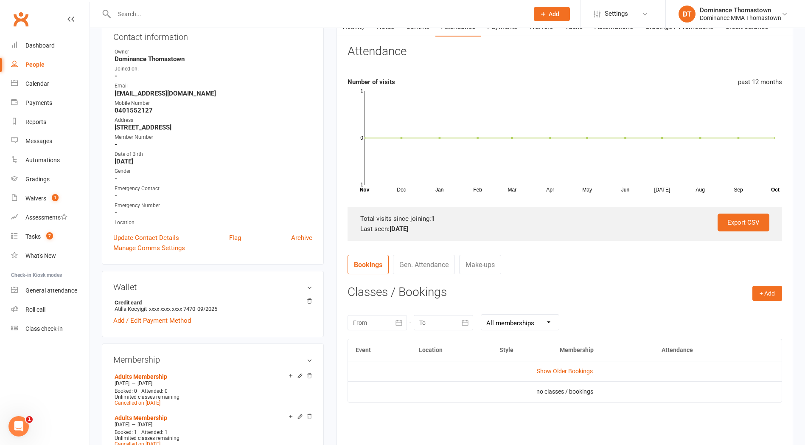
scroll to position [106, 0]
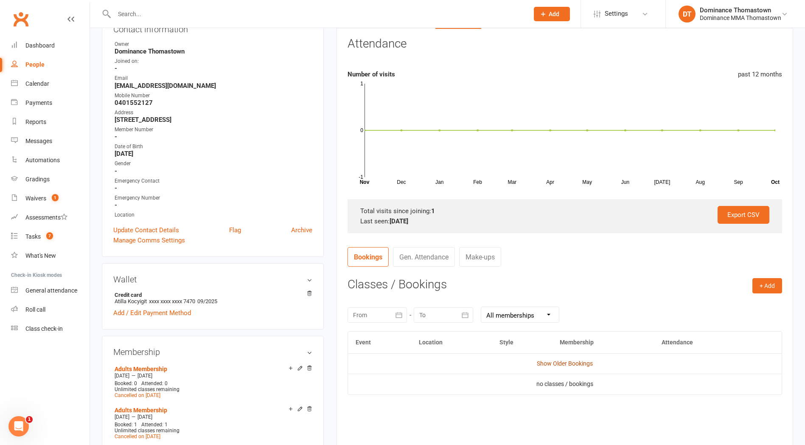
click at [568, 364] on link "Show Older Bookings" at bounding box center [565, 363] width 56 height 7
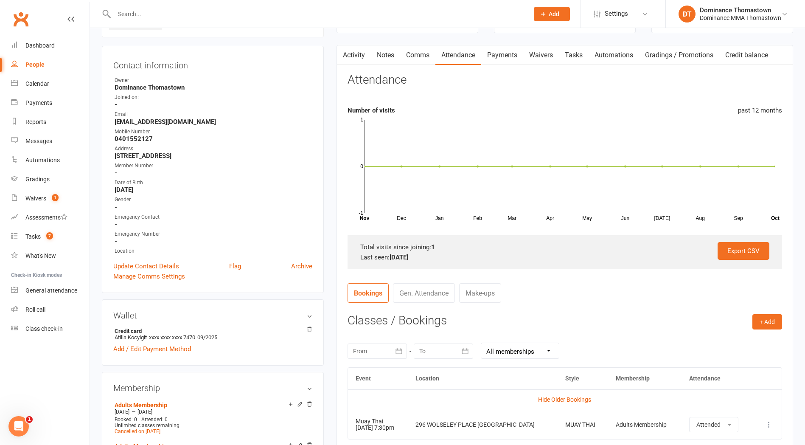
scroll to position [70, 0]
click at [379, 50] on link "Notes" at bounding box center [385, 56] width 29 height 20
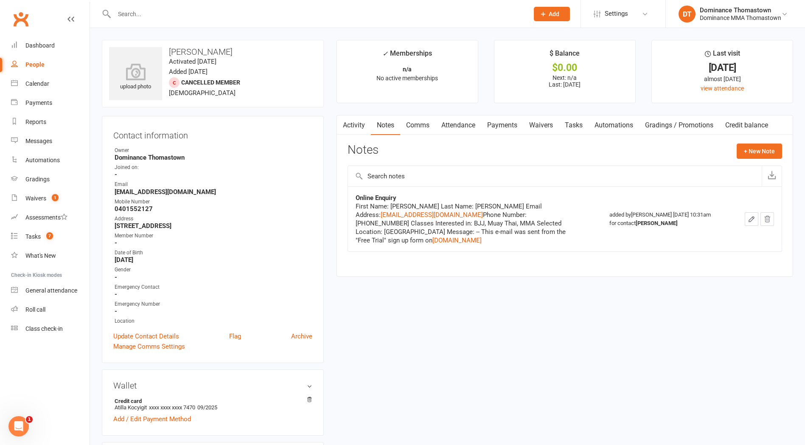
drag, startPoint x: 466, startPoint y: 124, endPoint x: 480, endPoint y: 129, distance: 15.4
click at [466, 124] on link "Attendance" at bounding box center [458, 125] width 46 height 20
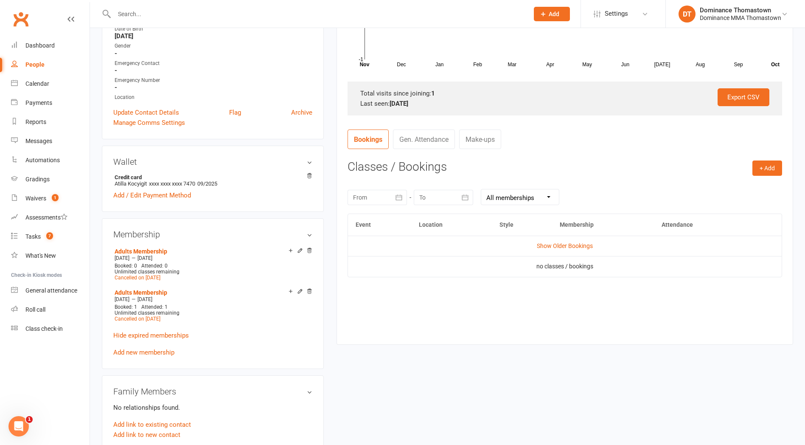
scroll to position [225, 0]
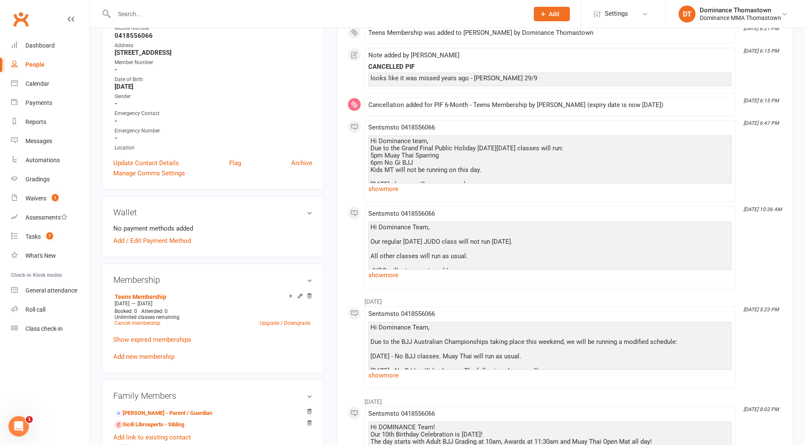
scroll to position [163, 0]
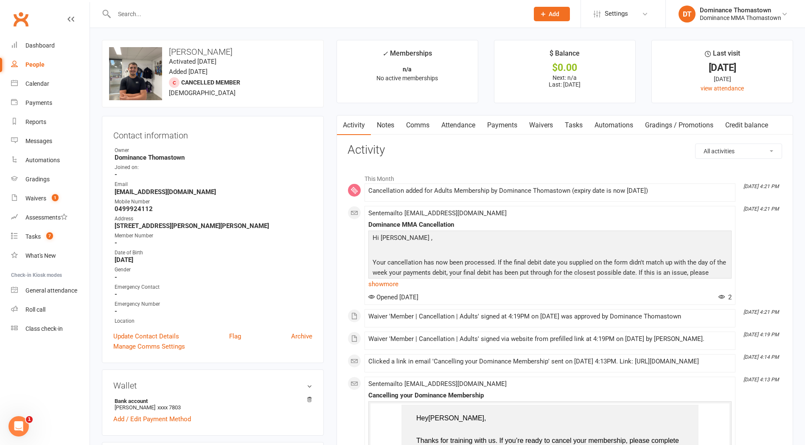
click at [386, 126] on link "Notes" at bounding box center [385, 125] width 29 height 20
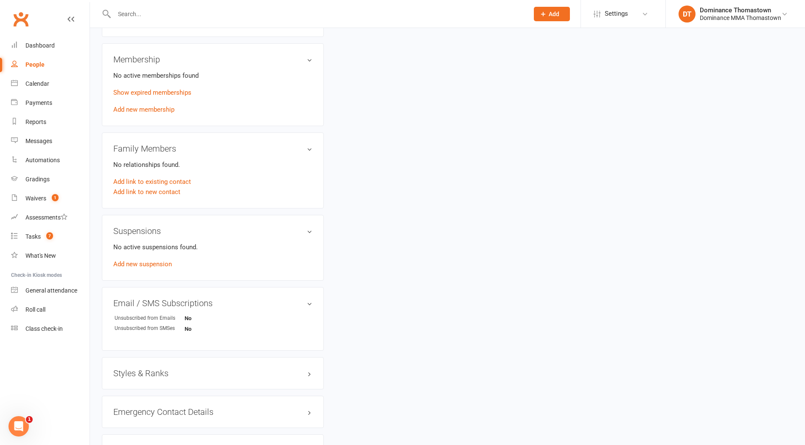
scroll to position [401, 0]
click at [168, 92] on link "Show expired memberships" at bounding box center [152, 93] width 78 height 8
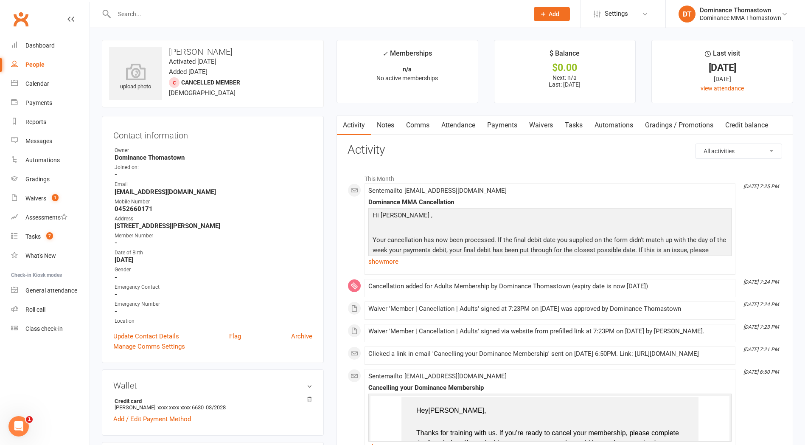
drag, startPoint x: 386, startPoint y: 125, endPoint x: 392, endPoint y: 132, distance: 9.3
click at [386, 125] on link "Notes" at bounding box center [385, 125] width 29 height 20
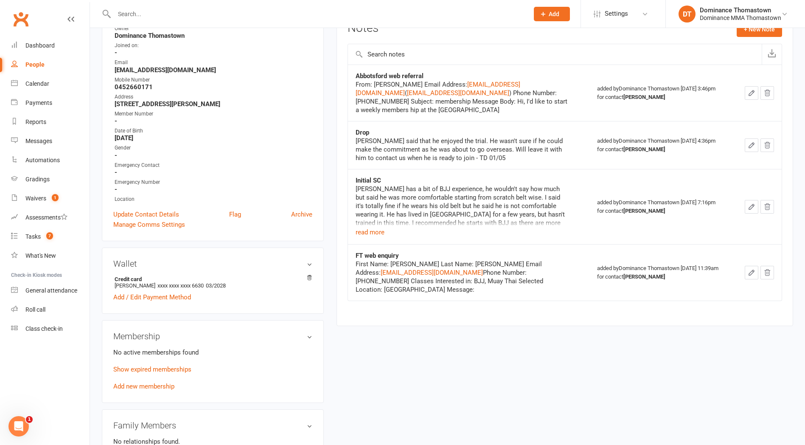
scroll to position [122, 0]
click at [167, 371] on p "Show expired memberships" at bounding box center [212, 369] width 199 height 10
click at [166, 365] on link "Show expired memberships" at bounding box center [152, 369] width 78 height 8
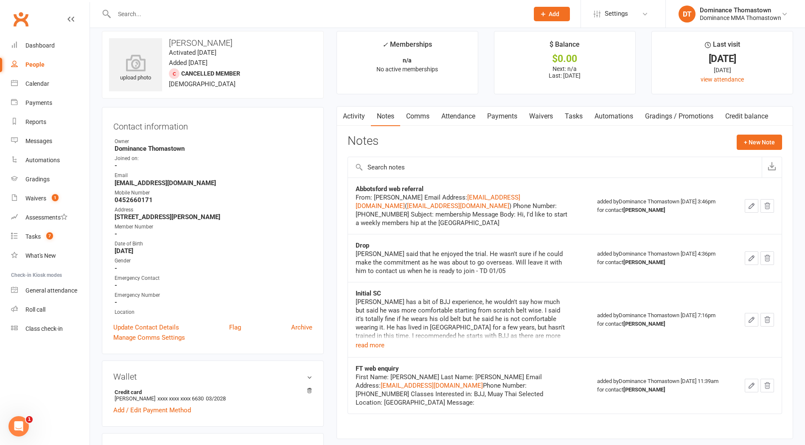
scroll to position [0, 0]
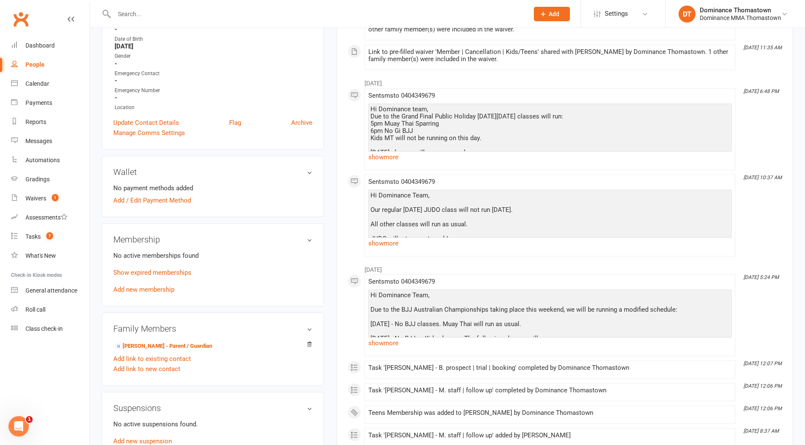
scroll to position [217, 0]
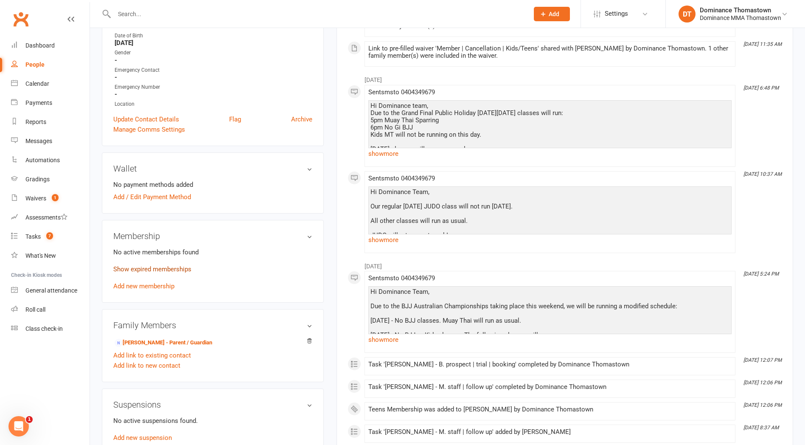
click at [131, 265] on link "Show expired memberships" at bounding box center [152, 269] width 78 height 8
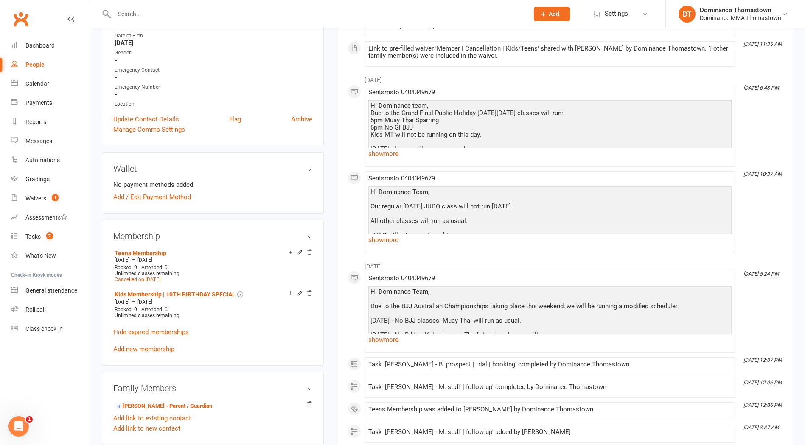
scroll to position [0, 0]
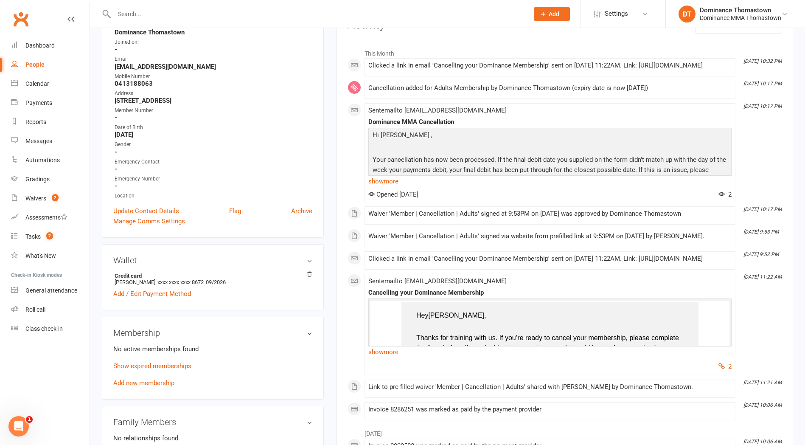
scroll to position [126, 0]
drag, startPoint x: 151, startPoint y: 358, endPoint x: 146, endPoint y: 366, distance: 9.7
click at [151, 360] on p "Show expired memberships" at bounding box center [212, 365] width 199 height 10
click at [146, 366] on link "Show expired memberships" at bounding box center [152, 366] width 78 height 8
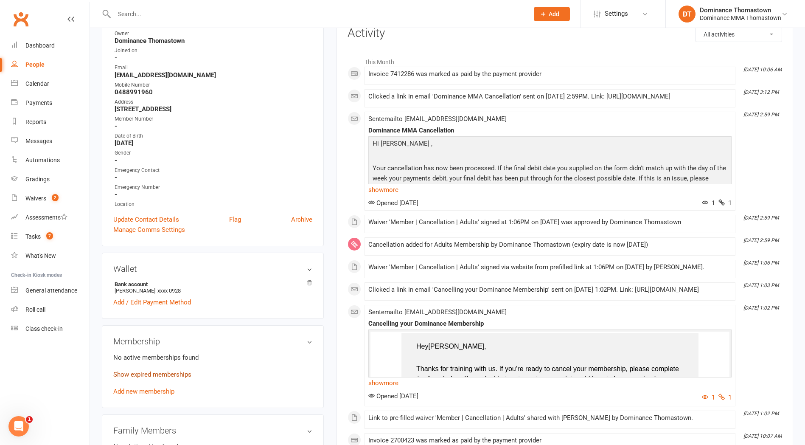
click at [152, 369] on p "Show expired memberships" at bounding box center [212, 374] width 199 height 10
click at [151, 370] on link "Show expired memberships" at bounding box center [152, 374] width 78 height 8
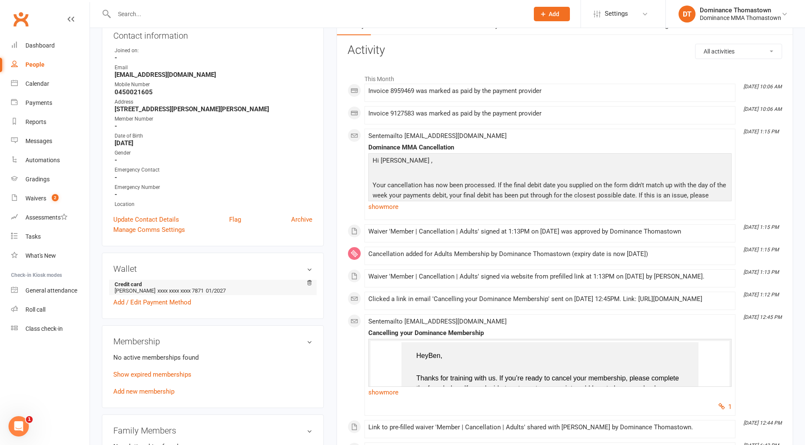
scroll to position [109, 0]
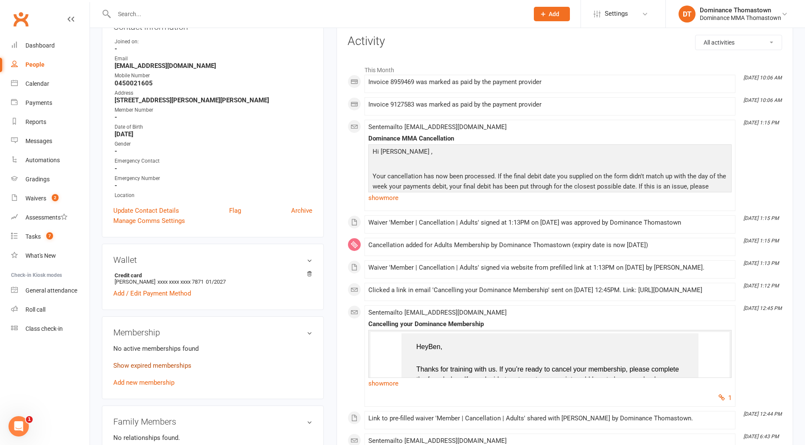
click at [137, 364] on link "Show expired memberships" at bounding box center [152, 366] width 78 height 8
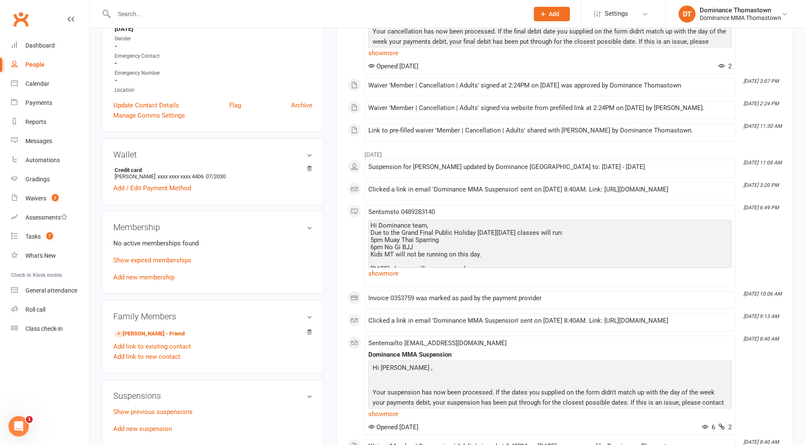
scroll to position [235, 0]
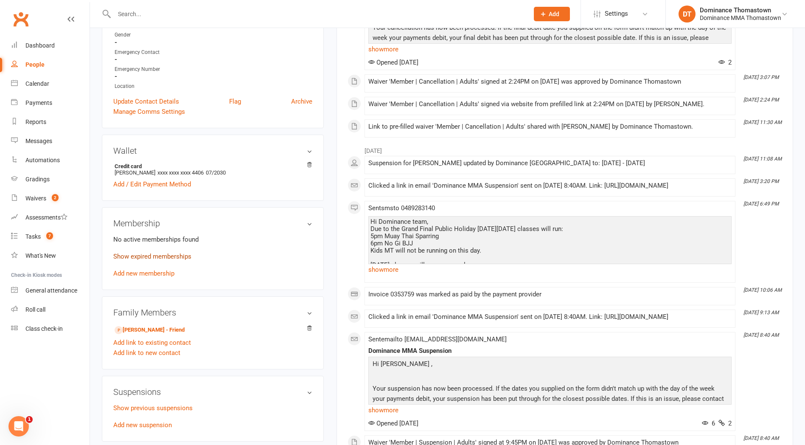
click at [149, 253] on link "Show expired memberships" at bounding box center [152, 257] width 78 height 8
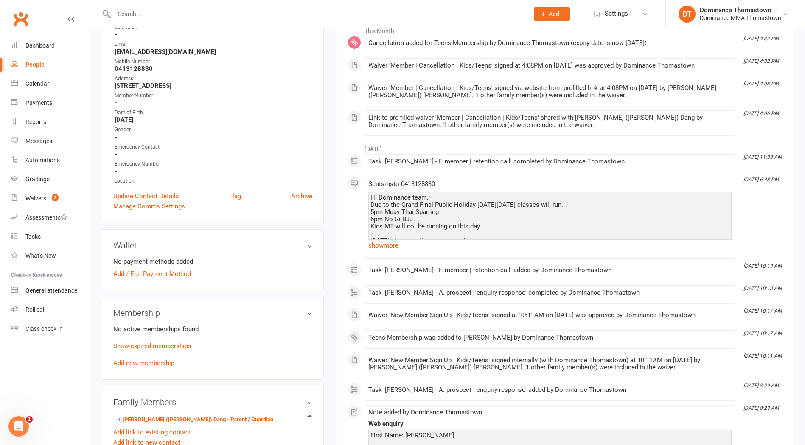
scroll to position [132, 0]
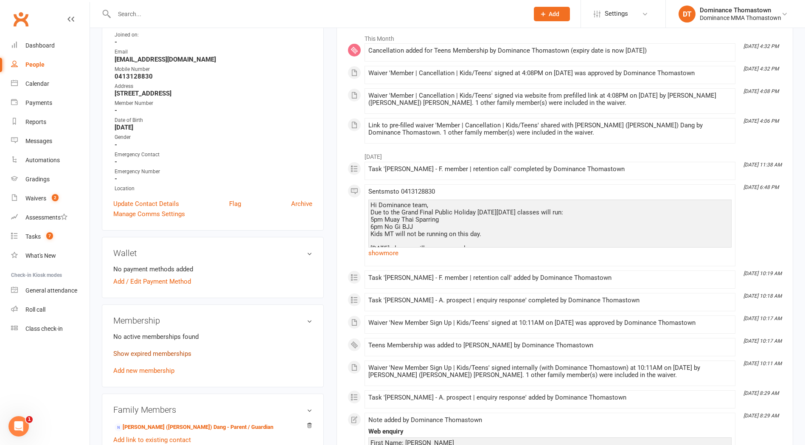
click at [151, 351] on link "Show expired memberships" at bounding box center [152, 354] width 78 height 8
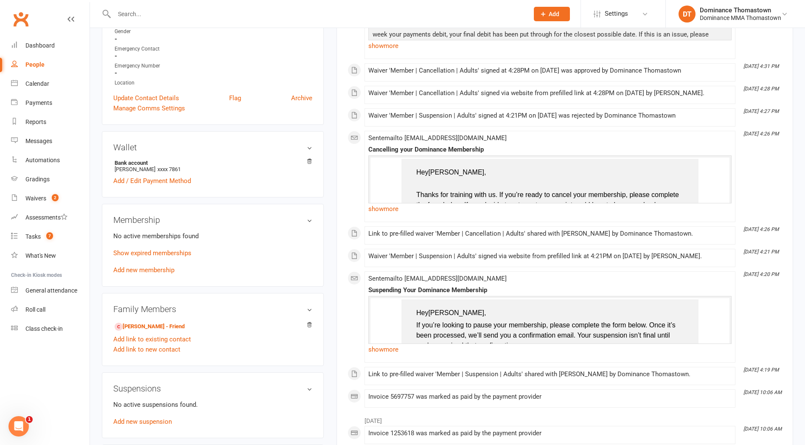
scroll to position [249, 0]
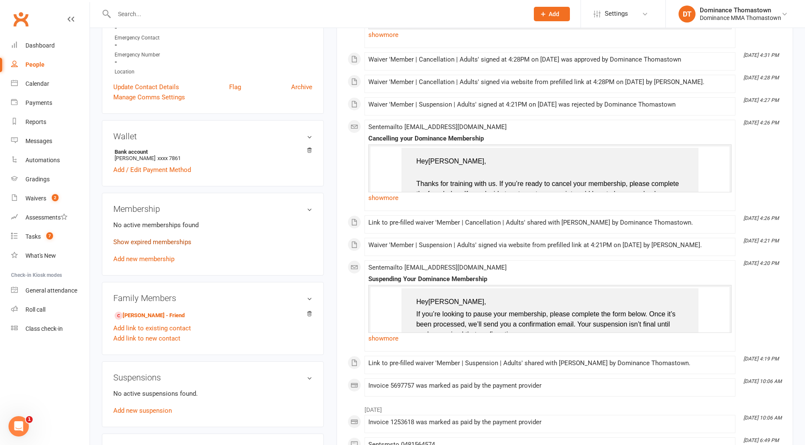
click at [162, 240] on link "Show expired memberships" at bounding box center [152, 242] width 78 height 8
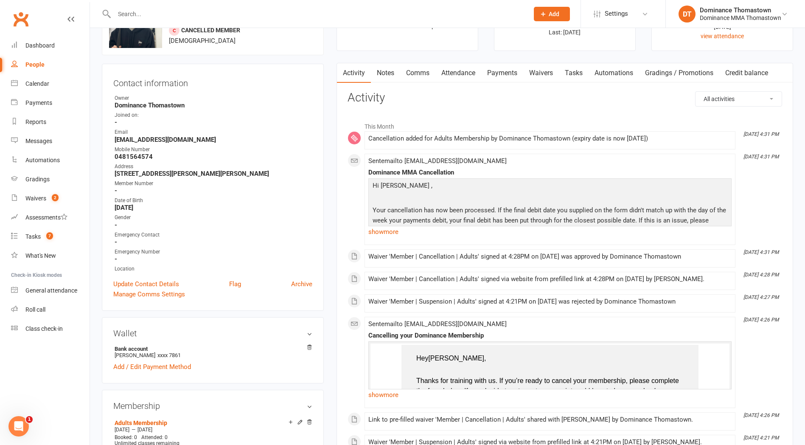
scroll to position [0, 0]
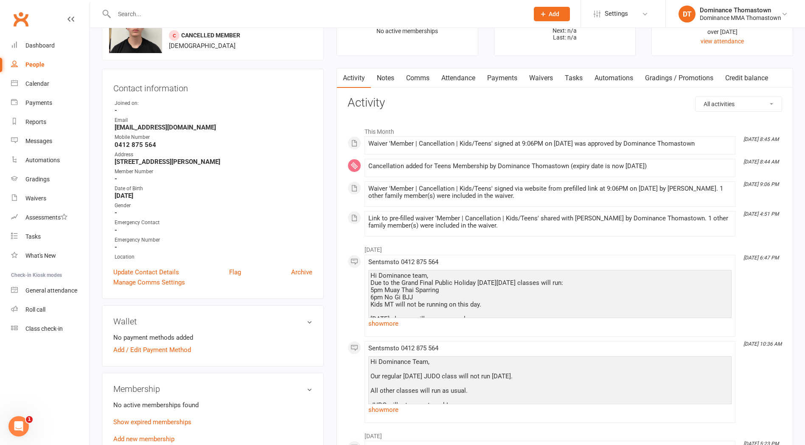
scroll to position [48, 0]
click at [151, 418] on link "Show expired memberships" at bounding box center [152, 422] width 78 height 8
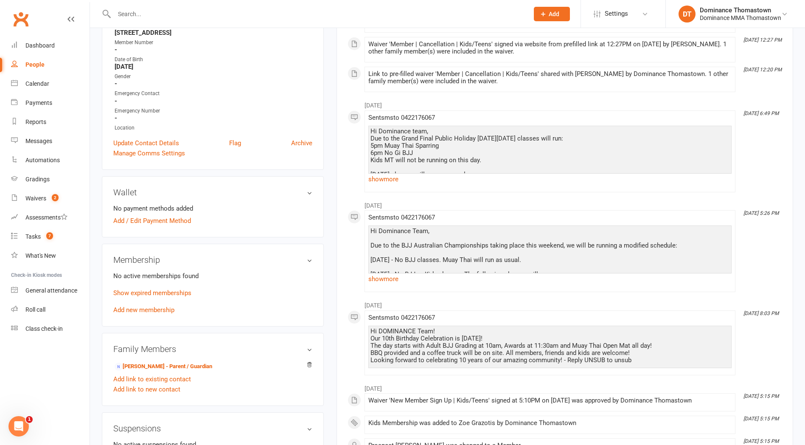
click at [121, 275] on membership-list "No active memberships found Show expired memberships Add new membership" at bounding box center [212, 292] width 199 height 43
click at [124, 288] on link "Show expired memberships" at bounding box center [152, 292] width 78 height 8
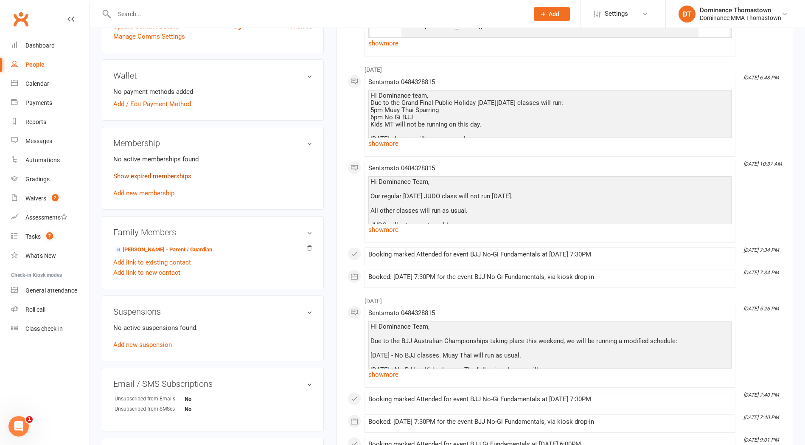
scroll to position [293, 0]
click at [144, 174] on link "Show expired memberships" at bounding box center [152, 176] width 78 height 8
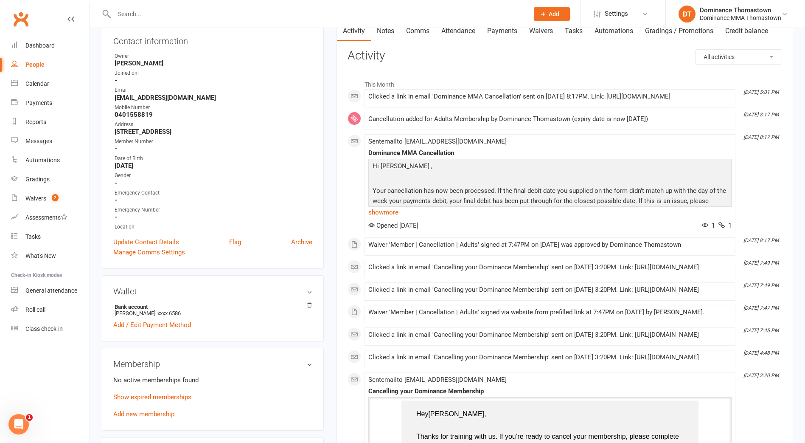
scroll to position [107, 0]
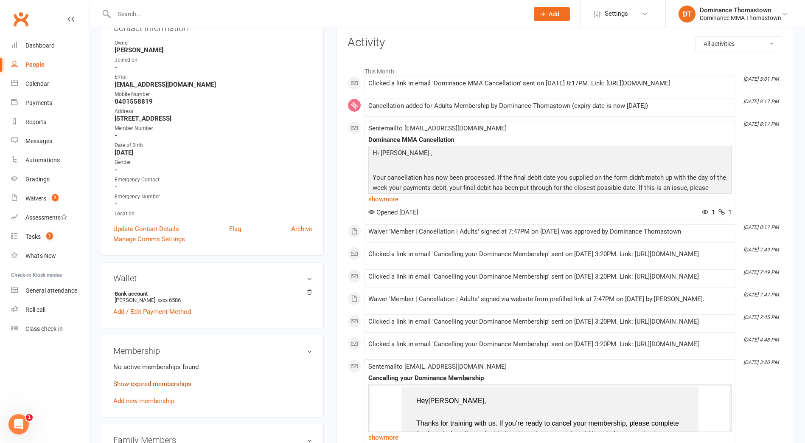
click at [159, 384] on link "Show expired memberships" at bounding box center [152, 384] width 78 height 8
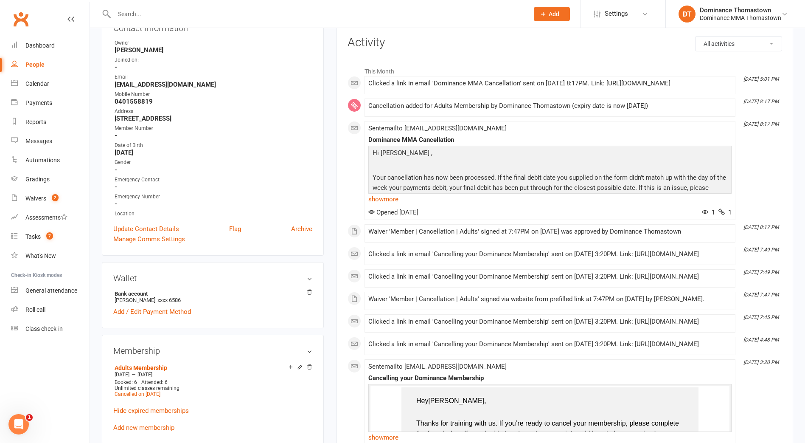
scroll to position [132, 0]
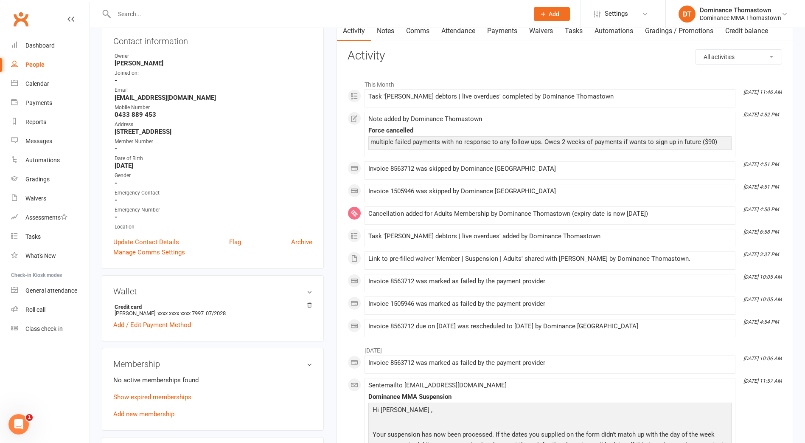
scroll to position [244, 0]
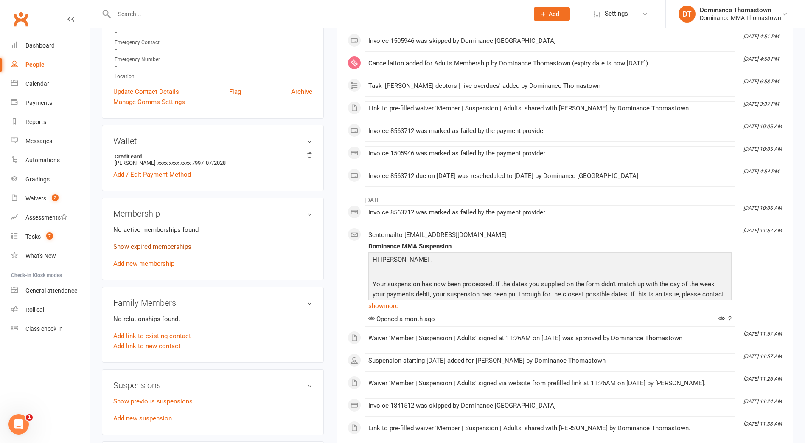
click at [142, 244] on link "Show expired memberships" at bounding box center [152, 247] width 78 height 8
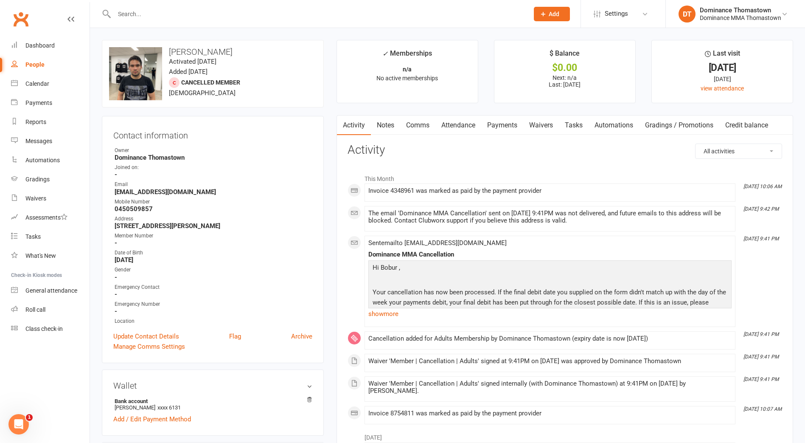
scroll to position [49, 0]
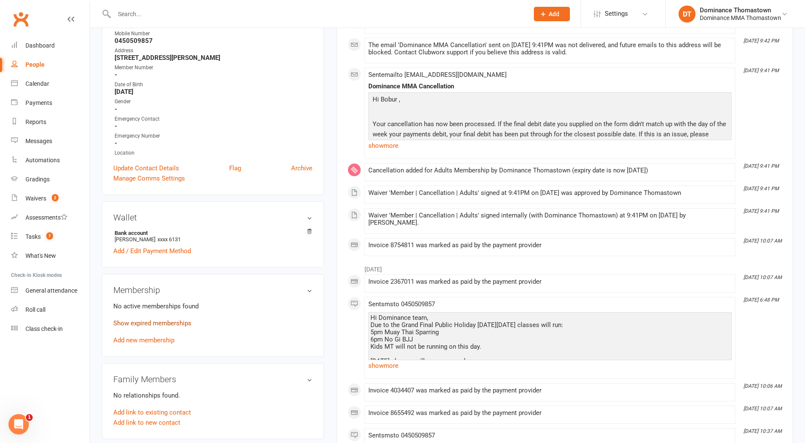
click at [143, 320] on link "Show expired memberships" at bounding box center [152, 323] width 78 height 8
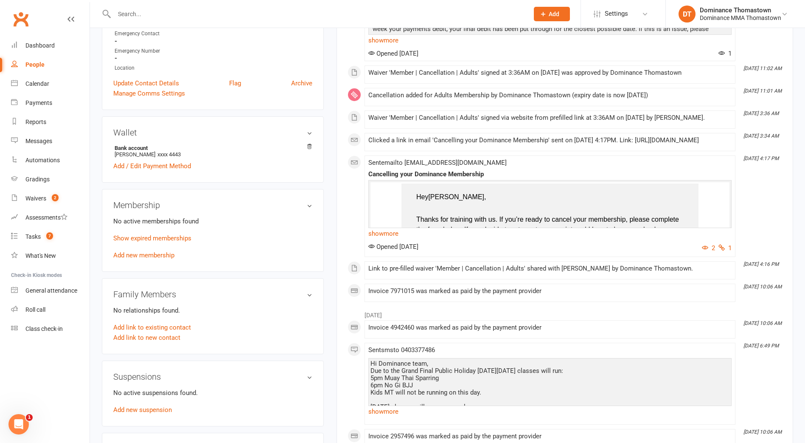
scroll to position [236, 0]
click at [159, 234] on link "Show expired memberships" at bounding box center [152, 238] width 78 height 8
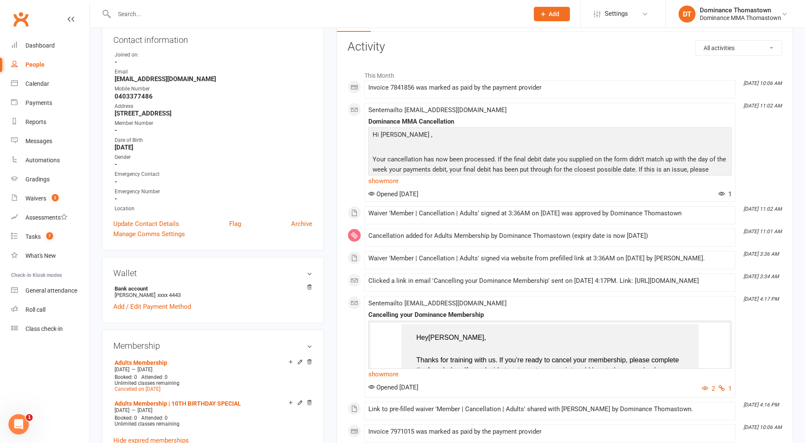
scroll to position [0, 0]
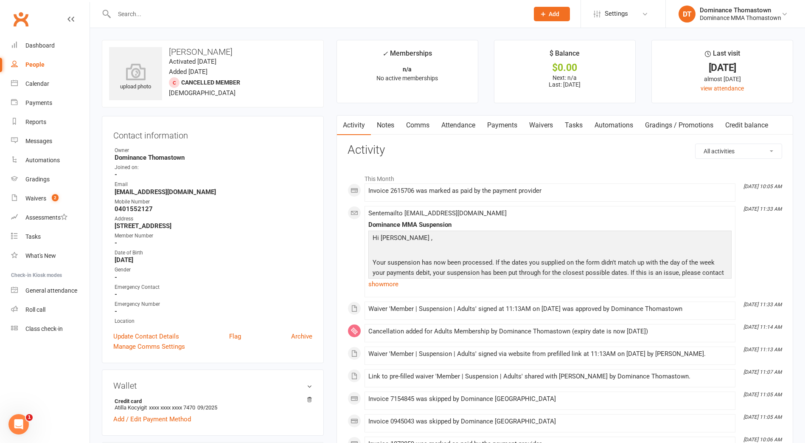
click at [395, 130] on link "Notes" at bounding box center [385, 125] width 29 height 20
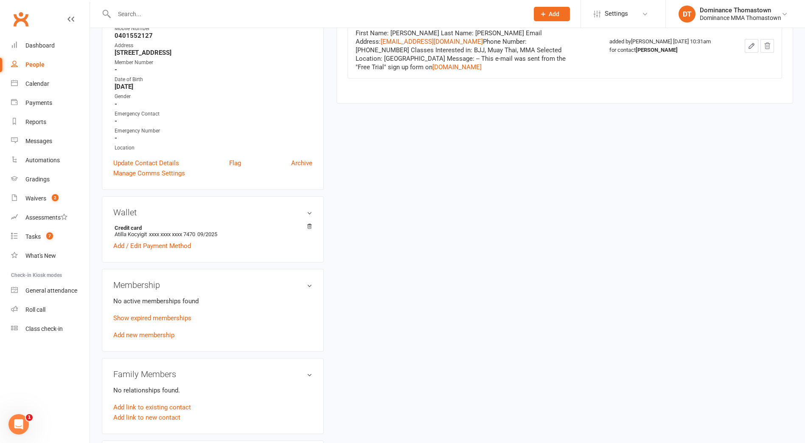
scroll to position [174, 0]
click at [142, 313] on link "Show expired memberships" at bounding box center [152, 317] width 78 height 8
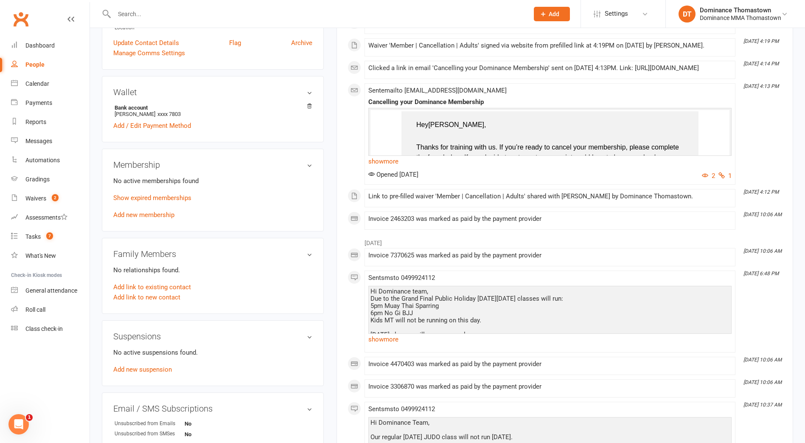
scroll to position [299, 0]
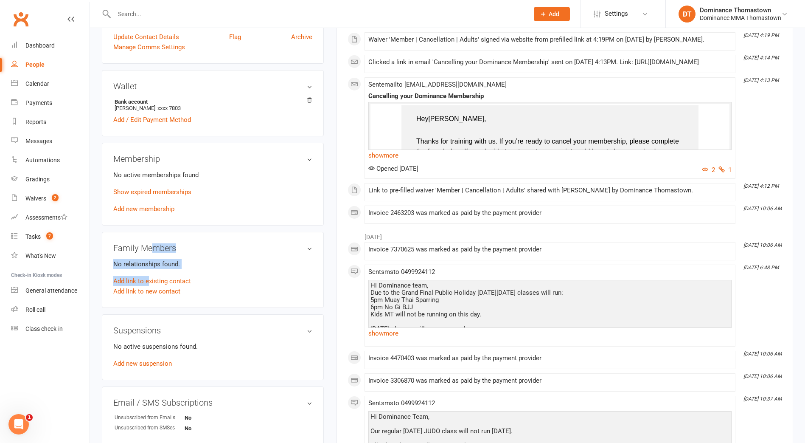
drag, startPoint x: 147, startPoint y: 281, endPoint x: 158, endPoint y: 213, distance: 68.8
click at [151, 247] on div "Family Members No relationships found. Add link to existing contact Add link to…" at bounding box center [213, 270] width 222 height 76
click at [162, 190] on link "Show expired memberships" at bounding box center [152, 192] width 78 height 8
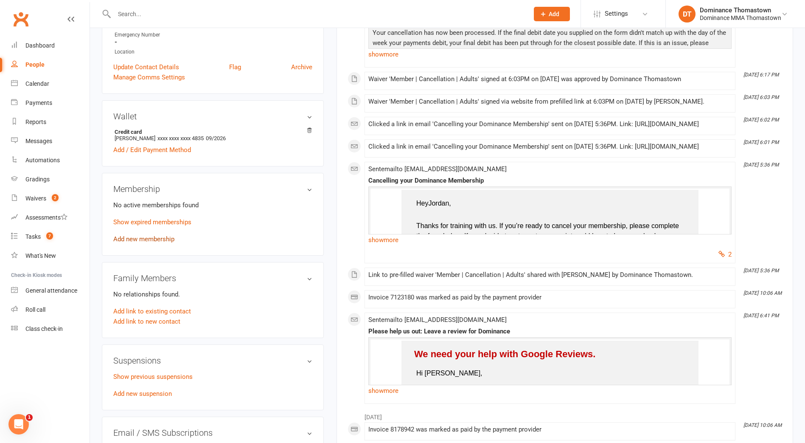
scroll to position [259, 0]
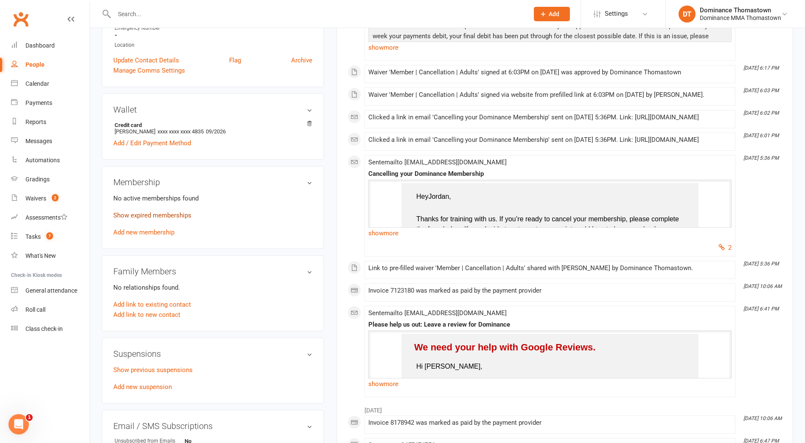
click at [141, 216] on link "Show expired memberships" at bounding box center [152, 215] width 78 height 8
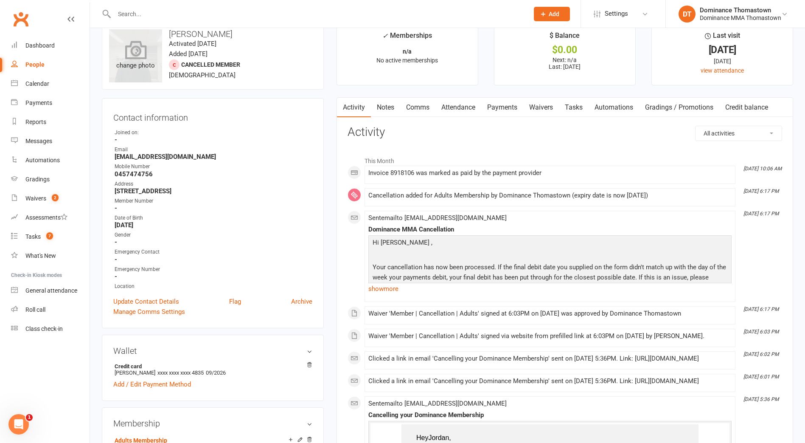
scroll to position [0, 0]
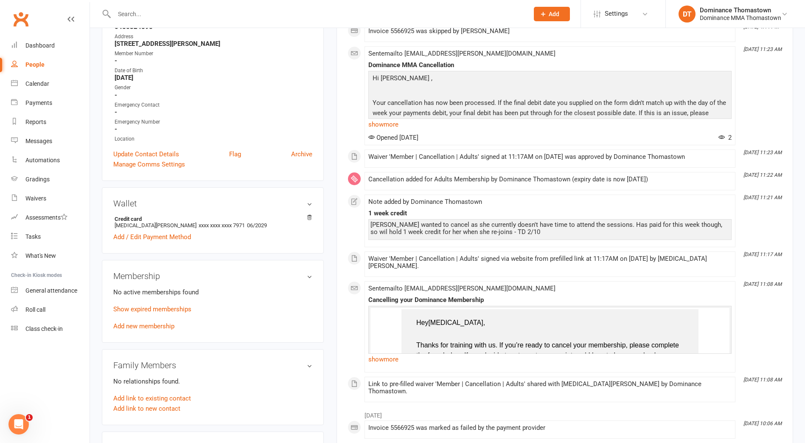
scroll to position [185, 0]
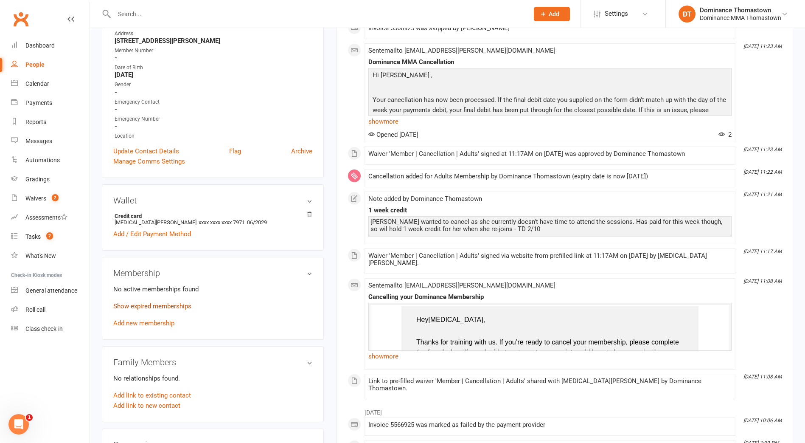
click at [157, 302] on link "Show expired memberships" at bounding box center [152, 306] width 78 height 8
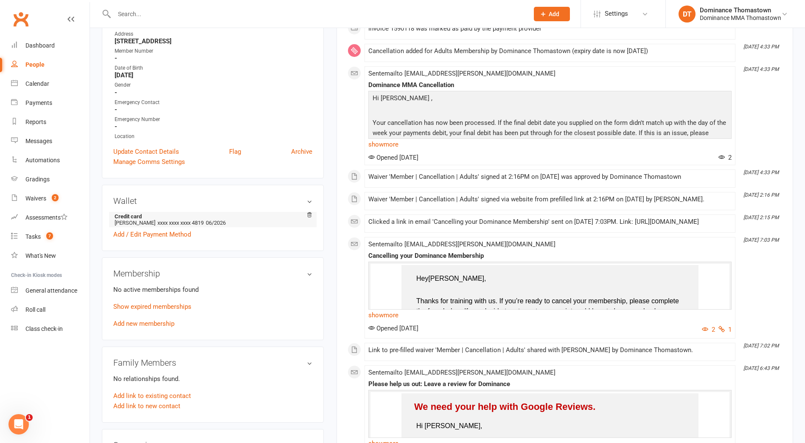
scroll to position [244, 0]
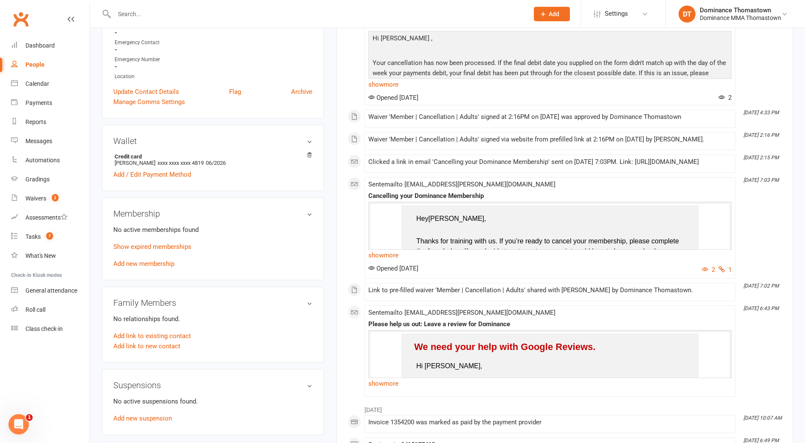
click at [152, 241] on p "Show expired memberships" at bounding box center [212, 246] width 199 height 10
click at [151, 244] on link "Show expired memberships" at bounding box center [152, 247] width 78 height 8
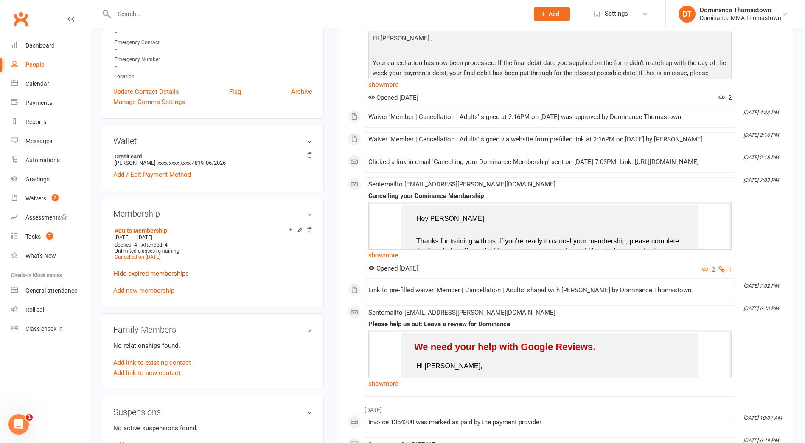
scroll to position [246, 0]
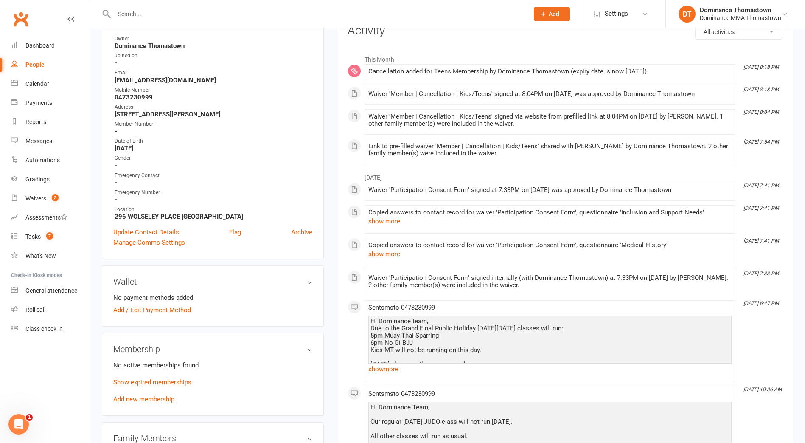
scroll to position [119, 0]
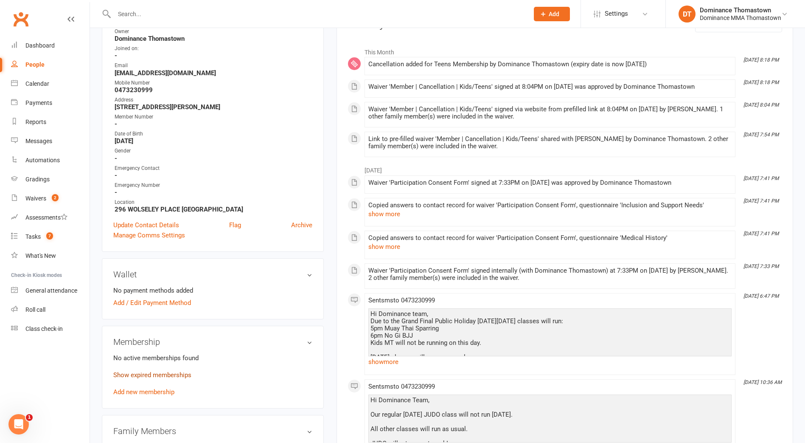
click at [150, 370] on p "Show expired memberships" at bounding box center [212, 375] width 199 height 10
click at [135, 371] on link "Show expired memberships" at bounding box center [152, 375] width 78 height 8
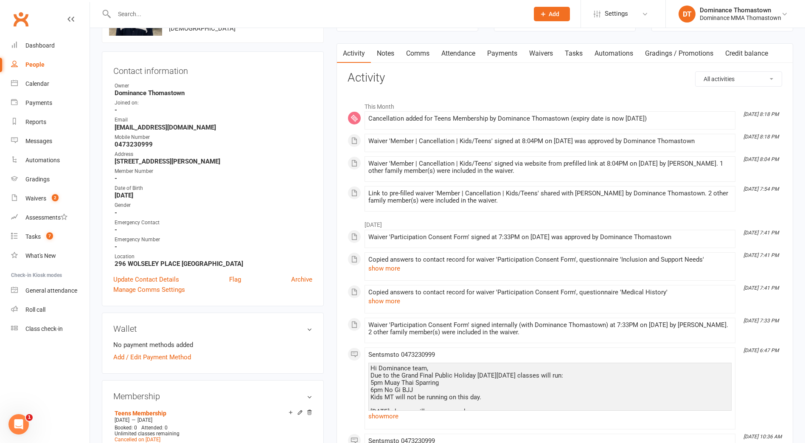
scroll to position [0, 0]
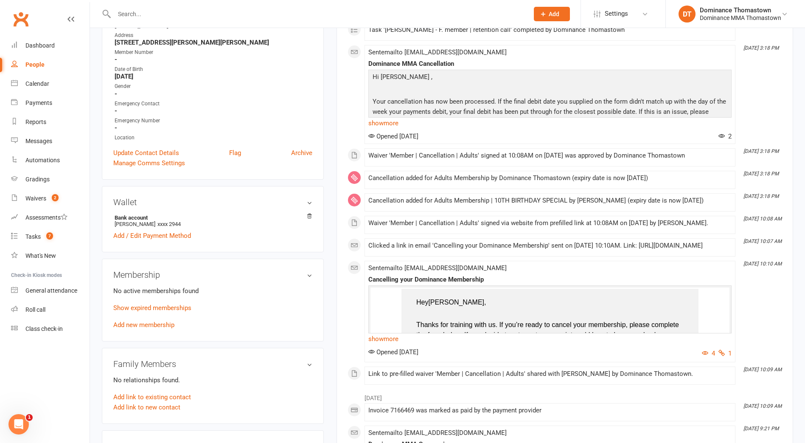
scroll to position [199, 0]
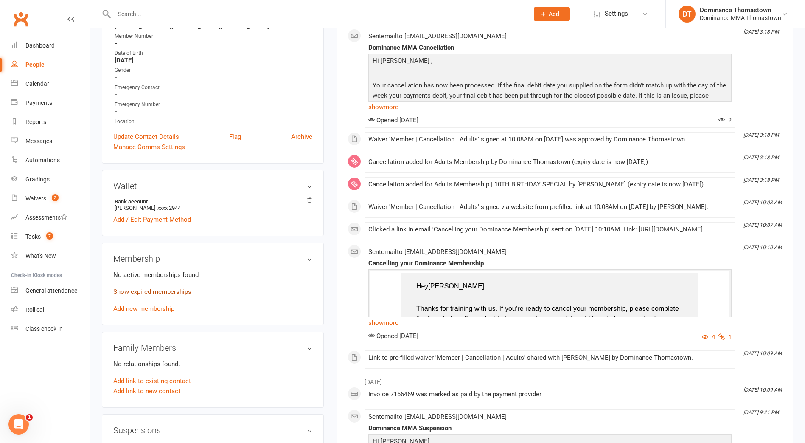
click at [148, 289] on link "Show expired memberships" at bounding box center [152, 292] width 78 height 8
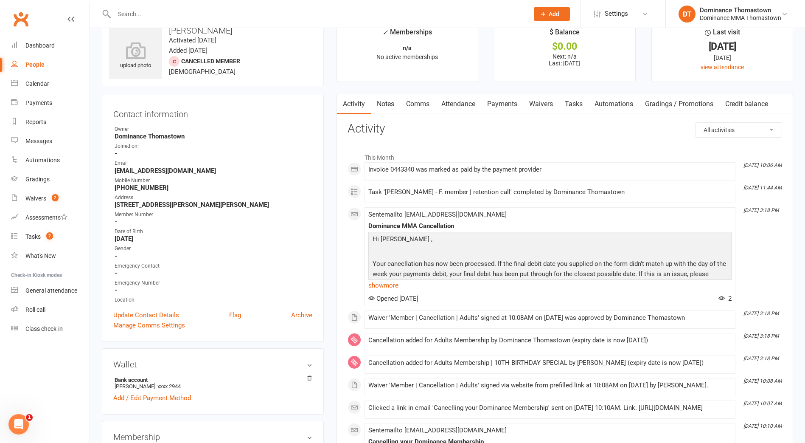
scroll to position [0, 0]
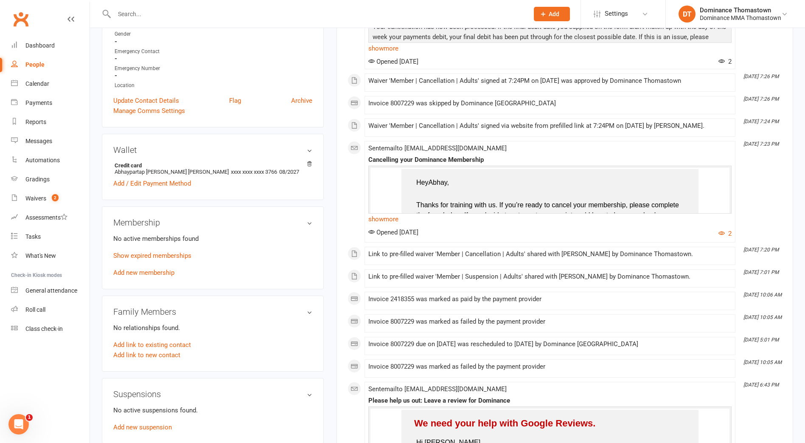
scroll to position [251, 0]
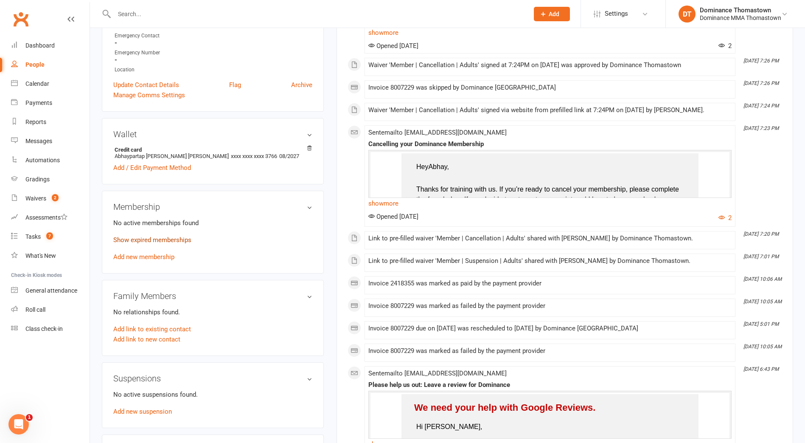
click at [158, 238] on link "Show expired memberships" at bounding box center [152, 240] width 78 height 8
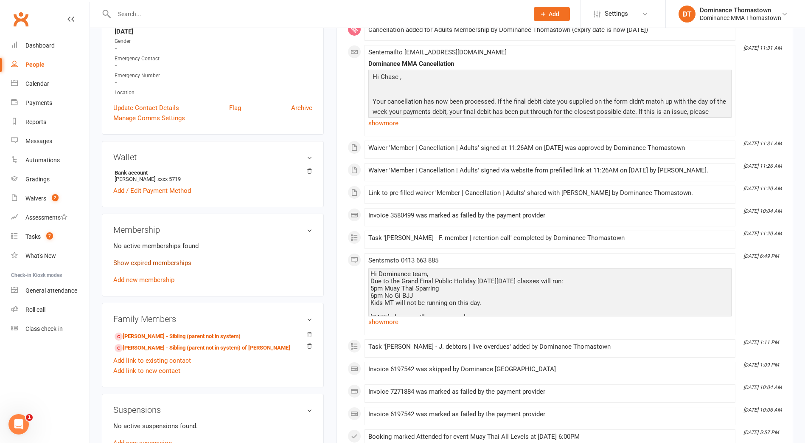
click at [139, 263] on link "Show expired memberships" at bounding box center [152, 263] width 78 height 8
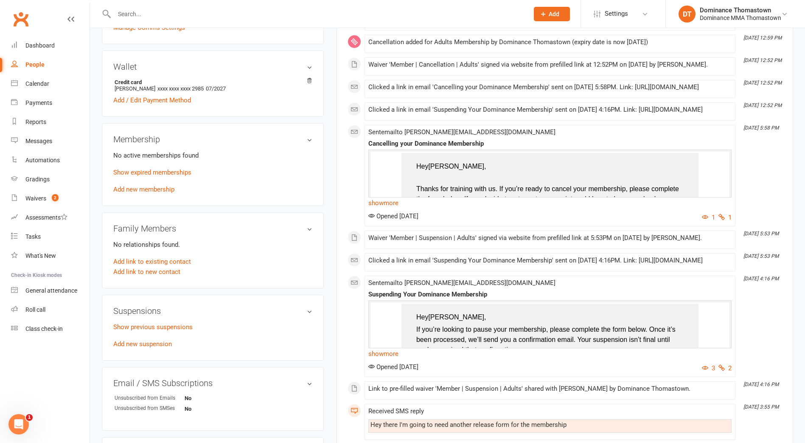
scroll to position [331, 0]
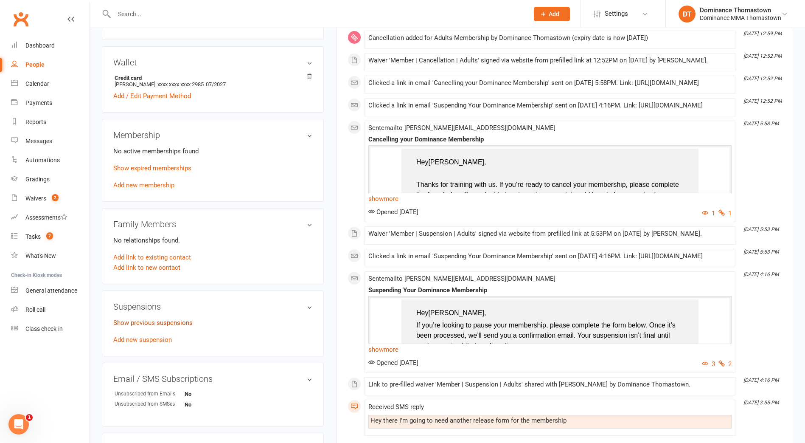
click at [163, 320] on link "Show previous suspensions" at bounding box center [152, 323] width 79 height 8
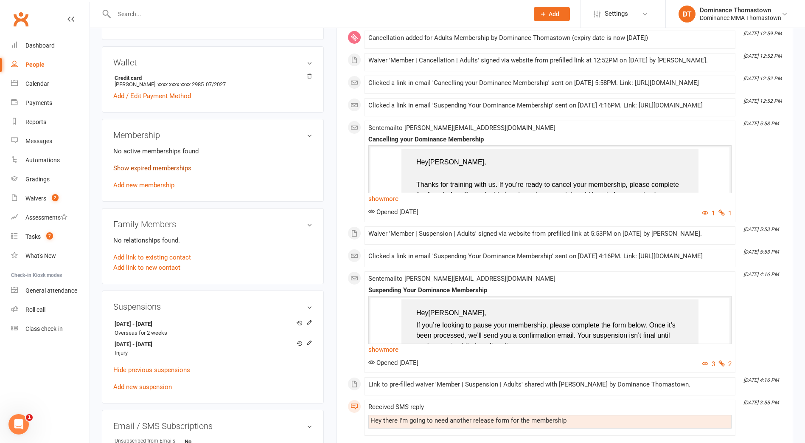
click at [163, 168] on link "Show expired memberships" at bounding box center [152, 168] width 78 height 8
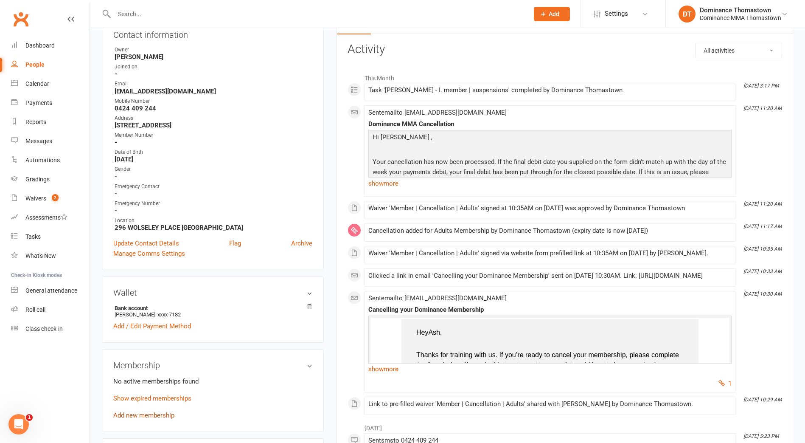
scroll to position [230, 0]
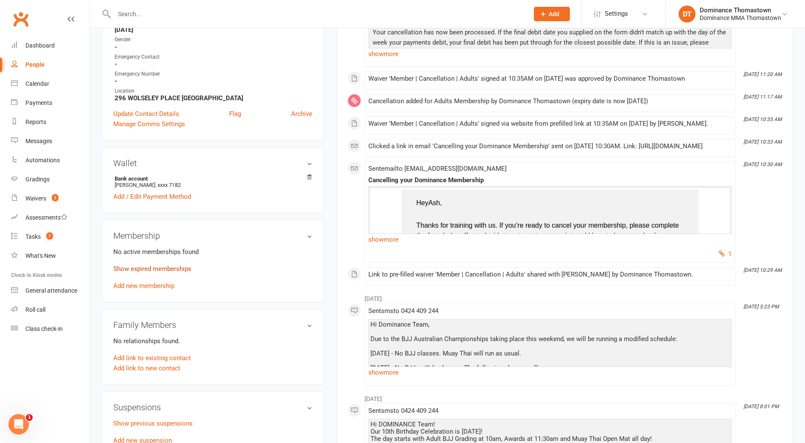
click at [152, 265] on link "Show expired memberships" at bounding box center [152, 269] width 78 height 8
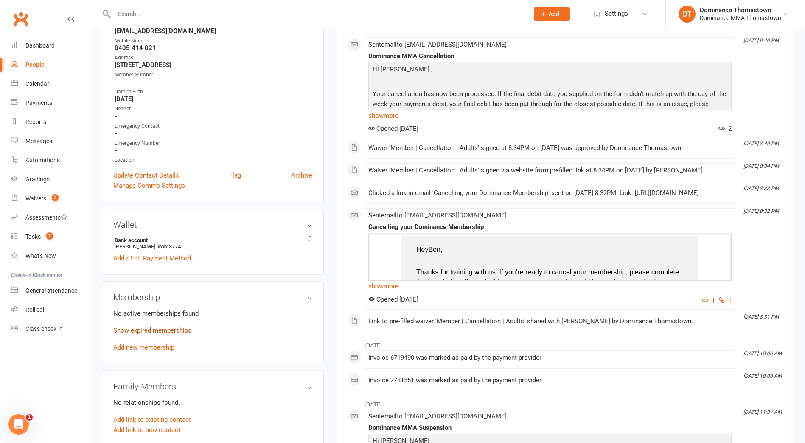
scroll to position [162, 0]
click at [158, 326] on link "Show expired memberships" at bounding box center [152, 330] width 78 height 8
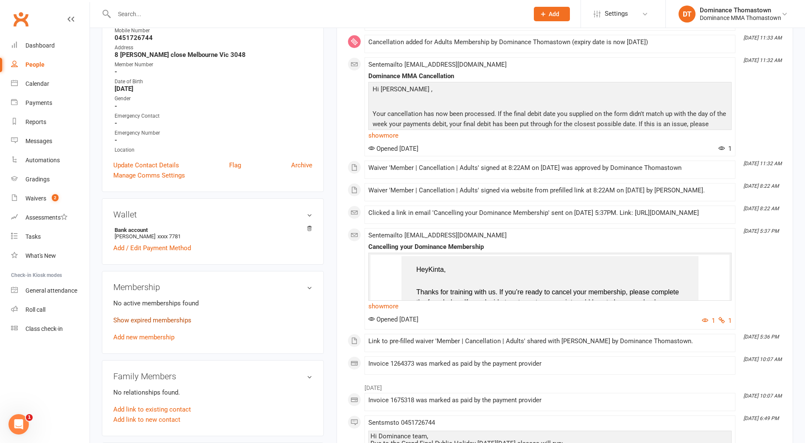
scroll to position [171, 0]
click at [164, 317] on link "Show expired memberships" at bounding box center [152, 321] width 78 height 8
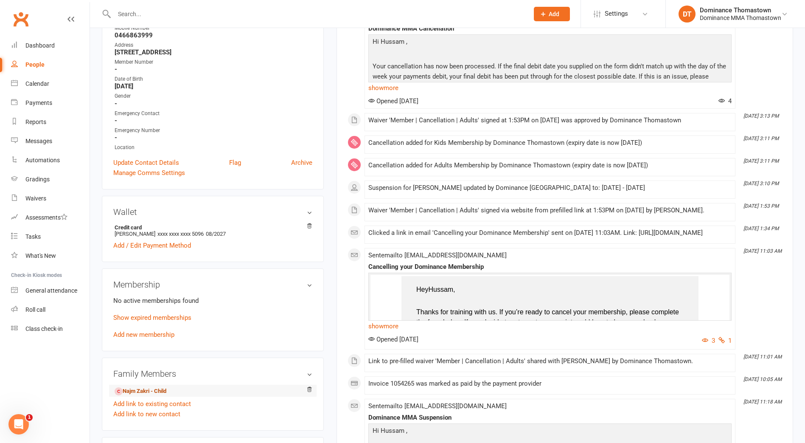
scroll to position [250, 0]
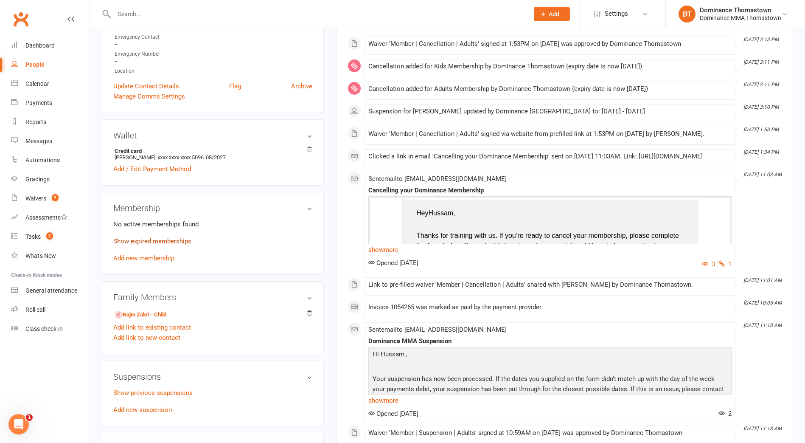
click at [155, 241] on link "Show expired memberships" at bounding box center [152, 241] width 78 height 8
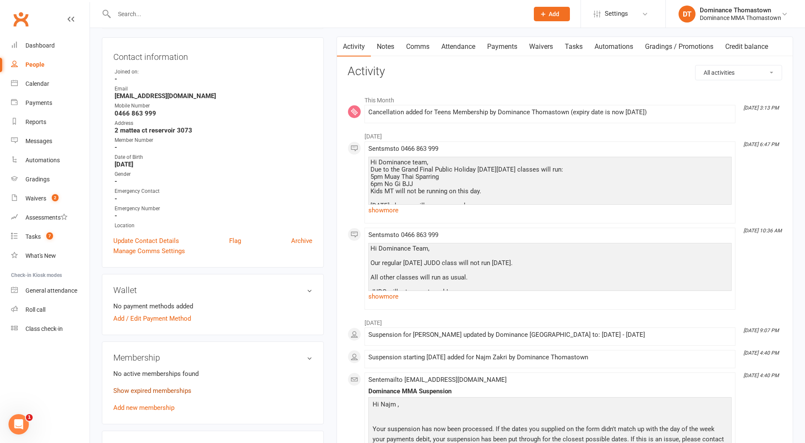
click at [149, 387] on link "Show expired memberships" at bounding box center [152, 391] width 78 height 8
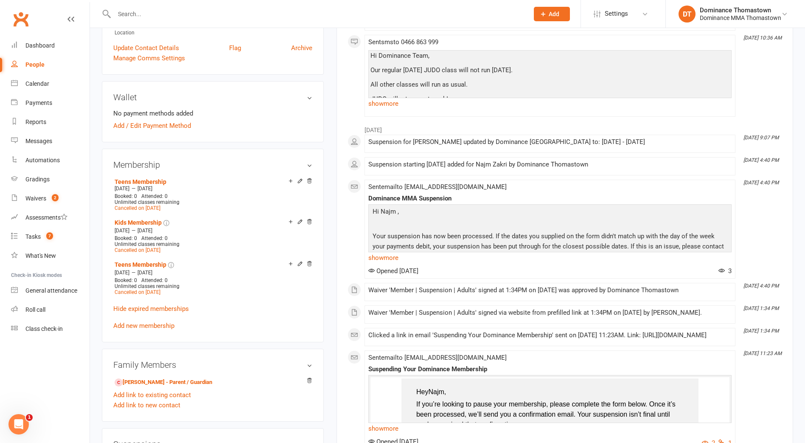
scroll to position [276, 0]
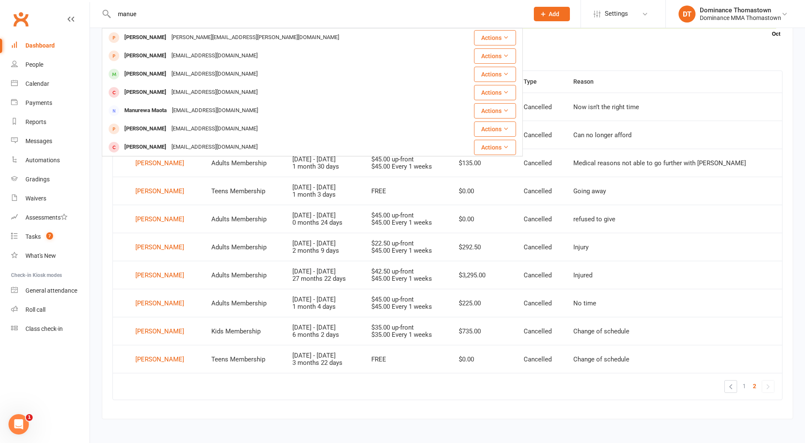
type input "manue"
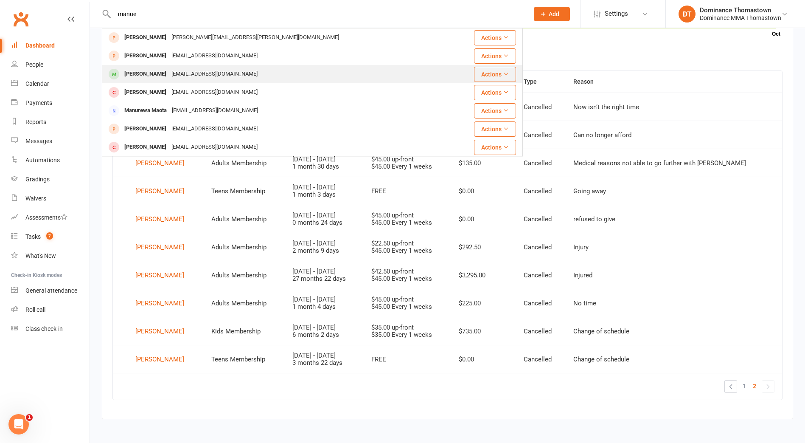
click at [131, 73] on div "Manuele Zanaboni" at bounding box center [145, 74] width 47 height 12
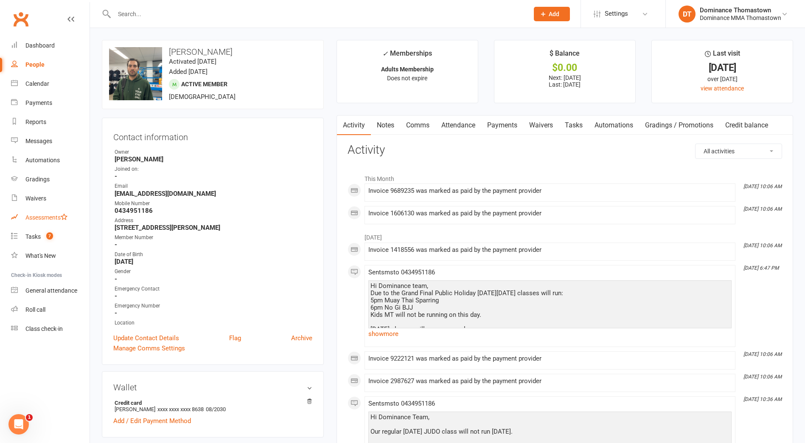
click at [30, 216] on div "Assessments" at bounding box center [46, 217] width 42 height 7
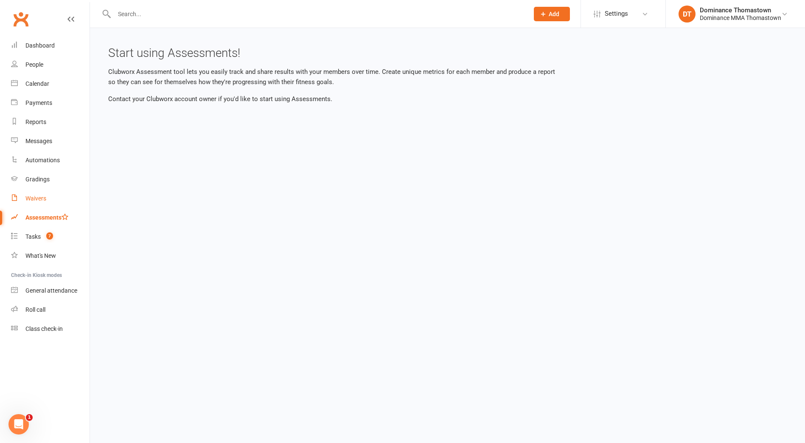
click at [35, 195] on div "Waivers" at bounding box center [35, 198] width 21 height 7
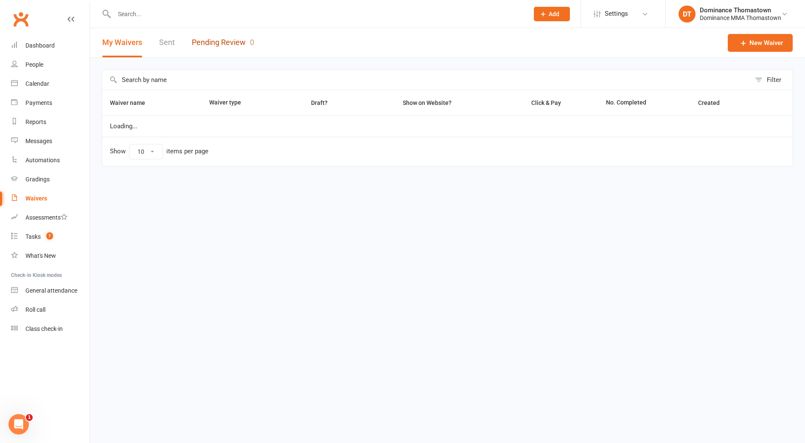
click at [212, 45] on link "Pending Review 0" at bounding box center [223, 42] width 62 height 29
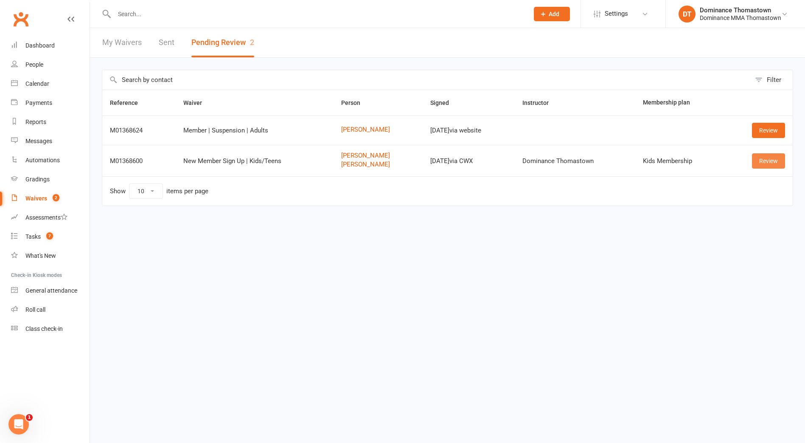
drag, startPoint x: 764, startPoint y: 160, endPoint x: 753, endPoint y: 164, distance: 11.3
click at [764, 160] on link "Review" at bounding box center [768, 160] width 33 height 15
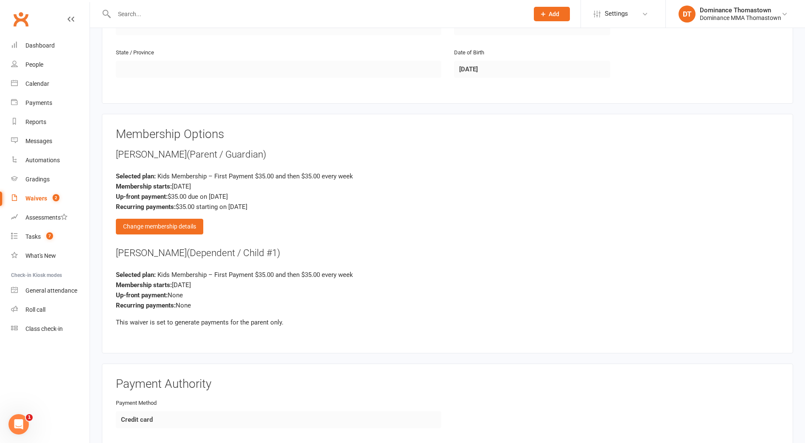
scroll to position [627, 0]
click at [166, 221] on div "Change membership details" at bounding box center [159, 225] width 87 height 15
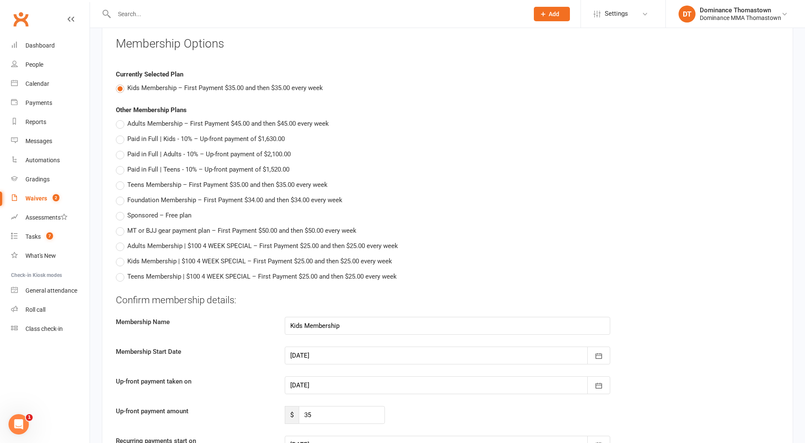
scroll to position [718, 0]
drag, startPoint x: 340, startPoint y: 379, endPoint x: 345, endPoint y: 385, distance: 7.0
click at [340, 379] on div at bounding box center [448, 384] width 326 height 18
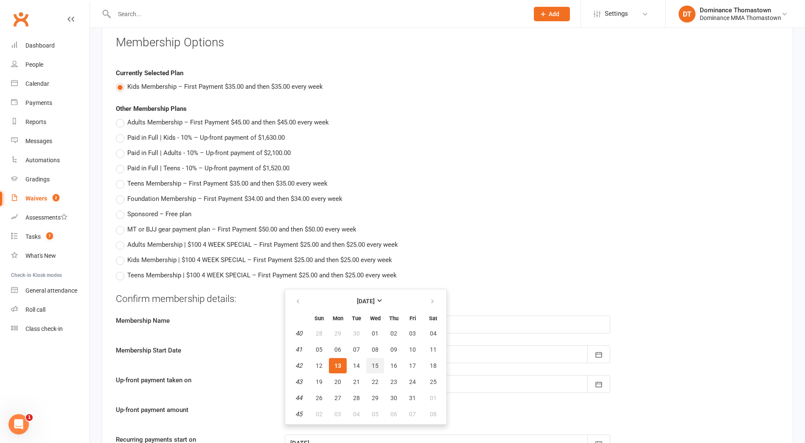
drag, startPoint x: 374, startPoint y: 363, endPoint x: 370, endPoint y: 365, distance: 4.9
click at [374, 363] on span "15" at bounding box center [375, 365] width 7 height 7
type input "15 Oct 2025"
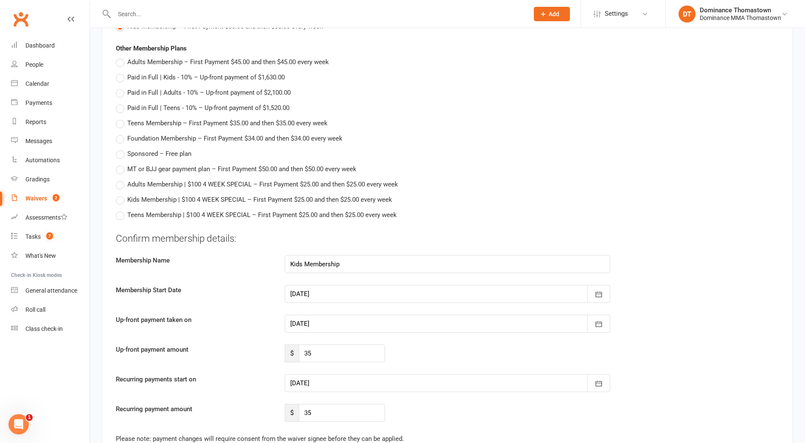
scroll to position [792, 0]
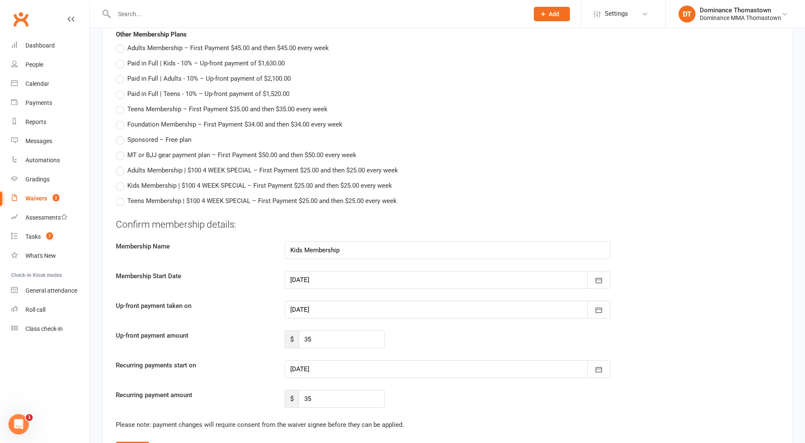
click at [329, 368] on div at bounding box center [448, 369] width 326 height 18
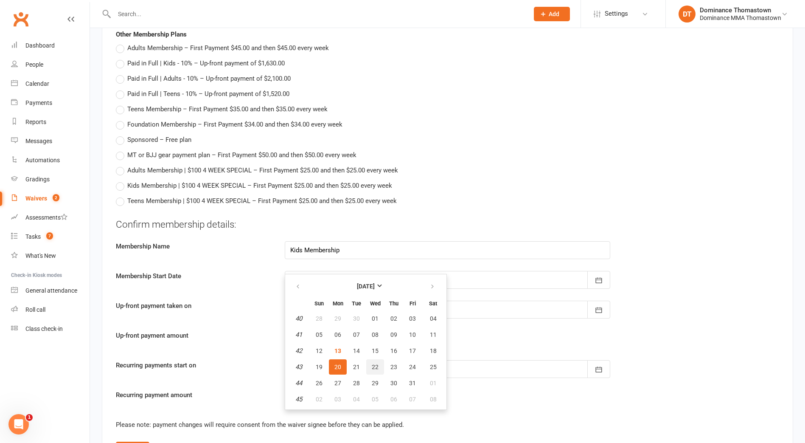
click at [380, 359] on button "22" at bounding box center [375, 366] width 18 height 15
type input "22 Oct 2025"
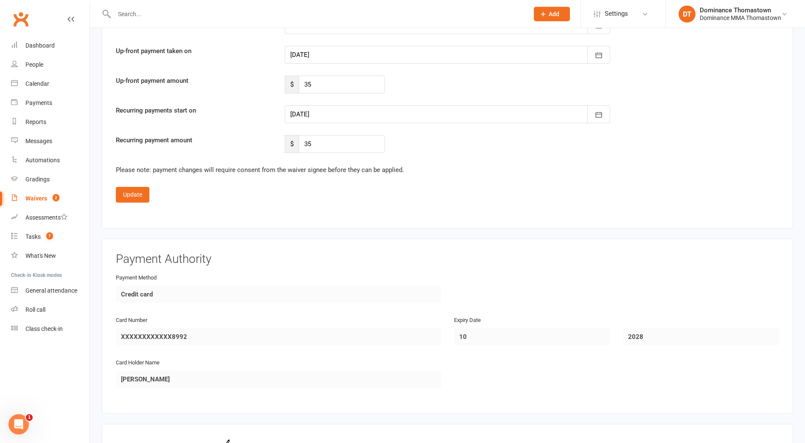
scroll to position [1185, 0]
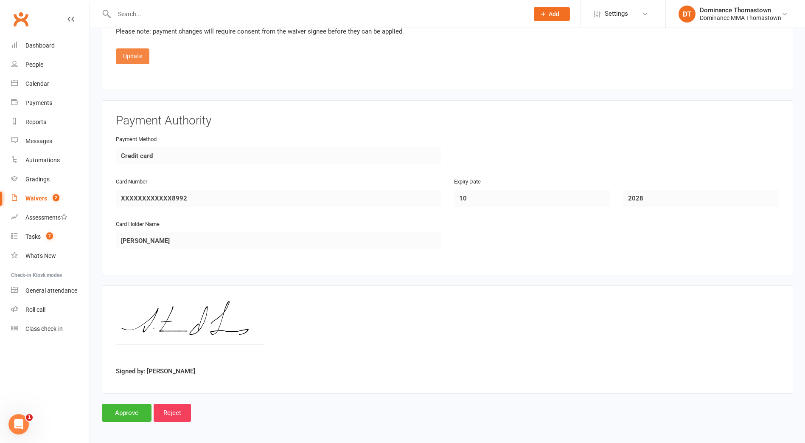
click at [132, 54] on button "Update" at bounding box center [133, 55] width 34 height 15
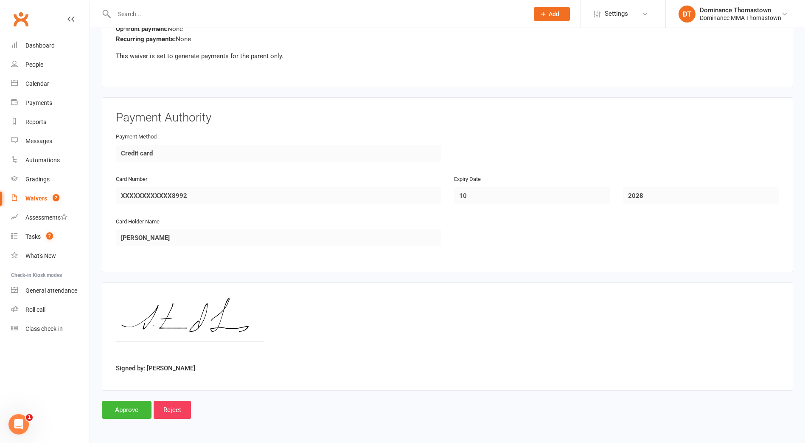
scroll to position [890, 0]
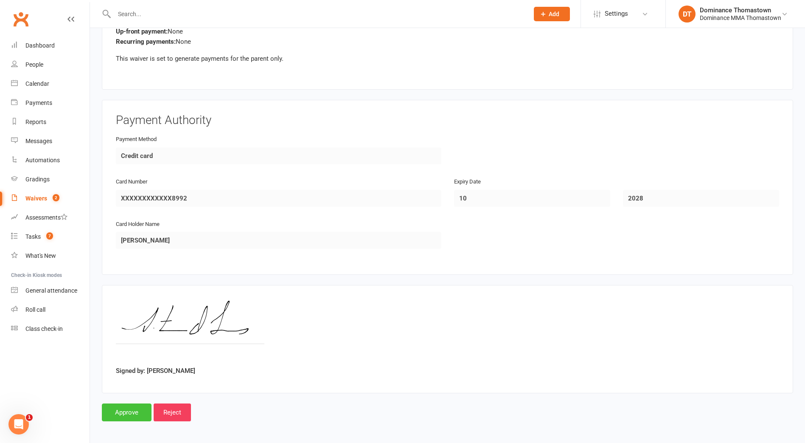
click at [136, 403] on input "Approve" at bounding box center [127, 412] width 50 height 18
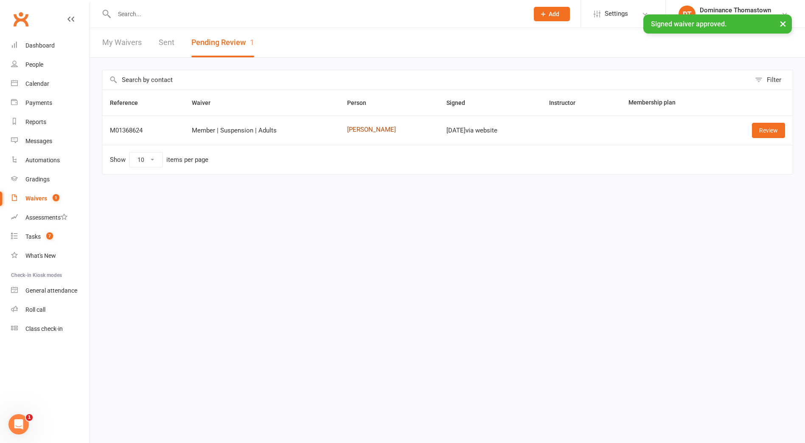
click at [369, 128] on link "Jack Ryan" at bounding box center [389, 129] width 84 height 7
click at [749, 129] on div "Review" at bounding box center [755, 130] width 60 height 15
click at [758, 130] on link "Review" at bounding box center [768, 130] width 33 height 15
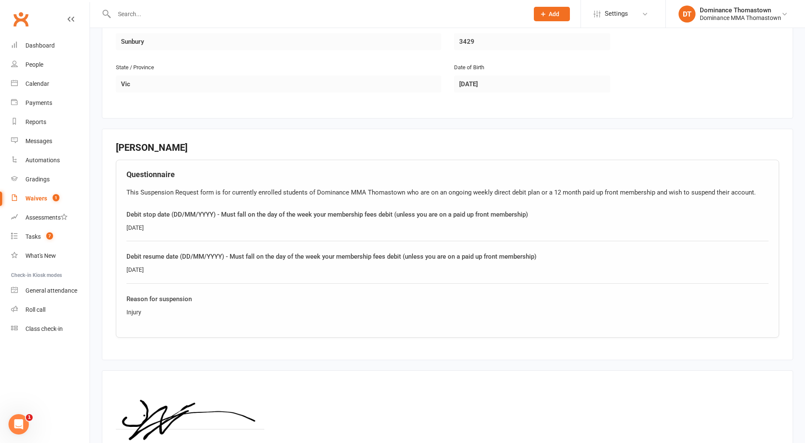
scroll to position [290, 0]
click at [132, 310] on div "Injury" at bounding box center [447, 310] width 642 height 9
copy div "Injury"
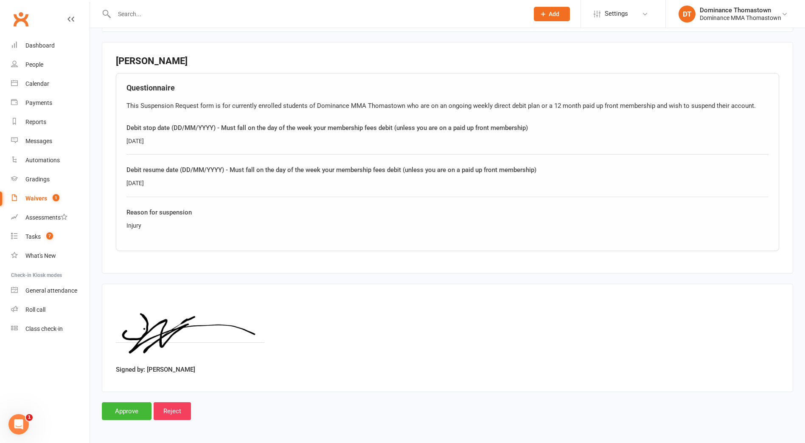
click at [135, 419] on div "Smart Forms & Waivers Back Dominance MMA Thomastown p: 03 9943 2407 thomastown@…" at bounding box center [447, 41] width 715 height 779
click at [132, 413] on input "Approve" at bounding box center [127, 411] width 50 height 18
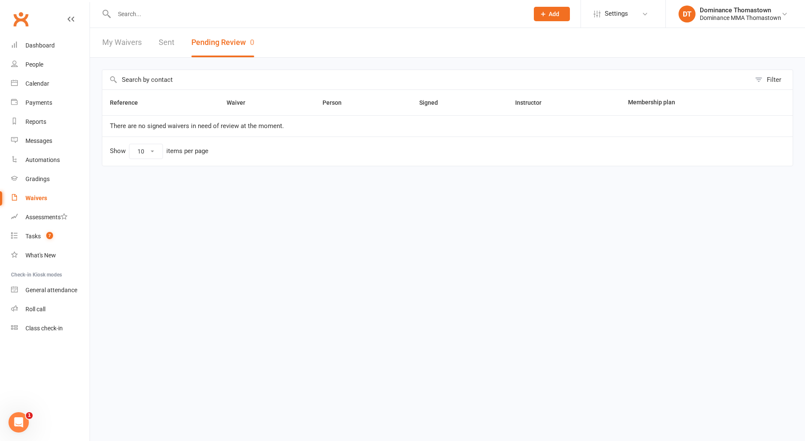
click at [152, 10] on input "text" at bounding box center [317, 14] width 411 height 12
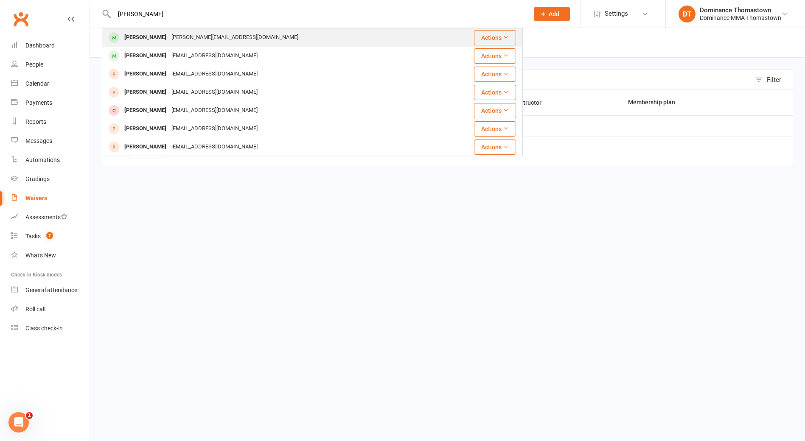
type input "ibrahim k"
click at [167, 37] on div "Ibrahim Kabbout" at bounding box center [145, 37] width 47 height 12
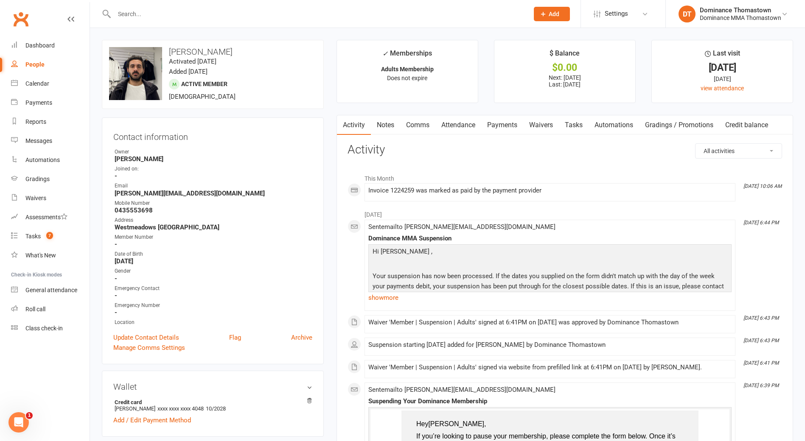
click at [537, 126] on link "Waivers" at bounding box center [541, 125] width 36 height 20
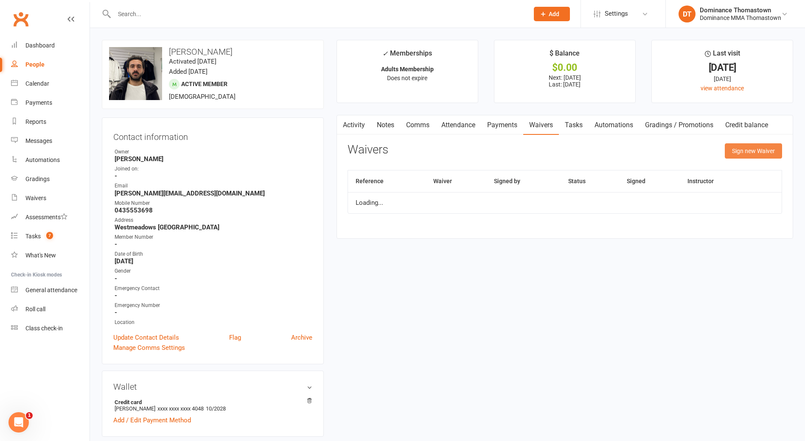
click at [748, 149] on button "Sign new Waiver" at bounding box center [753, 150] width 57 height 15
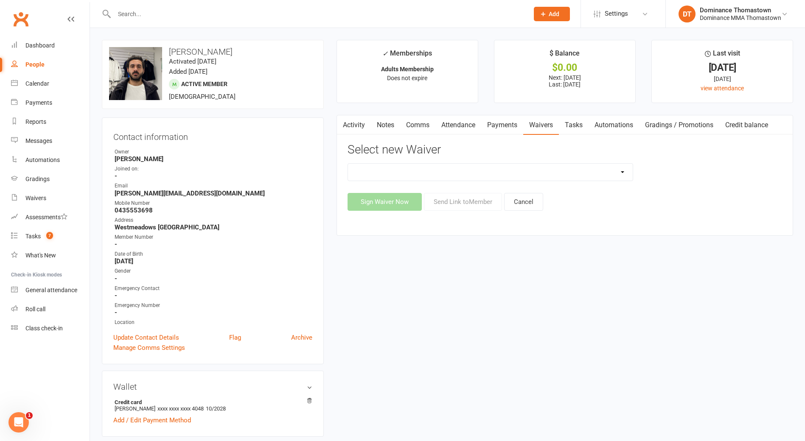
click at [481, 170] on select "Member | Cancellation | Adults Member | Injury Report Form (FOH staff use only)…" at bounding box center [490, 172] width 285 height 17
select select "8154"
click at [348, 164] on select "Member | Cancellation | Adults Member | Injury Report Form (FOH staff use only)…" at bounding box center [490, 172] width 285 height 17
drag, startPoint x: 465, startPoint y: 202, endPoint x: 466, endPoint y: 198, distance: 4.8
click at [465, 202] on button "Send Link to Member" at bounding box center [463, 202] width 78 height 18
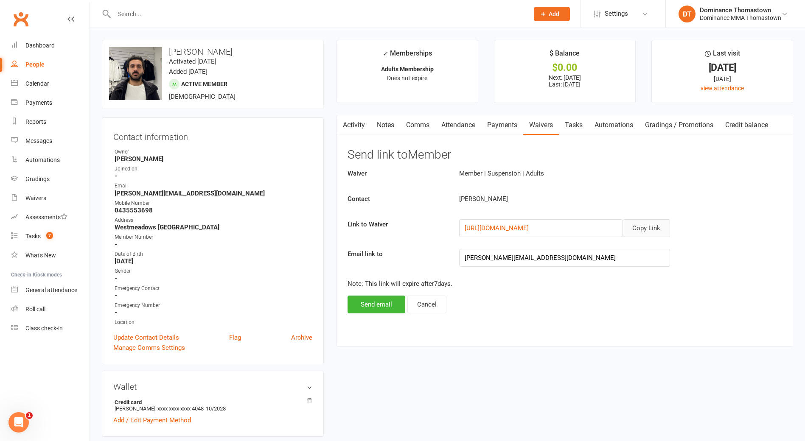
click at [654, 229] on button "Copy Link" at bounding box center [647, 228] width 48 height 18
drag, startPoint x: 422, startPoint y: 126, endPoint x: 429, endPoint y: 137, distance: 12.6
click at [422, 126] on link "Comms" at bounding box center [417, 125] width 35 height 20
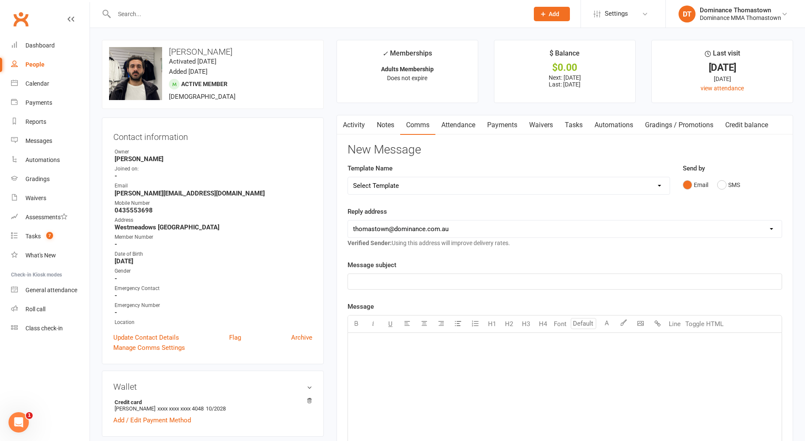
click at [393, 186] on select "Select Template [Email] MARKETING | 10TH BIRTHDAY SPECIAL | CANCELLED MEMBERS […" at bounding box center [509, 185] width 322 height 17
select select "8"
click at [348, 177] on select "Select Template [Email] MARKETING | 10TH BIRTHDAY SPECIAL | CANCELLED MEMBERS […" at bounding box center [509, 185] width 322 height 17
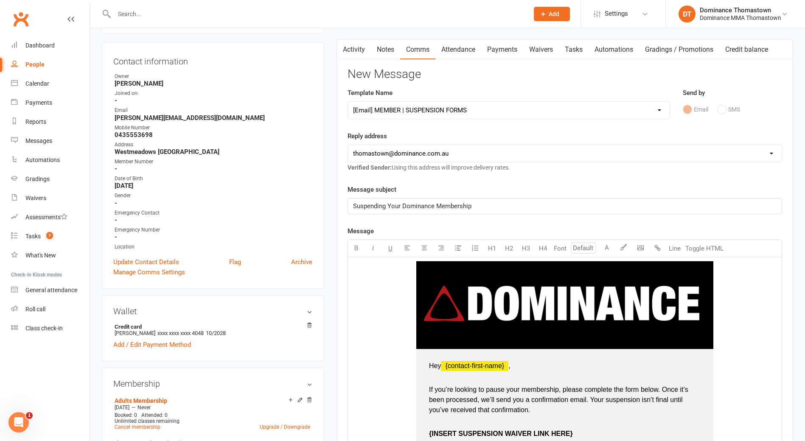
scroll to position [84, 0]
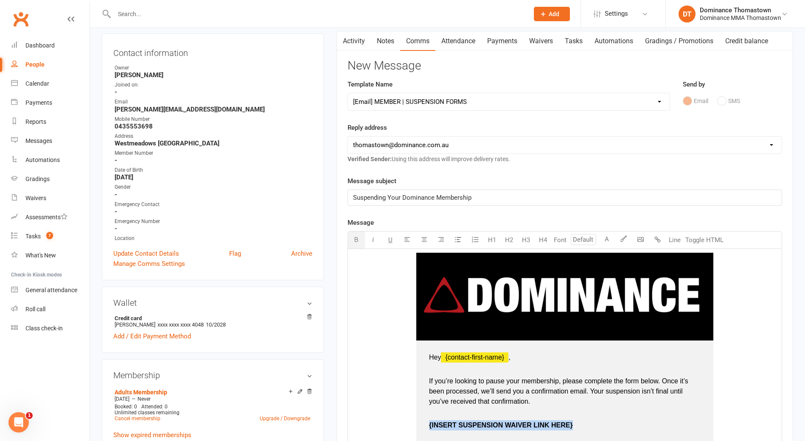
drag, startPoint x: 576, startPoint y: 428, endPoint x: 429, endPoint y: 424, distance: 147.3
click at [429, 423] on p "{INSERT SUSPENSION WAIVER LINK HERE}" at bounding box center [565, 431] width 272 height 20
copy span "{INSERT SUSPENSION WAIVER LINK HERE}"
type input "16"
drag, startPoint x: 484, startPoint y: 390, endPoint x: 446, endPoint y: 346, distance: 57.8
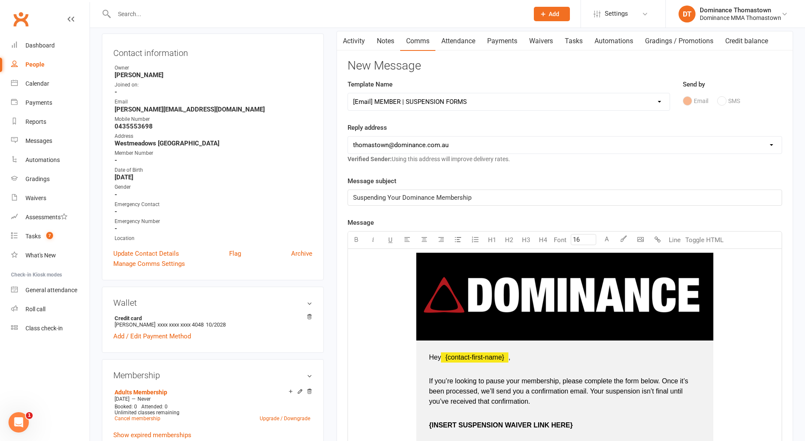
click at [484, 390] on span "If you’re looking to pause your membership, please complete the form below. Onc…" at bounding box center [559, 392] width 261 height 28
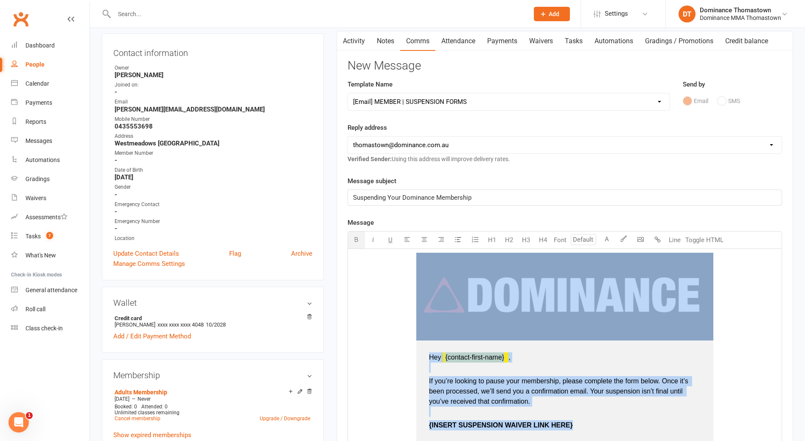
type input "16"
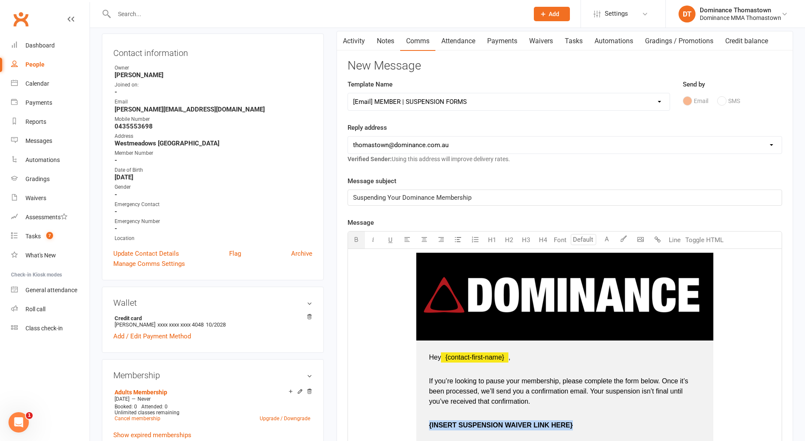
drag, startPoint x: 579, startPoint y: 424, endPoint x: 427, endPoint y: 424, distance: 152.4
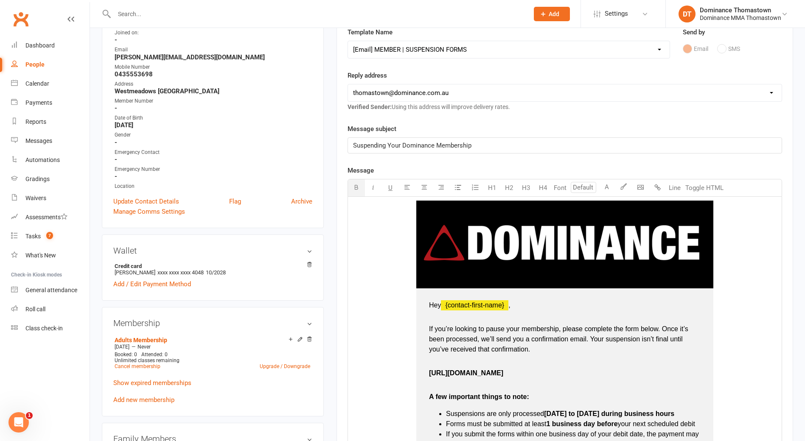
drag, startPoint x: 546, startPoint y: 374, endPoint x: 468, endPoint y: 345, distance: 82.9
click at [427, 373] on td "Hey ﻿ {contact-first-name} , If you’re looking to pause your membership, please…" at bounding box center [564, 442] width 297 height 307
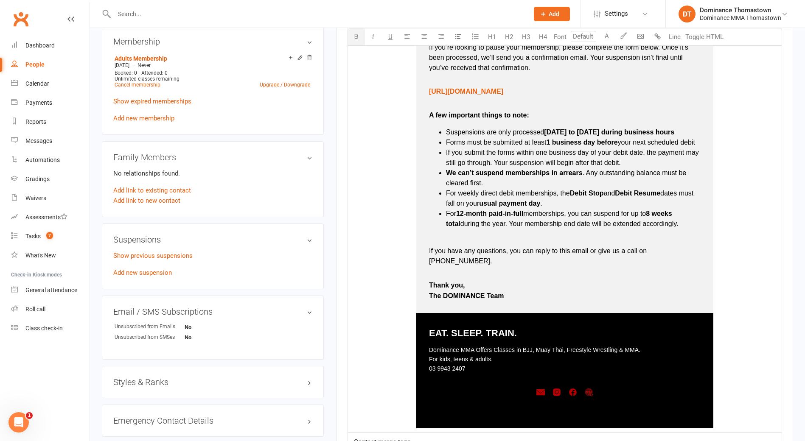
scroll to position [609, 0]
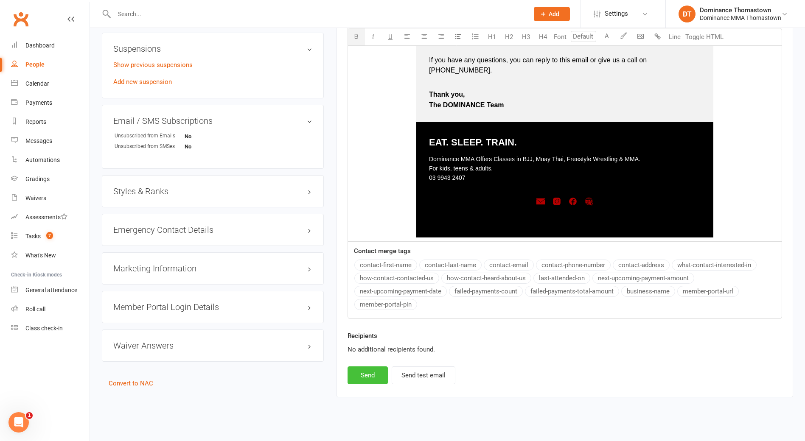
drag, startPoint x: 360, startPoint y: 365, endPoint x: 348, endPoint y: 378, distance: 18.0
click at [360, 367] on button "Send" at bounding box center [368, 376] width 40 height 18
select select
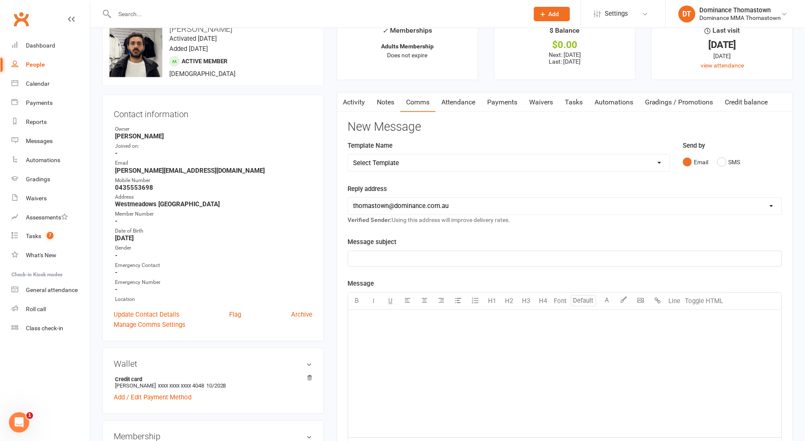
scroll to position [0, 0]
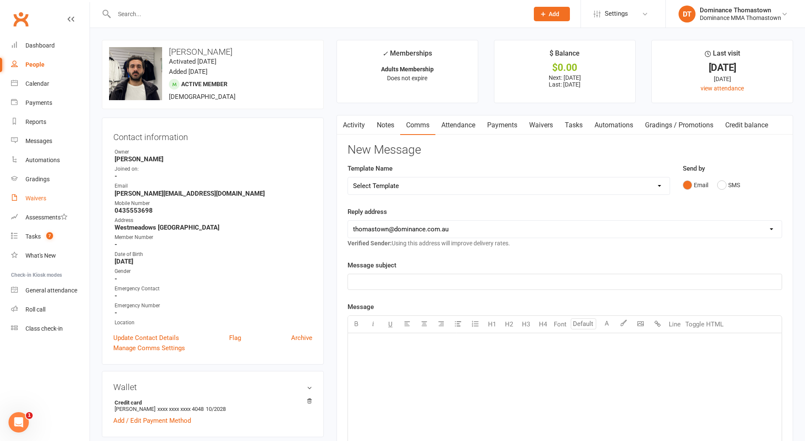
click at [36, 196] on div "Waivers" at bounding box center [35, 198] width 21 height 7
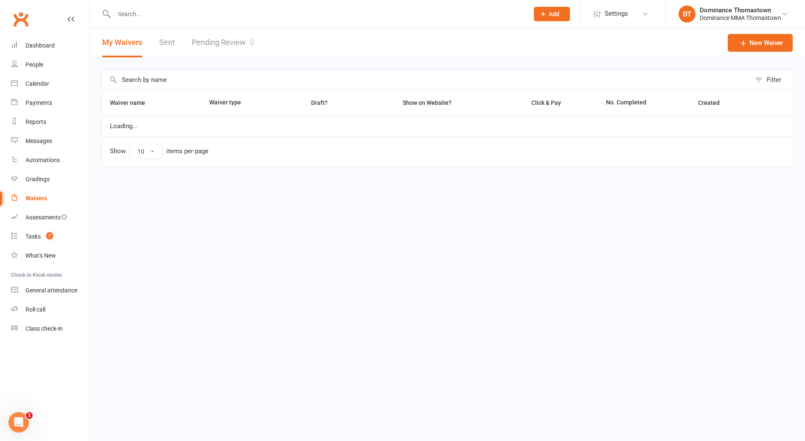
click at [200, 39] on link "Pending Review 0" at bounding box center [223, 42] width 62 height 29
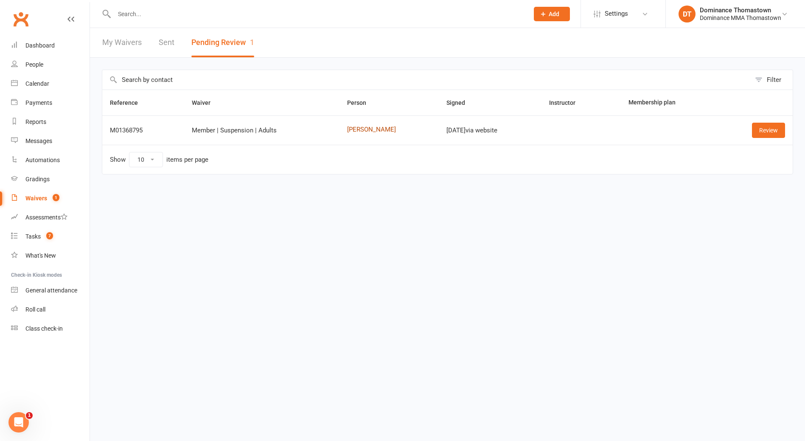
click at [359, 129] on link "Ibrahim Kabbout" at bounding box center [389, 129] width 84 height 7
click at [777, 135] on link "Review" at bounding box center [768, 130] width 33 height 15
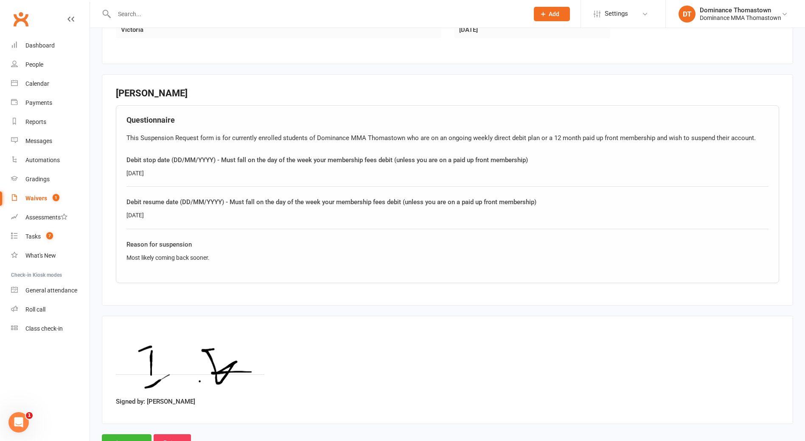
scroll to position [377, 0]
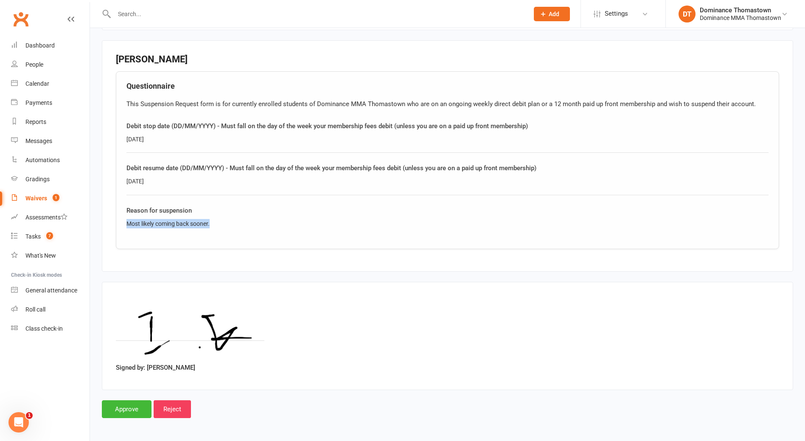
drag, startPoint x: 227, startPoint y: 224, endPoint x: 119, endPoint y: 223, distance: 107.8
click at [119, 223] on div "Questionnaire This Suspension Request form is for currently enrolled students o…" at bounding box center [447, 160] width 663 height 178
copy div "Most likely coming back sooner."
click at [140, 409] on input "Approve" at bounding box center [127, 409] width 50 height 18
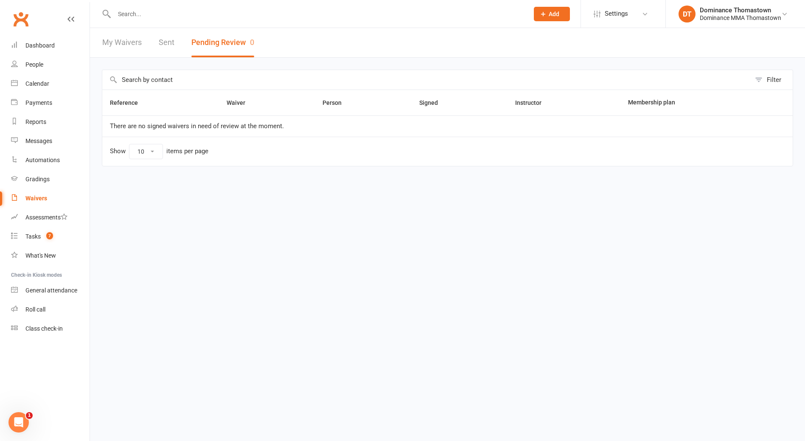
click at [156, 16] on input "text" at bounding box center [317, 14] width 411 height 12
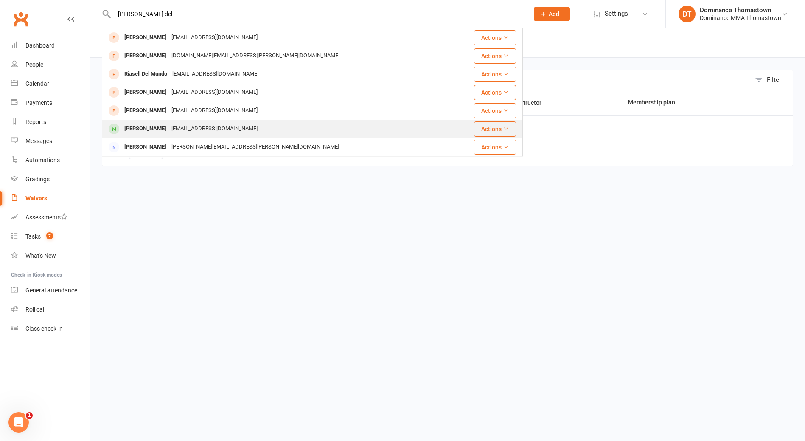
type input "chirs del"
click at [169, 131] on div "Chris Deligiannoudis" at bounding box center [145, 129] width 47 height 12
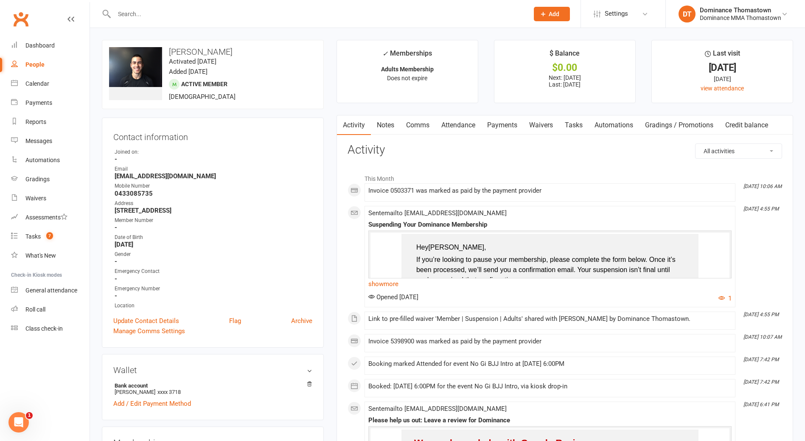
click at [547, 125] on link "Waivers" at bounding box center [541, 125] width 36 height 20
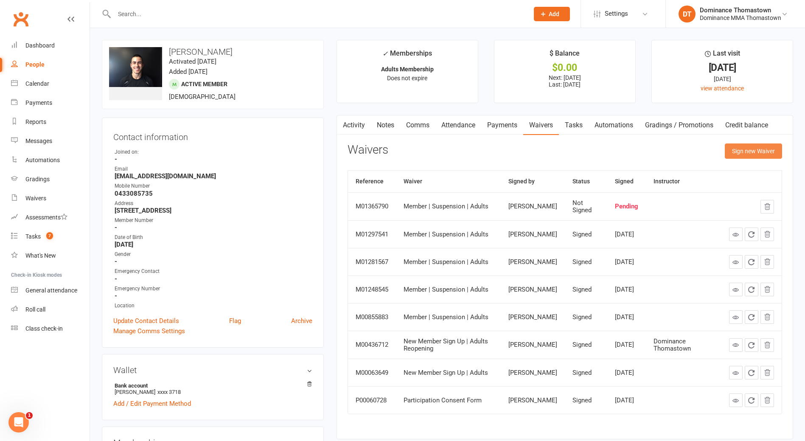
click at [743, 149] on button "Sign new Waiver" at bounding box center [753, 150] width 57 height 15
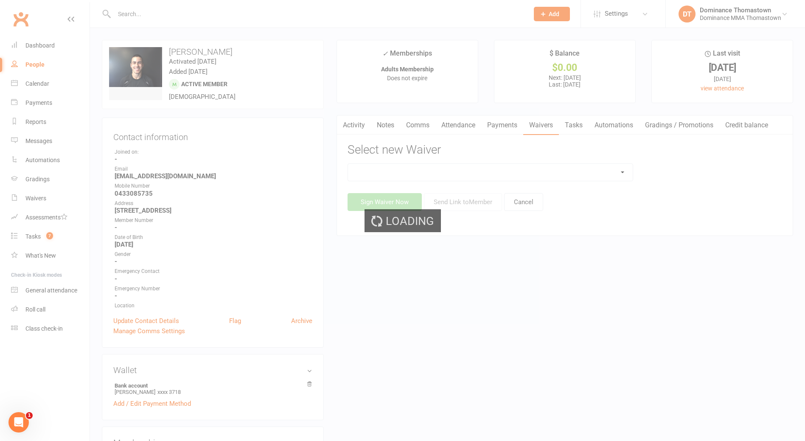
click at [401, 172] on div "Loading" at bounding box center [402, 220] width 805 height 441
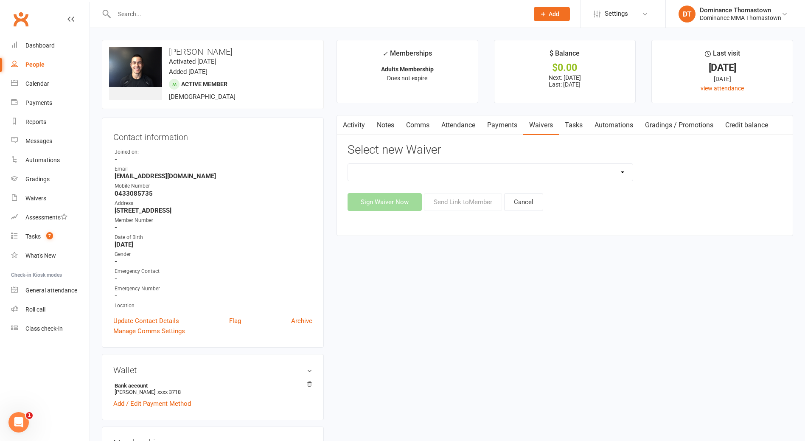
click at [367, 173] on select "Member | Cancellation | Adults Member | Injury Report Form (FOH staff use only)…" at bounding box center [490, 172] width 285 height 17
select select "8154"
click at [348, 164] on select "Member | Cancellation | Adults Member | Injury Report Form (FOH staff use only)…" at bounding box center [490, 172] width 285 height 17
click at [471, 198] on button "Send Link to Member" at bounding box center [463, 202] width 78 height 18
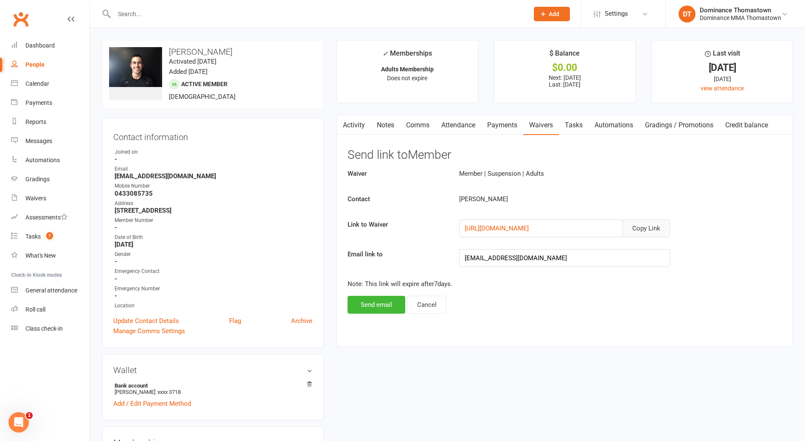
click at [649, 227] on button "Copy Link" at bounding box center [647, 228] width 48 height 18
click at [426, 125] on link "Comms" at bounding box center [417, 125] width 35 height 20
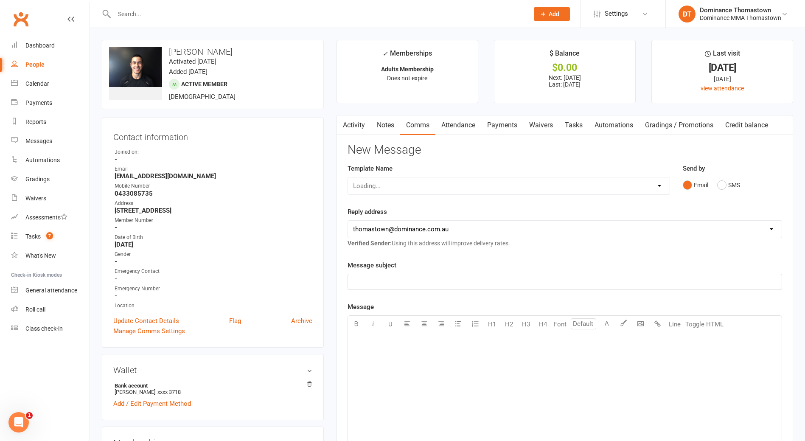
click at [401, 182] on div "Loading..." at bounding box center [509, 186] width 323 height 18
click at [365, 185] on select "Select Template [Email] MARKETING | 10TH BIRTHDAY SPECIAL | CANCELLED MEMBERS […" at bounding box center [509, 185] width 322 height 17
select select "8"
click at [348, 177] on select "Select Template [Email] MARKETING | 10TH BIRTHDAY SPECIAL | CANCELLED MEMBERS […" at bounding box center [509, 185] width 322 height 17
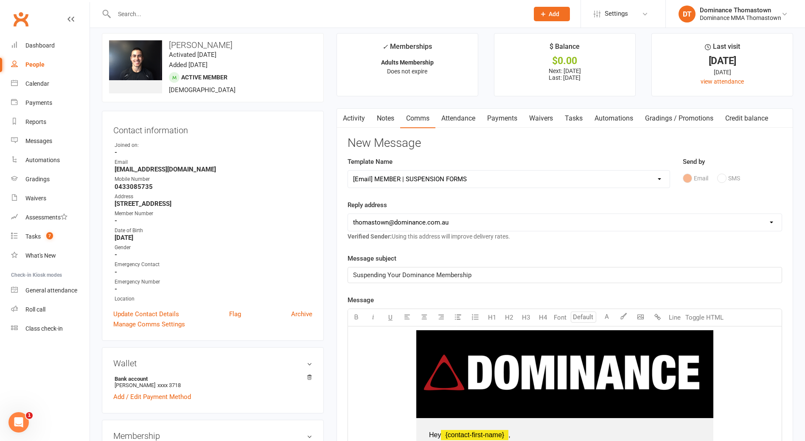
scroll to position [205, 0]
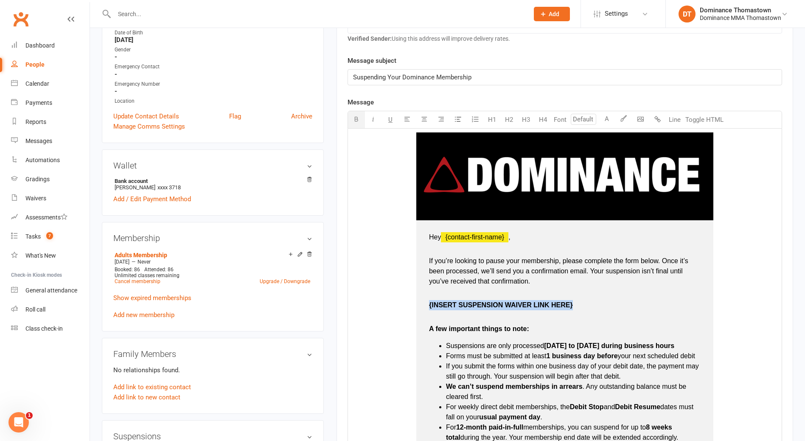
drag, startPoint x: 565, startPoint y: 309, endPoint x: 422, endPoint y: 300, distance: 143.3
click at [422, 300] on td "Hey ﻿ {contact-first-name} , If you’re looking to pause your membership, please…" at bounding box center [564, 373] width 297 height 307
drag, startPoint x: 564, startPoint y: 303, endPoint x: 428, endPoint y: 301, distance: 135.8
click at [426, 303] on td "Hey ﻿ {contact-first-name} , If you’re looking to pause your membership, please…" at bounding box center [564, 373] width 297 height 307
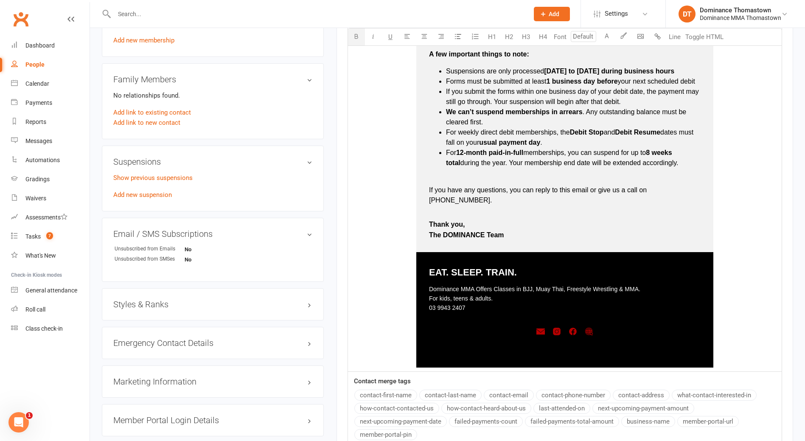
scroll to position [609, 0]
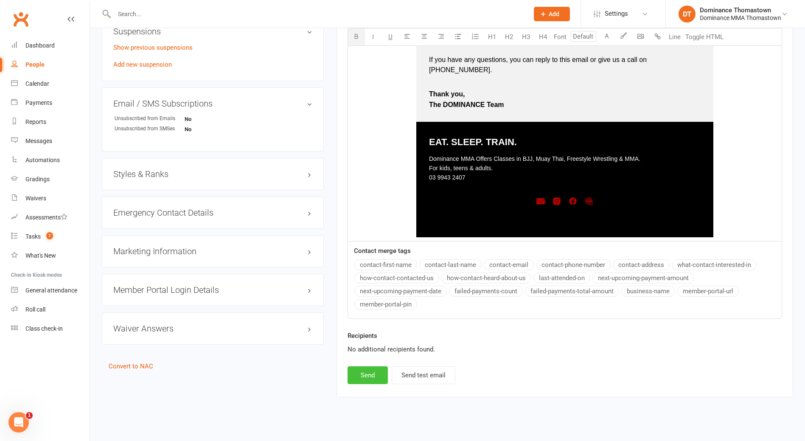
drag, startPoint x: 371, startPoint y: 348, endPoint x: 365, endPoint y: 356, distance: 10.1
click at [371, 346] on div "Recipients No additional recipients found." at bounding box center [564, 349] width 447 height 36
click at [365, 366] on button "Send" at bounding box center [368, 375] width 40 height 18
select select
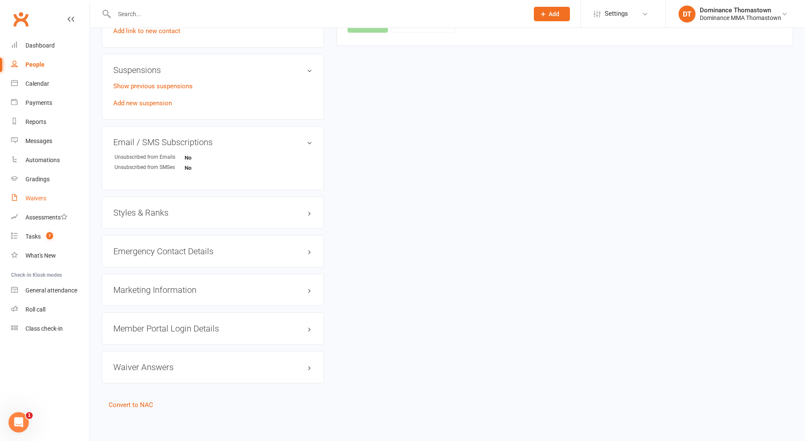
drag, startPoint x: 29, startPoint y: 193, endPoint x: 33, endPoint y: 190, distance: 4.6
click at [29, 193] on link "Waivers" at bounding box center [50, 198] width 79 height 19
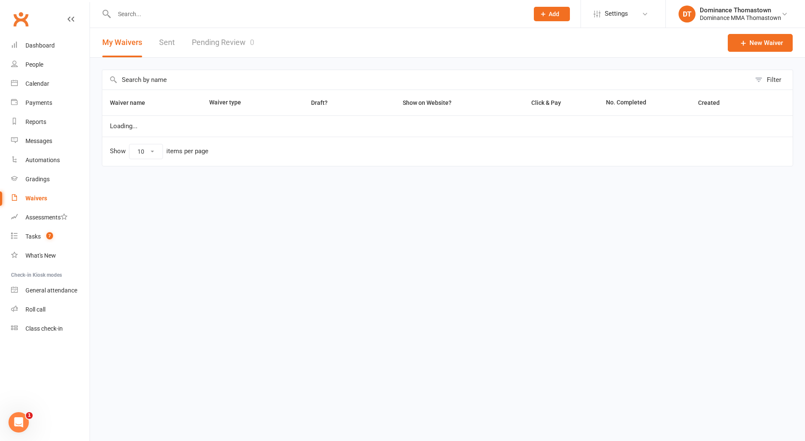
click at [234, 45] on link "Pending Review 0" at bounding box center [223, 42] width 62 height 29
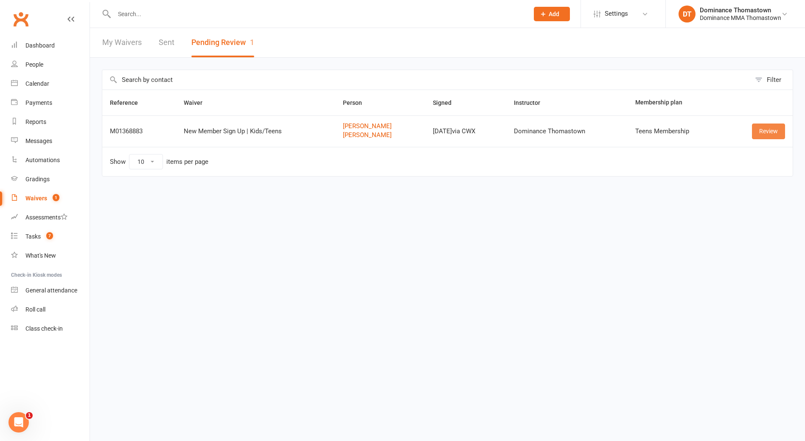
click at [777, 132] on link "Review" at bounding box center [768, 131] width 33 height 15
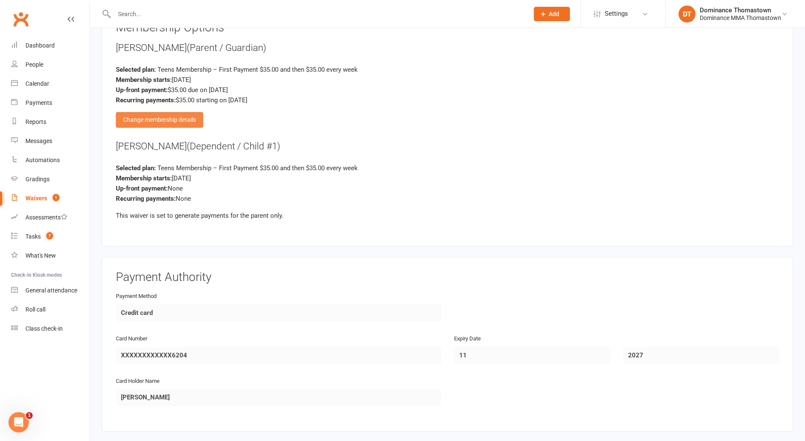
scroll to position [732, 0]
click at [201, 122] on div "Change membership details" at bounding box center [159, 120] width 87 height 15
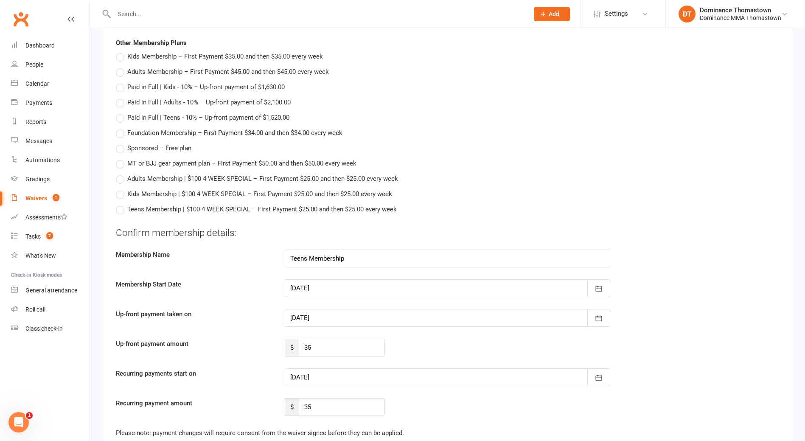
scroll to position [786, 0]
click at [314, 310] on div at bounding box center [448, 316] width 326 height 18
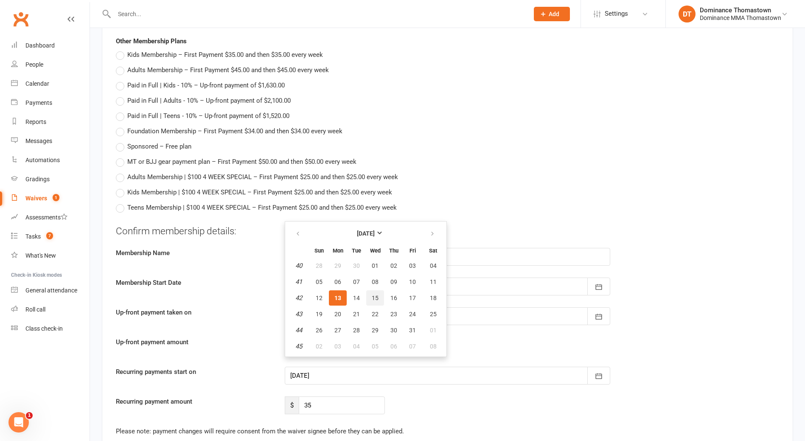
click at [375, 297] on span "15" at bounding box center [375, 298] width 7 height 7
type input "15 Oct 2025"
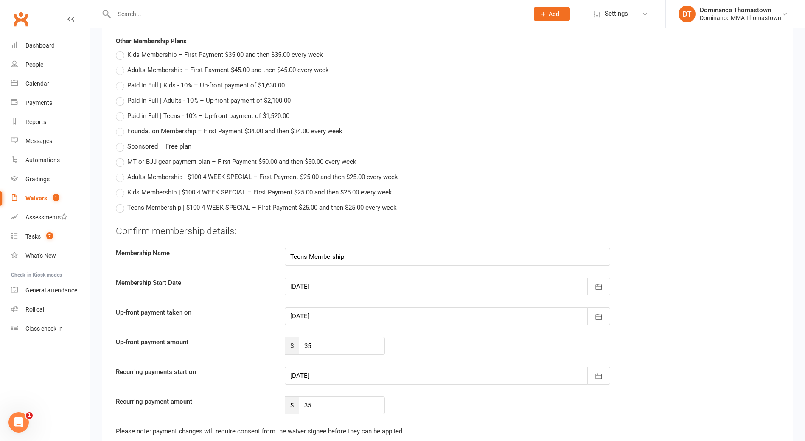
click at [334, 378] on div at bounding box center [448, 376] width 326 height 18
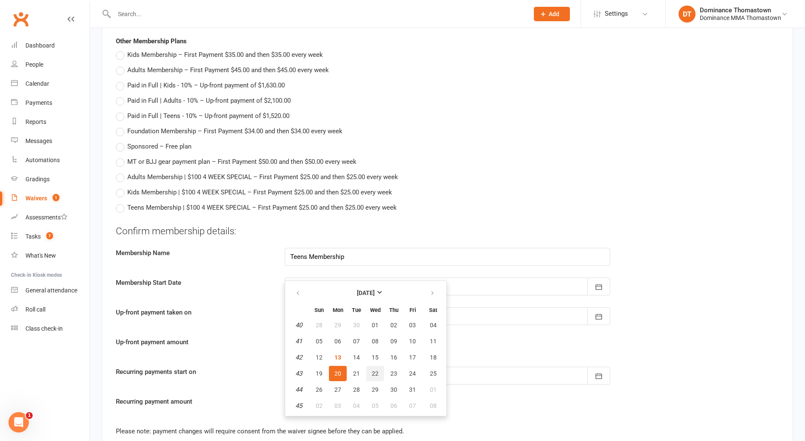
click at [378, 370] on span "22" at bounding box center [375, 373] width 7 height 7
type input "22 Oct 2025"
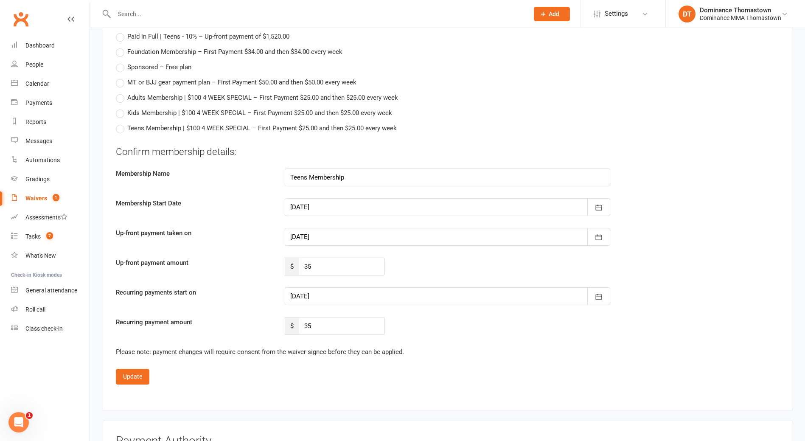
scroll to position [849, 0]
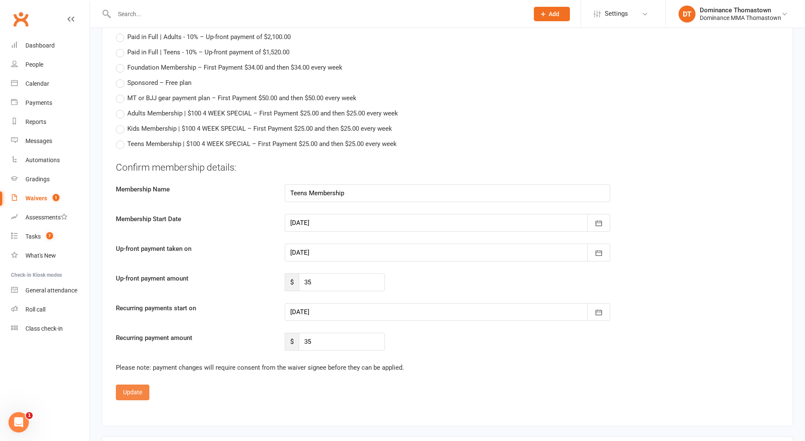
click at [144, 390] on button "Update" at bounding box center [133, 392] width 34 height 15
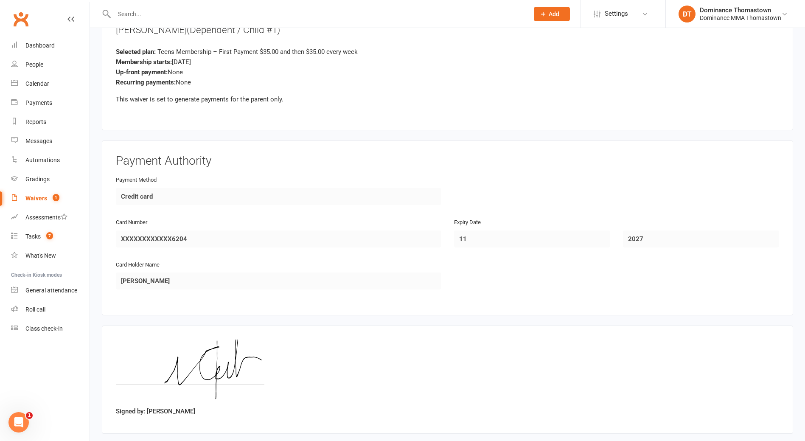
scroll to position [892, 0]
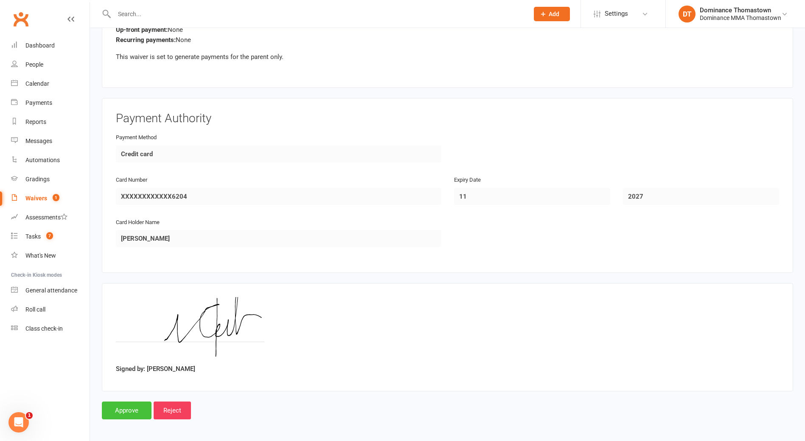
click at [126, 410] on input "Approve" at bounding box center [127, 410] width 50 height 18
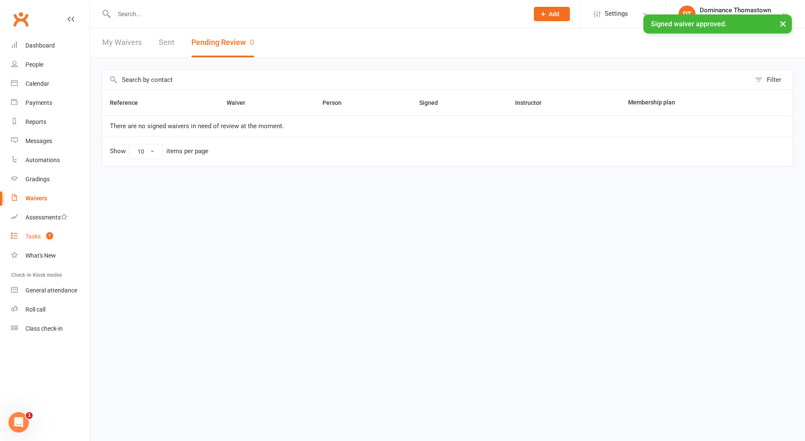
click at [35, 236] on div "Tasks" at bounding box center [32, 236] width 15 height 7
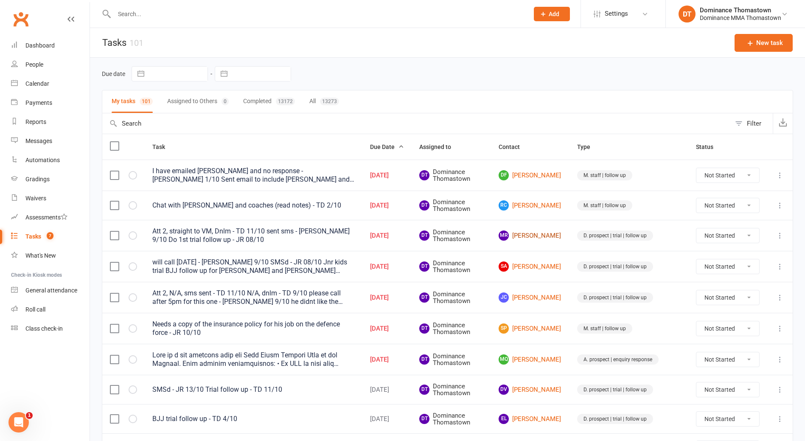
click at [551, 236] on link "MR Mary Ratajczyk" at bounding box center [530, 235] width 63 height 10
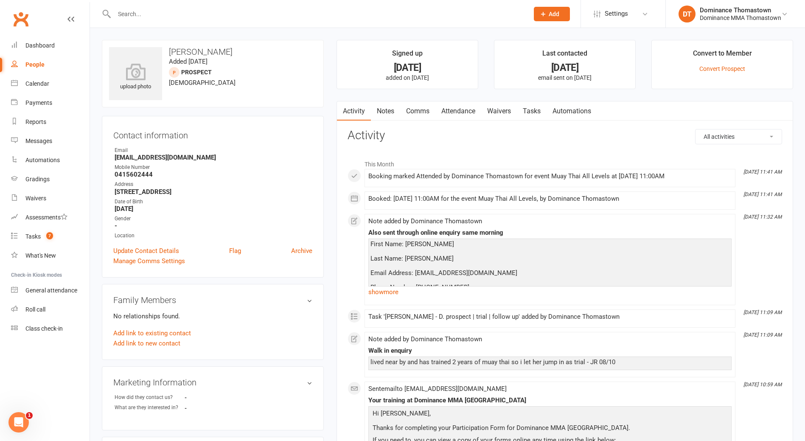
click at [380, 107] on link "Notes" at bounding box center [385, 111] width 29 height 20
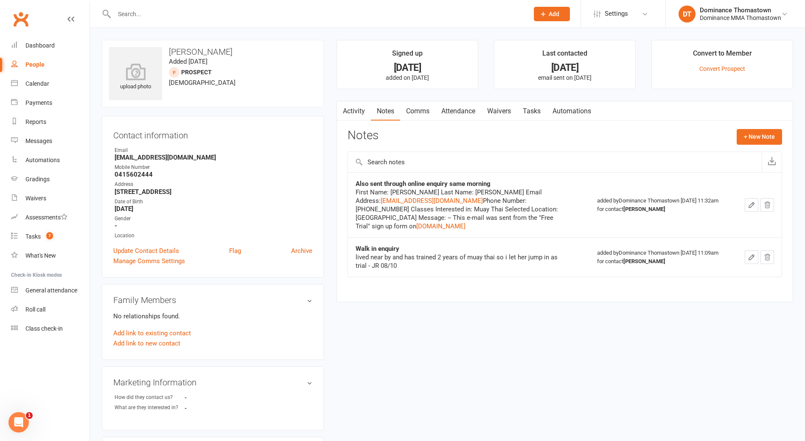
click at [522, 109] on link "Tasks" at bounding box center [532, 111] width 30 height 20
select select "incomplete"
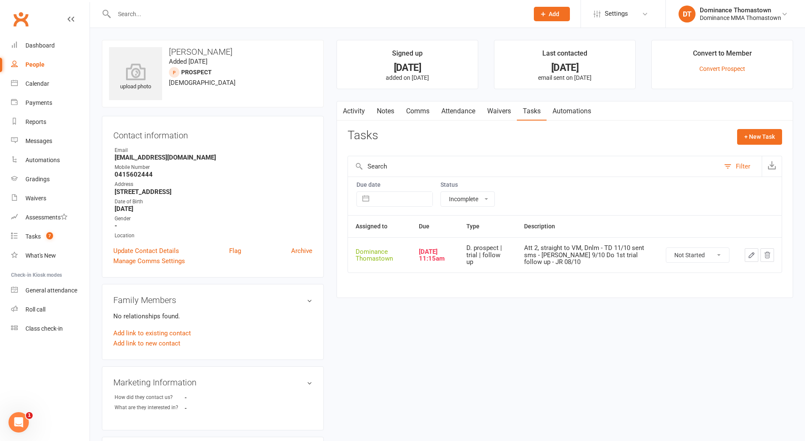
click at [749, 252] on icon "button" at bounding box center [752, 255] width 8 height 8
type textarea "Att 2, straight to VM, Dnlm - TD 11/10 sent sms - Ellen 9/10 Do 1st trial follo…"
select select "12547"
type input "[DATE]"
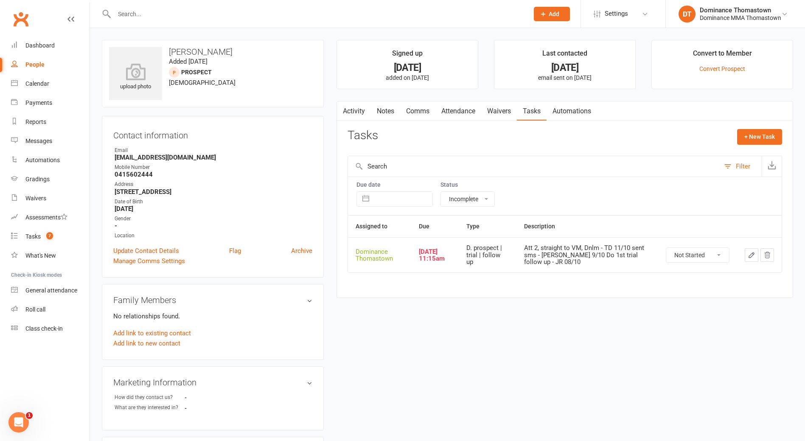
type input "11:15am"
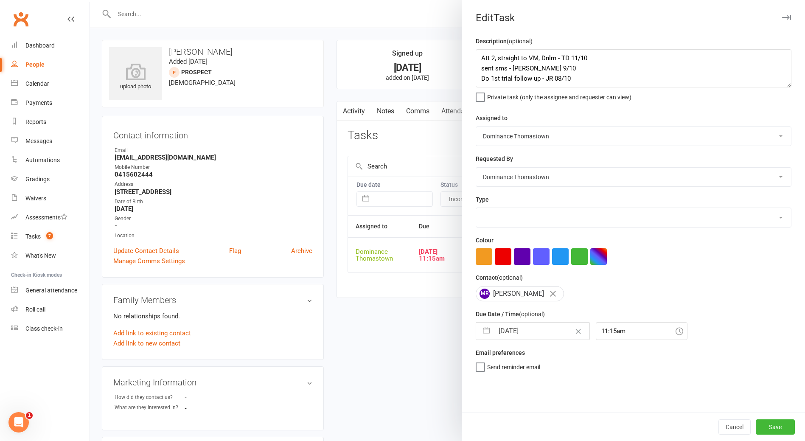
select select "3812"
click at [517, 334] on input "[DATE]" at bounding box center [541, 331] width 95 height 17
select select "8"
select select "2025"
select select "9"
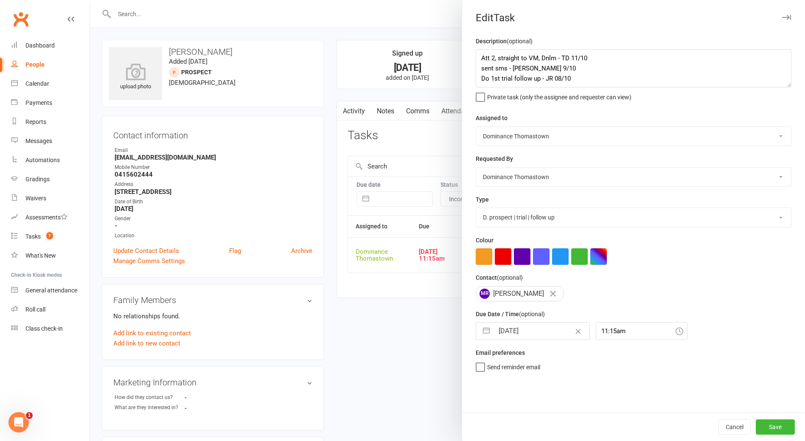
select select "2025"
select select "10"
select select "2025"
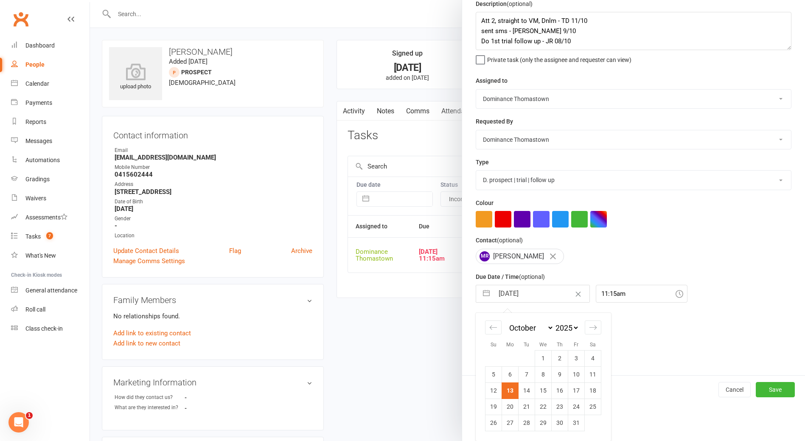
drag, startPoint x: 525, startPoint y: 391, endPoint x: 597, endPoint y: 390, distance: 72.6
click at [524, 391] on td "14" at bounding box center [527, 390] width 17 height 16
type input "[DATE]"
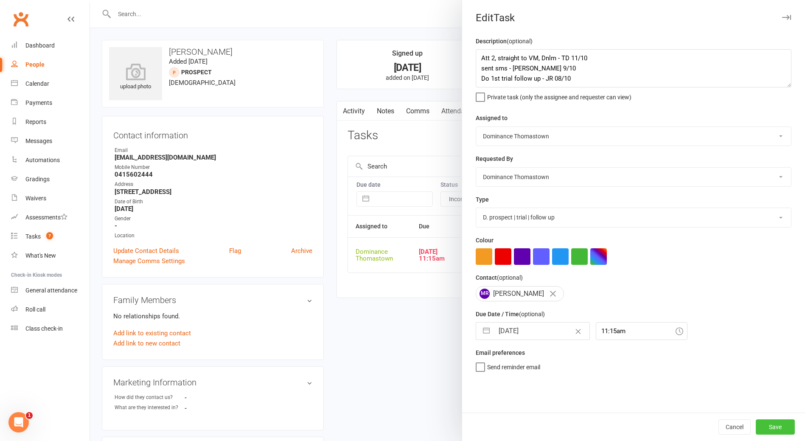
click at [776, 431] on button "Save" at bounding box center [775, 426] width 39 height 15
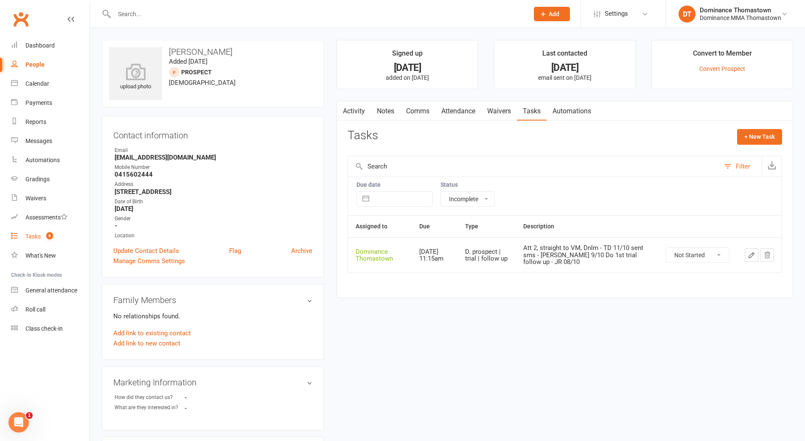
click at [40, 235] on div "Tasks" at bounding box center [32, 236] width 15 height 7
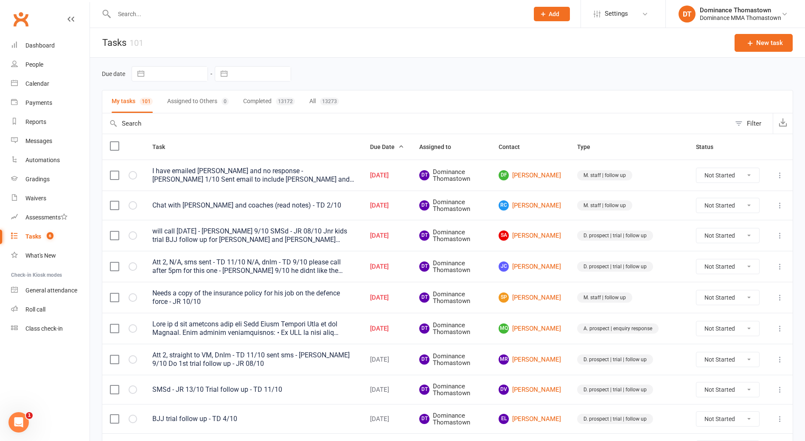
click at [777, 297] on icon at bounding box center [780, 297] width 8 height 8
click at [763, 329] on link "Edit" at bounding box center [743, 331] width 84 height 17
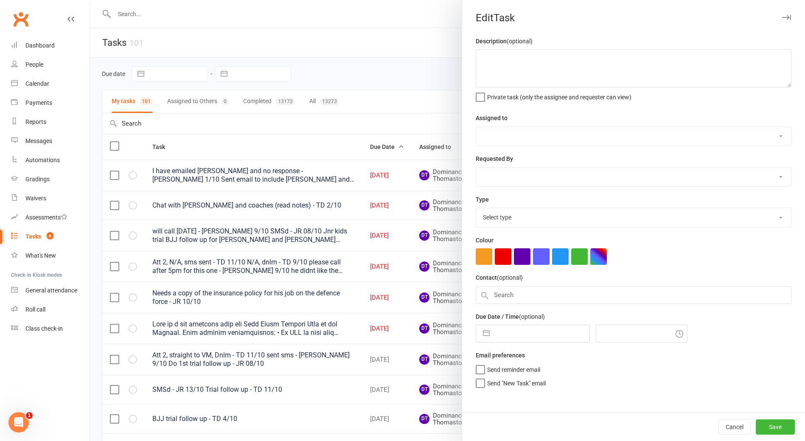
type textarea "Needs a copy of the insurance policy for his job on the defence force - JR 10/10"
select select "12547"
type input "[DATE]"
type input "5:00pm"
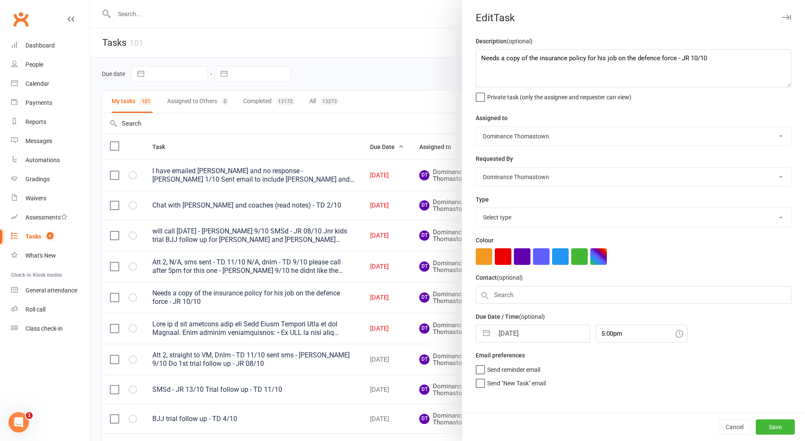
select select "3858"
click at [476, 56] on textarea "Needs a copy of the insurance policy for his job on the defence force - JR 10/10" at bounding box center [634, 68] width 316 height 38
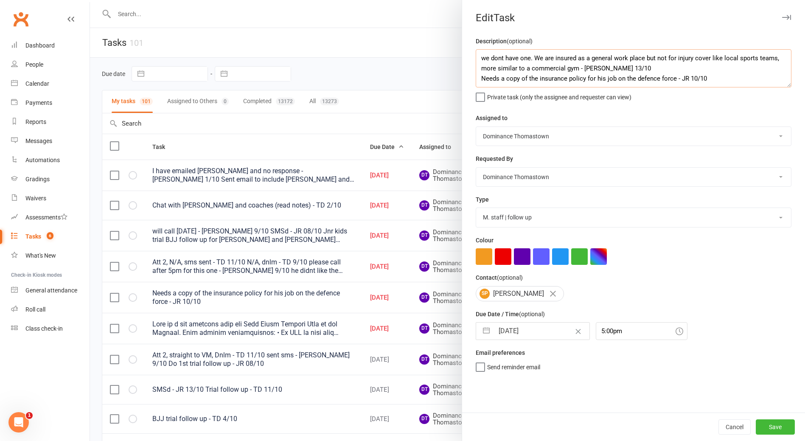
type textarea "we dont have one. We are insured as a general work place but not for injury cov…"
click at [535, 331] on input "[DATE]" at bounding box center [541, 331] width 95 height 17
select select "8"
select select "2025"
select select "9"
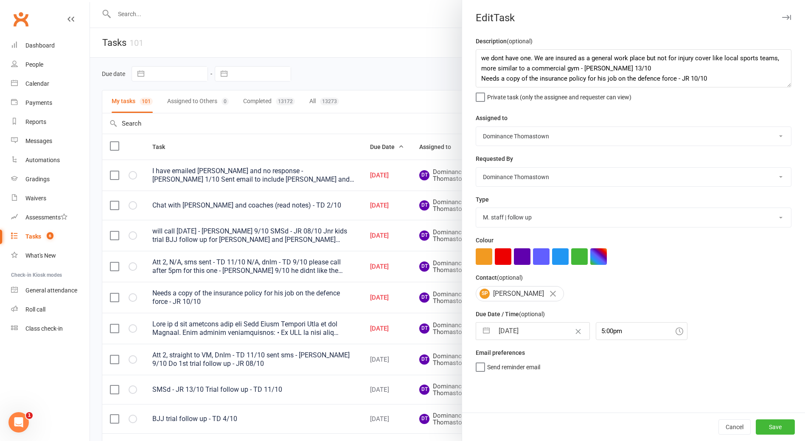
select select "2025"
select select "10"
select select "2025"
drag, startPoint x: 526, startPoint y: 428, endPoint x: 602, endPoint y: 430, distance: 76.4
click at [526, 428] on td "14" at bounding box center [527, 428] width 17 height 16
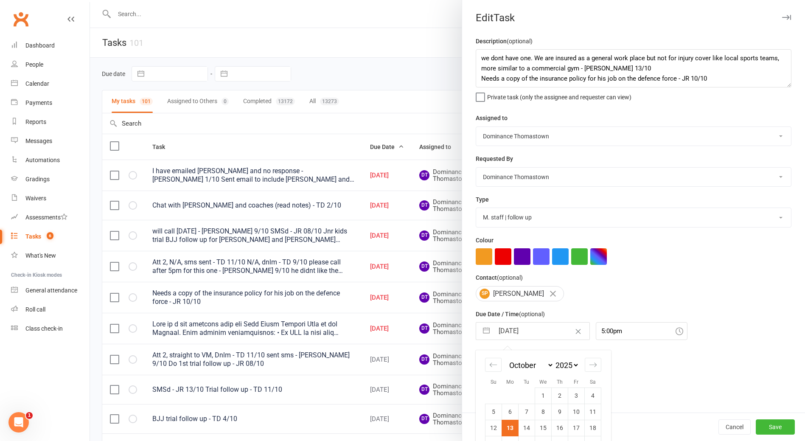
type input "[DATE]"
drag, startPoint x: 778, startPoint y: 427, endPoint x: 732, endPoint y: 411, distance: 48.5
click at [778, 427] on button "Save" at bounding box center [775, 426] width 39 height 15
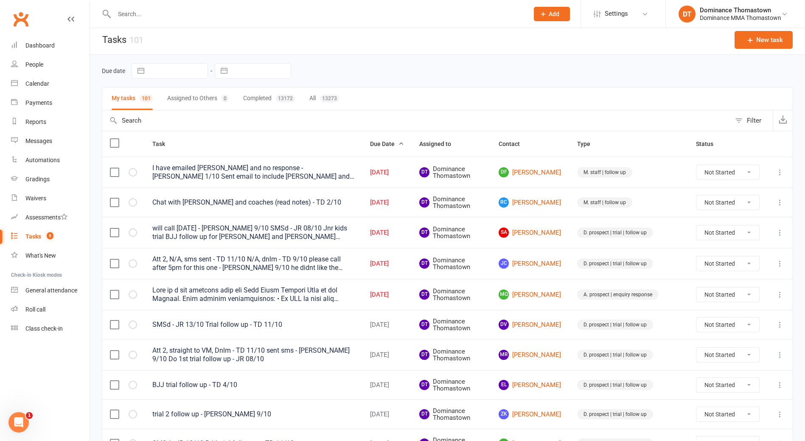
scroll to position [4, 0]
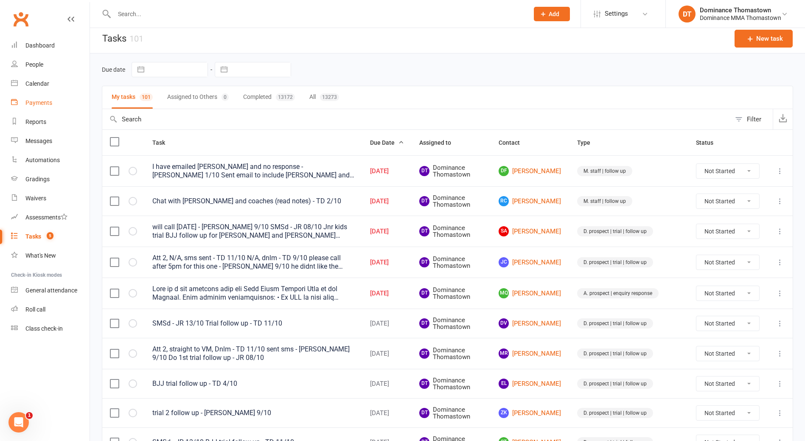
click at [42, 105] on div "Payments" at bounding box center [38, 102] width 27 height 7
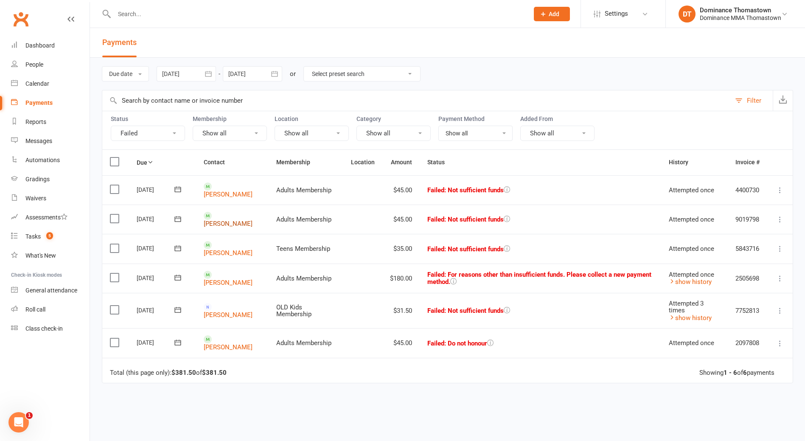
click at [220, 221] on link "Dargam Alghazawi" at bounding box center [228, 224] width 49 height 8
click at [51, 239] on span "5" at bounding box center [49, 235] width 7 height 7
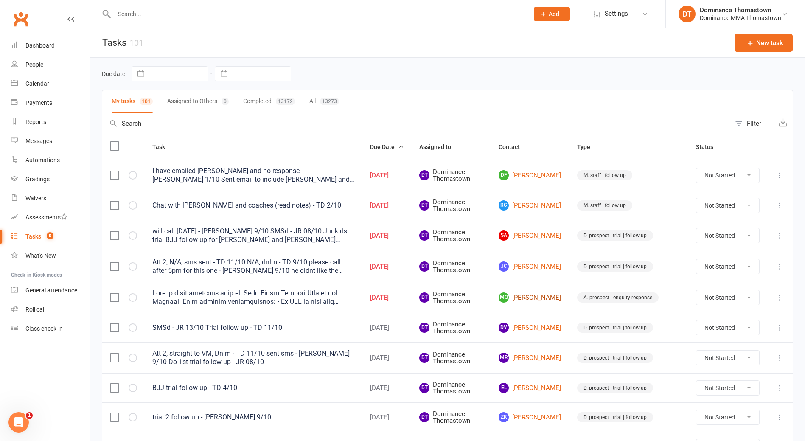
click at [549, 302] on link "MQ MARK QUILINDERINO" at bounding box center [530, 297] width 63 height 10
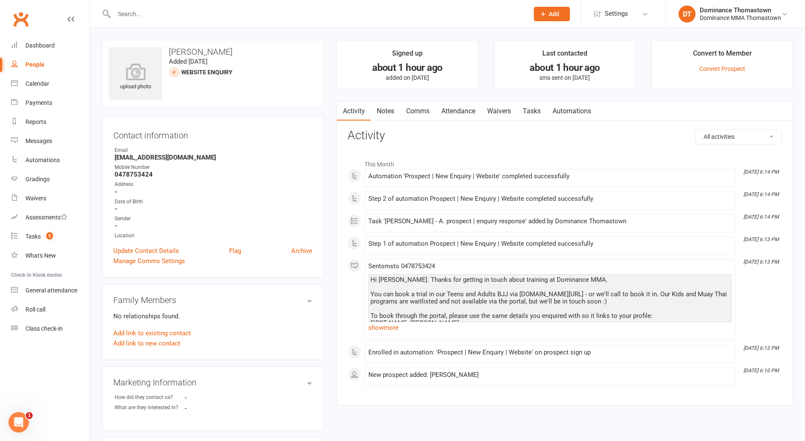
drag, startPoint x: 156, startPoint y: 6, endPoint x: 154, endPoint y: 11, distance: 4.8
click at [155, 7] on div at bounding box center [312, 14] width 421 height 28
click at [154, 11] on input "text" at bounding box center [317, 14] width 411 height 12
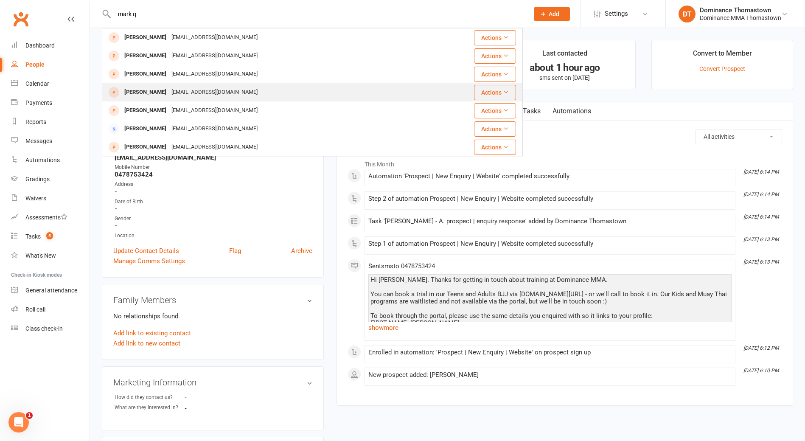
type input "mark q"
click at [180, 94] on div "mquilinderino@gmail.com" at bounding box center [214, 92] width 91 height 12
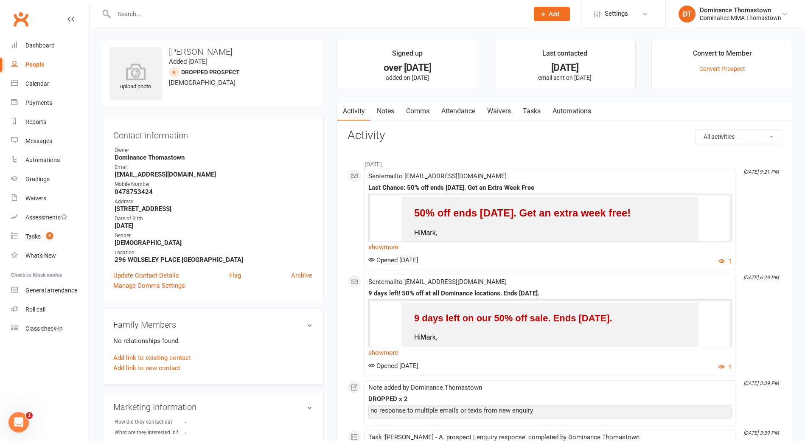
click at [379, 105] on link "Notes" at bounding box center [385, 111] width 29 height 20
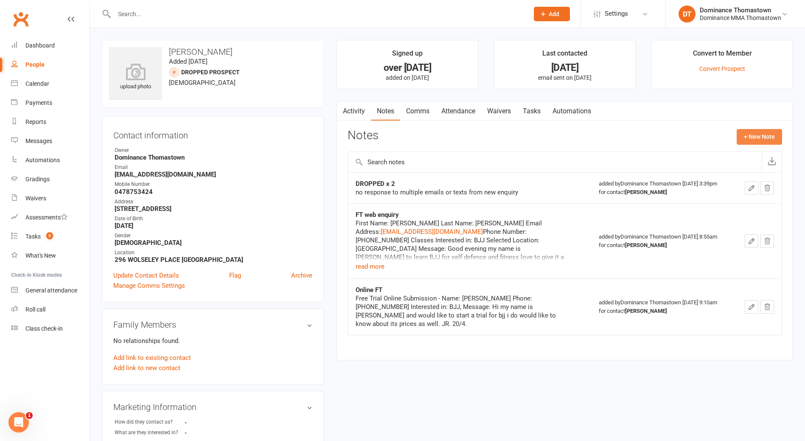
click at [757, 139] on button "+ New Note" at bounding box center [759, 136] width 45 height 15
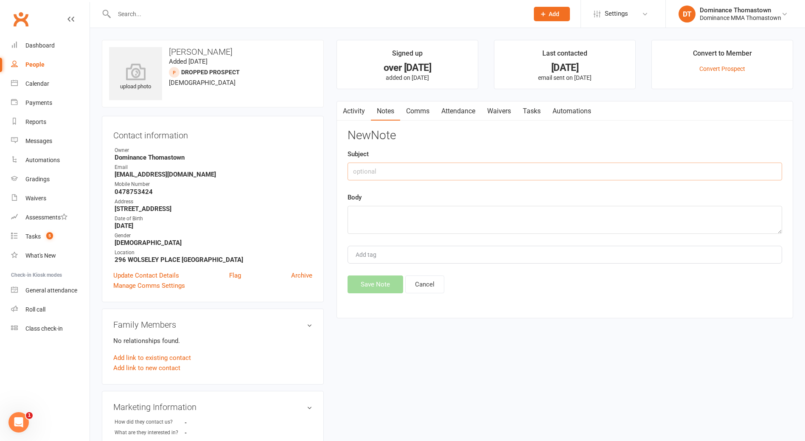
click at [403, 169] on input "text" at bounding box center [565, 172] width 435 height 18
type input "NEW ENQUIRY"
drag, startPoint x: 381, startPoint y: 225, endPoint x: 369, endPoint y: 255, distance: 32.2
click at [380, 225] on textarea at bounding box center [565, 220] width 435 height 28
paste textarea "Date:2025-10-13T07:10:31Z First Name:MARK Last Name:QUILINDERINO Email:mquilind…"
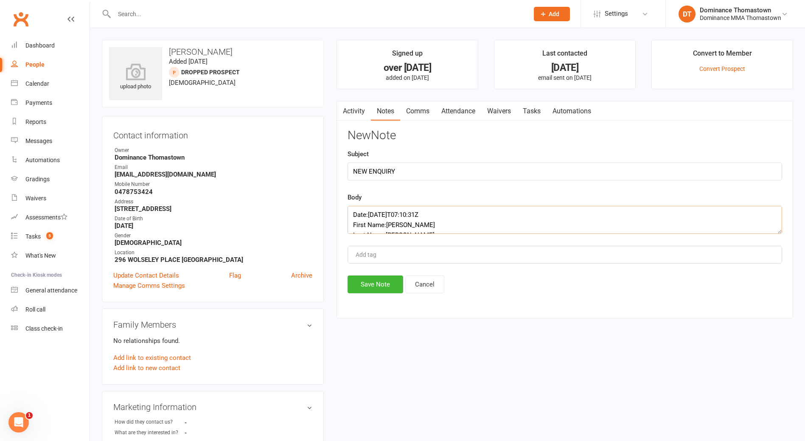
scroll to position [56, 0]
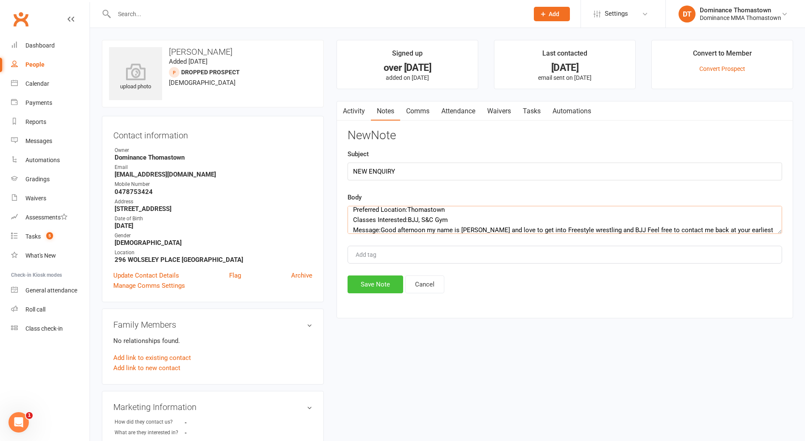
type textarea "Date:2025-10-13T07:10:31Z First Name:MARK Last Name:QUILINDERINO Email:mquilind…"
drag, startPoint x: 368, startPoint y: 283, endPoint x: 368, endPoint y: 279, distance: 4.3
click at [368, 282] on button "Save Note" at bounding box center [376, 284] width 56 height 18
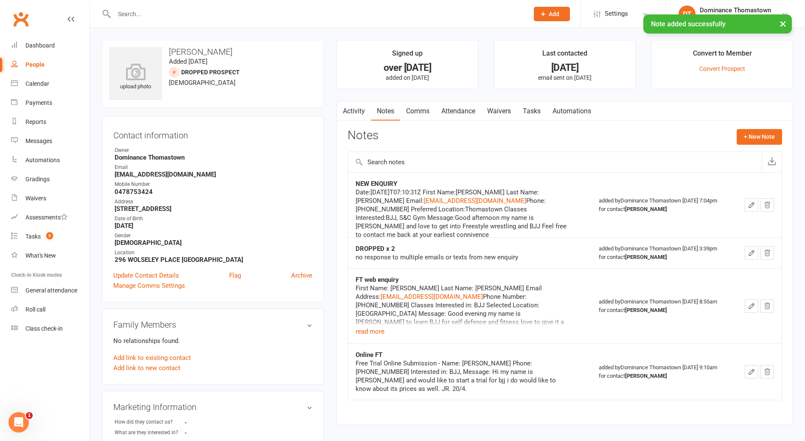
click at [533, 112] on link "Tasks" at bounding box center [532, 111] width 30 height 20
select select "incomplete"
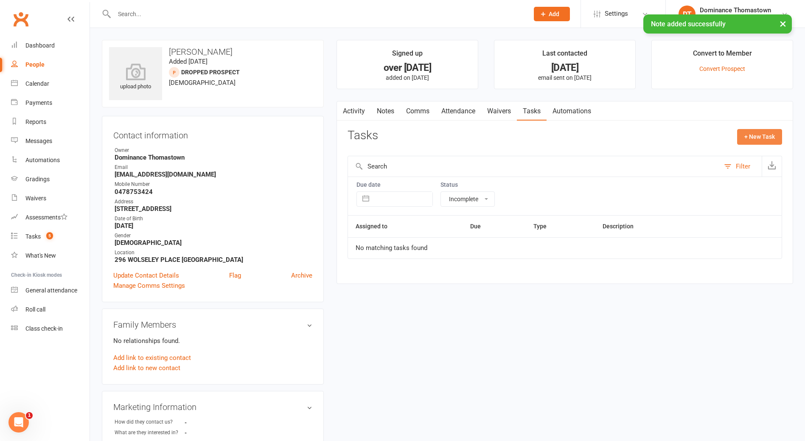
click at [751, 134] on button "+ New Task" at bounding box center [759, 136] width 45 height 15
select select "12547"
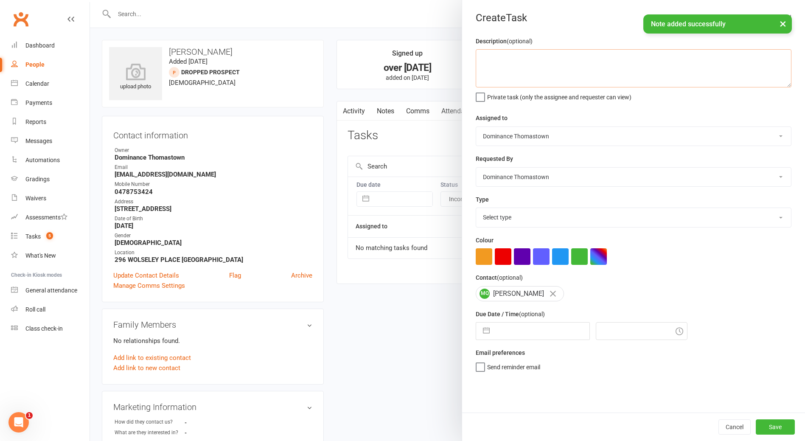
click at [505, 73] on textarea at bounding box center [634, 68] width 316 height 38
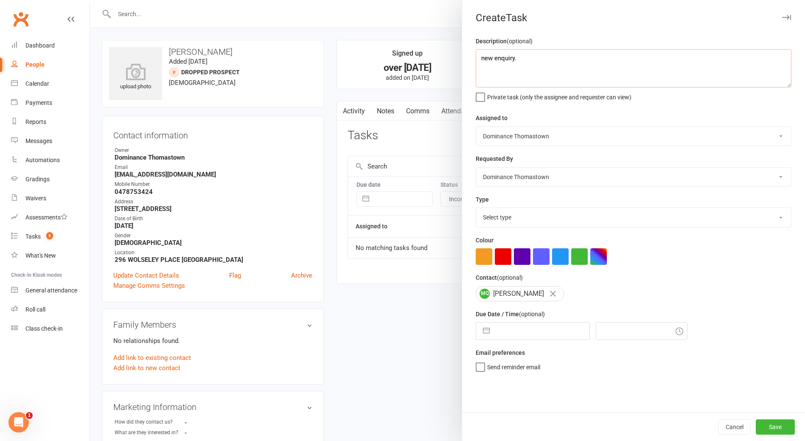
click at [480, 61] on textarea "new enquiry." at bounding box center [634, 68] width 316 height 38
click at [477, 54] on textarea "ISC new enquiry." at bounding box center [634, 68] width 316 height 38
type textarea "called no answer, sent text - Ellen 13/10 ISC new enquiry."
click at [543, 343] on div "Description (optional) called no answer, sent text - Ellen 13/10 ISC new enquir…" at bounding box center [633, 224] width 343 height 376
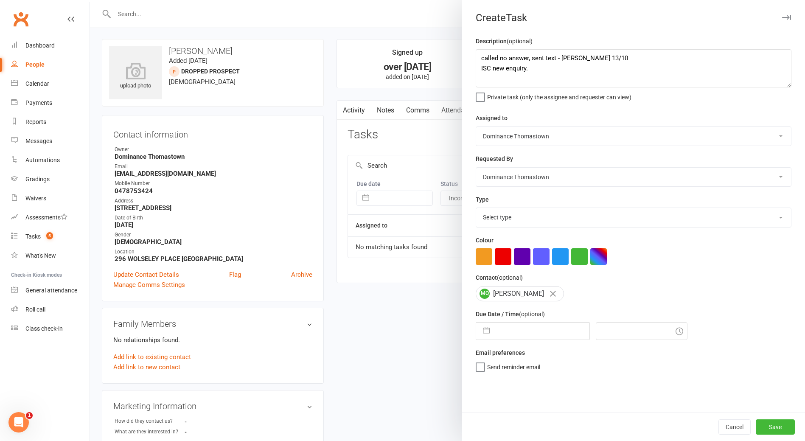
drag, startPoint x: 539, startPoint y: 333, endPoint x: 543, endPoint y: 342, distance: 10.4
click at [539, 333] on input "text" at bounding box center [541, 331] width 95 height 17
select select "8"
select select "2025"
select select "9"
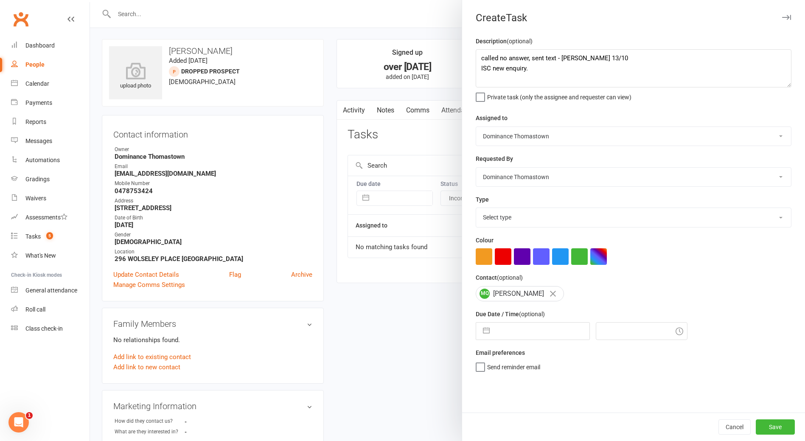
select select "2025"
select select "10"
select select "2025"
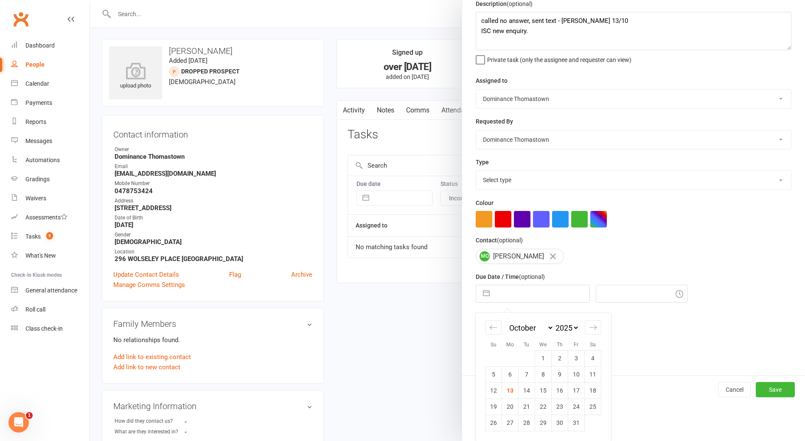
drag, startPoint x: 525, startPoint y: 380, endPoint x: 525, endPoint y: 386, distance: 5.6
click at [525, 382] on td "7" at bounding box center [527, 374] width 17 height 16
type input "07 Oct 2025"
type input "7:15pm"
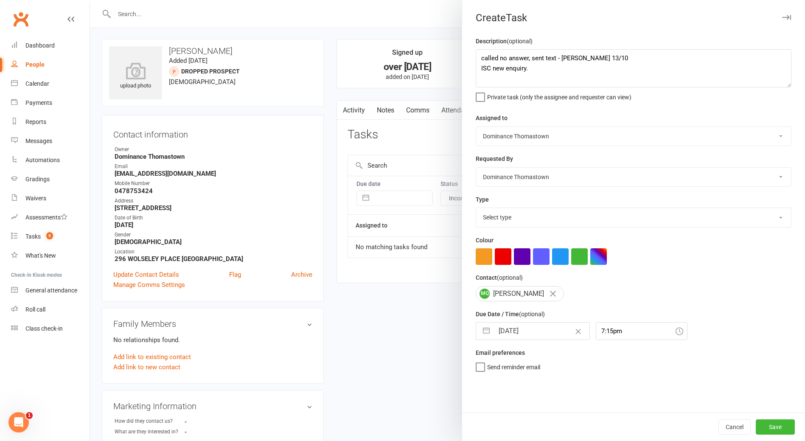
select select "8"
select select "2025"
select select "9"
select select "2025"
select select "10"
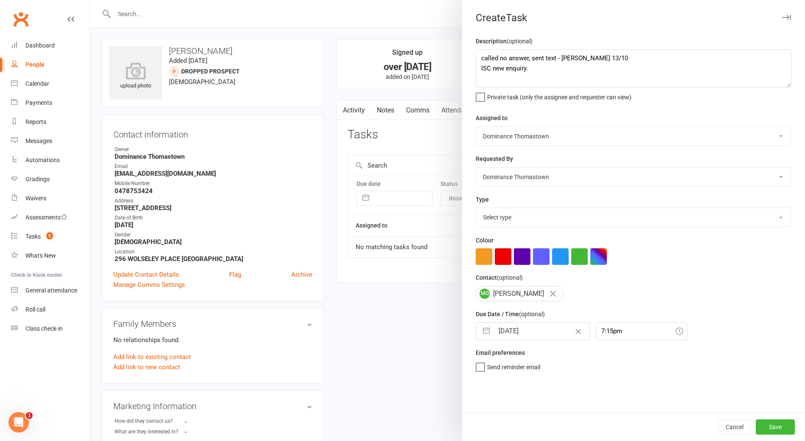
select select "2025"
click at [513, 326] on input "07 Oct 2025" at bounding box center [541, 331] width 95 height 17
click at [532, 433] on td "14" at bounding box center [527, 428] width 17 height 16
type input "[DATE]"
drag, startPoint x: 519, startPoint y: 200, endPoint x: 522, endPoint y: 208, distance: 8.2
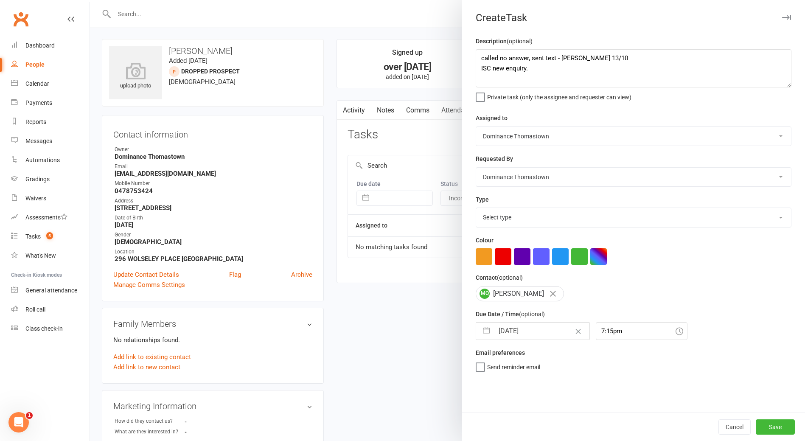
click at [521, 203] on div "Type Select type A. prospect | enquiry response B. prospect | trial | booking C…" at bounding box center [634, 210] width 316 height 33
click at [519, 216] on select "Select type A. prospect | enquiry response B. prospect | trial | booking C. pro…" at bounding box center [633, 217] width 315 height 19
select select "3809"
click at [476, 209] on select "Select type A. prospect | enquiry response B. prospect | trial | booking C. pro…" at bounding box center [633, 217] width 315 height 19
click at [782, 422] on button "Save" at bounding box center [775, 426] width 39 height 15
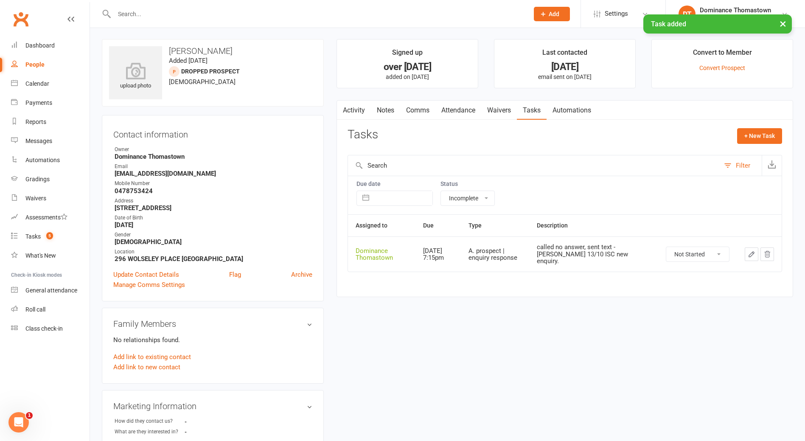
click at [476, 119] on link "Attendance" at bounding box center [458, 111] width 46 height 20
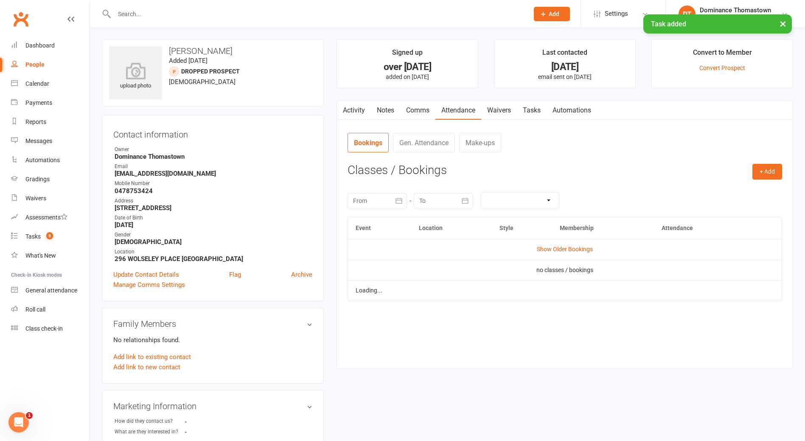
click at [486, 113] on link "Waivers" at bounding box center [499, 111] width 36 height 20
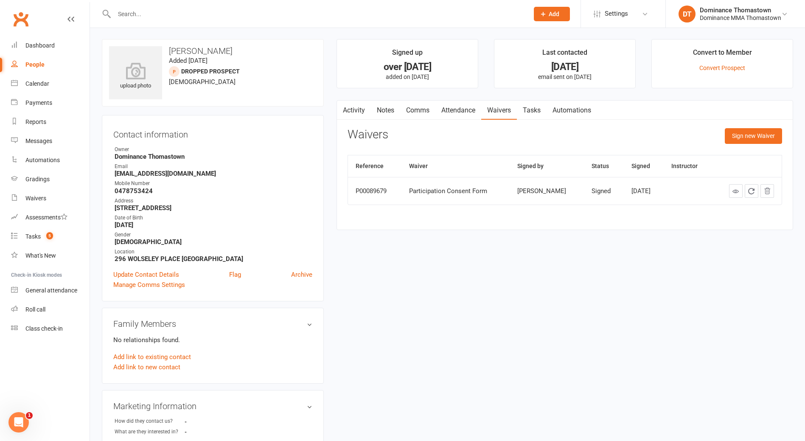
drag, startPoint x: 234, startPoint y: 52, endPoint x: 163, endPoint y: 48, distance: 71.0
click at [163, 48] on h3 "Mark Quilinderino" at bounding box center [213, 50] width 208 height 9
copy h3 "Mark Quilinderino"
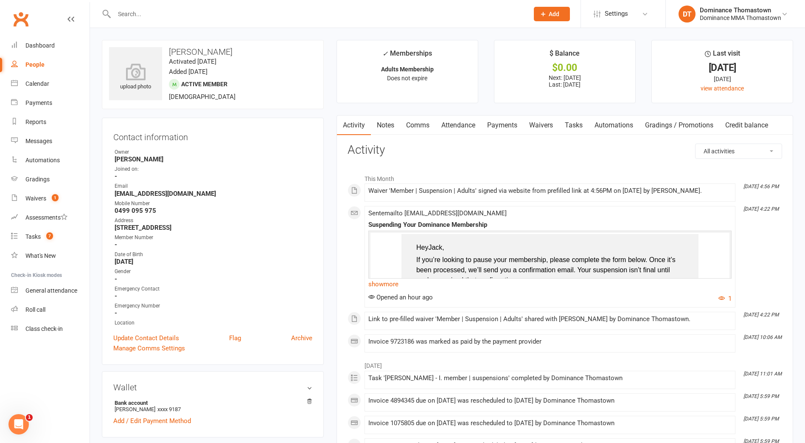
click at [493, 126] on link "Payments" at bounding box center [502, 125] width 42 height 20
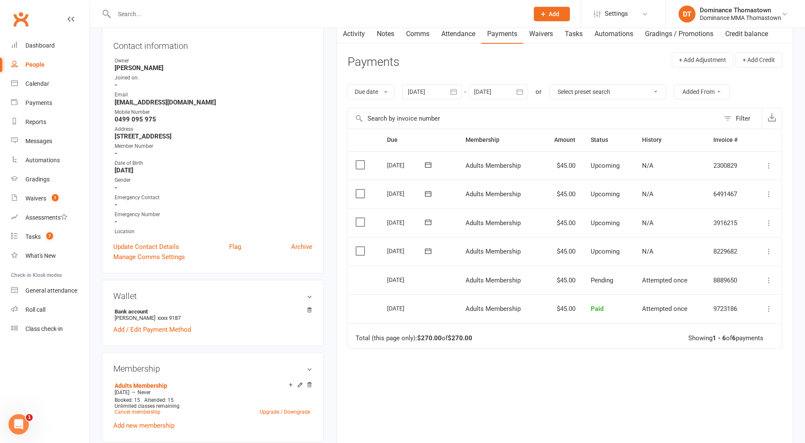
scroll to position [89, 0]
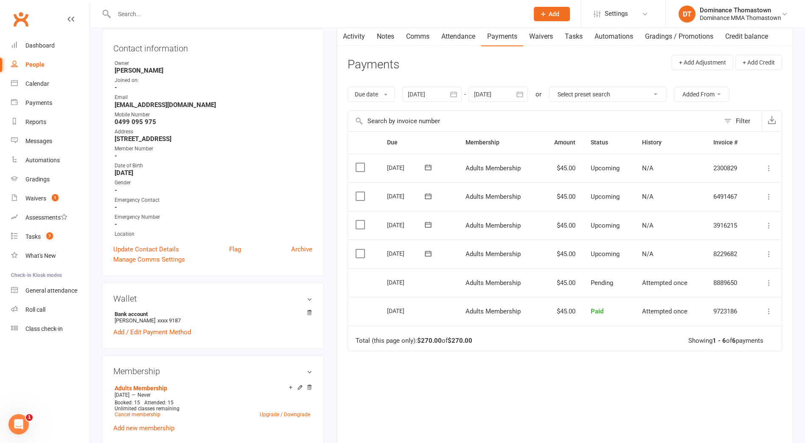
click at [364, 250] on label at bounding box center [361, 253] width 11 height 8
click at [361, 249] on input "checkbox" at bounding box center [359, 249] width 6 height 0
click at [360, 228] on label at bounding box center [361, 224] width 11 height 8
click at [360, 220] on input "checkbox" at bounding box center [359, 220] width 6 height 0
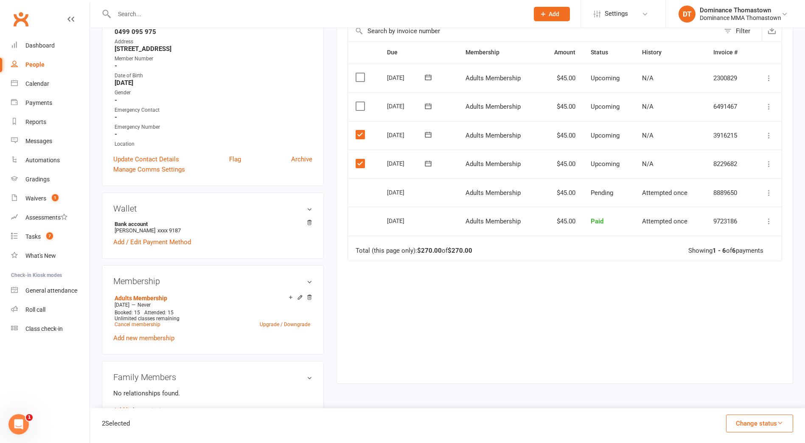
scroll to position [344, 0]
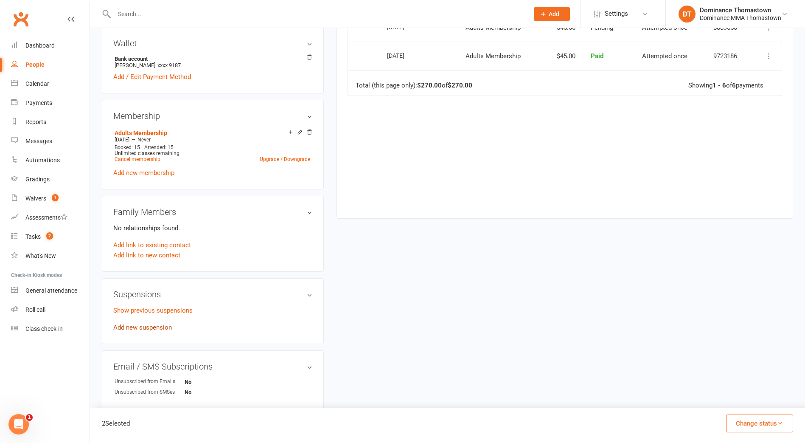
click at [149, 323] on link "Add new suspension" at bounding box center [142, 327] width 59 height 8
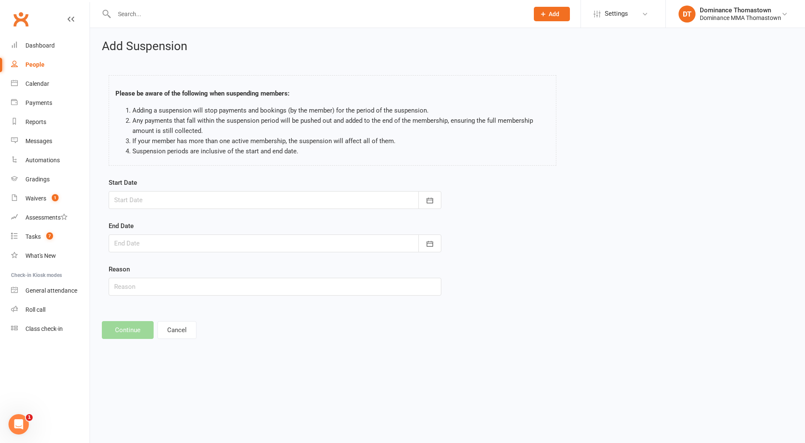
drag, startPoint x: 140, startPoint y: 196, endPoint x: 161, endPoint y: 220, distance: 31.9
click at [140, 196] on div at bounding box center [275, 200] width 333 height 18
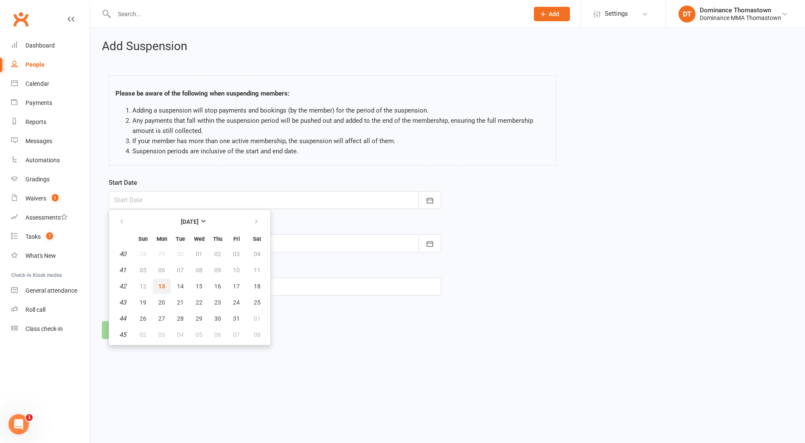
click at [160, 291] on button "13" at bounding box center [162, 285] width 18 height 15
type input "13 Oct 2025"
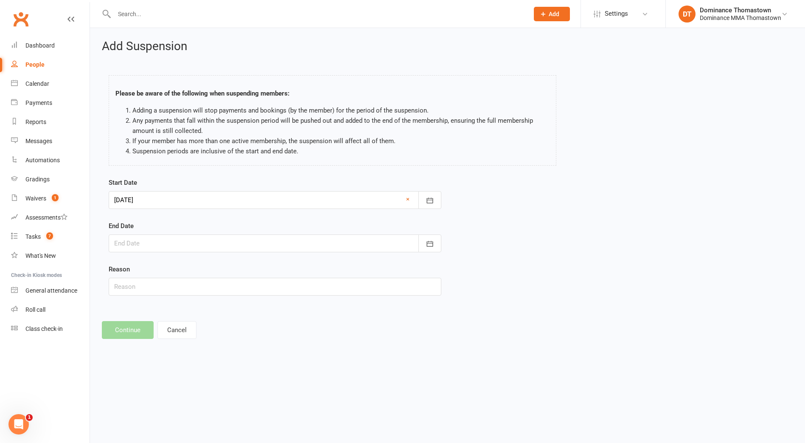
drag, startPoint x: 142, startPoint y: 244, endPoint x: 157, endPoint y: 240, distance: 15.6
click at [141, 244] on div at bounding box center [275, 243] width 333 height 18
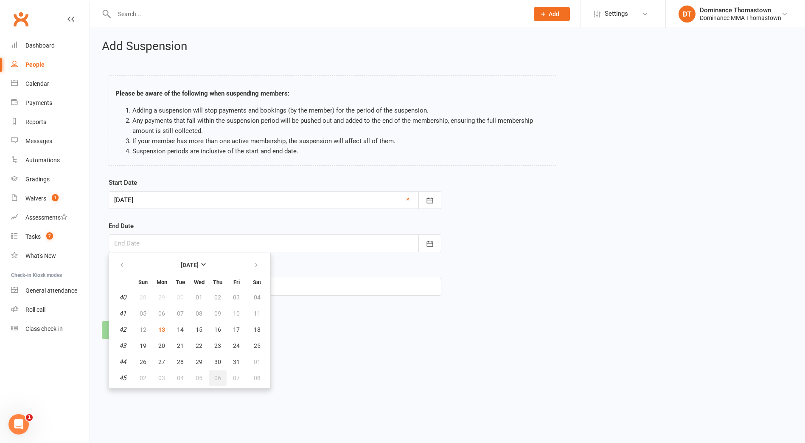
drag, startPoint x: 215, startPoint y: 374, endPoint x: 166, endPoint y: 356, distance: 52.5
click at [215, 374] on span "06" at bounding box center [217, 377] width 7 height 7
type input "06 Nov 2025"
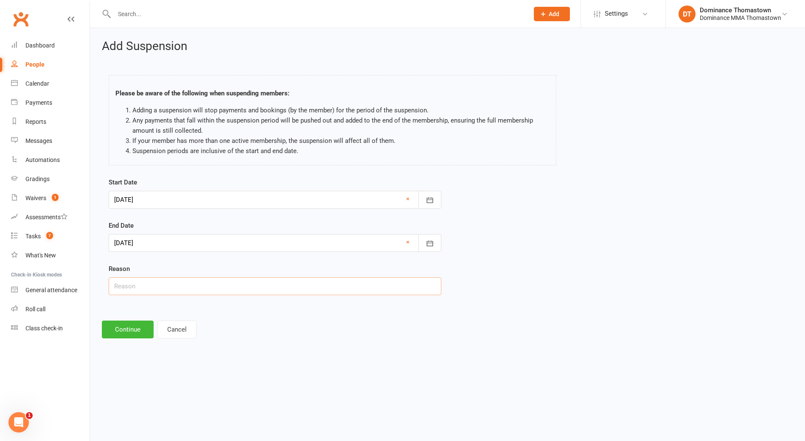
click at [147, 283] on input "text" at bounding box center [275, 287] width 333 height 18
paste input "Injury"
type input "Injury"
click at [126, 329] on button "Continue" at bounding box center [128, 330] width 52 height 18
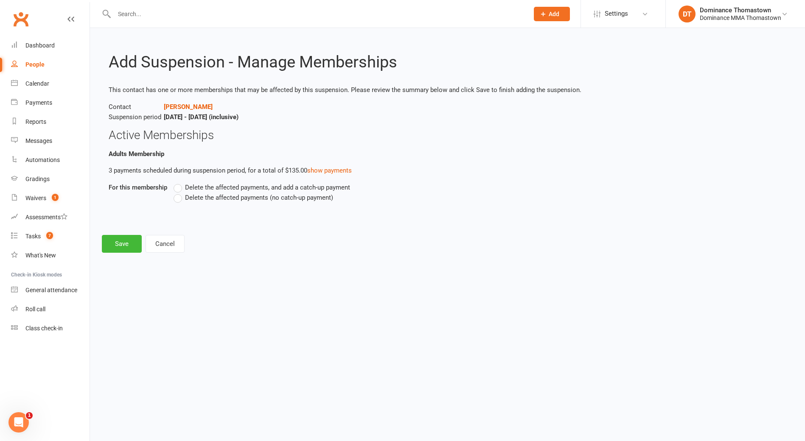
click at [217, 202] on label "Delete the affected payments (no catch-up payment)" at bounding box center [254, 198] width 160 height 10
click at [179, 193] on input "Delete the affected payments (no catch-up payment)" at bounding box center [177, 193] width 6 height 0
click at [117, 247] on button "Save" at bounding box center [122, 244] width 40 height 18
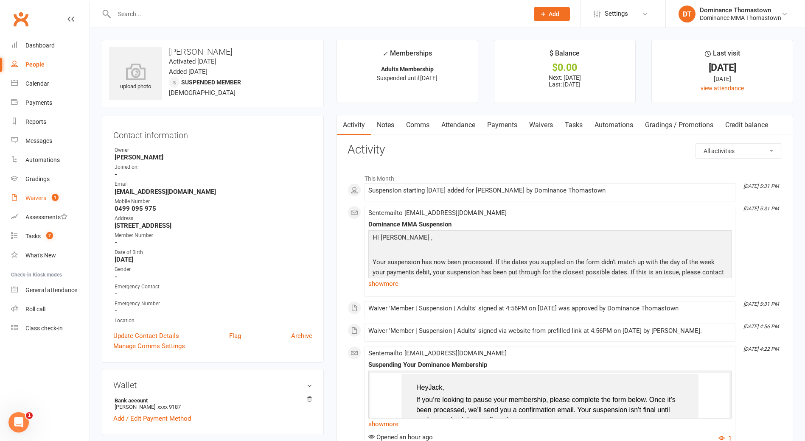
click at [43, 192] on link "Waivers 1" at bounding box center [50, 198] width 79 height 19
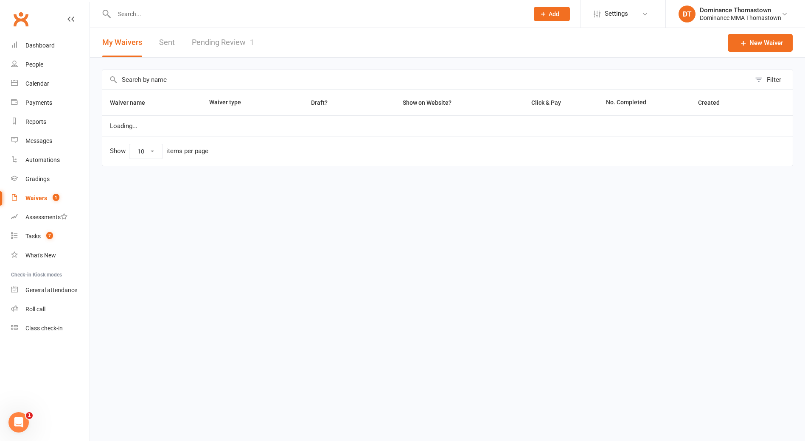
click at [222, 44] on link "Pending Review 1" at bounding box center [223, 42] width 62 height 29
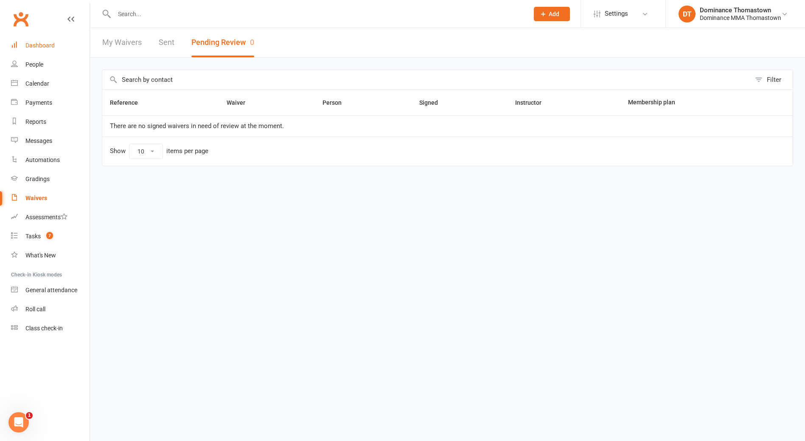
click at [41, 40] on link "Dashboard" at bounding box center [50, 45] width 79 height 19
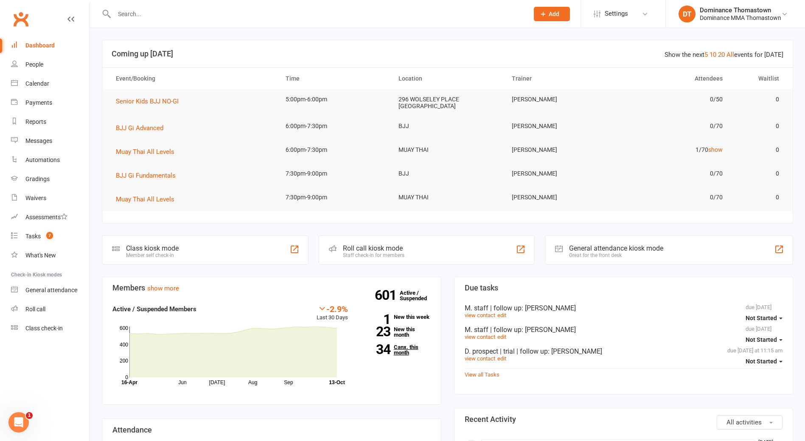
click at [401, 351] on link "34 Canx. this month" at bounding box center [396, 350] width 70 height 11
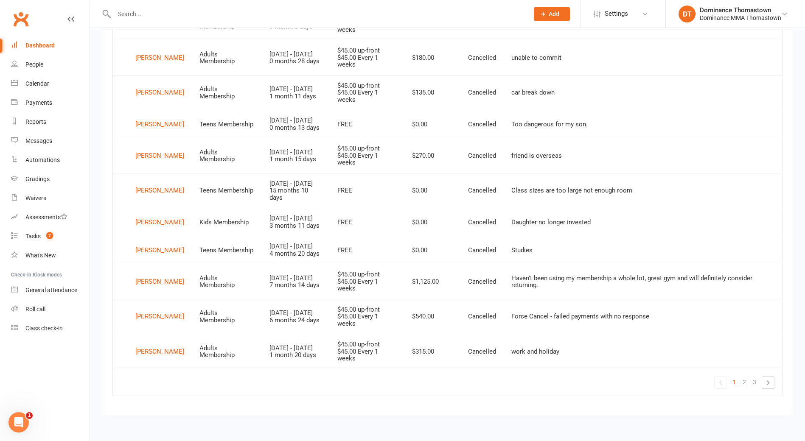
scroll to position [573, 0]
click at [743, 382] on span "2" at bounding box center [744, 382] width 3 height 12
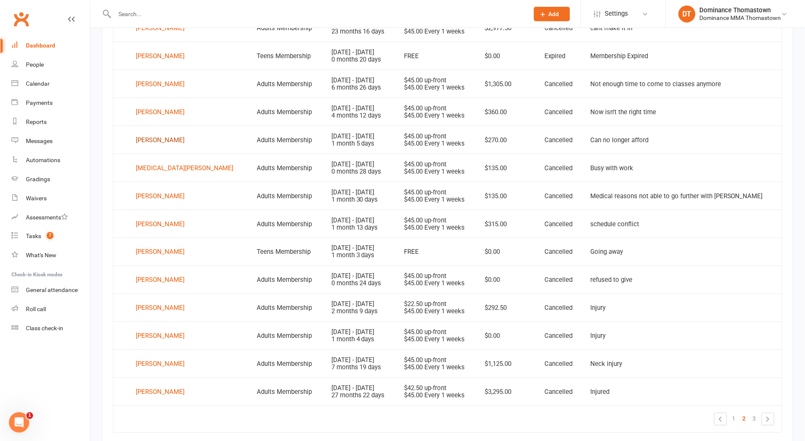
scroll to position [424, 0]
click at [153, 140] on div "Jordan Mercuri" at bounding box center [159, 141] width 49 height 13
click at [170, 170] on div "Skyla Morgan" at bounding box center [184, 169] width 98 height 13
click at [150, 225] on div "[PERSON_NAME]" at bounding box center [159, 225] width 49 height 13
click at [149, 276] on div "Luis Obamwonyi" at bounding box center [159, 281] width 49 height 13
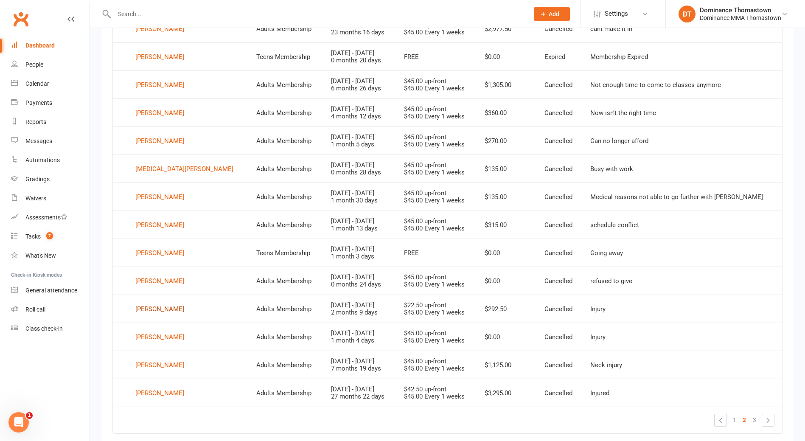
click at [150, 305] on div "Abhay Pandher" at bounding box center [159, 309] width 49 height 13
click at [157, 390] on div "Ash Rendell" at bounding box center [159, 393] width 49 height 13
click at [755, 422] on span "3" at bounding box center [754, 420] width 3 height 12
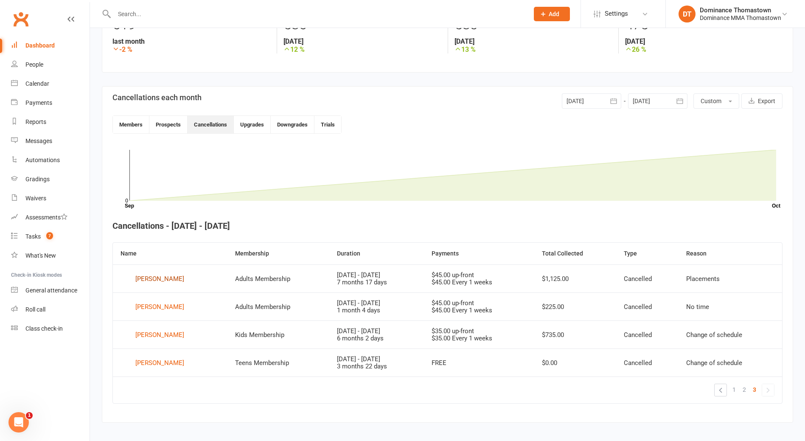
scroll to position [149, 0]
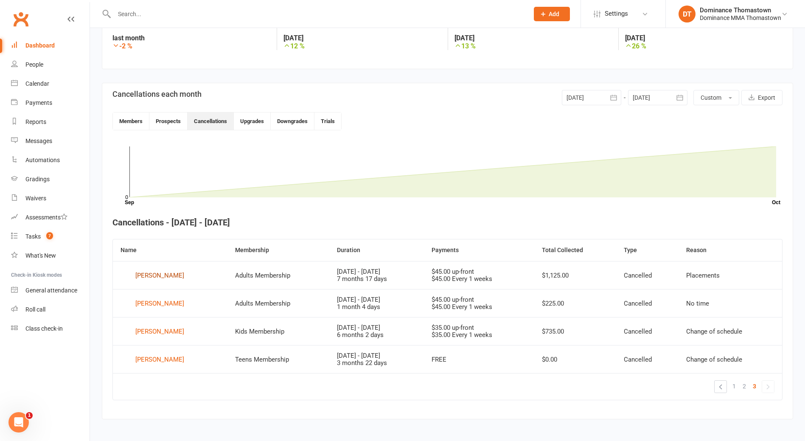
click at [154, 274] on div "Ben Truong" at bounding box center [159, 275] width 49 height 13
drag, startPoint x: 156, startPoint y: 306, endPoint x: 156, endPoint y: 326, distance: 20.4
click at [156, 306] on div "Kinta Yousif" at bounding box center [159, 303] width 49 height 13
click at [156, 361] on div "Najm Zakri" at bounding box center [159, 359] width 49 height 13
click at [154, 331] on div "Hussam Zakri" at bounding box center [159, 331] width 49 height 13
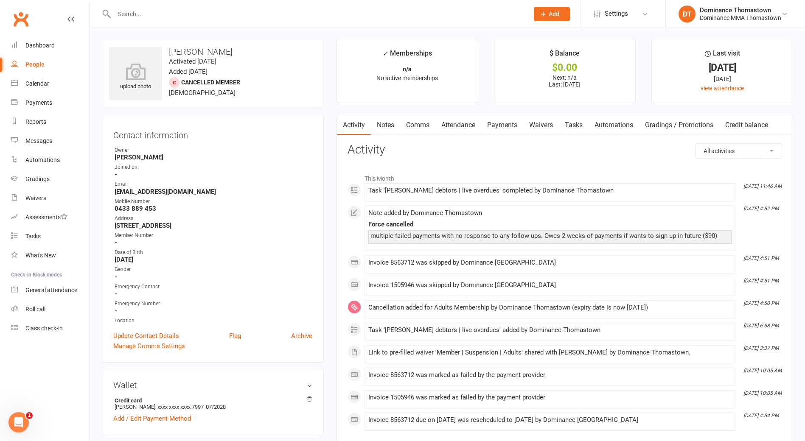
click at [390, 120] on link "Notes" at bounding box center [385, 125] width 29 height 20
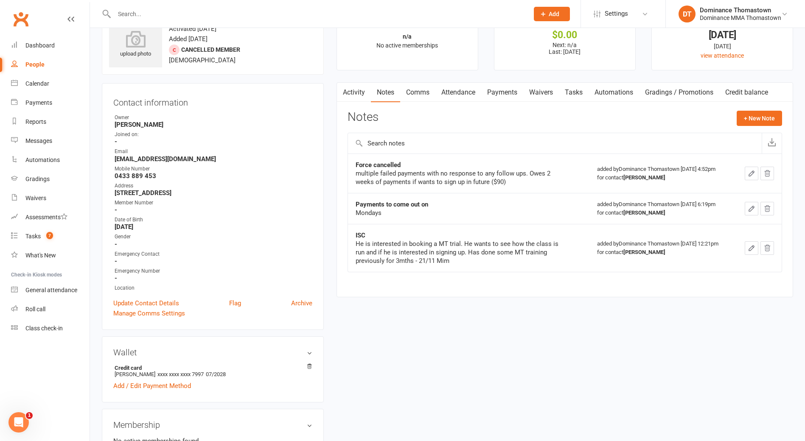
scroll to position [34, 0]
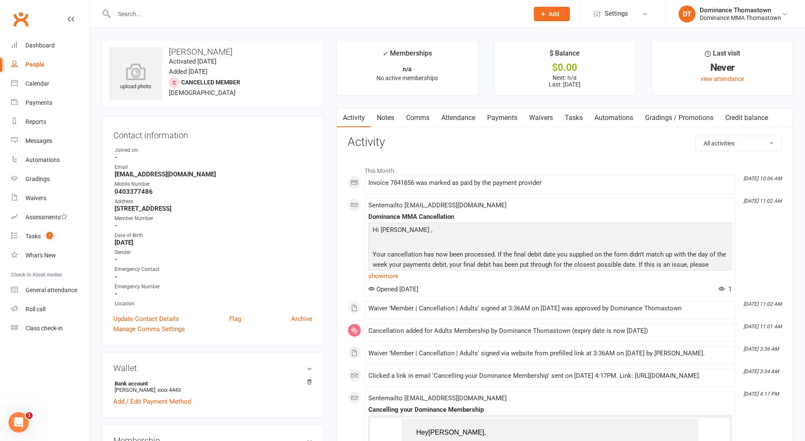
drag, startPoint x: 455, startPoint y: 118, endPoint x: 474, endPoint y: 118, distance: 18.7
click at [456, 118] on link "Attendance" at bounding box center [458, 118] width 46 height 20
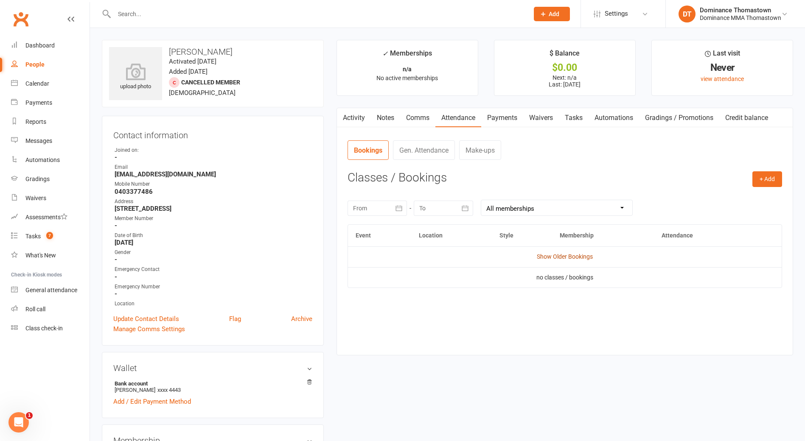
click at [559, 255] on link "Show Older Bookings" at bounding box center [565, 256] width 56 height 7
click at [372, 117] on link "Notes" at bounding box center [385, 118] width 29 height 20
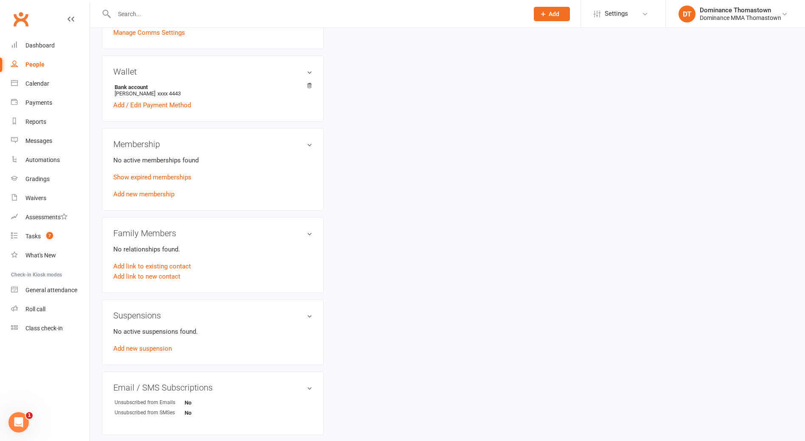
scroll to position [347, 0]
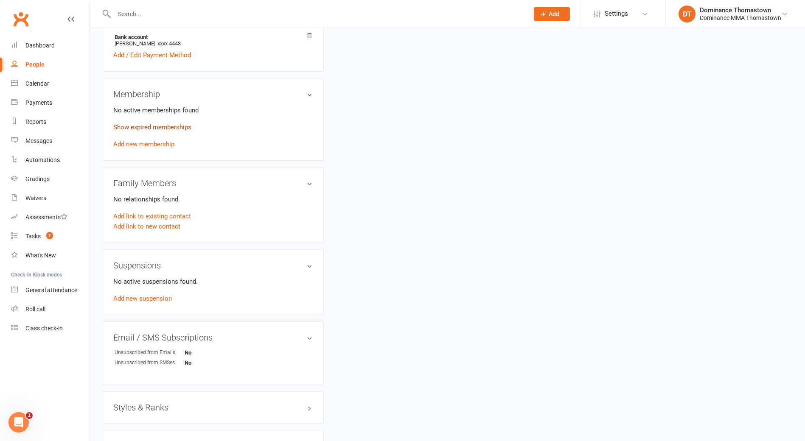
click at [181, 126] on link "Show expired memberships" at bounding box center [152, 128] width 78 height 8
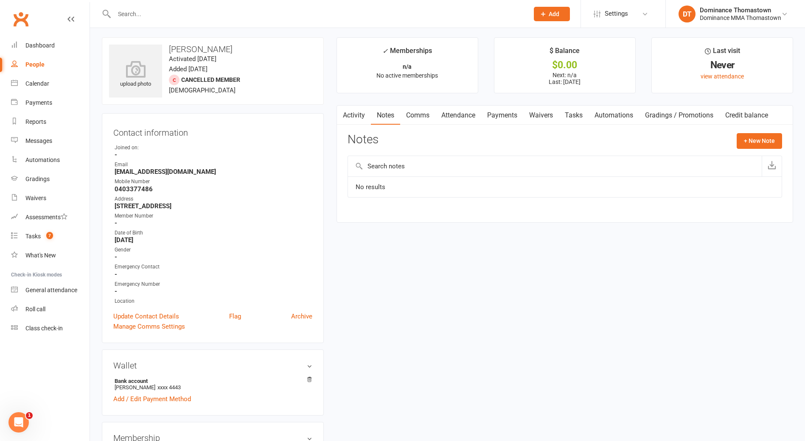
scroll to position [0, 0]
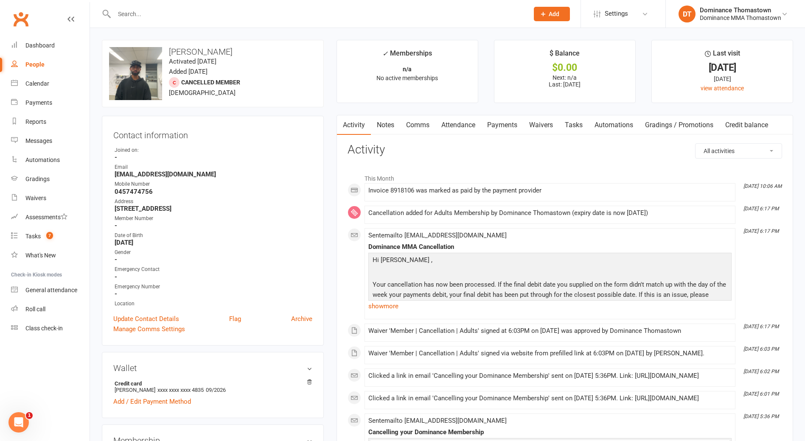
click at [374, 124] on link "Notes" at bounding box center [385, 125] width 29 height 20
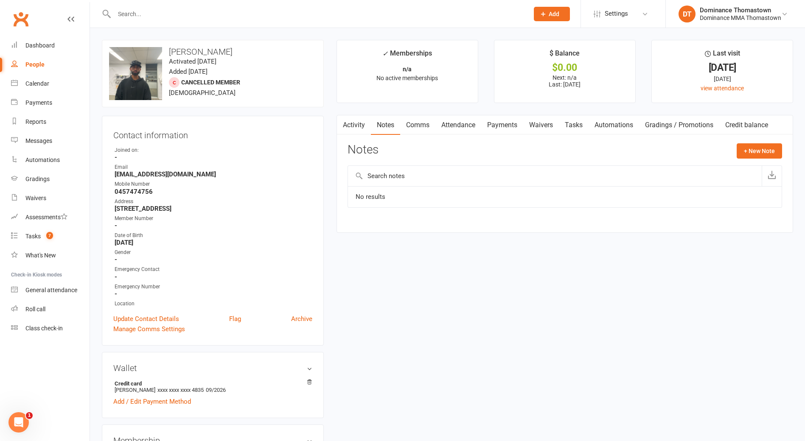
click at [461, 122] on link "Attendance" at bounding box center [458, 125] width 46 height 20
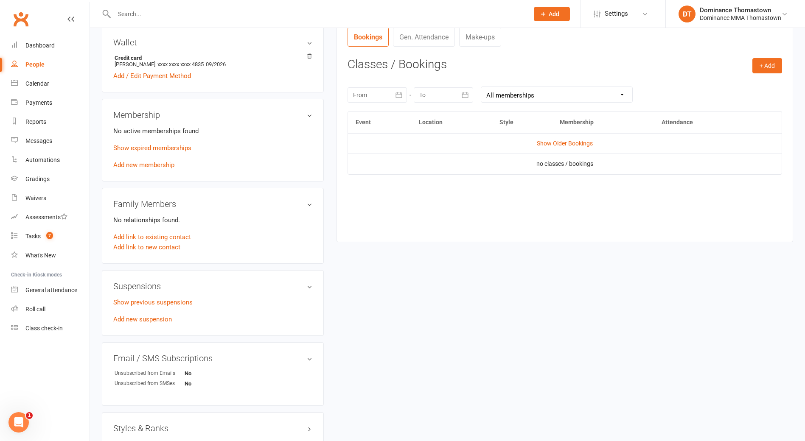
scroll to position [373, 0]
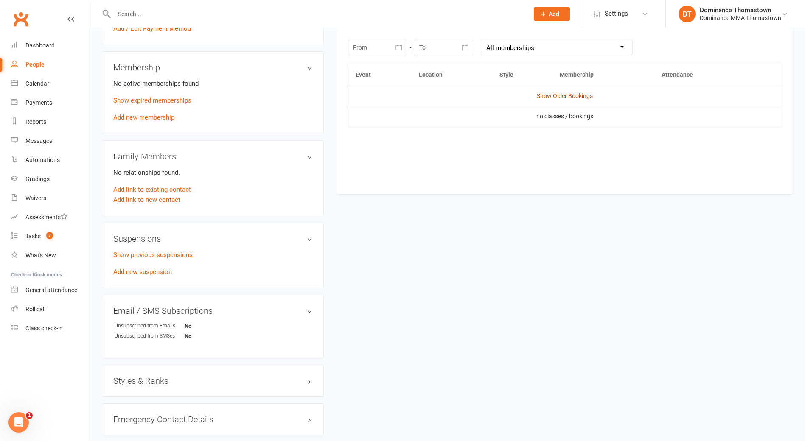
click at [556, 99] on link "Show Older Bookings" at bounding box center [565, 96] width 56 height 7
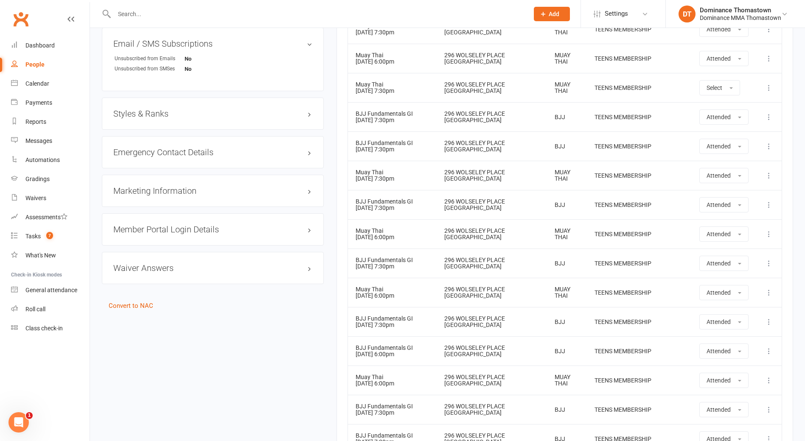
scroll to position [647, 0]
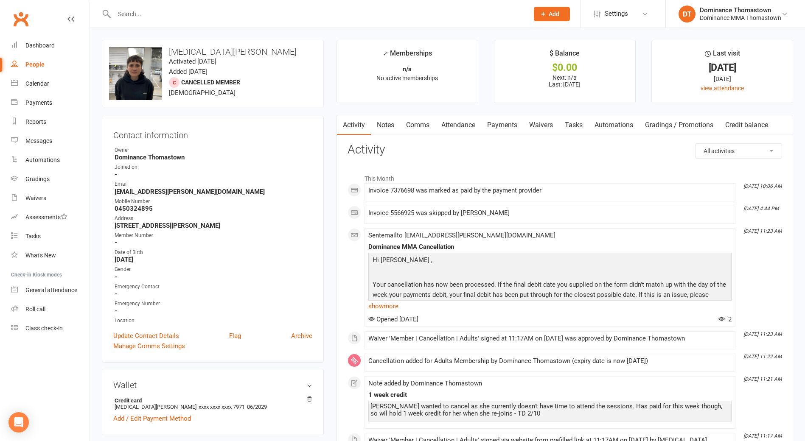
click at [382, 128] on link "Notes" at bounding box center [385, 125] width 29 height 20
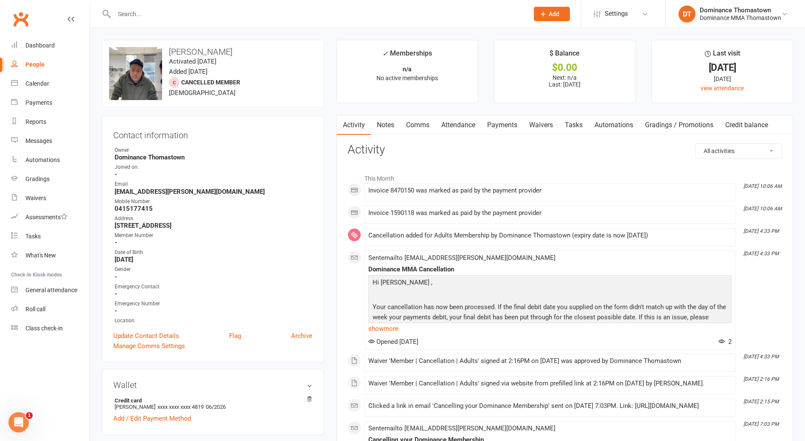
click at [383, 117] on link "Notes" at bounding box center [385, 125] width 29 height 20
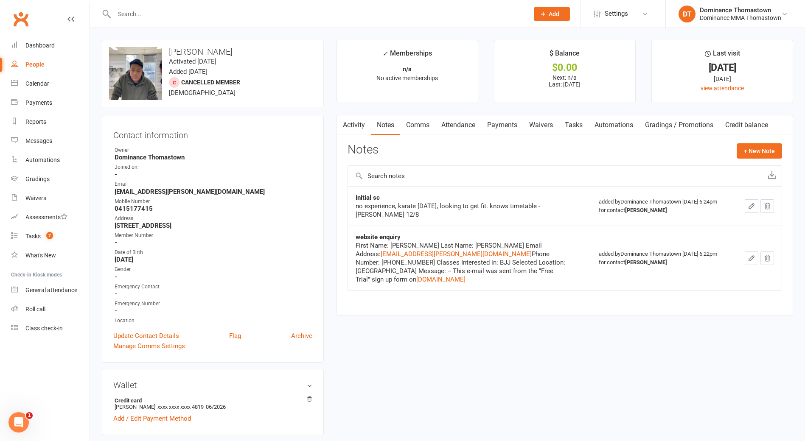
click at [512, 136] on div "Activity Notes Comms Attendance Payments Waivers Tasks Automations Gradings / P…" at bounding box center [565, 215] width 457 height 201
click at [450, 124] on link "Attendance" at bounding box center [458, 125] width 46 height 20
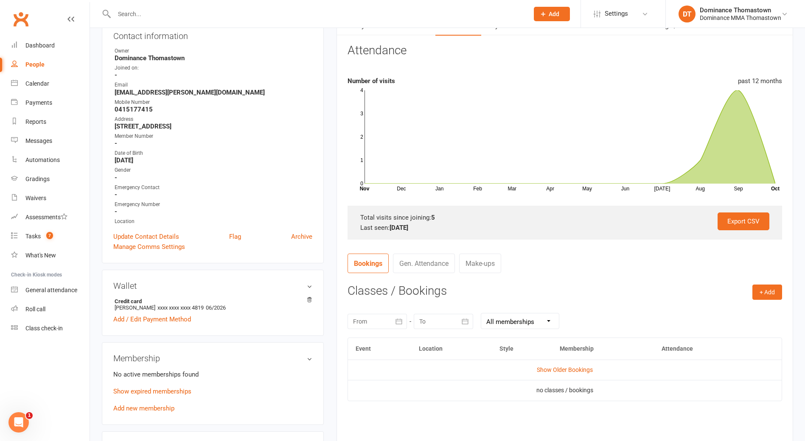
scroll to position [104, 0]
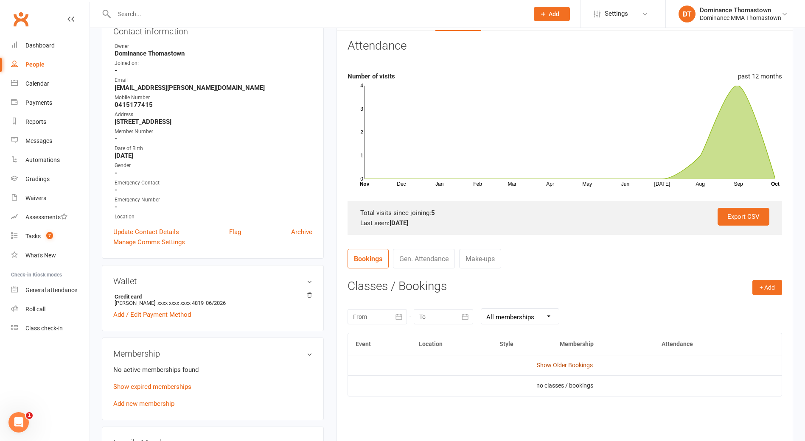
click at [550, 369] on td "Show Older Bookings" at bounding box center [565, 365] width 434 height 20
click at [548, 365] on link "Show Older Bookings" at bounding box center [565, 365] width 56 height 7
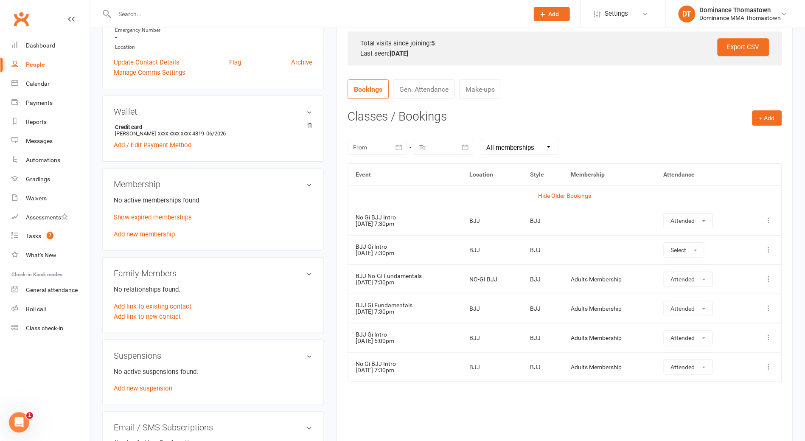
scroll to position [0, 0]
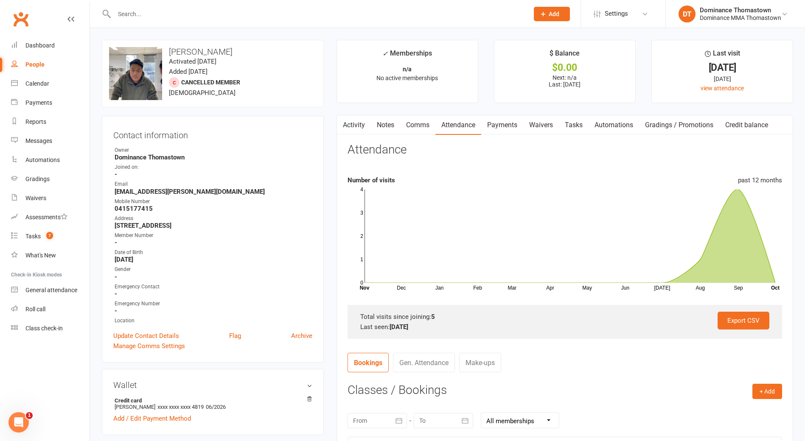
drag, startPoint x: 385, startPoint y: 125, endPoint x: 382, endPoint y: 128, distance: 4.8
click at [385, 125] on link "Notes" at bounding box center [385, 125] width 29 height 20
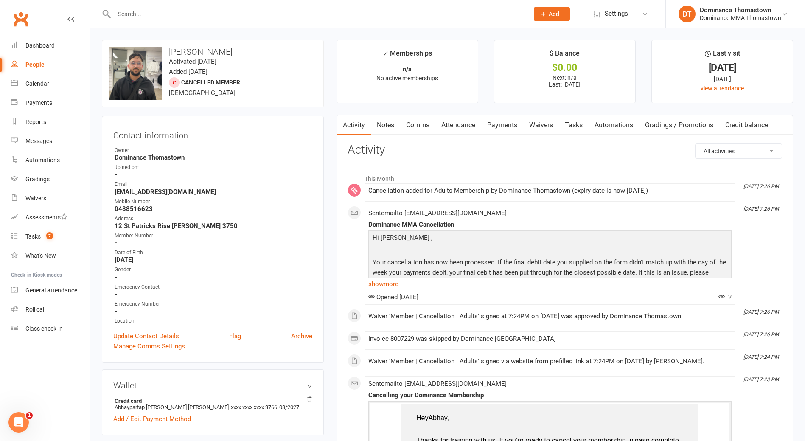
drag, startPoint x: 489, startPoint y: 119, endPoint x: 485, endPoint y: 118, distance: 4.3
click at [489, 119] on link "Payments" at bounding box center [502, 125] width 42 height 20
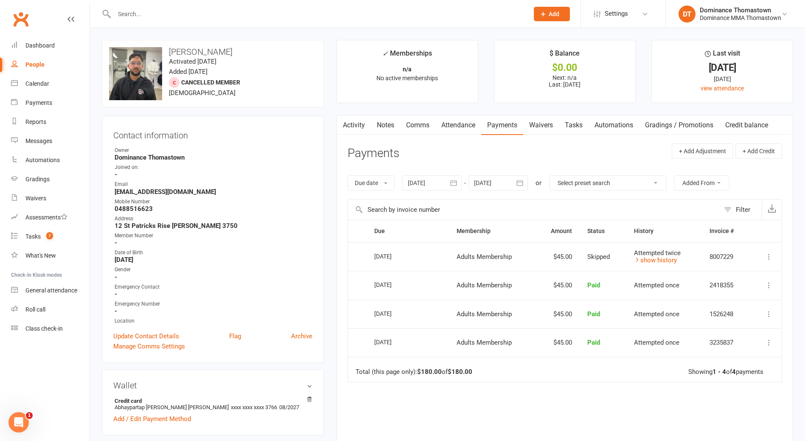
drag, startPoint x: 458, startPoint y: 131, endPoint x: 454, endPoint y: 130, distance: 4.8
click at [458, 131] on link "Attendance" at bounding box center [458, 125] width 46 height 20
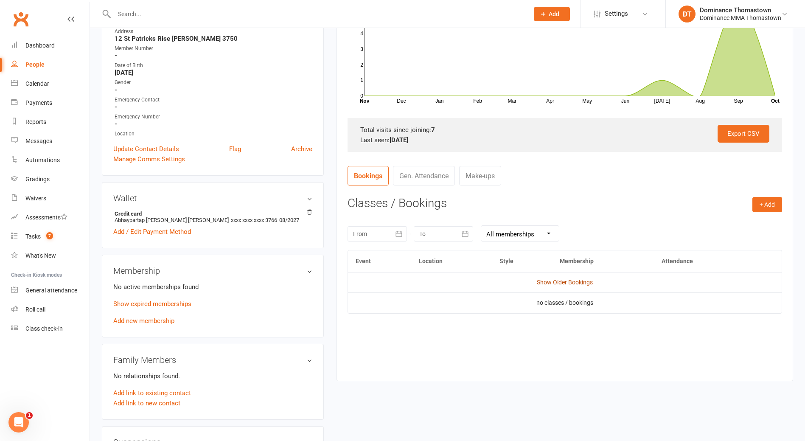
scroll to position [196, 0]
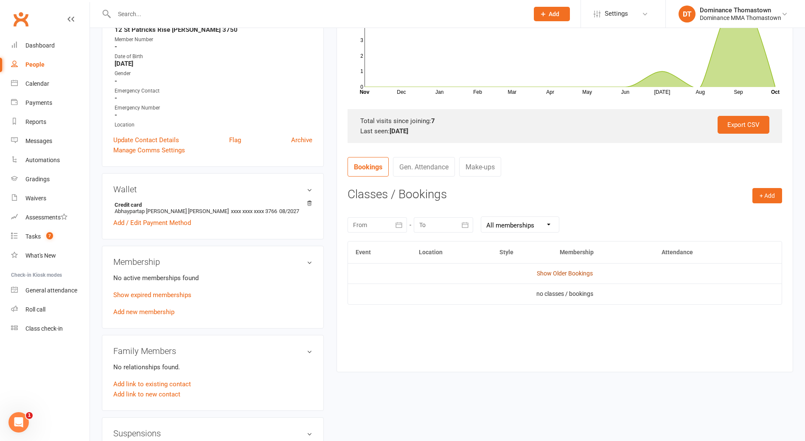
click at [545, 276] on link "Show Older Bookings" at bounding box center [565, 273] width 56 height 7
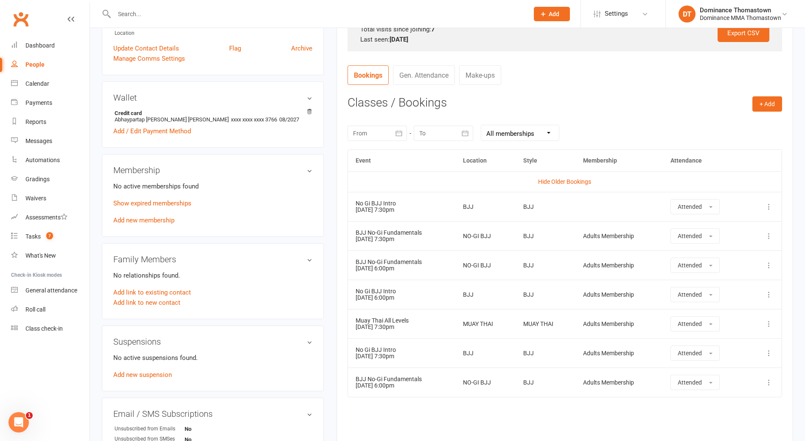
scroll to position [287, 0]
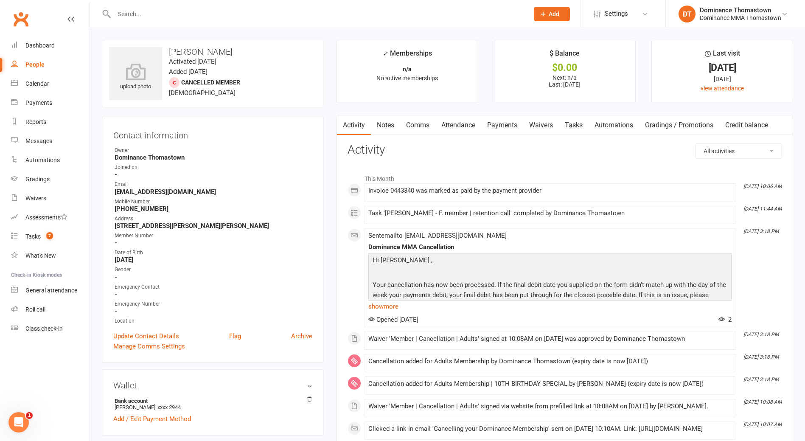
click at [377, 126] on link "Notes" at bounding box center [385, 125] width 29 height 20
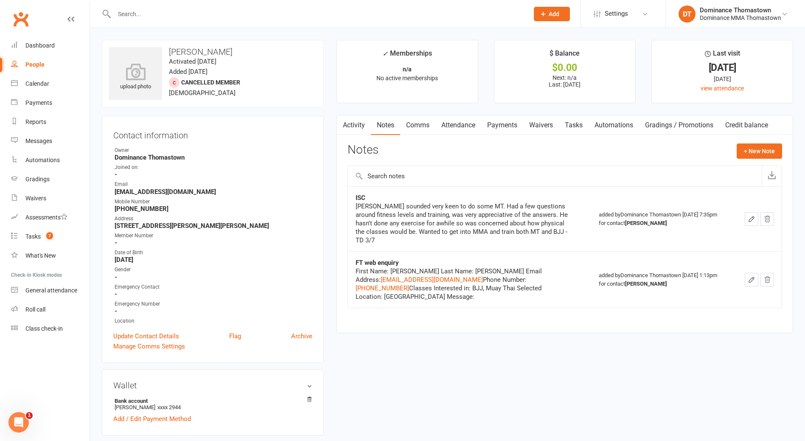
click at [510, 128] on link "Payments" at bounding box center [502, 125] width 42 height 20
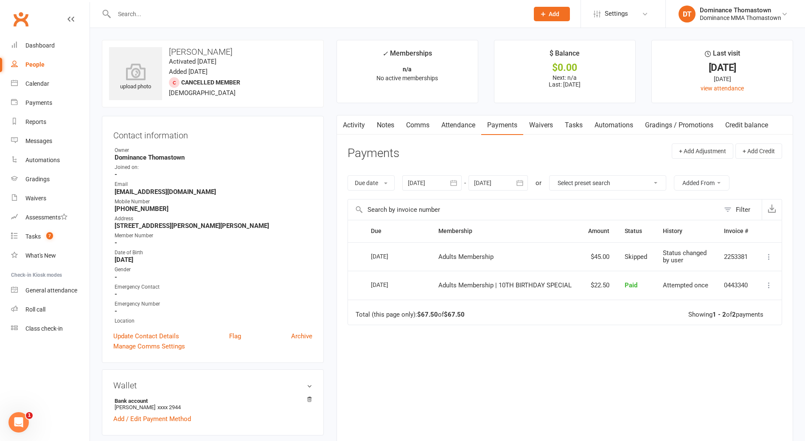
click at [471, 120] on link "Attendance" at bounding box center [458, 125] width 46 height 20
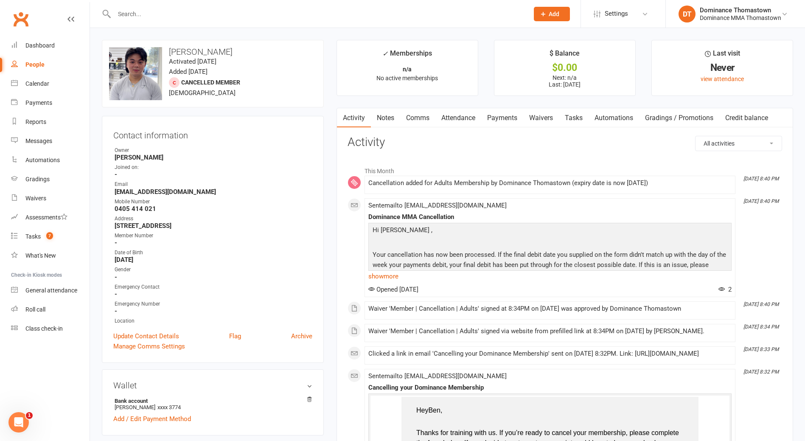
click at [393, 114] on link "Notes" at bounding box center [385, 118] width 29 height 20
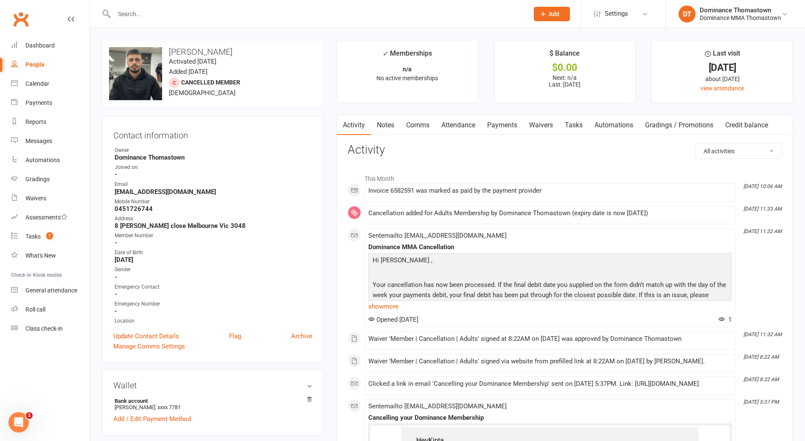
click at [377, 124] on link "Notes" at bounding box center [385, 125] width 29 height 20
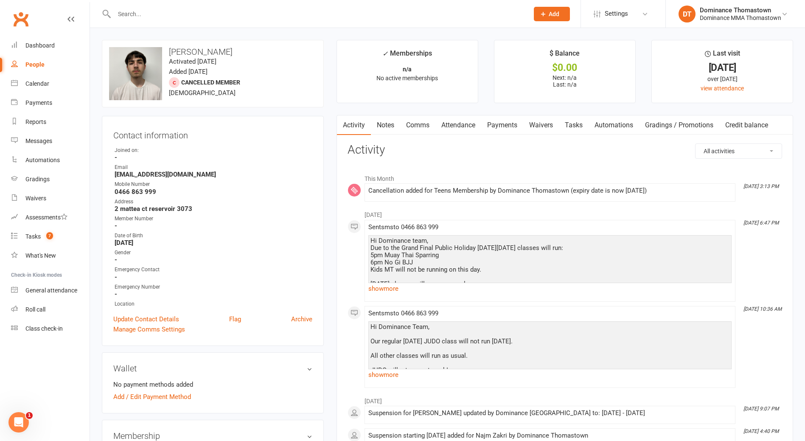
click at [386, 121] on link "Notes" at bounding box center [385, 125] width 29 height 20
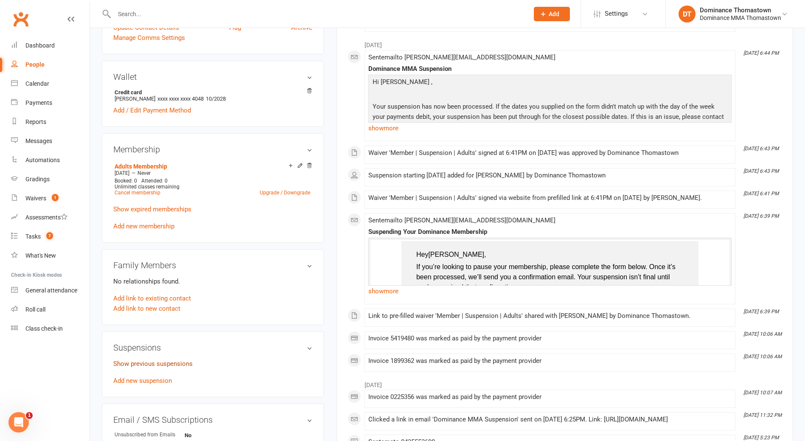
scroll to position [317, 0]
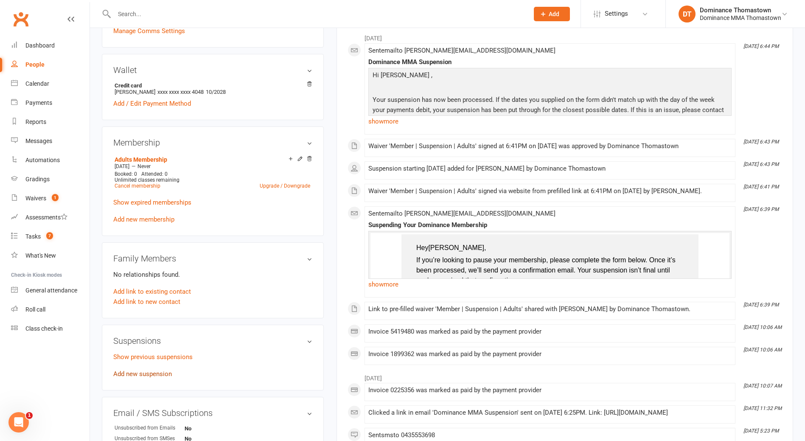
click at [132, 373] on link "Add new suspension" at bounding box center [142, 374] width 59 height 8
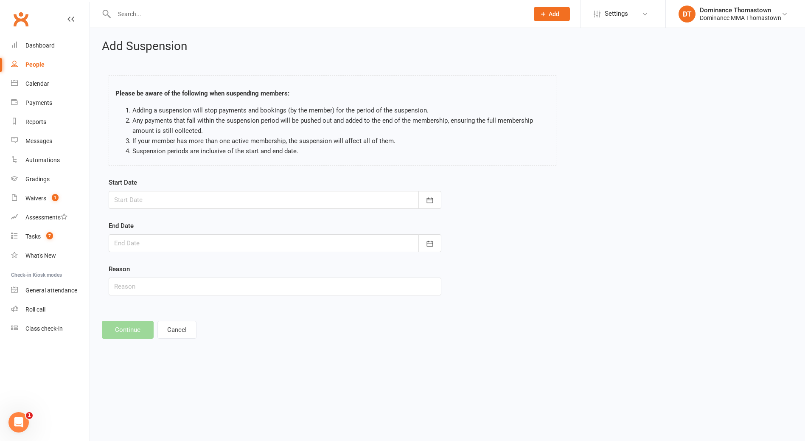
drag, startPoint x: 132, startPoint y: 184, endPoint x: 134, endPoint y: 190, distance: 6.7
click at [132, 184] on label "Start Date" at bounding box center [123, 182] width 28 height 10
click at [133, 199] on div at bounding box center [275, 200] width 333 height 18
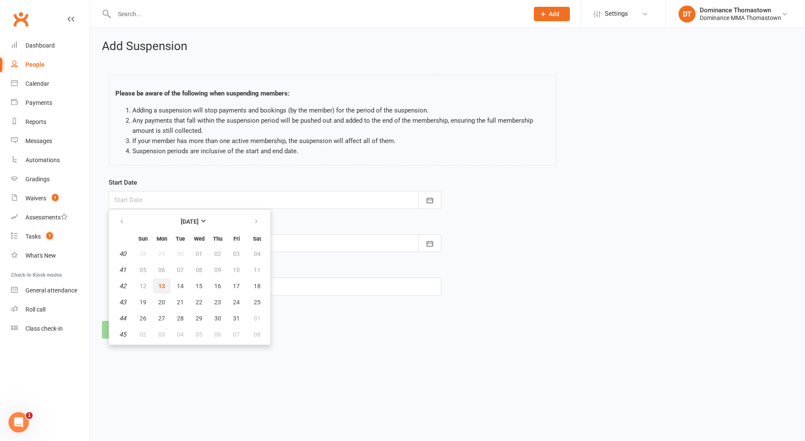
click at [157, 282] on button "13" at bounding box center [162, 285] width 18 height 15
type input "[DATE]"
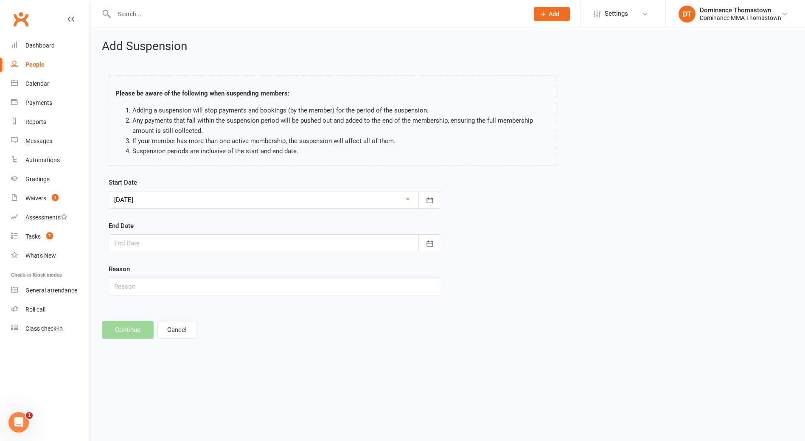
click at [145, 239] on div at bounding box center [275, 243] width 333 height 18
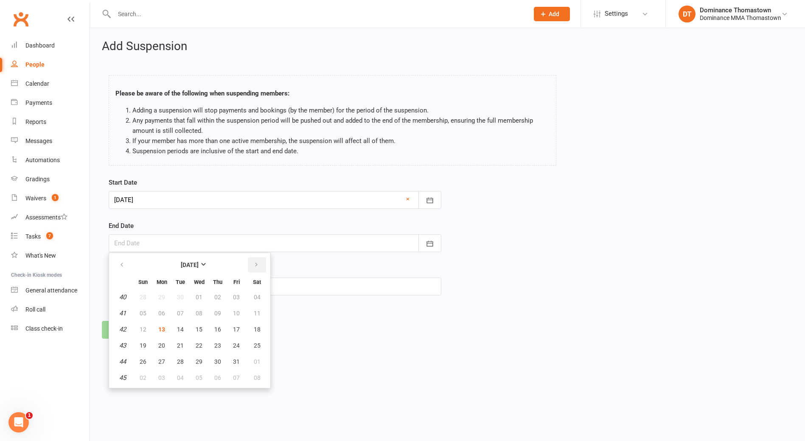
drag, startPoint x: 258, startPoint y: 261, endPoint x: 248, endPoint y: 270, distance: 13.5
click at [257, 261] on button "button" at bounding box center [257, 264] width 18 height 15
drag, startPoint x: 205, startPoint y: 327, endPoint x: 172, endPoint y: 329, distance: 32.7
click at [205, 327] on button "12" at bounding box center [199, 329] width 18 height 15
type input "12 Nov 2025"
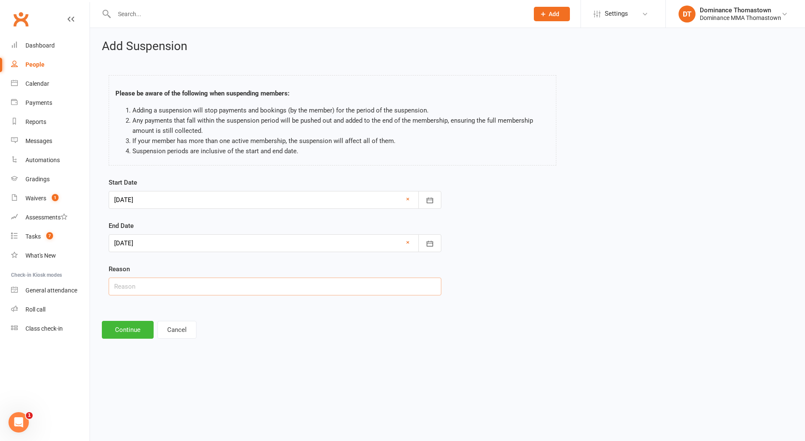
click at [148, 284] on input "text" at bounding box center [275, 287] width 333 height 18
paste input "Most likely coming back sooner."
type input "Most likely coming back sooner."
click at [109, 333] on button "Continue" at bounding box center [128, 330] width 52 height 18
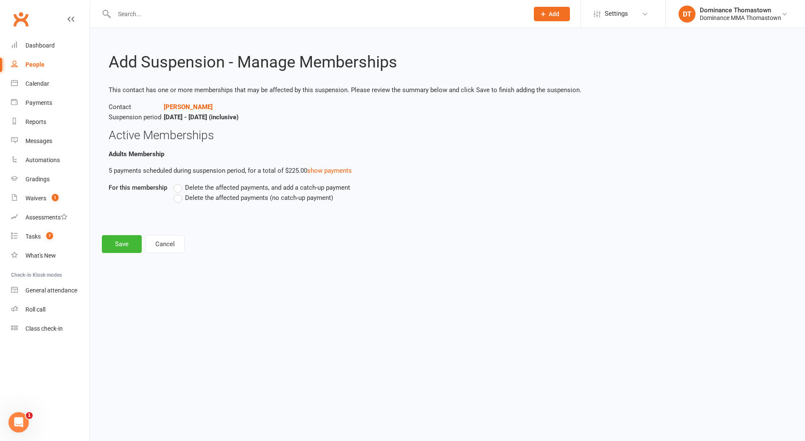
click at [219, 186] on span "Delete the affected payments, and add a catch-up payment" at bounding box center [267, 186] width 165 height 9
click at [179, 182] on input "Delete the affected payments, and add a catch-up payment" at bounding box center [177, 182] width 6 height 0
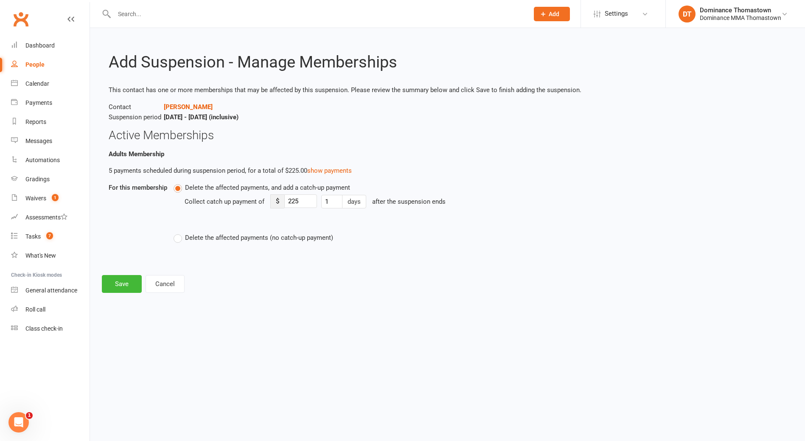
click at [205, 239] on span "Delete the affected payments (no catch-up payment)" at bounding box center [259, 237] width 148 height 9
click at [179, 233] on input "Delete the affected payments (no catch-up payment)" at bounding box center [177, 233] width 6 height 0
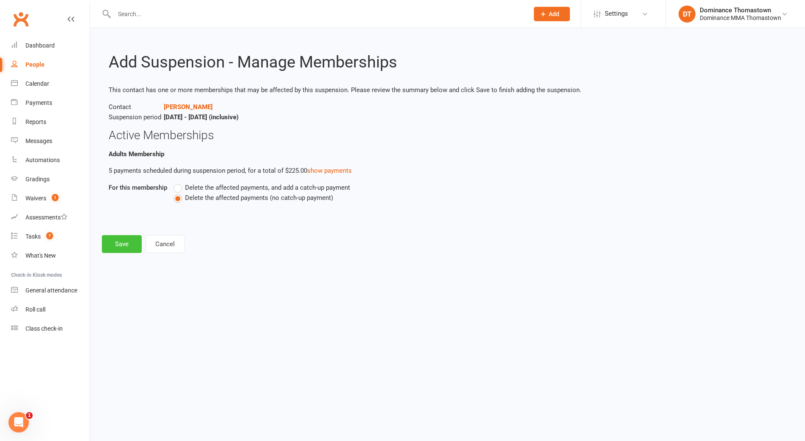
click at [112, 242] on button "Save" at bounding box center [122, 244] width 40 height 18
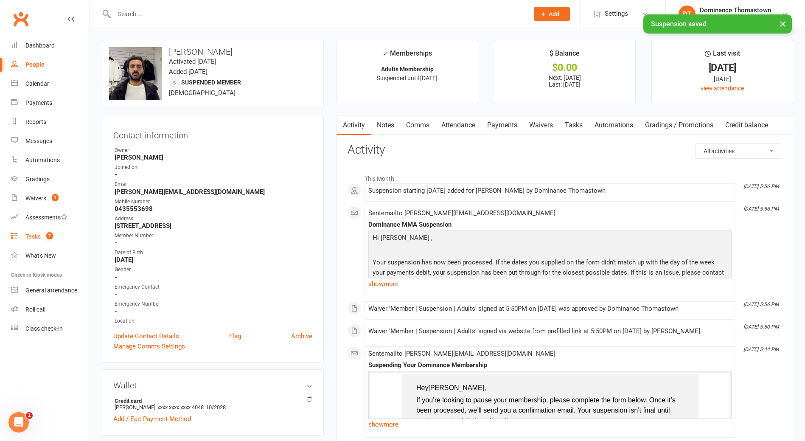
click at [48, 238] on span "7" at bounding box center [49, 235] width 7 height 7
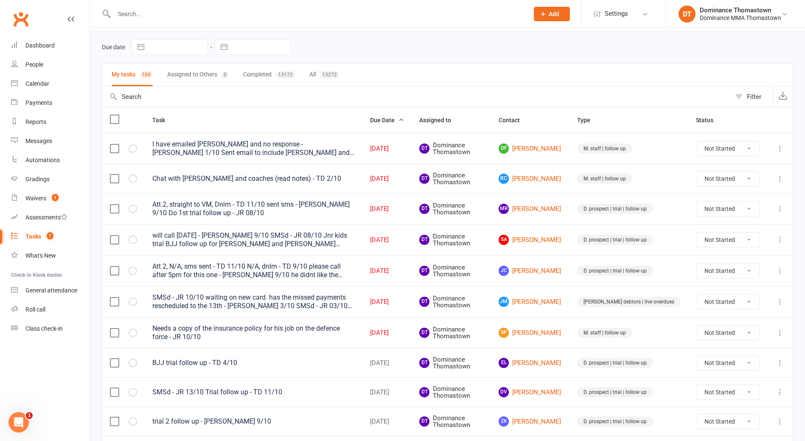
scroll to position [29, 0]
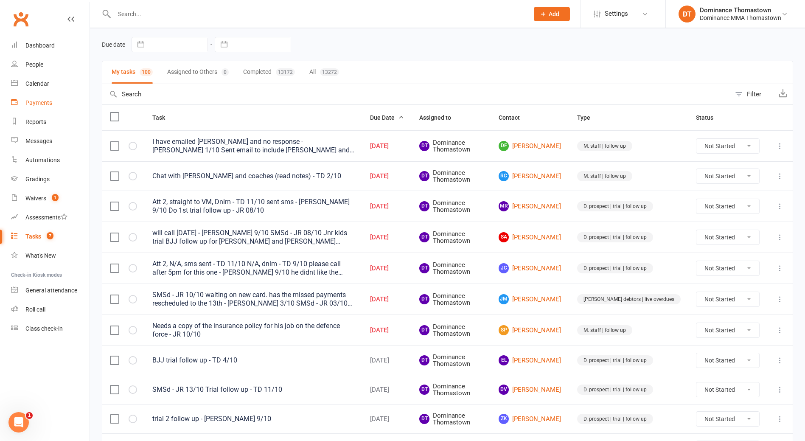
click at [36, 107] on link "Payments" at bounding box center [50, 102] width 79 height 19
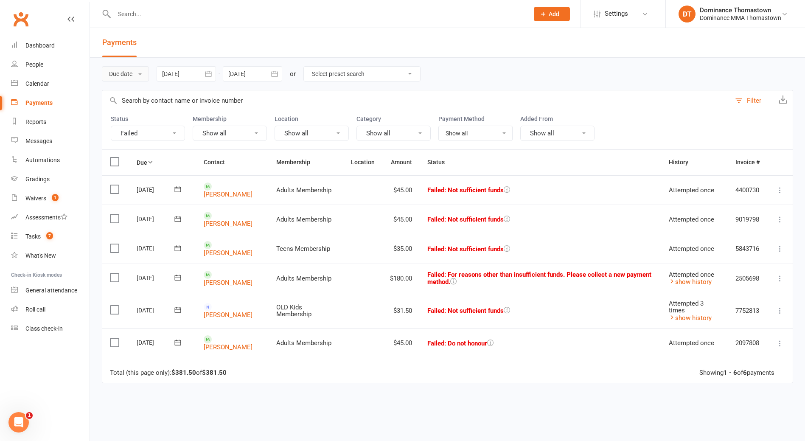
click at [137, 79] on button "Due date" at bounding box center [125, 73] width 47 height 15
click at [139, 126] on link "Date failed" at bounding box center [144, 126] width 84 height 17
click at [227, 74] on div "12 Sep 2025 September 2025 Sun Mon Tue Wed Thu Fri Sat 36 31 01 02 03 04 05 06 …" at bounding box center [224, 73] width 126 height 15
click at [186, 73] on div at bounding box center [190, 73] width 59 height 15
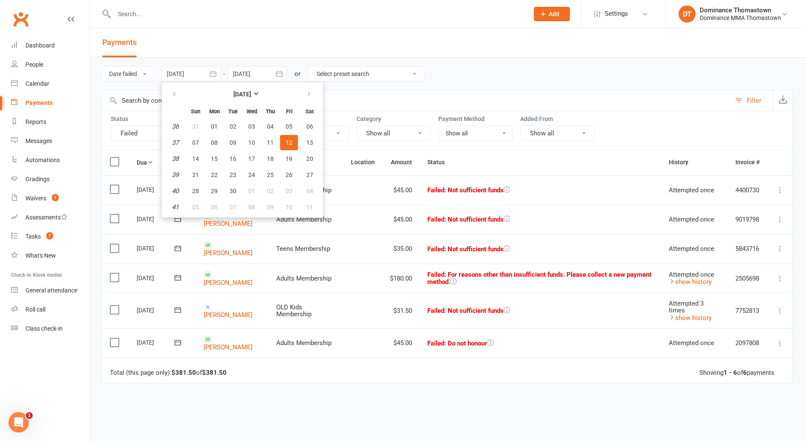
click at [201, 74] on div at bounding box center [190, 73] width 59 height 15
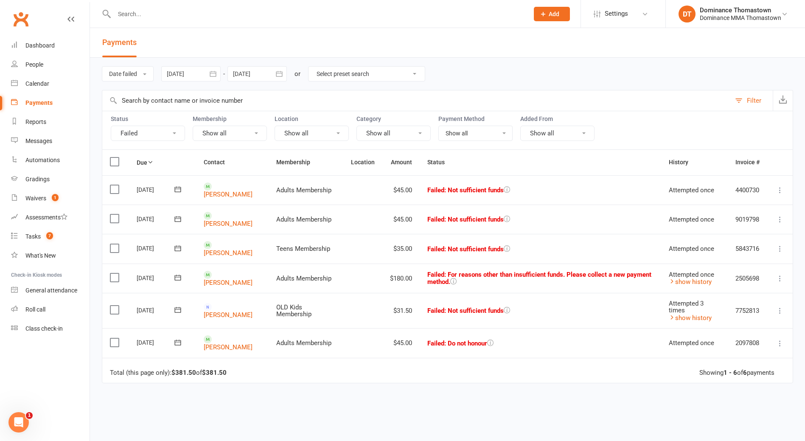
click at [199, 72] on div at bounding box center [190, 73] width 59 height 15
drag, startPoint x: 211, startPoint y: 73, endPoint x: 207, endPoint y: 73, distance: 4.3
click at [211, 73] on icon "button" at bounding box center [208, 74] width 6 height 6
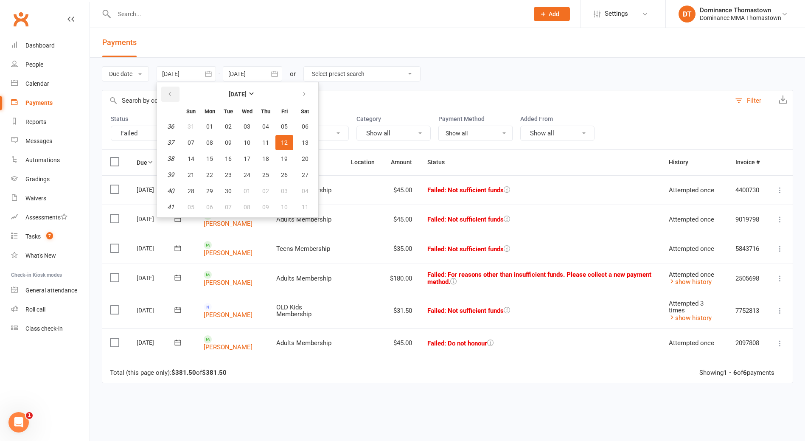
drag, startPoint x: 171, startPoint y: 96, endPoint x: 185, endPoint y: 103, distance: 15.9
click at [173, 97] on icon "button" at bounding box center [170, 94] width 6 height 7
click at [239, 139] on table "[DATE] Sun Mon Tue Wed Thu Fri Sat 31 27 28 29 30 31 01 02 32 03 04 05 06 07 08…" at bounding box center [238, 150] width 158 height 132
click at [234, 142] on button "05" at bounding box center [228, 142] width 18 height 15
type input "[DATE]"
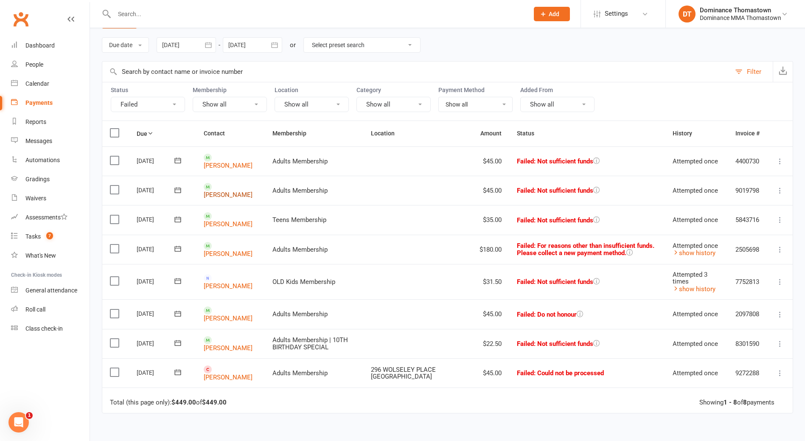
scroll to position [36, 0]
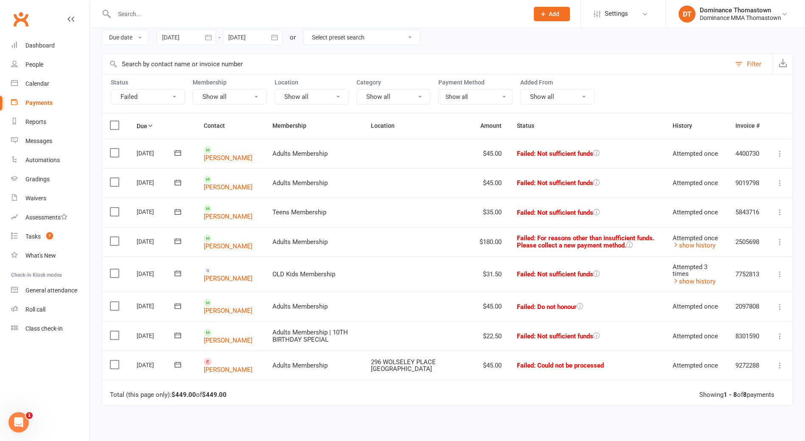
click at [112, 333] on label at bounding box center [115, 335] width 11 height 8
click at [112, 331] on input "checkbox" at bounding box center [113, 331] width 6 height 0
click at [113, 351] on td "Select this" at bounding box center [115, 365] width 27 height 29
click at [110, 365] on label at bounding box center [115, 364] width 11 height 8
click at [110, 360] on input "checkbox" at bounding box center [113, 360] width 6 height 0
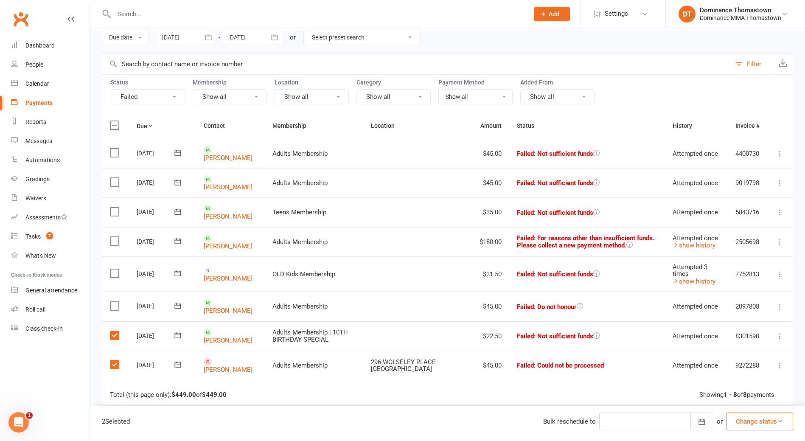
drag, startPoint x: 720, startPoint y: 422, endPoint x: 713, endPoint y: 421, distance: 6.6
click at [720, 422] on div "or" at bounding box center [720, 421] width 6 height 10
click at [750, 416] on button "Change status" at bounding box center [759, 422] width 67 height 18
click at [735, 398] on link "Skipped" at bounding box center [751, 398] width 84 height 17
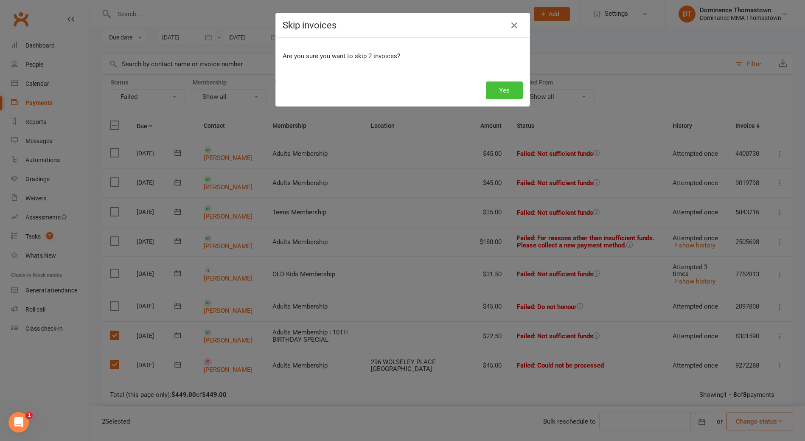
click at [497, 90] on button "Yes" at bounding box center [504, 90] width 37 height 18
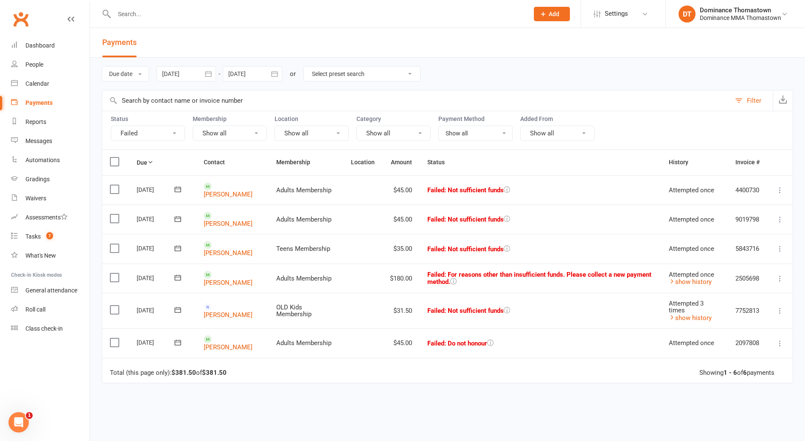
scroll to position [1, 0]
click at [142, 7] on div at bounding box center [312, 14] width 421 height 28
click at [142, 11] on input "text" at bounding box center [317, 14] width 411 height 12
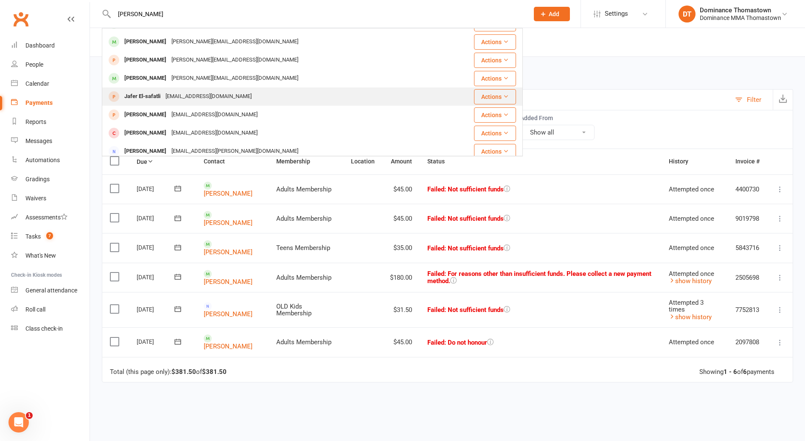
scroll to position [27, 0]
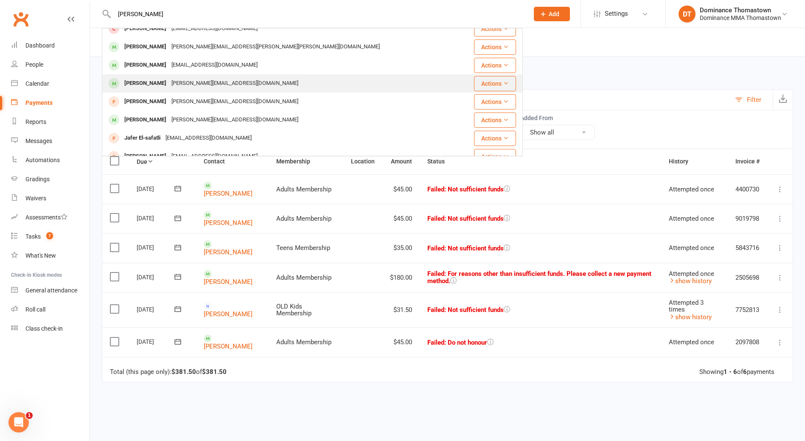
type input "elijah"
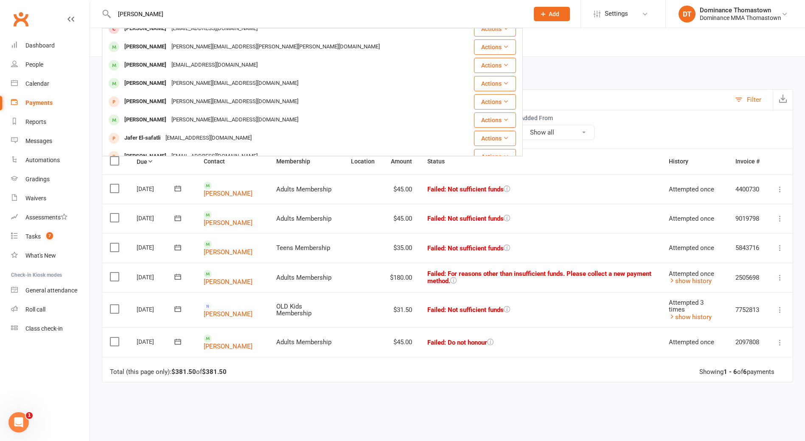
click at [177, 81] on div "Morgan.windsor@hotmail.com" at bounding box center [235, 83] width 132 height 12
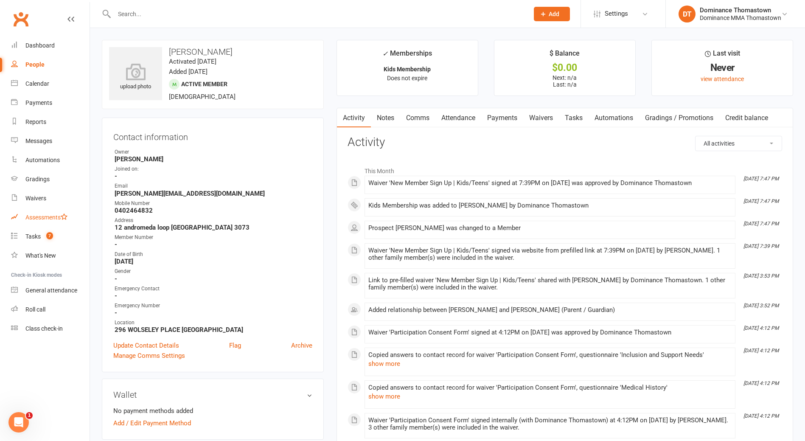
click at [35, 225] on link "Assessments" at bounding box center [50, 217] width 79 height 19
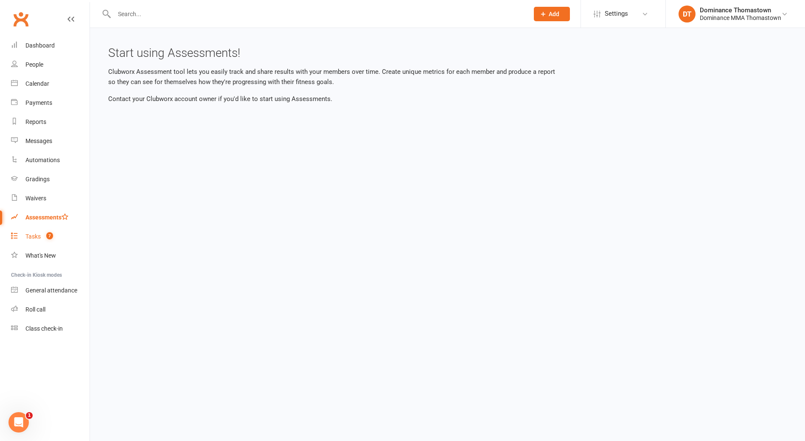
click at [33, 239] on div "Tasks" at bounding box center [32, 236] width 15 height 7
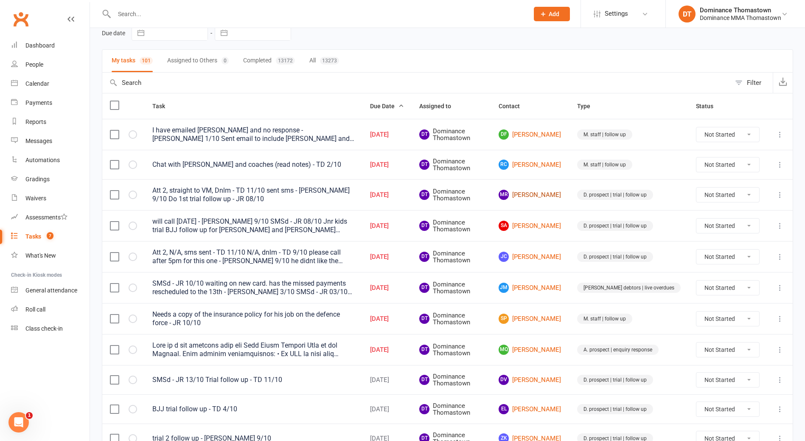
scroll to position [45, 0]
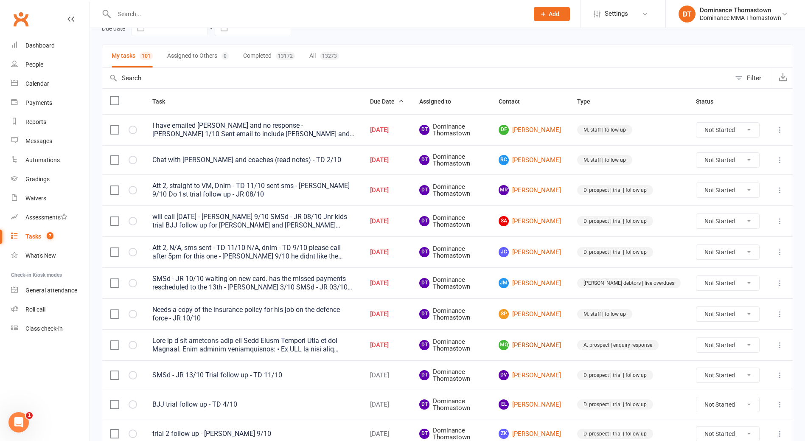
click at [557, 343] on link "MQ [PERSON_NAME]" at bounding box center [530, 345] width 63 height 10
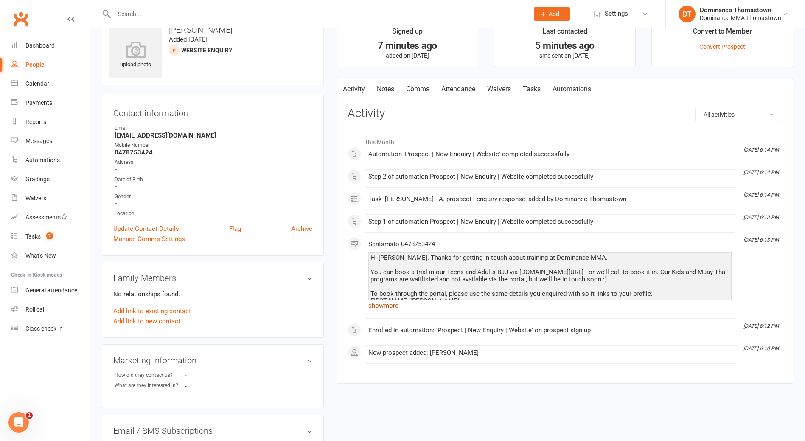
scroll to position [24, 0]
click at [393, 306] on link "show more" at bounding box center [549, 304] width 363 height 12
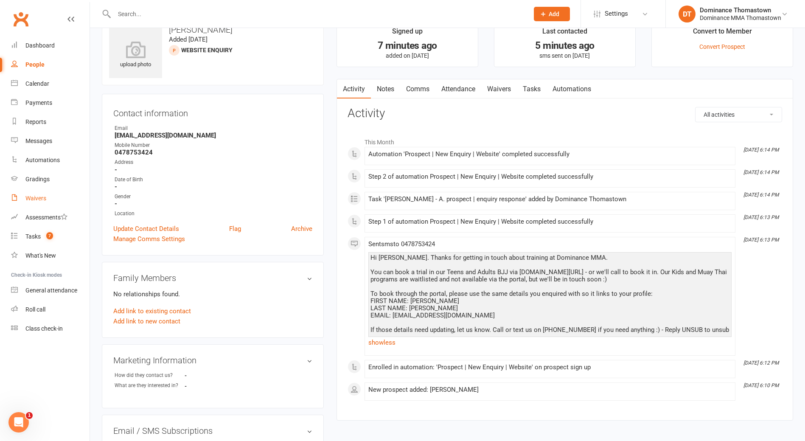
scroll to position [19, 0]
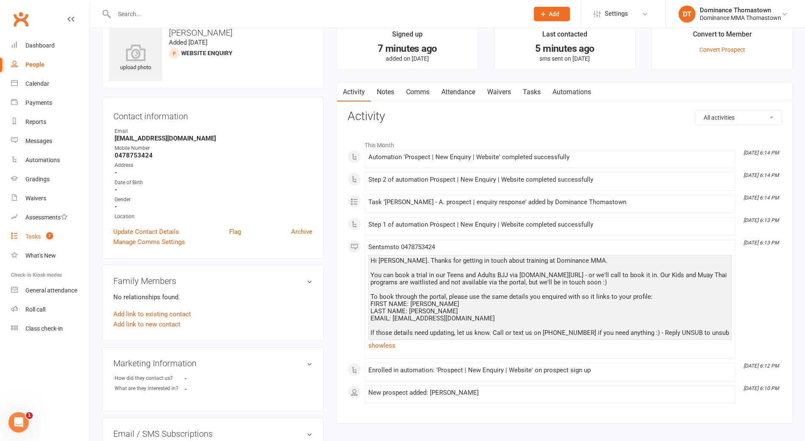
click at [43, 236] on count-badge "7" at bounding box center [47, 236] width 11 height 7
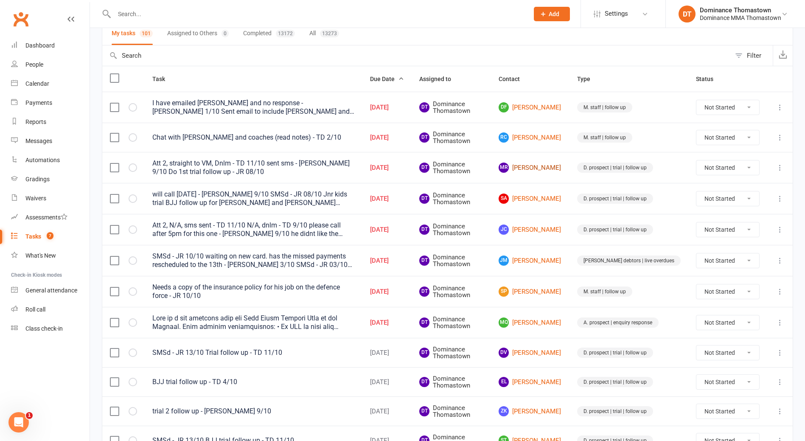
scroll to position [70, 0]
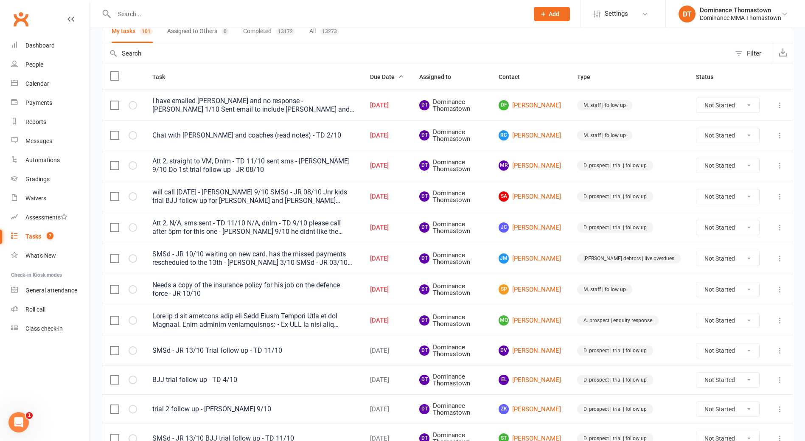
click at [778, 288] on icon at bounding box center [780, 289] width 8 height 8
click at [743, 319] on link "Edit" at bounding box center [743, 322] width 84 height 17
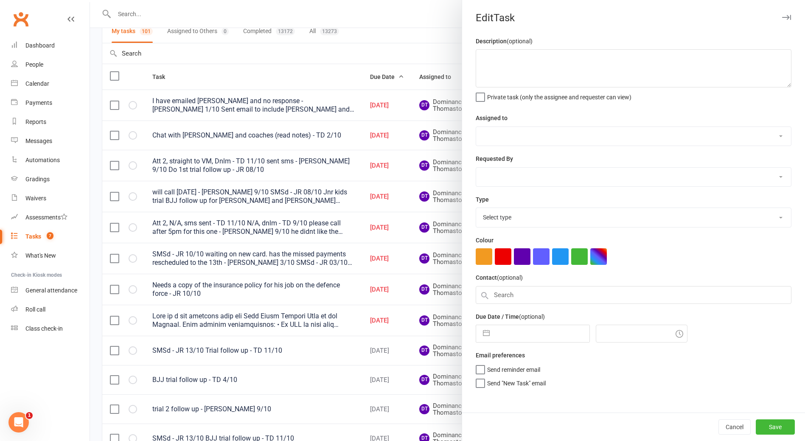
type textarea "Needs a copy of the insurance policy for his job on the defence force - JR 10/10"
select select "12547"
type input "[DATE]"
type input "5:00pm"
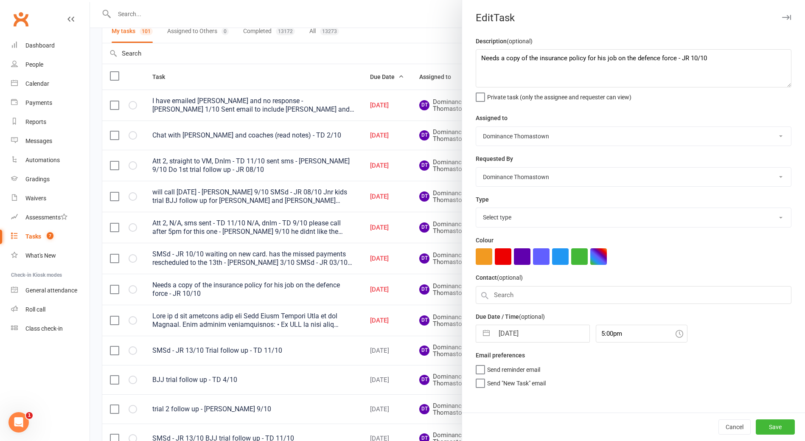
select select "3858"
click at [484, 59] on textarea "Needs a copy of the insurance policy for his job on the defence force - JR 10/10" at bounding box center [634, 68] width 316 height 38
click at [482, 58] on textarea "Needs a copy of the insurance policy for his job on the defence force - JR 10/10" at bounding box center [634, 68] width 316 height 38
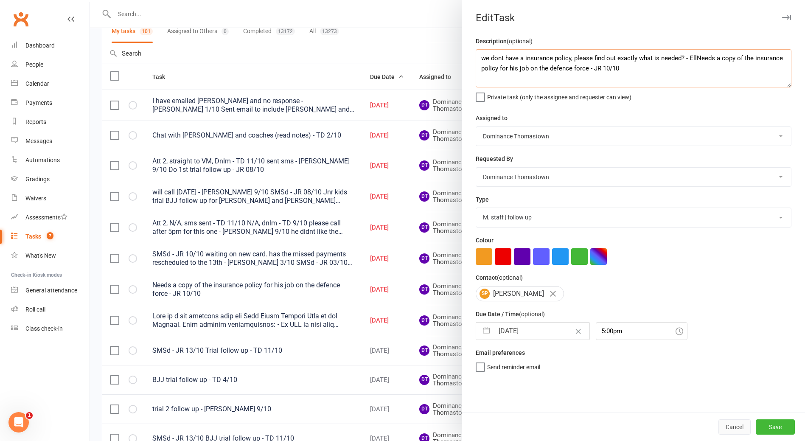
type textarea "we dont have a insurance policy, please find out exactly what is needed? - EllN…"
click at [738, 427] on button "Cancel" at bounding box center [735, 426] width 32 height 15
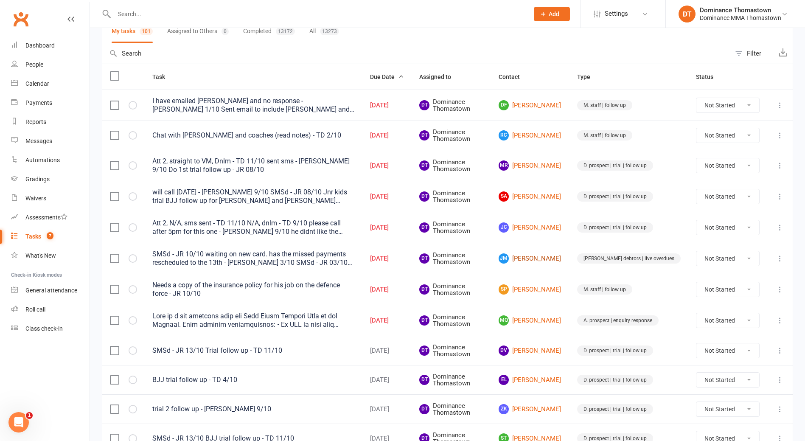
click at [543, 256] on link "JM Jack Moore" at bounding box center [530, 258] width 63 height 10
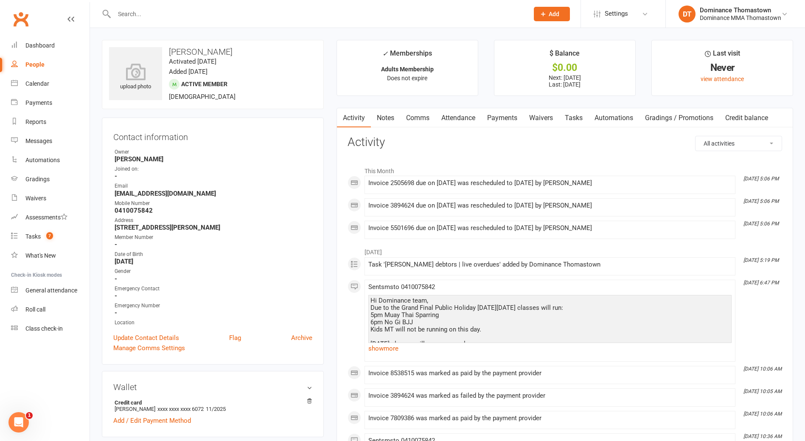
scroll to position [1, 0]
click at [579, 120] on link "Tasks" at bounding box center [574, 117] width 30 height 20
select select "incomplete"
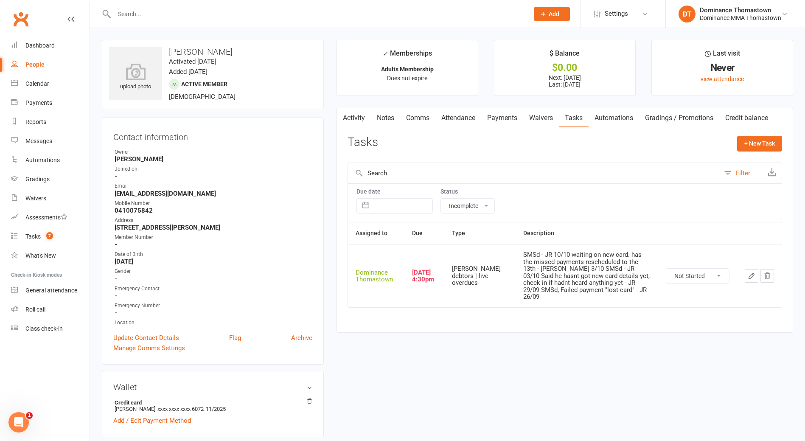
click at [474, 123] on link "Attendance" at bounding box center [458, 118] width 46 height 20
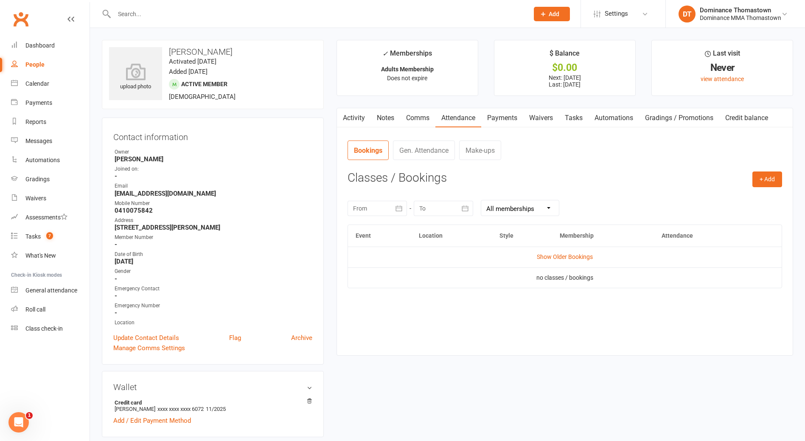
click at [499, 116] on link "Payments" at bounding box center [502, 118] width 42 height 20
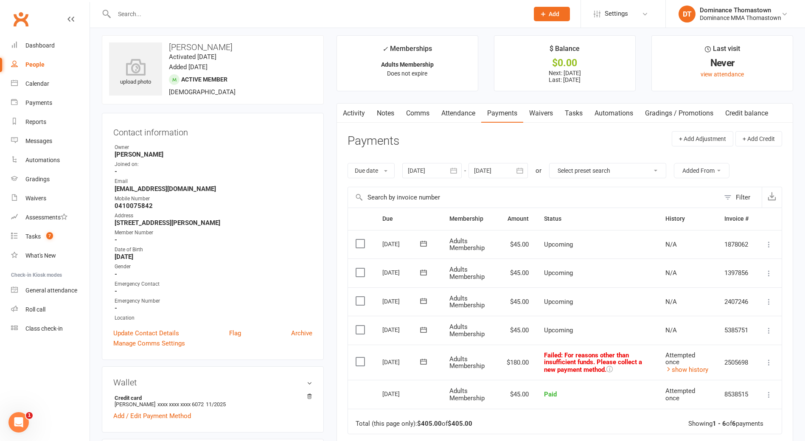
scroll to position [5, 0]
click at [573, 117] on link "Tasks" at bounding box center [574, 113] width 30 height 20
select select "incomplete"
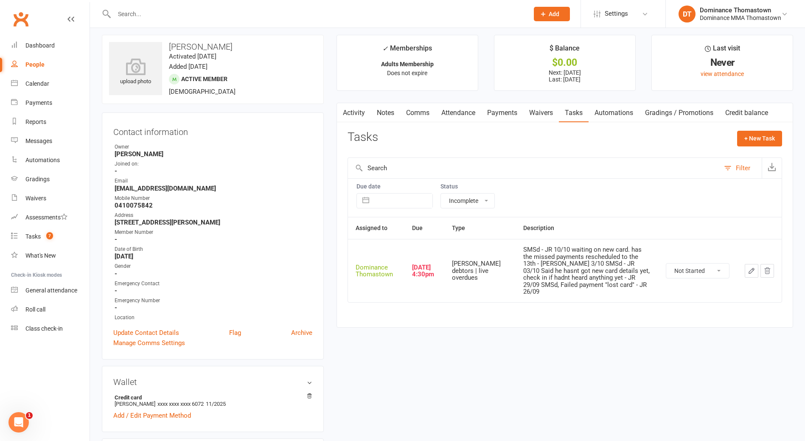
click at [745, 264] on button "button" at bounding box center [752, 271] width 14 height 14
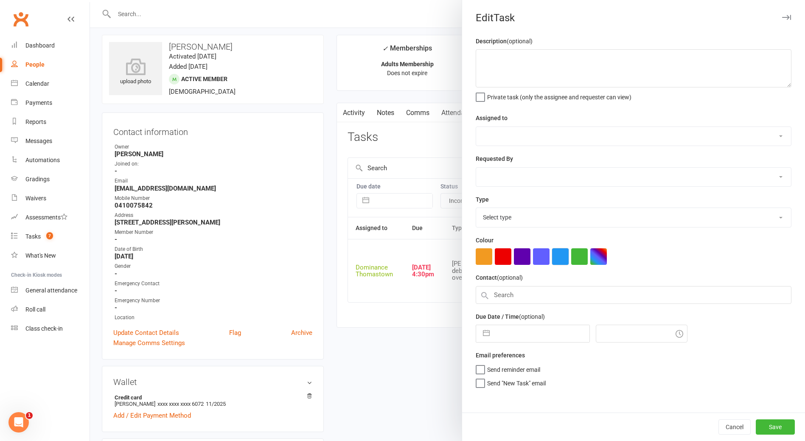
type textarea "SMSd - JR 10/10 waiting on new card. has the missed payments rescheduled to the…"
select select "12547"
type input "[DATE]"
type input "4:30pm"
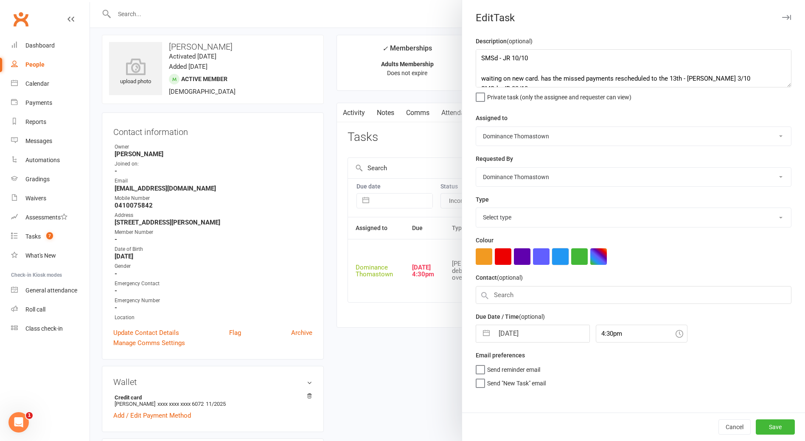
select select "3818"
click at [481, 50] on textarea "SMSd - JR 10/10 waiting on new card. has the missed payments rescheduled to the…" at bounding box center [634, 68] width 316 height 38
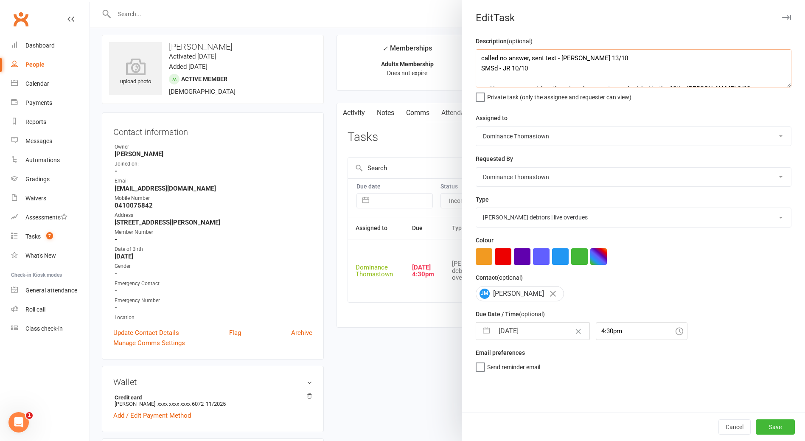
type textarea "called no answer, sent text - [PERSON_NAME] 13/10 SMSd - JR 10/10 waiting on ne…"
click at [538, 339] on input "[DATE]" at bounding box center [541, 331] width 95 height 17
select select "8"
select select "2025"
select select "9"
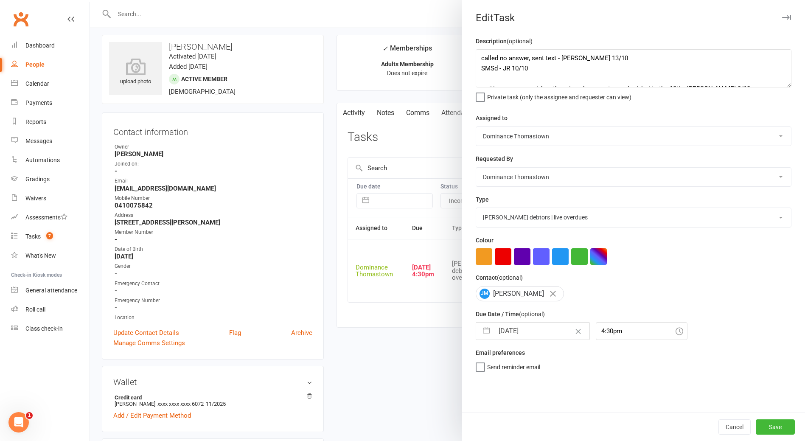
select select "2025"
select select "10"
select select "2025"
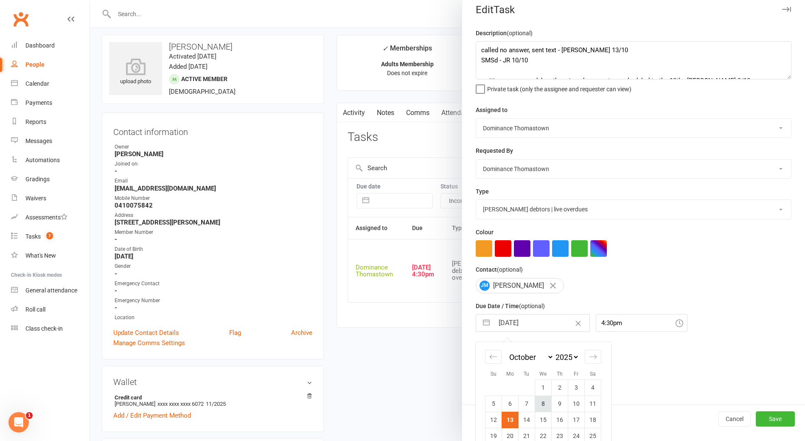
scroll to position [9, 0]
drag, startPoint x: 526, startPoint y: 420, endPoint x: 542, endPoint y: 421, distance: 15.7
click at [526, 420] on td "14" at bounding box center [527, 418] width 17 height 16
type input "[DATE]"
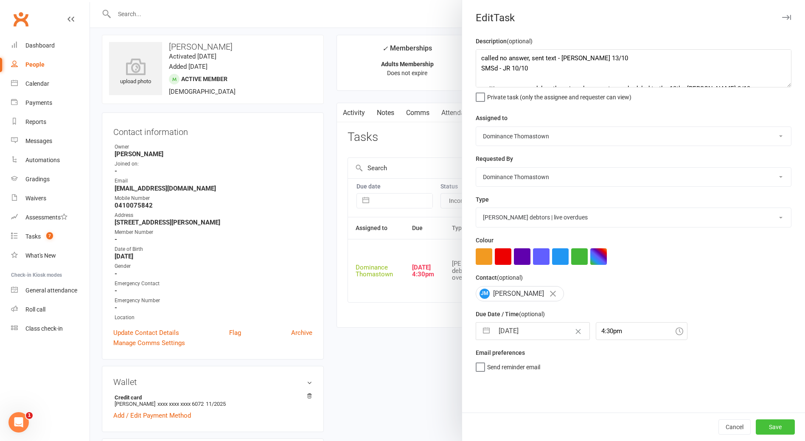
click at [780, 425] on button "Save" at bounding box center [775, 426] width 39 height 15
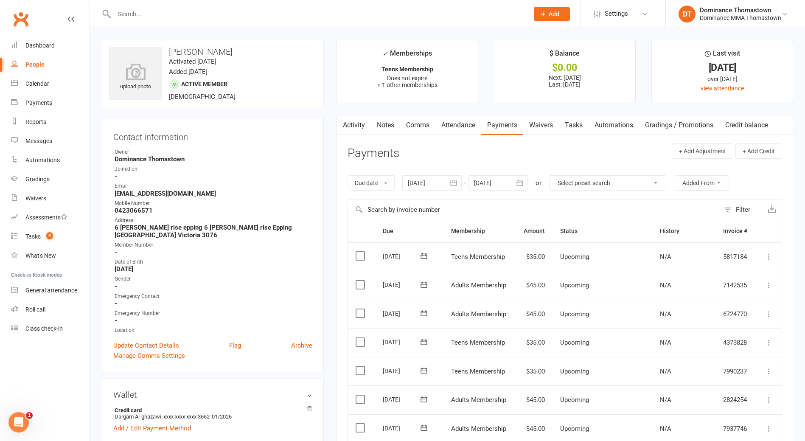
click at [134, 208] on strong "0423066571" at bounding box center [214, 211] width 198 height 8
copy strong "0423066571"
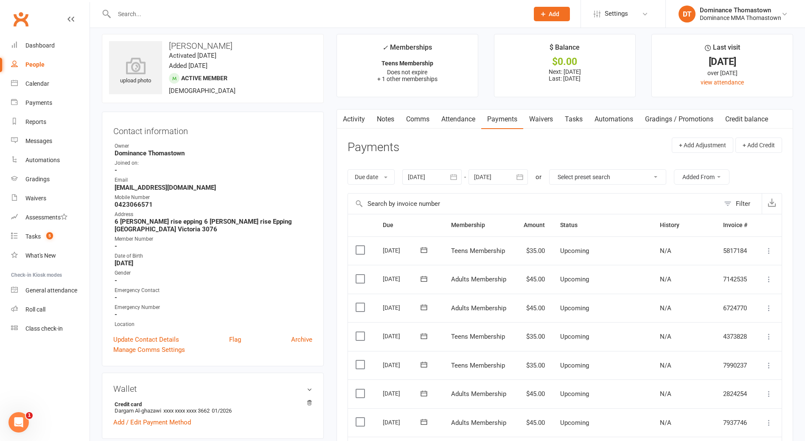
click at [418, 384] on td "[DATE]" at bounding box center [409, 393] width 68 height 29
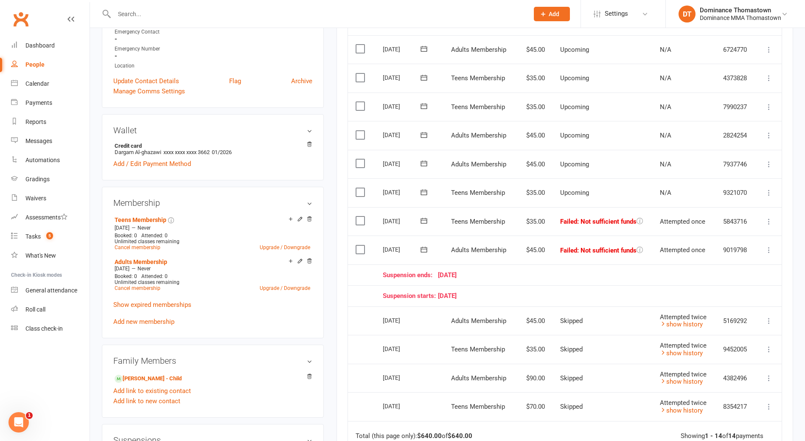
scroll to position [275, 0]
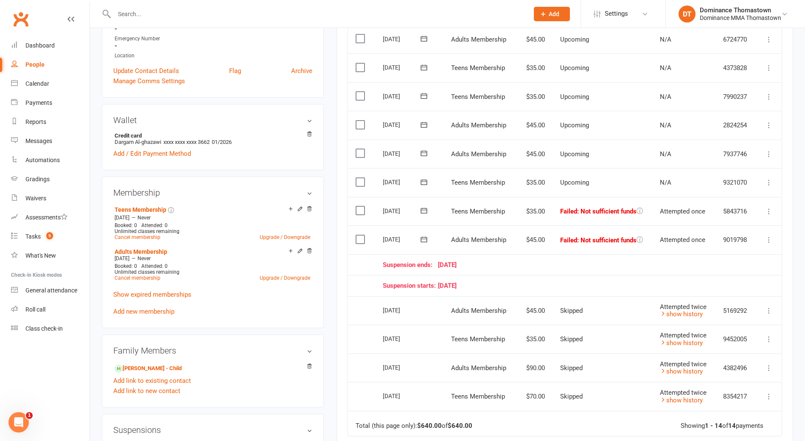
click at [356, 216] on td "Select this" at bounding box center [361, 211] width 27 height 29
click at [358, 210] on label at bounding box center [361, 210] width 11 height 8
click at [358, 206] on input "checkbox" at bounding box center [359, 206] width 6 height 0
drag, startPoint x: 362, startPoint y: 236, endPoint x: 446, endPoint y: 270, distance: 90.6
click at [362, 236] on label at bounding box center [361, 239] width 11 height 8
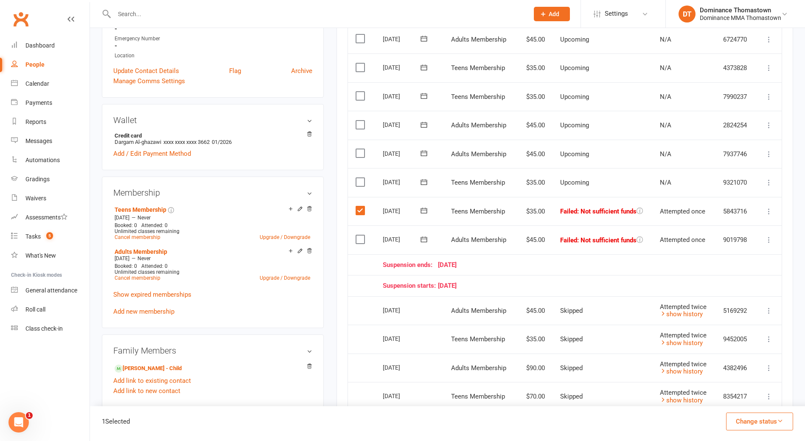
click at [361, 235] on input "checkbox" at bounding box center [359, 235] width 6 height 0
click at [730, 421] on button "Change status" at bounding box center [759, 422] width 67 height 18
click at [716, 391] on link "Skipped" at bounding box center [751, 398] width 84 height 17
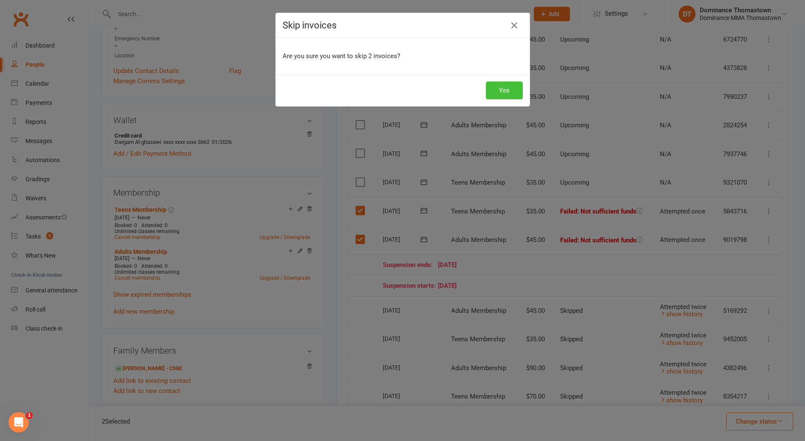
drag, startPoint x: 512, startPoint y: 93, endPoint x: 508, endPoint y: 95, distance: 4.4
click at [510, 94] on button "Yes" at bounding box center [504, 90] width 37 height 18
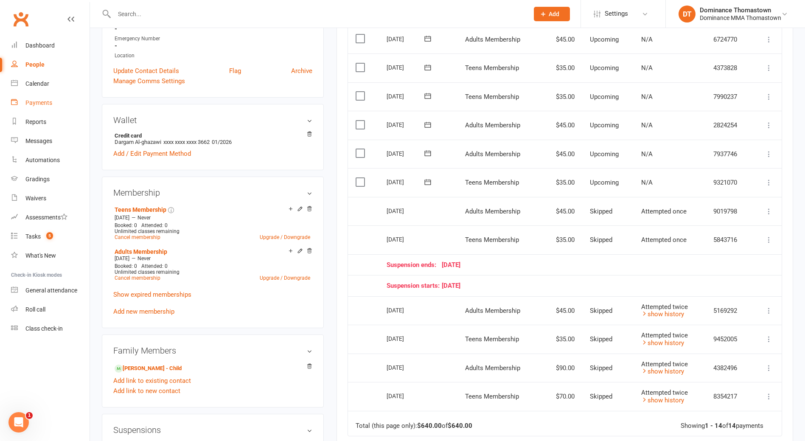
click at [34, 106] on div "Payments" at bounding box center [38, 102] width 27 height 7
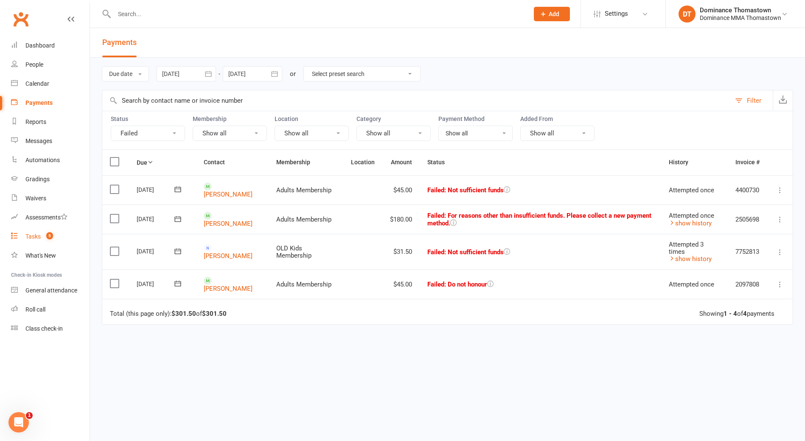
click at [53, 240] on link "Tasks 5" at bounding box center [50, 236] width 79 height 19
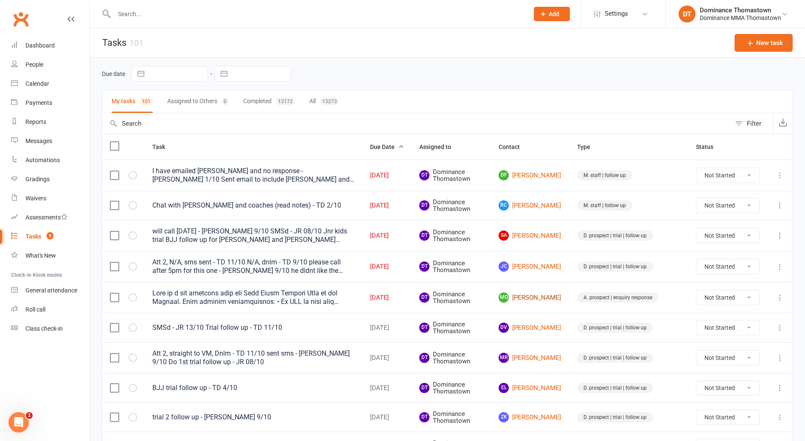
click at [549, 297] on link "MQ MARK QUILINDERINO" at bounding box center [530, 297] width 63 height 10
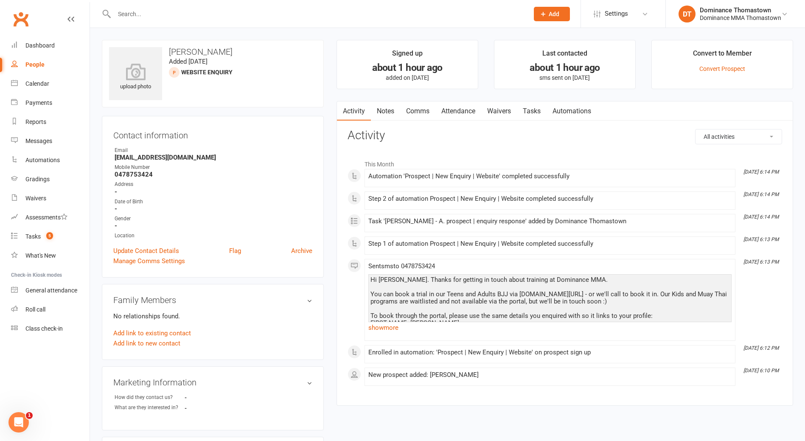
click at [381, 107] on link "Notes" at bounding box center [385, 111] width 29 height 20
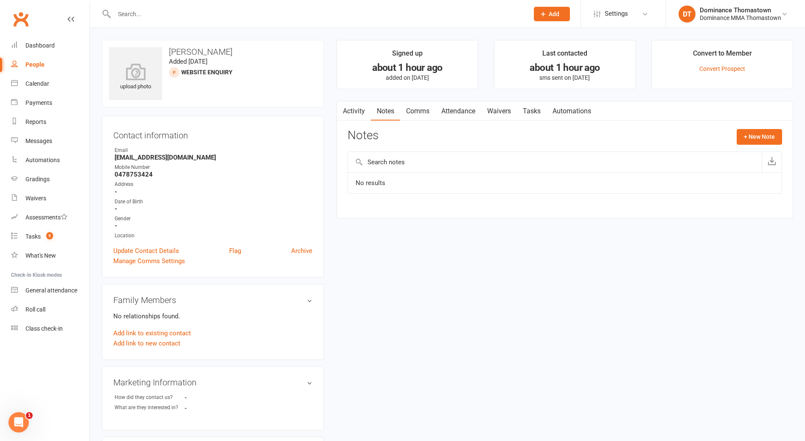
click at [385, 113] on link "Notes" at bounding box center [385, 111] width 29 height 20
click at [360, 108] on link "Activity" at bounding box center [354, 111] width 34 height 20
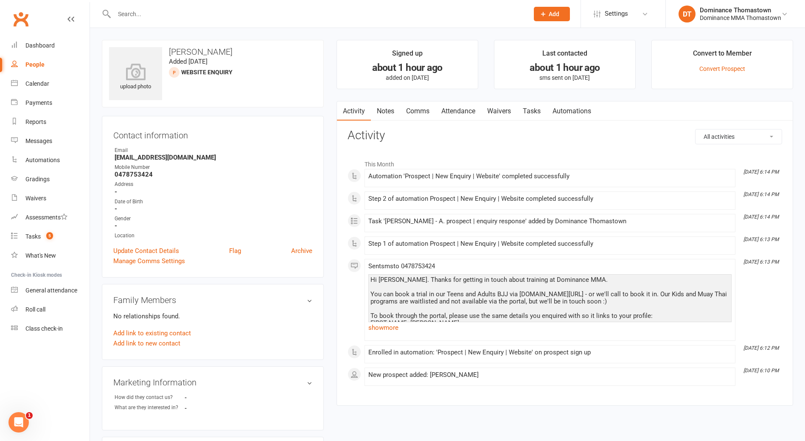
click at [537, 112] on link "Tasks" at bounding box center [532, 111] width 30 height 20
select select "incomplete"
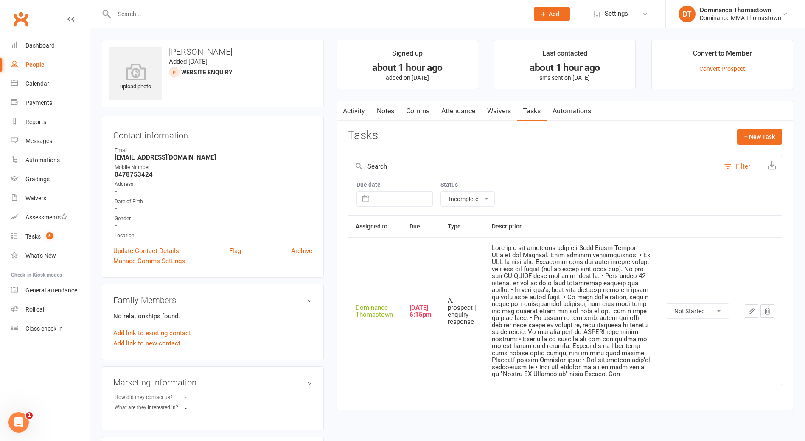
click at [688, 312] on select "Not Started In Progress Waiting Complete" at bounding box center [697, 311] width 63 height 14
click at [51, 237] on span "5" at bounding box center [49, 235] width 7 height 7
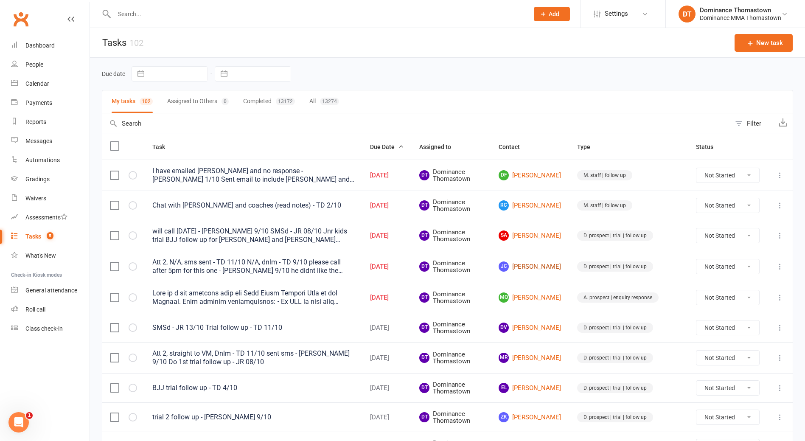
click at [543, 264] on link "JC James Cox" at bounding box center [530, 266] width 63 height 10
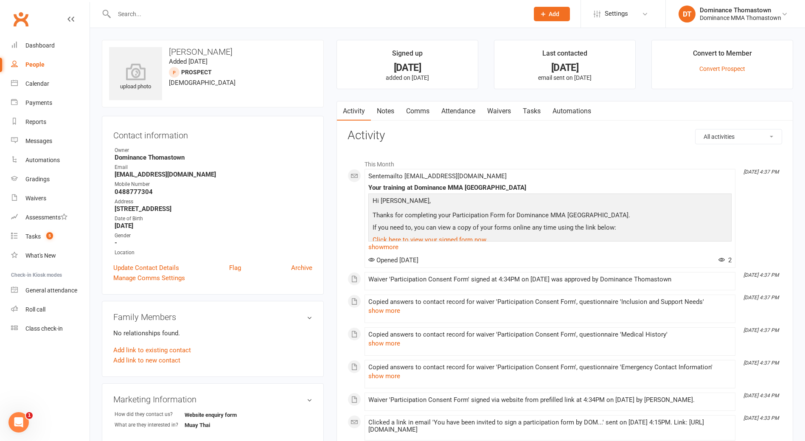
click at [376, 106] on link "Notes" at bounding box center [385, 111] width 29 height 20
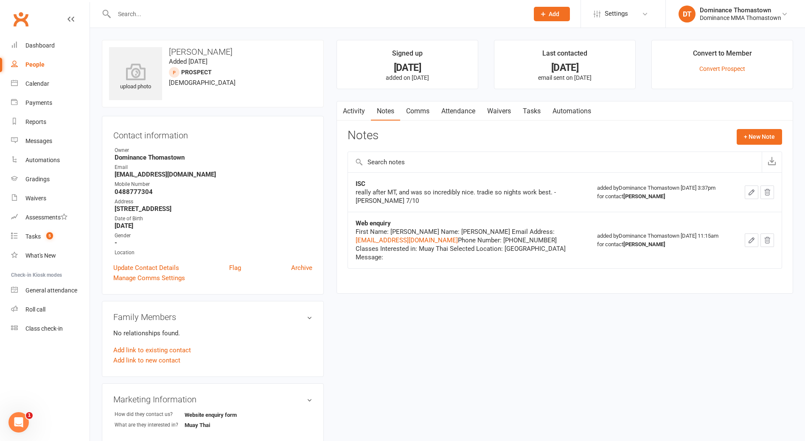
click at [527, 113] on link "Tasks" at bounding box center [532, 111] width 30 height 20
select select "incomplete"
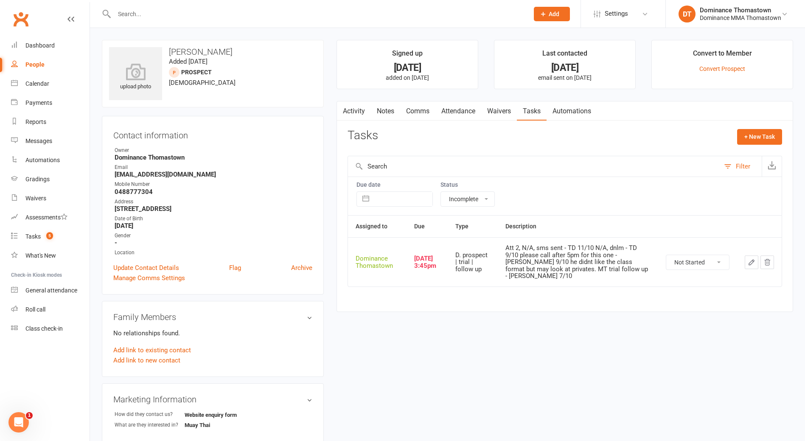
click at [711, 262] on select "Not Started In Progress Waiting Complete" at bounding box center [697, 262] width 63 height 14
click at [666, 255] on select "Not Started In Progress Waiting Complete" at bounding box center [697, 262] width 63 height 14
select select "unstarted"
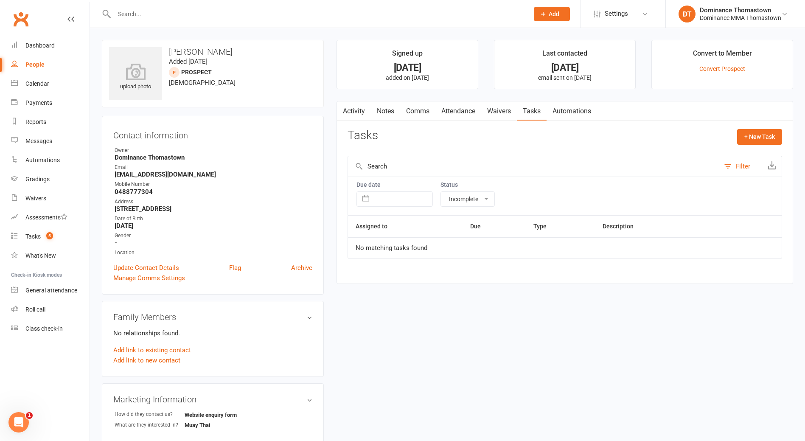
drag, startPoint x: 393, startPoint y: 116, endPoint x: 409, endPoint y: 111, distance: 16.4
click at [393, 116] on link "Notes" at bounding box center [385, 111] width 29 height 20
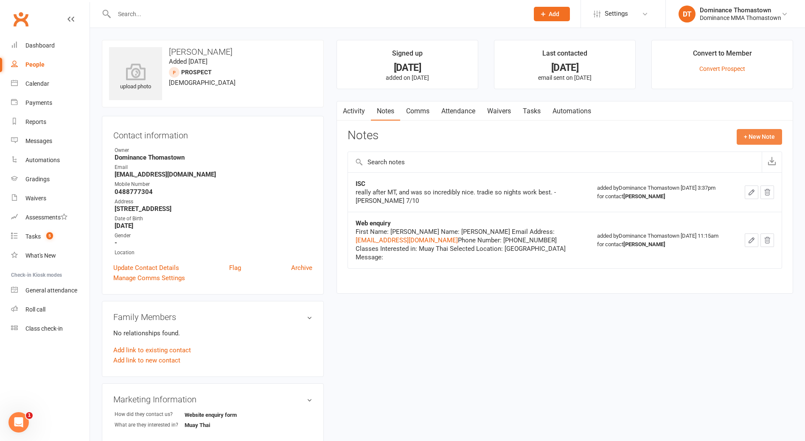
drag, startPoint x: 767, startPoint y: 135, endPoint x: 760, endPoint y: 135, distance: 6.8
click at [760, 135] on button "+ New Note" at bounding box center [759, 136] width 45 height 15
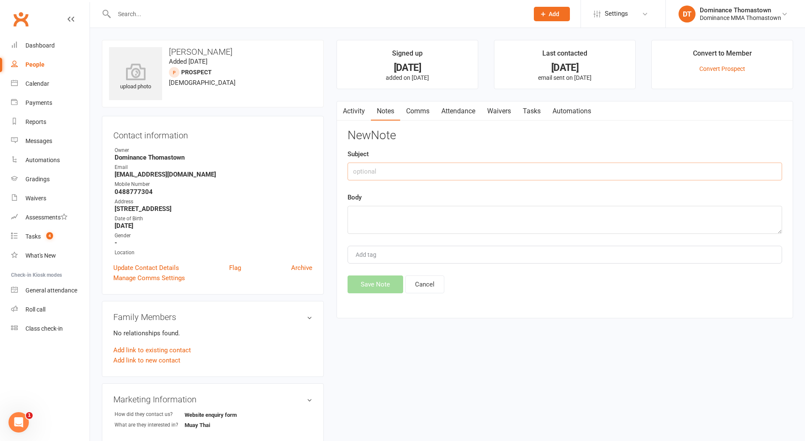
click at [395, 171] on input "text" at bounding box center [565, 172] width 435 height 18
type input "DROPPED"
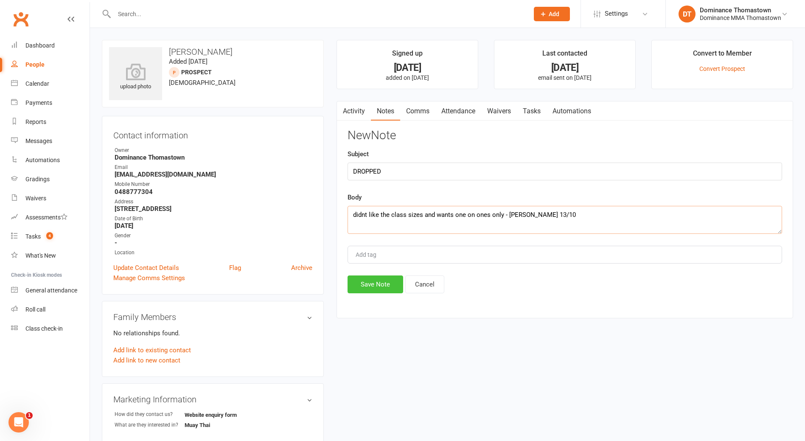
type textarea "didnt like the class sizes and wants one on ones only - Ellen 13/10"
drag, startPoint x: 369, startPoint y: 286, endPoint x: 356, endPoint y: 288, distance: 13.6
click at [369, 286] on button "Save Note" at bounding box center [376, 284] width 56 height 18
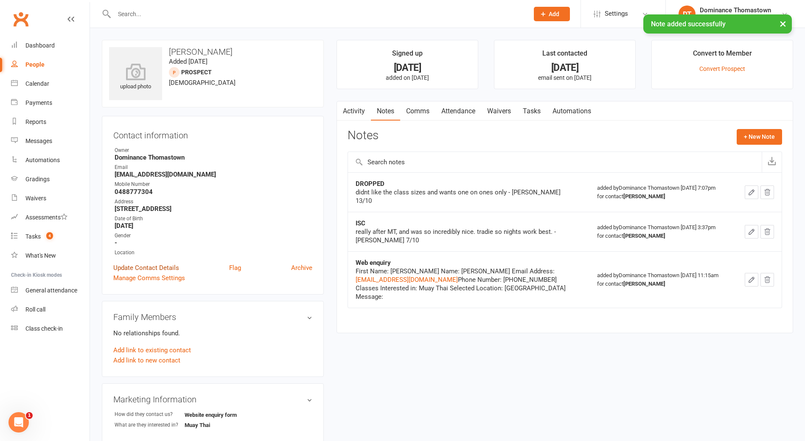
click at [138, 267] on link "Update Contact Details" at bounding box center [146, 268] width 66 height 10
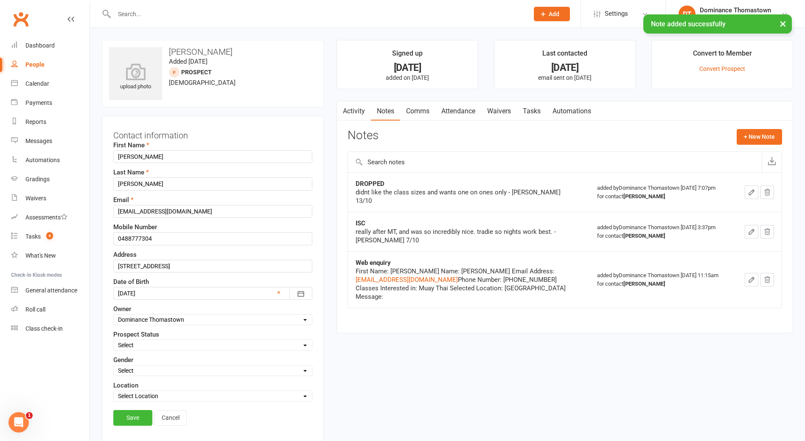
scroll to position [40, 0]
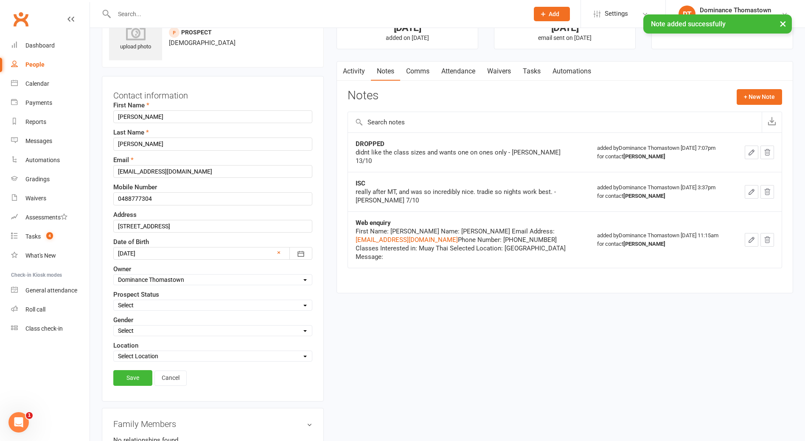
click at [149, 299] on label "Prospect Status" at bounding box center [136, 294] width 46 height 10
click at [151, 307] on select "Select ENQUIRY WEBSITE ENQUIRY META ADS ENQUIRY DROPPED PROSPECT DROP-IN VISITO…" at bounding box center [213, 304] width 198 height 9
select select "DROPPED PROSPECT"
click at [114, 300] on select "Select ENQUIRY WEBSITE ENQUIRY META ADS ENQUIRY DROPPED PROSPECT DROP-IN VISITO…" at bounding box center [213, 304] width 198 height 9
drag, startPoint x: 139, startPoint y: 377, endPoint x: 93, endPoint y: 266, distance: 119.7
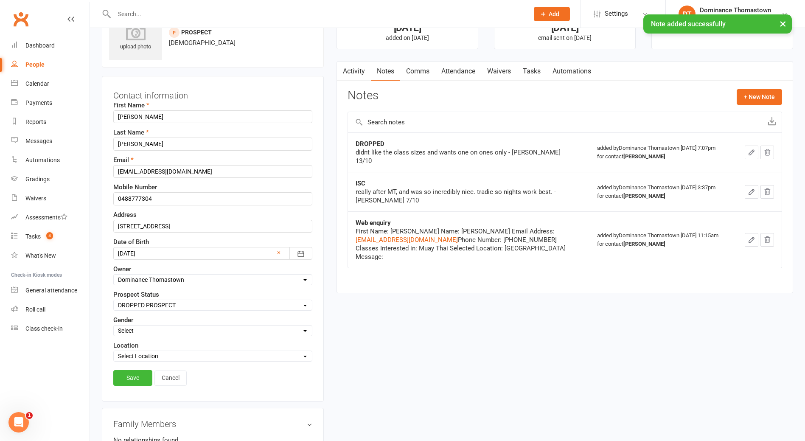
click at [139, 376] on link "Save" at bounding box center [132, 377] width 39 height 15
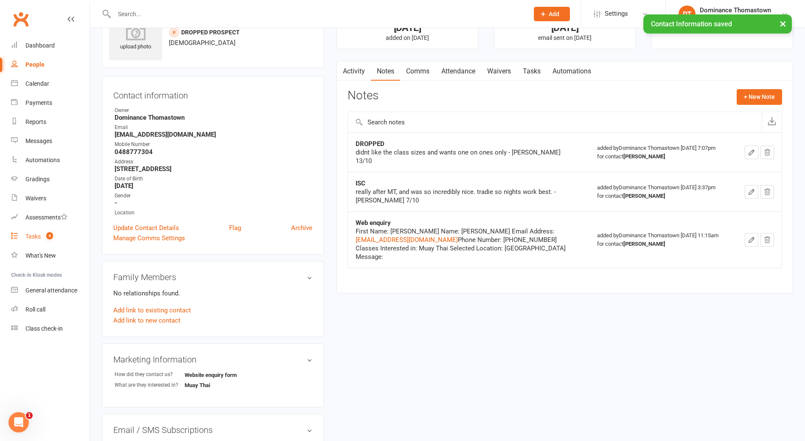
click at [42, 241] on link "Tasks 4" at bounding box center [50, 236] width 79 height 19
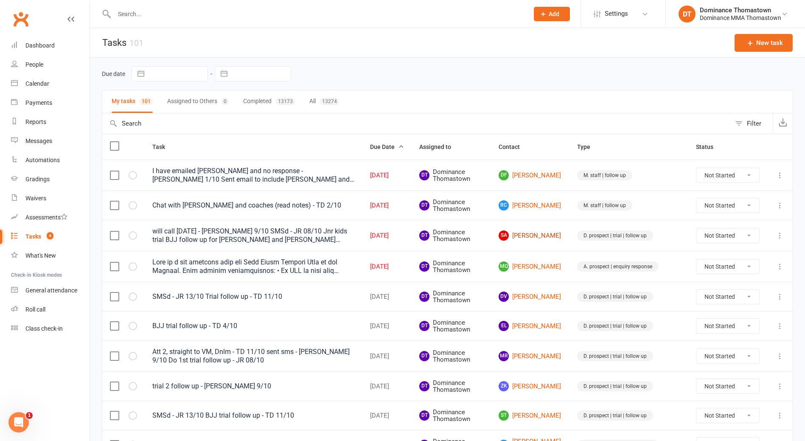
click at [549, 233] on link "SA Sean Anderson" at bounding box center [530, 235] width 63 height 10
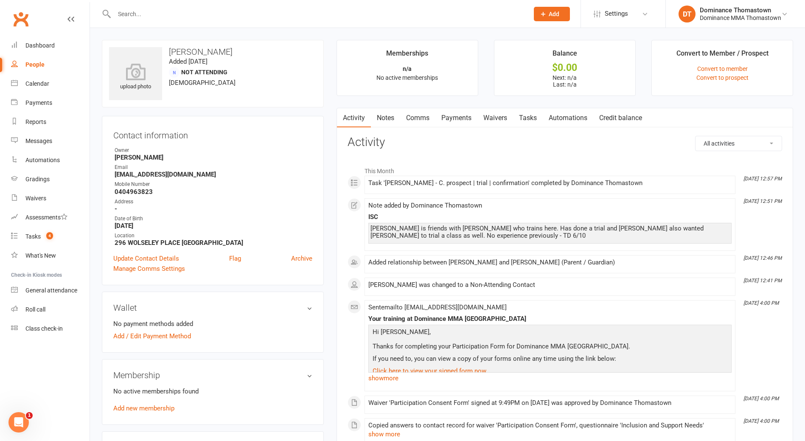
click at [528, 113] on link "Tasks" at bounding box center [528, 118] width 30 height 20
select select "incomplete"
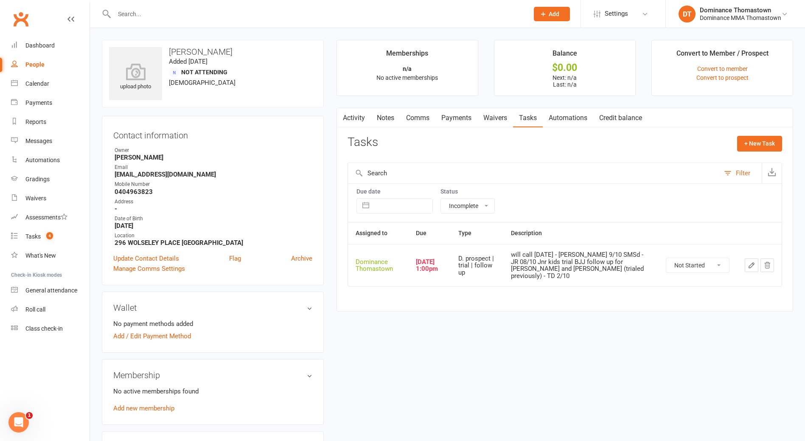
click at [752, 263] on icon "button" at bounding box center [751, 265] width 5 height 5
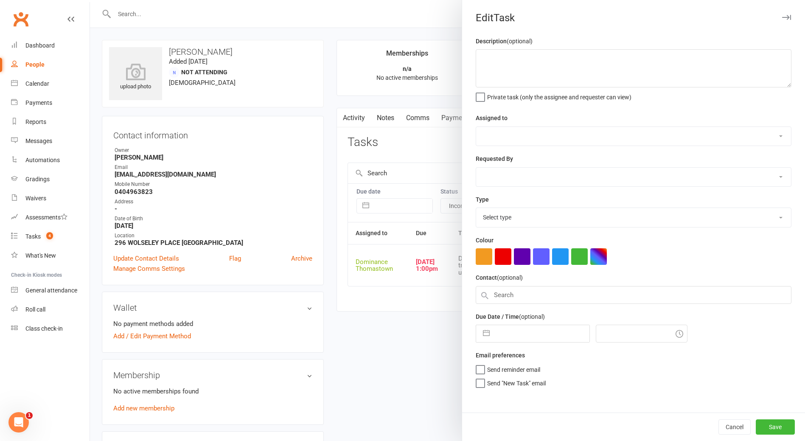
type textarea "will call friday - Ellen 9/10 SMSd - JR 08/10 Jnr kids trial BJJ follow up for …"
select select "12547"
type input "[DATE]"
type input "1:00pm"
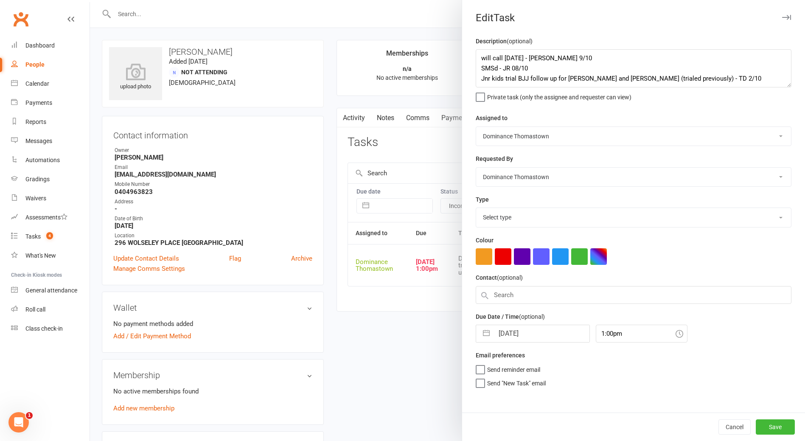
select select "3812"
click at [482, 53] on textarea "will call friday - Ellen 9/10 SMSd - JR 08/10 Jnr kids trial BJJ follow up for …" at bounding box center [634, 68] width 316 height 38
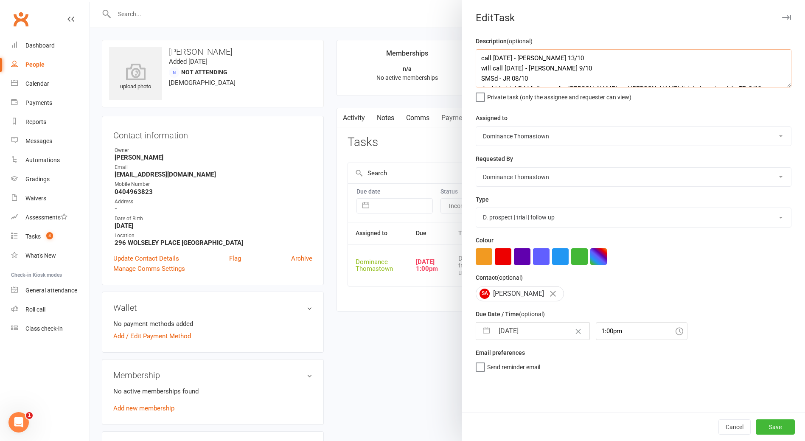
click at [480, 51] on textarea "call tomorrow - Ellen 13/10 will call friday - Ellen 9/10 SMSd - JR 08/10 Jnr k…" at bounding box center [634, 68] width 316 height 38
type textarea "requested call tomorrow - Ellen 13/10 will call friday - Ellen 9/10 SMSd - JR 0…"
select select "8"
select select "2025"
select select "9"
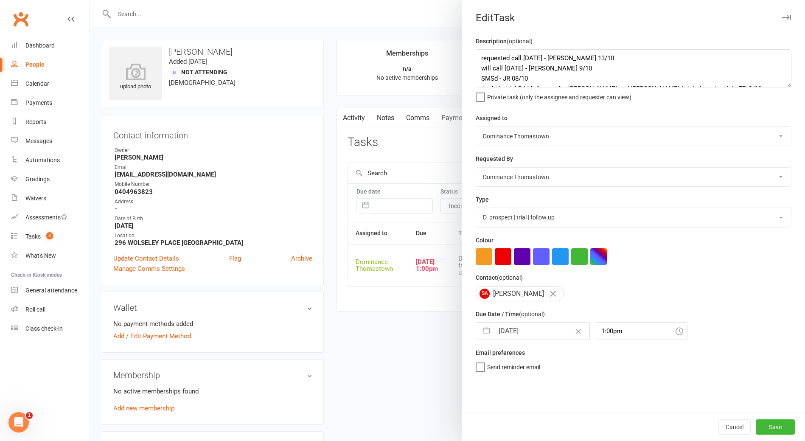
select select "2025"
select select "10"
select select "2025"
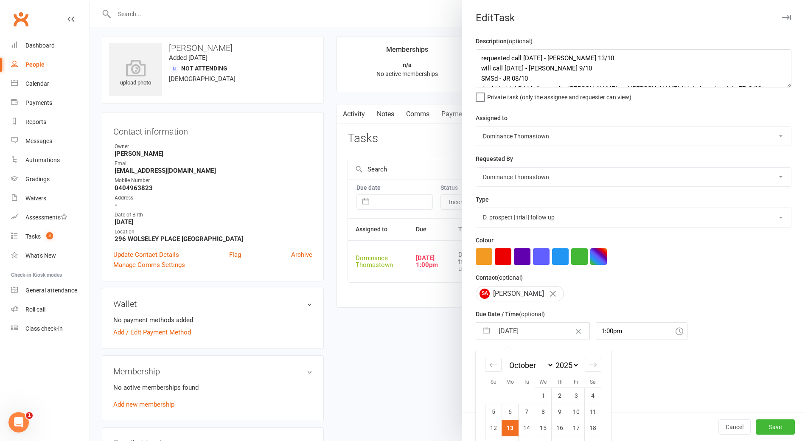
click at [522, 331] on input "[DATE]" at bounding box center [541, 331] width 95 height 17
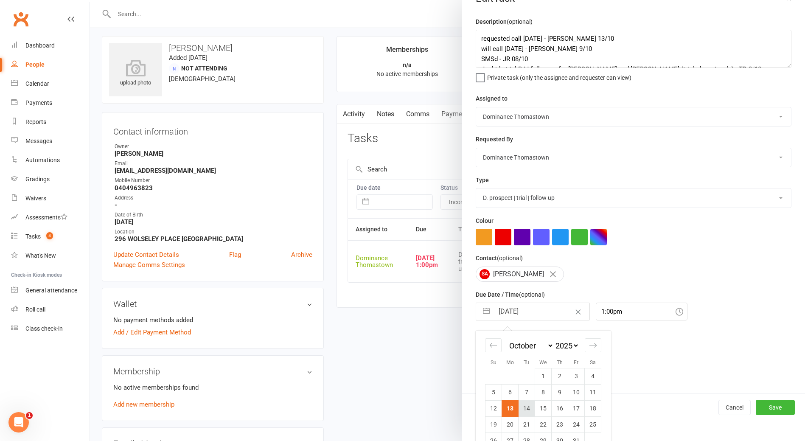
drag, startPoint x: 527, startPoint y: 409, endPoint x: 738, endPoint y: 422, distance: 210.9
click at [527, 409] on td "14" at bounding box center [527, 408] width 17 height 16
type input "[DATE]"
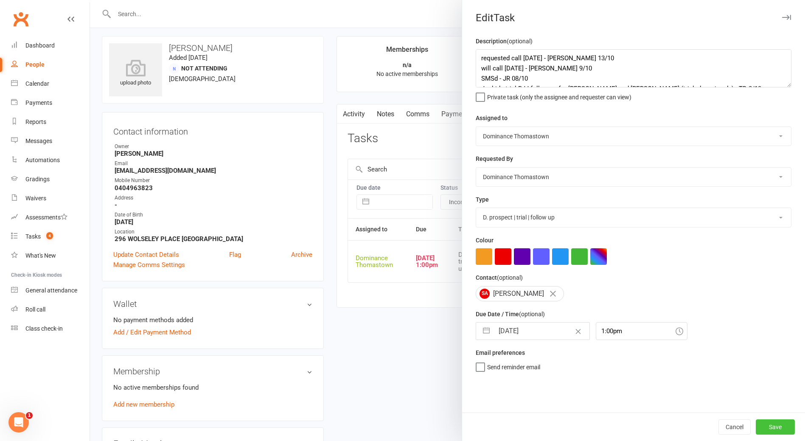
drag, startPoint x: 779, startPoint y: 427, endPoint x: 732, endPoint y: 415, distance: 48.9
click at [779, 427] on button "Save" at bounding box center [775, 426] width 39 height 15
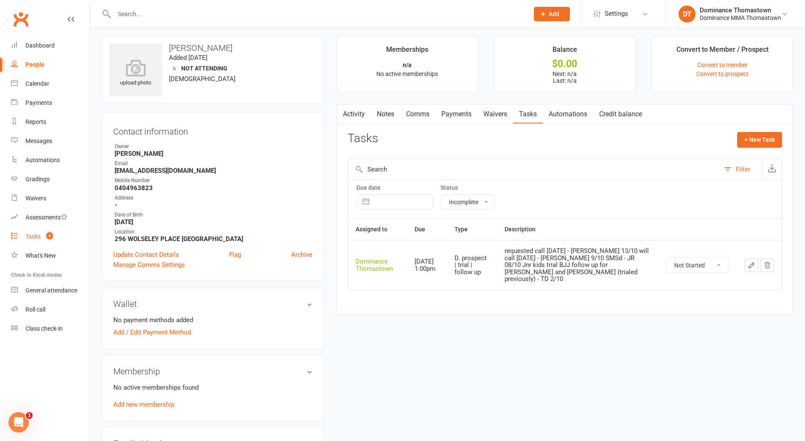
click at [40, 234] on div "Tasks" at bounding box center [32, 236] width 15 height 7
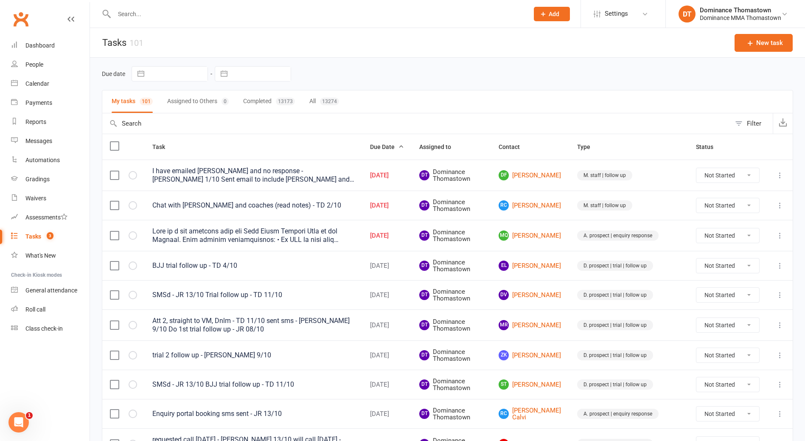
scroll to position [10, 0]
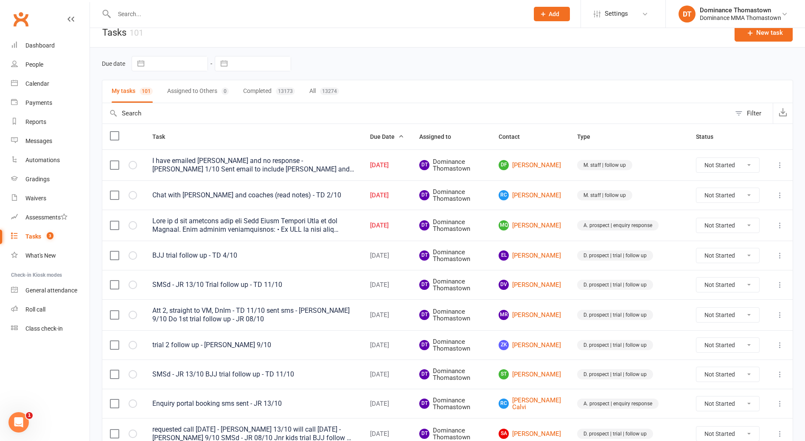
click at [133, 8] on input "text" at bounding box center [317, 14] width 411 height 12
drag, startPoint x: 126, startPoint y: 10, endPoint x: 107, endPoint y: 7, distance: 19.3
click at [107, 7] on div "etahn No results" at bounding box center [312, 14] width 421 height 28
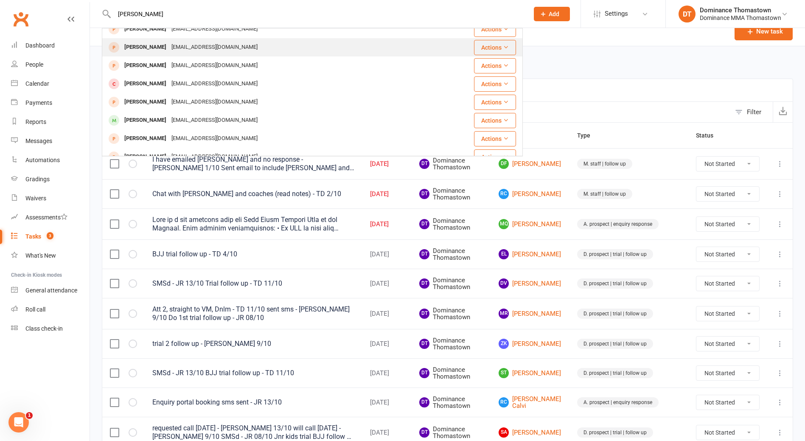
scroll to position [0, 0]
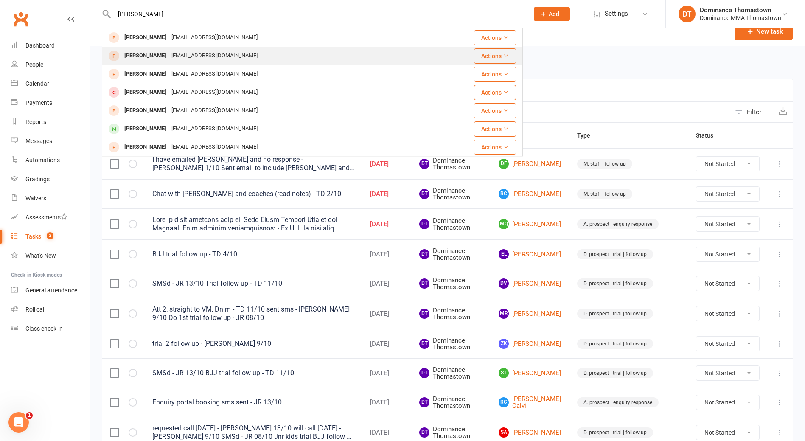
type input "ethan li"
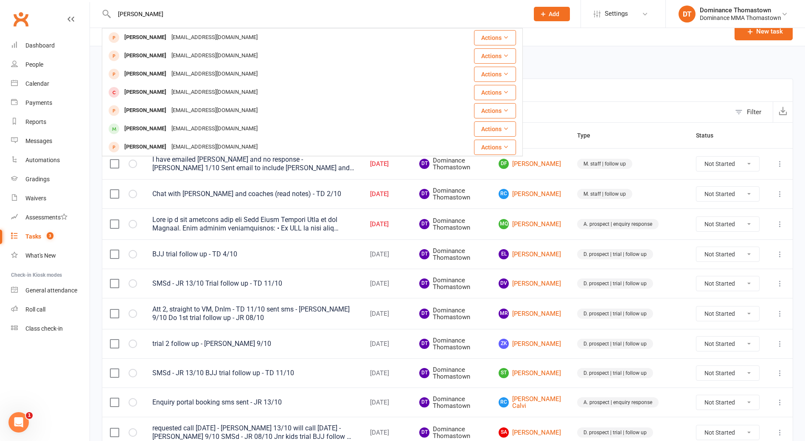
click at [180, 58] on div "mzxiemel@gmail.com" at bounding box center [214, 56] width 91 height 12
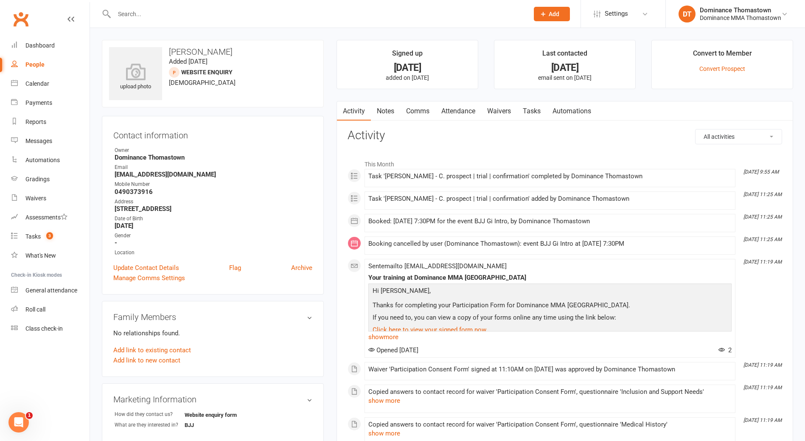
click at [497, 109] on link "Waivers" at bounding box center [499, 111] width 36 height 20
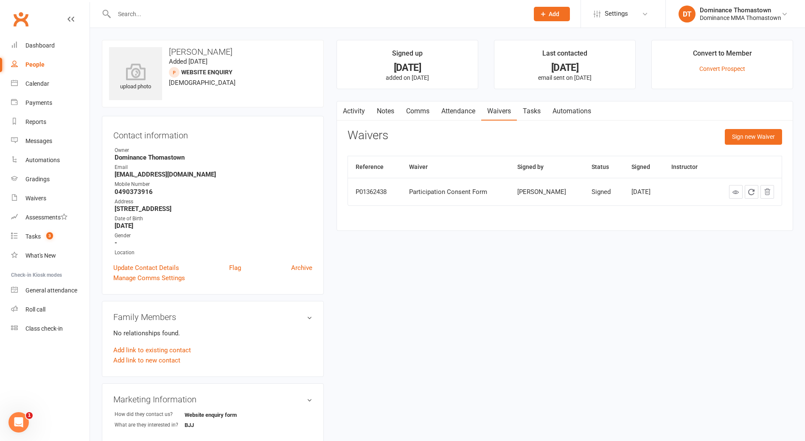
scroll to position [0, 0]
drag, startPoint x: 389, startPoint y: 107, endPoint x: 383, endPoint y: 106, distance: 6.0
click at [388, 106] on link "Notes" at bounding box center [385, 111] width 29 height 20
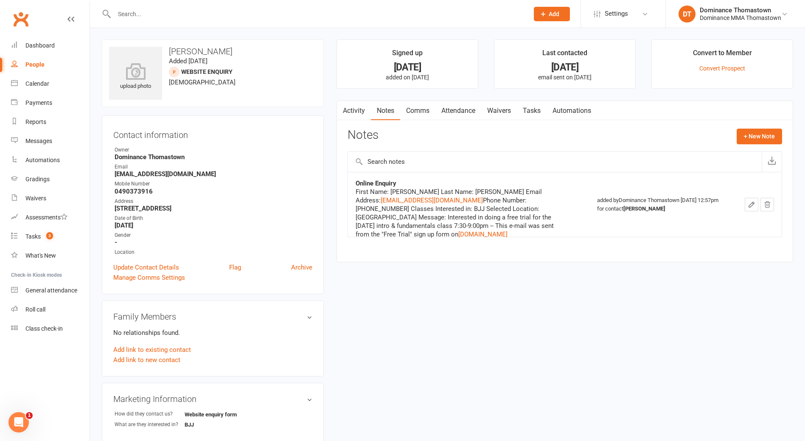
scroll to position [6, 0]
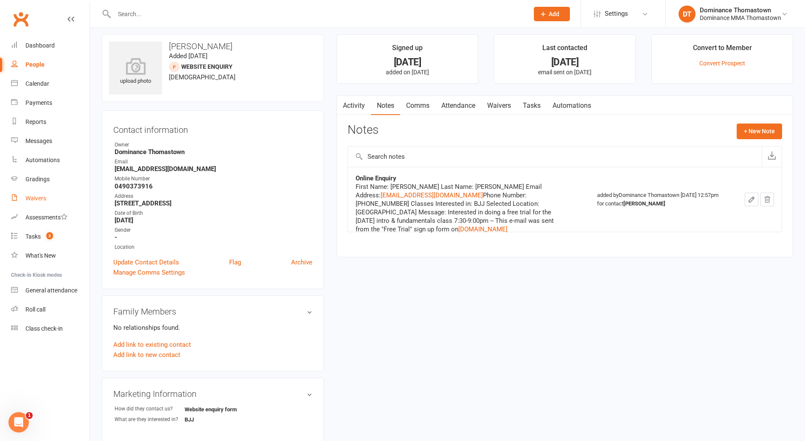
click at [42, 191] on link "Waivers" at bounding box center [50, 198] width 79 height 19
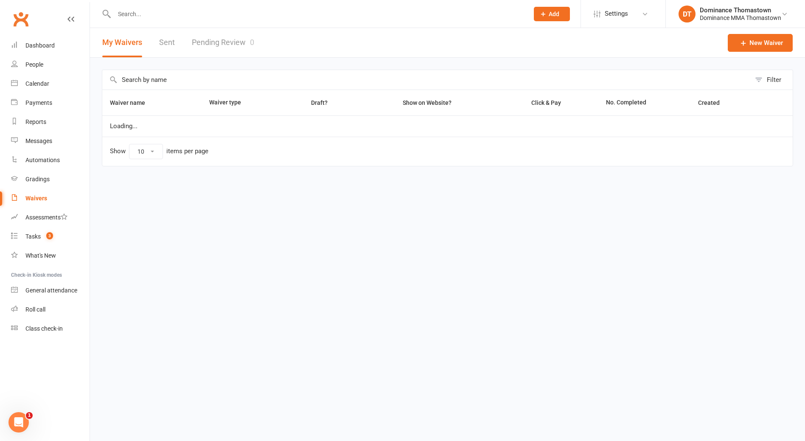
click at [227, 43] on link "Pending Review 0" at bounding box center [223, 42] width 62 height 29
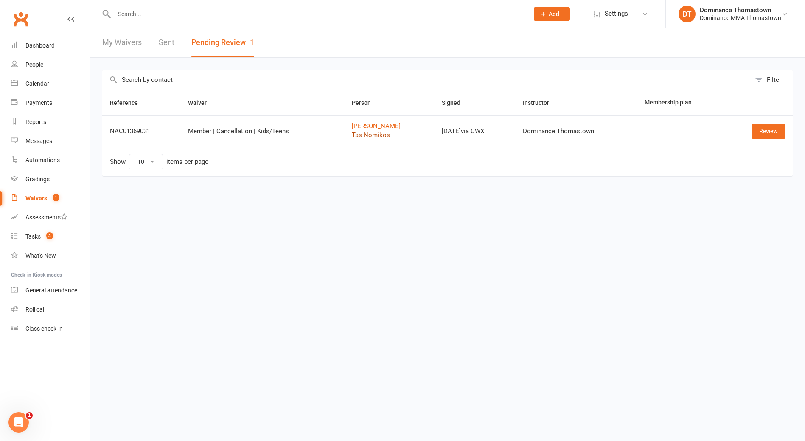
click at [371, 135] on link "Tas Nomikos" at bounding box center [389, 135] width 75 height 7
click at [762, 137] on link "Review" at bounding box center [768, 131] width 33 height 15
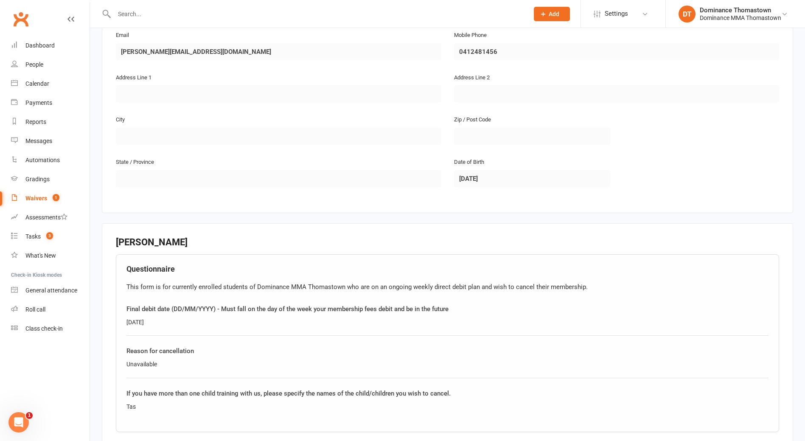
scroll to position [699, 0]
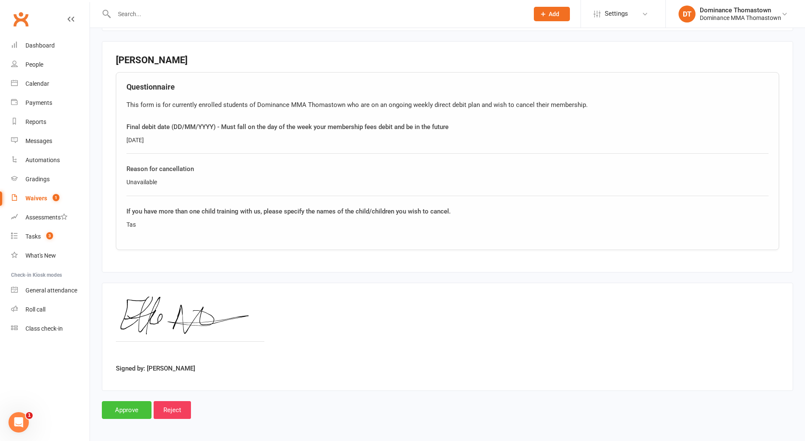
click at [132, 408] on input "Approve" at bounding box center [127, 410] width 50 height 18
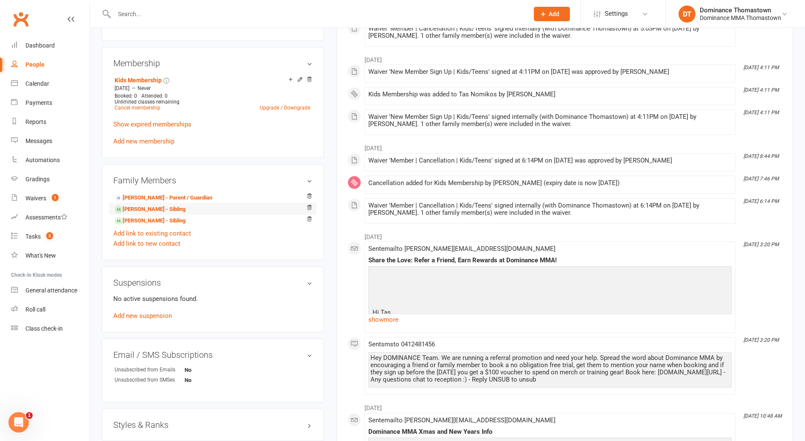
scroll to position [434, 0]
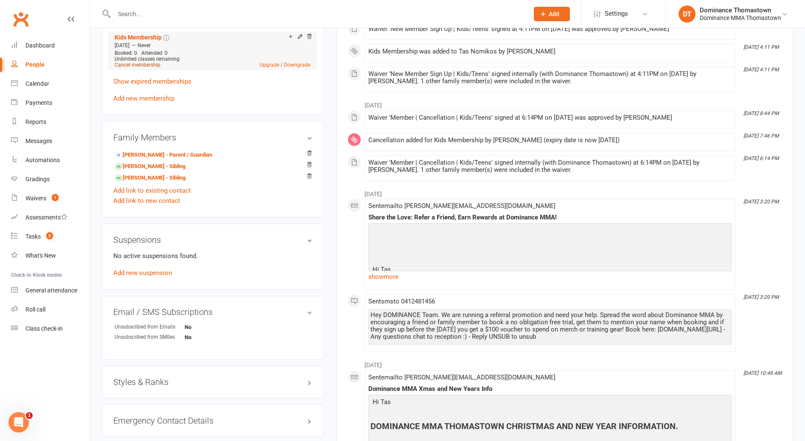
click at [147, 63] on link "Cancel membership" at bounding box center [138, 65] width 46 height 6
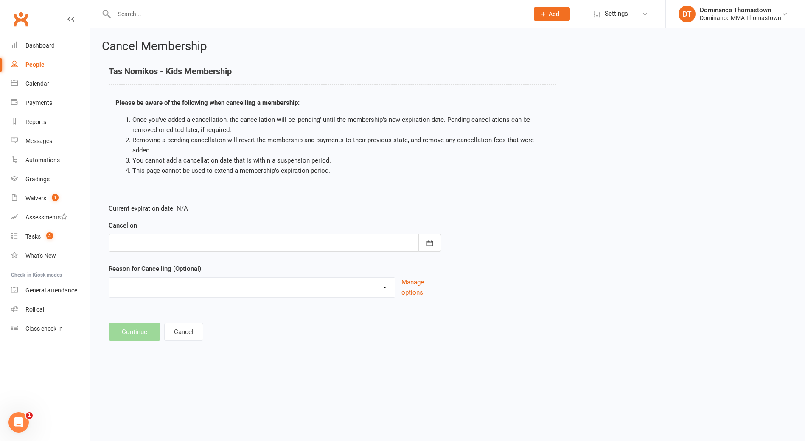
click at [146, 244] on div at bounding box center [275, 243] width 333 height 18
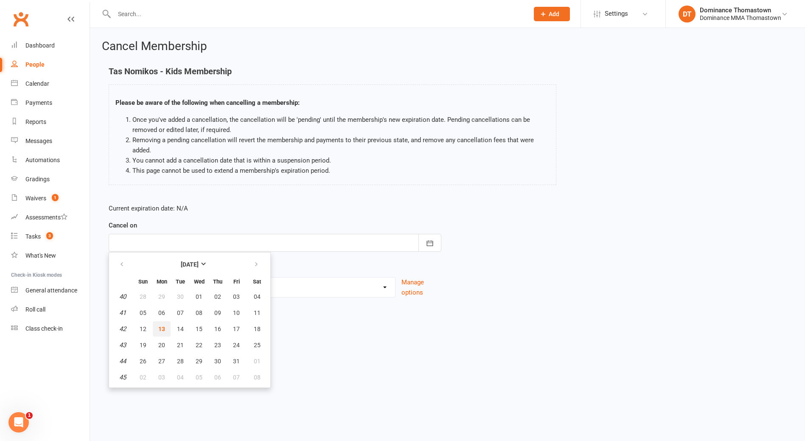
drag, startPoint x: 160, startPoint y: 329, endPoint x: 148, endPoint y: 289, distance: 41.3
click at [160, 329] on span "13" at bounding box center [161, 329] width 7 height 7
type input "[DATE]"
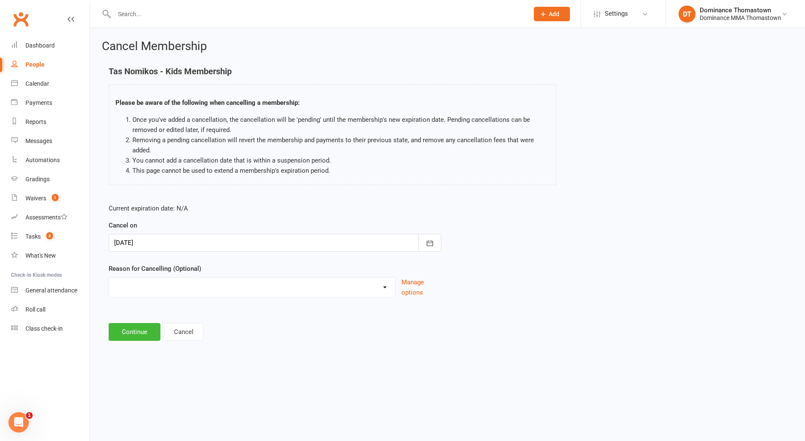
click at [146, 283] on select "Holiday Injury Other reason" at bounding box center [252, 286] width 286 height 17
select select "2"
click at [109, 278] on select "Holiday Injury Other reason" at bounding box center [252, 286] width 286 height 17
click at [143, 315] on label "Please specify" at bounding box center [130, 314] width 42 height 10
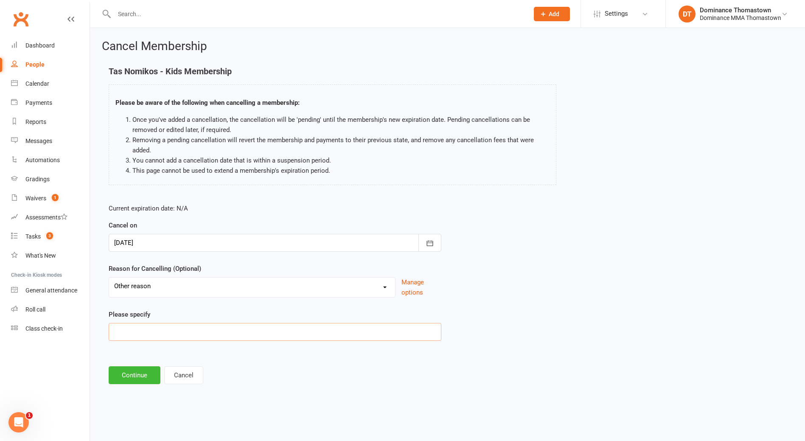
click at [135, 325] on input at bounding box center [275, 332] width 333 height 18
type input "cant make it"
click at [141, 369] on button "Continue" at bounding box center [135, 375] width 52 height 18
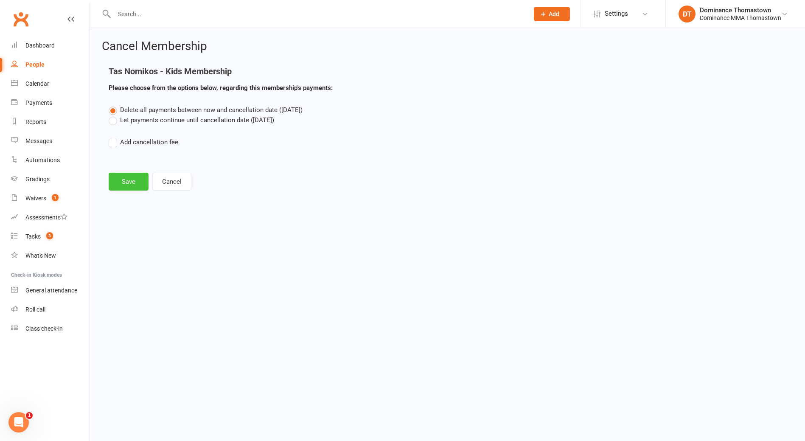
click at [141, 185] on button "Save" at bounding box center [129, 182] width 40 height 18
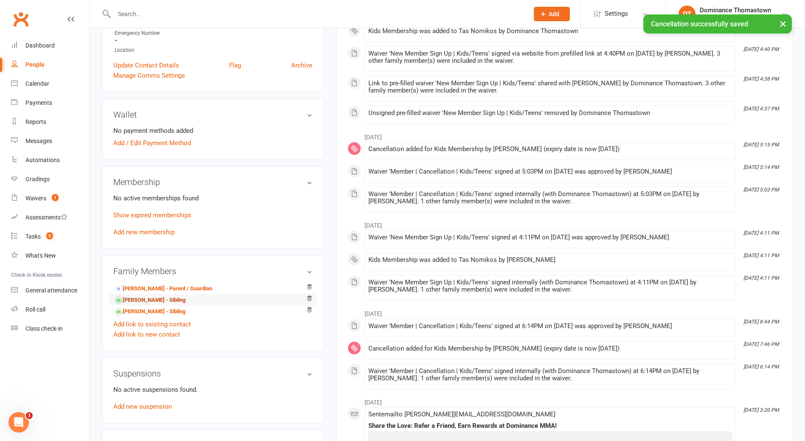
scroll to position [275, 0]
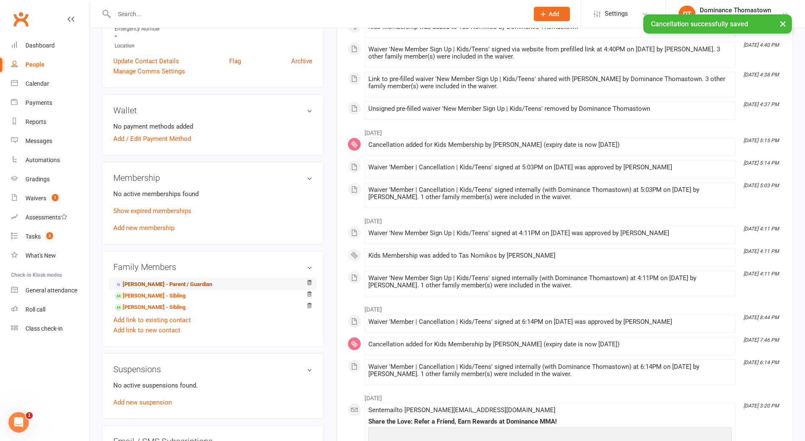
click at [152, 281] on link "[PERSON_NAME] - Parent / Guardian" at bounding box center [164, 284] width 98 height 9
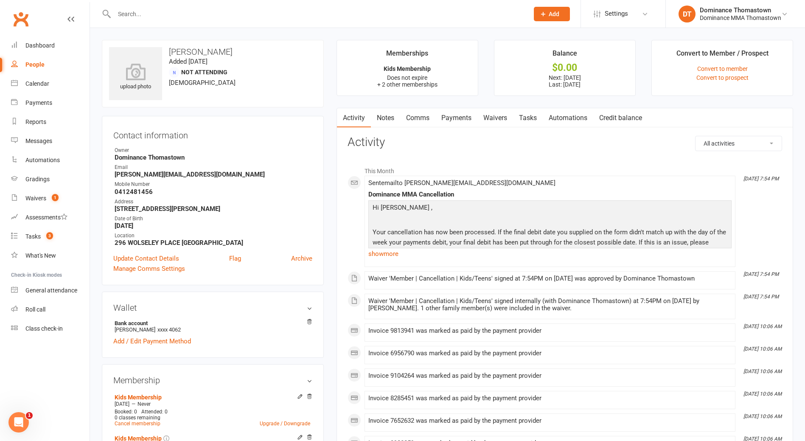
click at [462, 117] on link "Payments" at bounding box center [456, 118] width 42 height 20
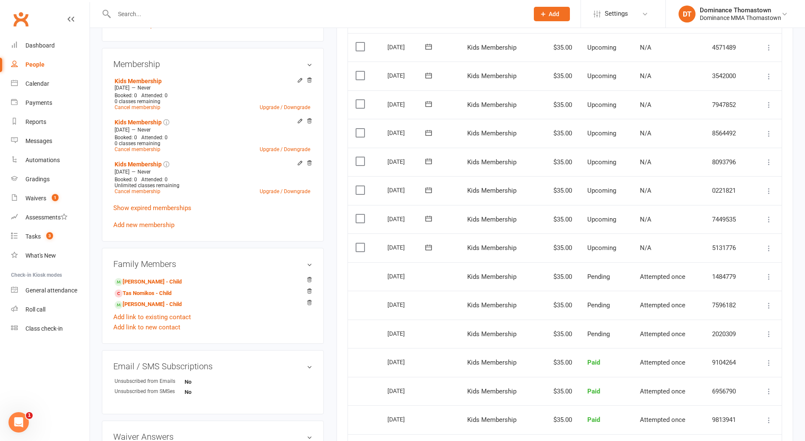
scroll to position [307, 0]
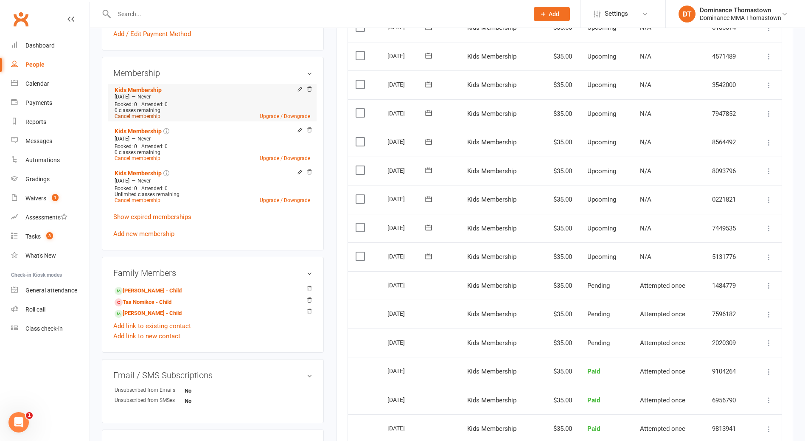
click at [146, 113] on link "Cancel membership" at bounding box center [138, 116] width 46 height 6
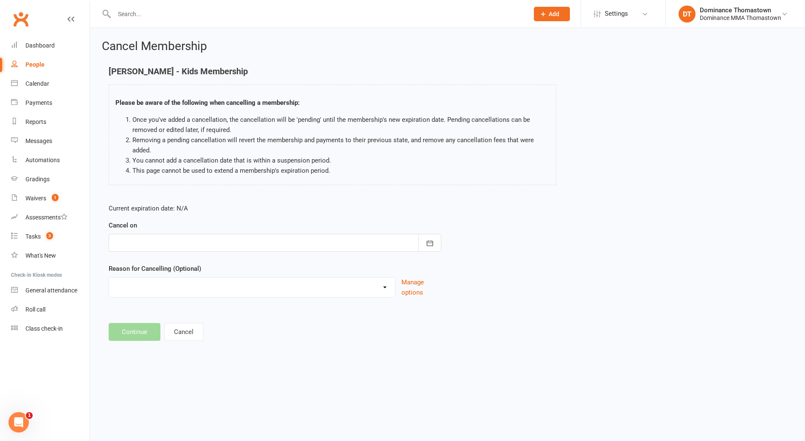
click at [146, 234] on div at bounding box center [275, 243] width 333 height 18
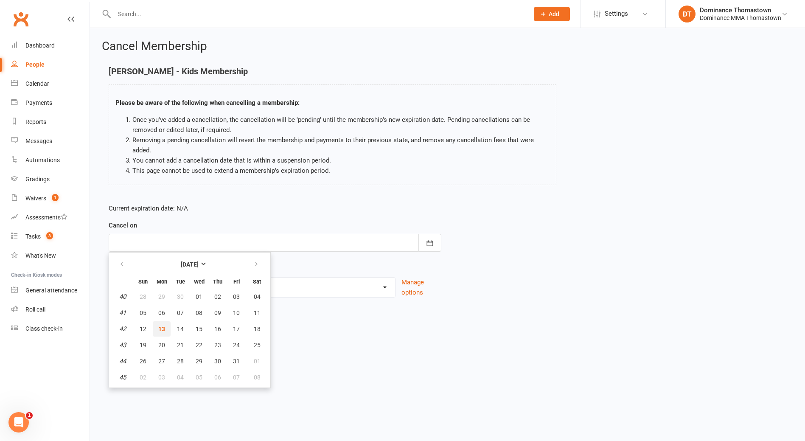
click at [163, 327] on span "13" at bounding box center [161, 329] width 7 height 7
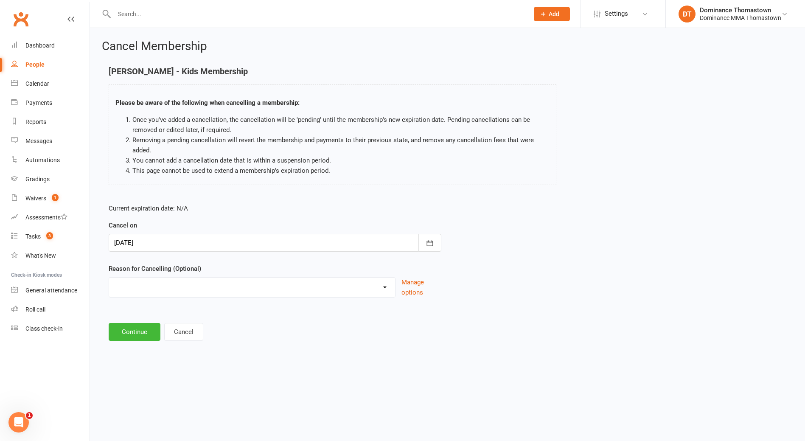
click at [148, 243] on div at bounding box center [275, 243] width 333 height 18
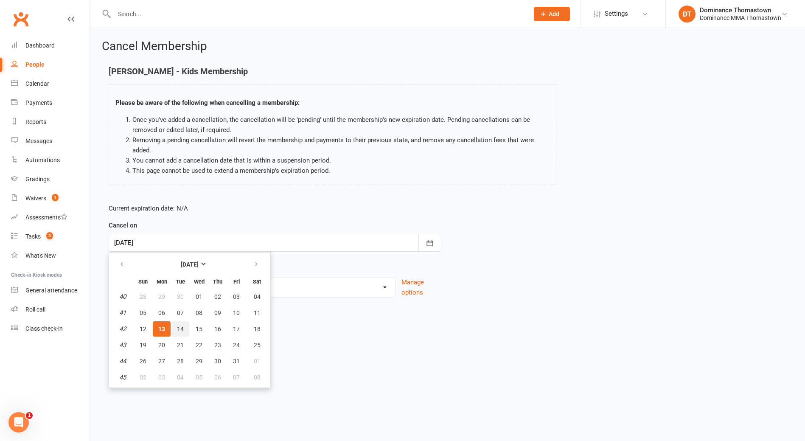
drag, startPoint x: 181, startPoint y: 330, endPoint x: 172, endPoint y: 328, distance: 9.0
click at [180, 330] on span "14" at bounding box center [180, 329] width 7 height 7
type input "[DATE]"
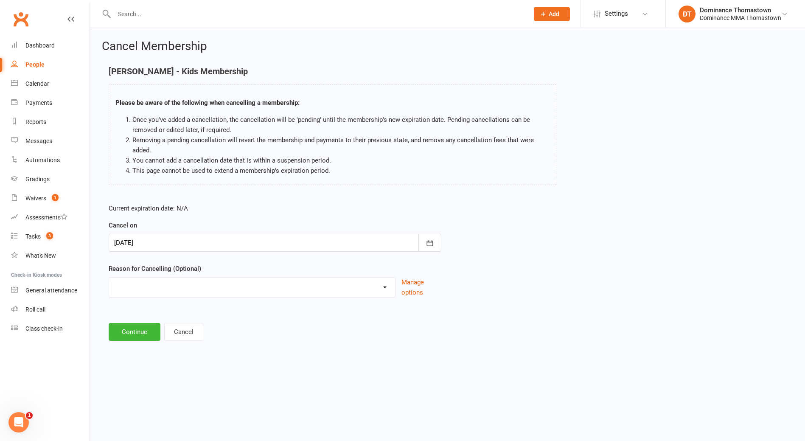
click at [131, 292] on select "Holiday Injury Other reason" at bounding box center [252, 286] width 286 height 17
select select "2"
click at [109, 278] on select "Holiday Injury Other reason" at bounding box center [252, 286] width 286 height 17
click at [135, 247] on div at bounding box center [275, 243] width 333 height 18
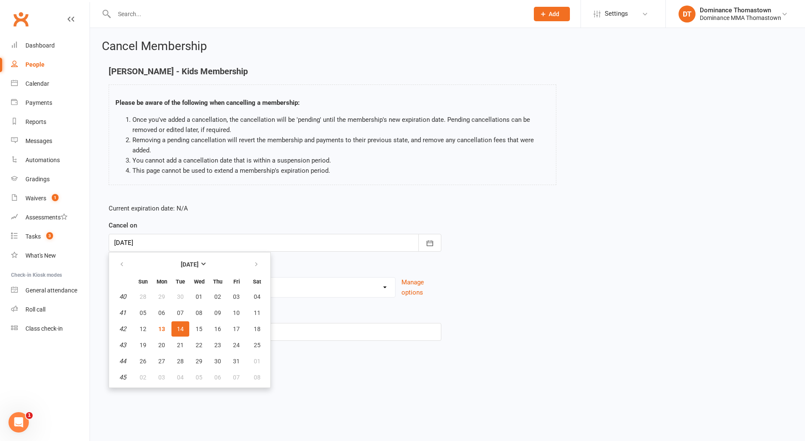
drag, startPoint x: 342, startPoint y: 379, endPoint x: 168, endPoint y: 349, distance: 177.1
click at [341, 379] on footer "Continue Cancel" at bounding box center [448, 375] width 678 height 18
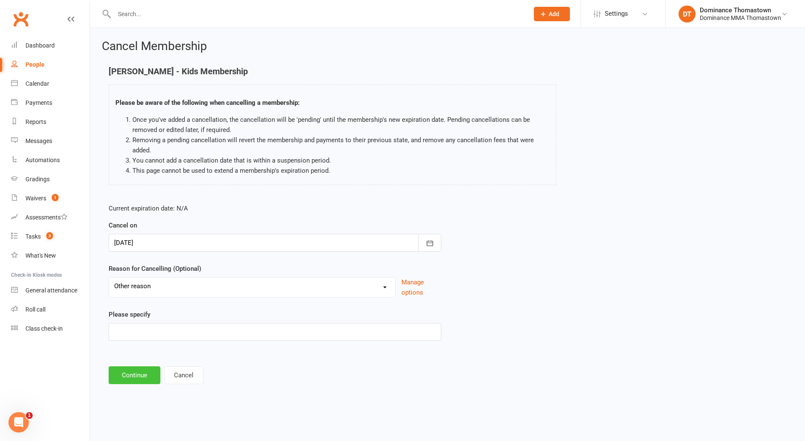
click at [133, 376] on button "Continue" at bounding box center [135, 375] width 52 height 18
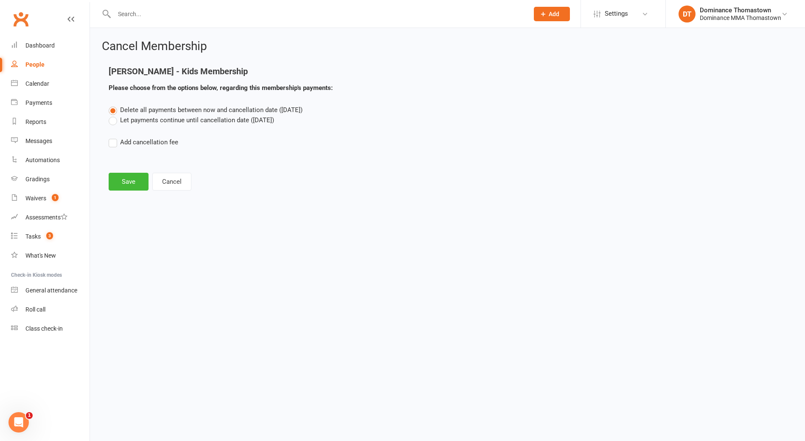
click at [125, 171] on main "[PERSON_NAME] - Kids Membership Please choose from the options below, regarding…" at bounding box center [447, 129] width 691 height 124
click at [124, 181] on button "Save" at bounding box center [129, 182] width 40 height 18
